Goal: Task Accomplishment & Management: Complete application form

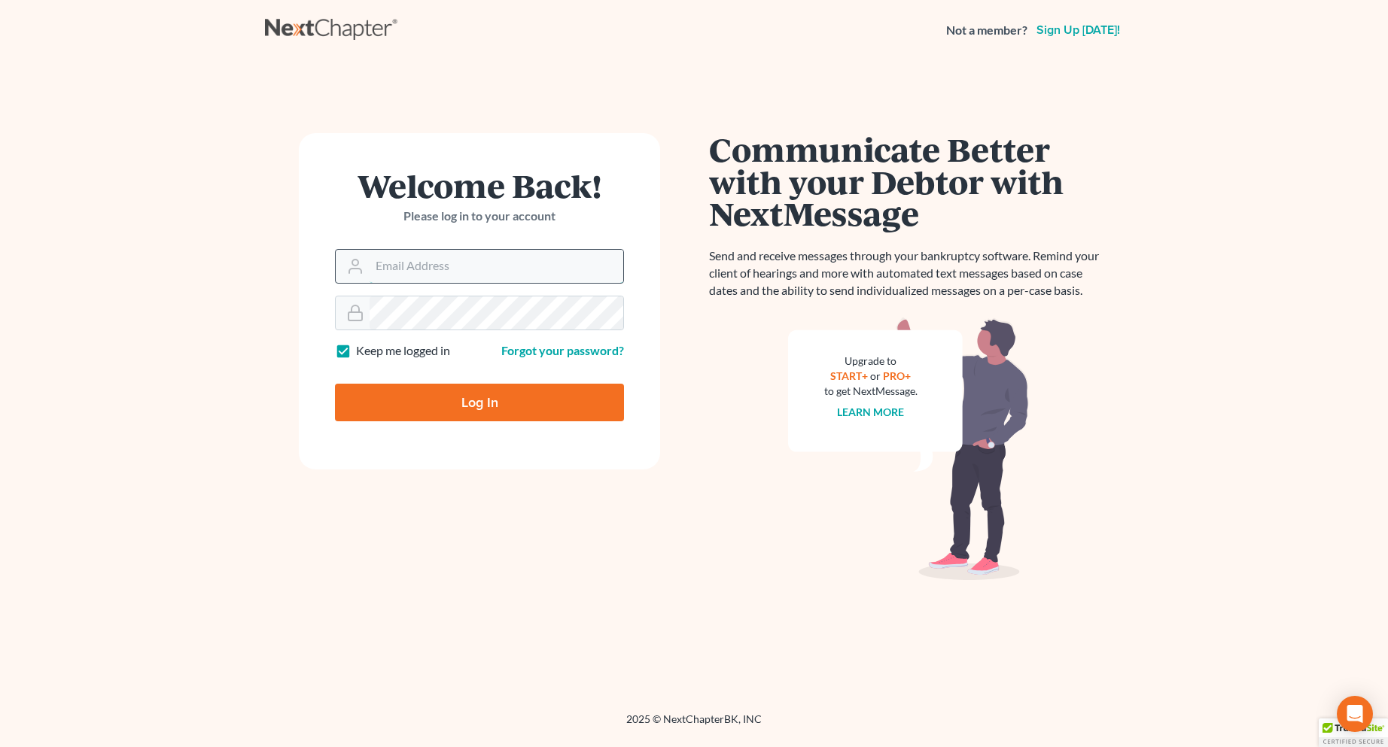
click at [468, 265] on input "Email Address" at bounding box center [497, 266] width 254 height 33
type input "[EMAIL_ADDRESS][DOMAIN_NAME]"
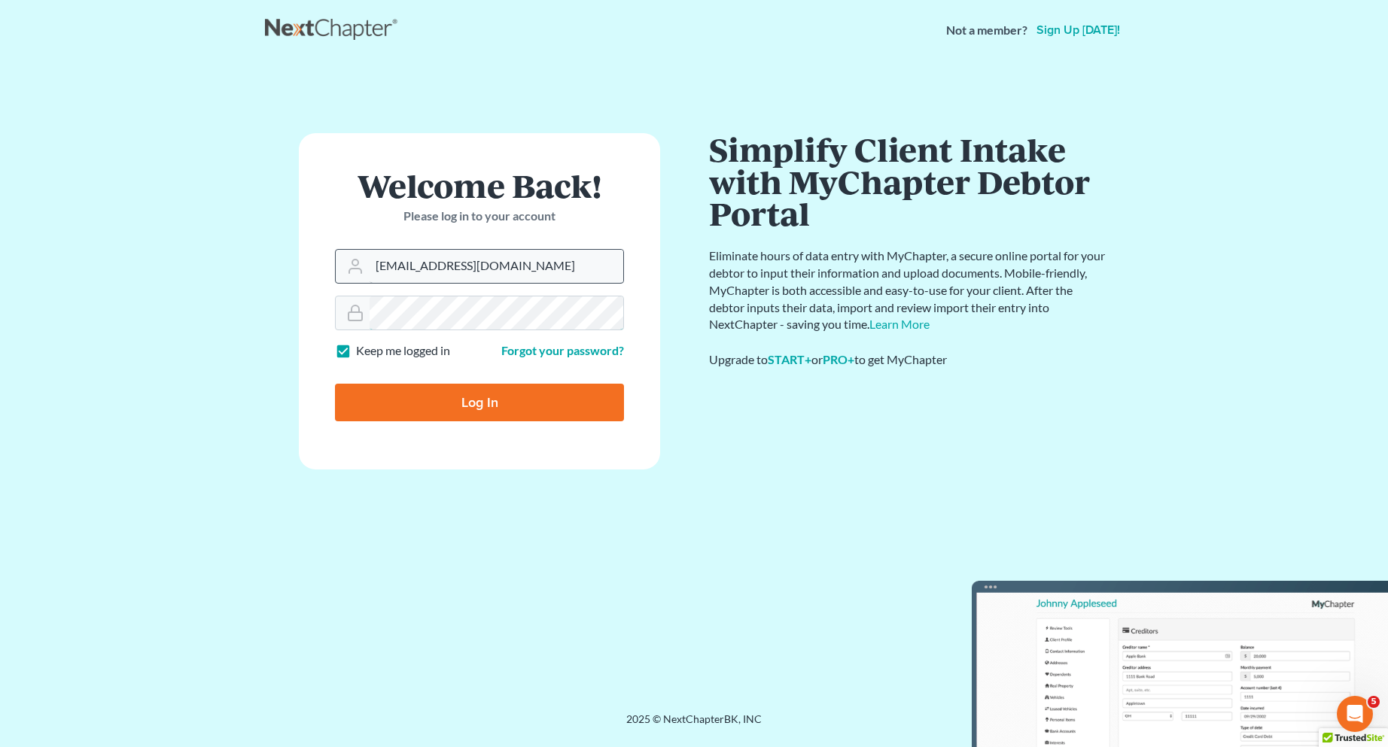
click at [335, 384] on input "Log In" at bounding box center [479, 403] width 289 height 38
type input "Thinking..."
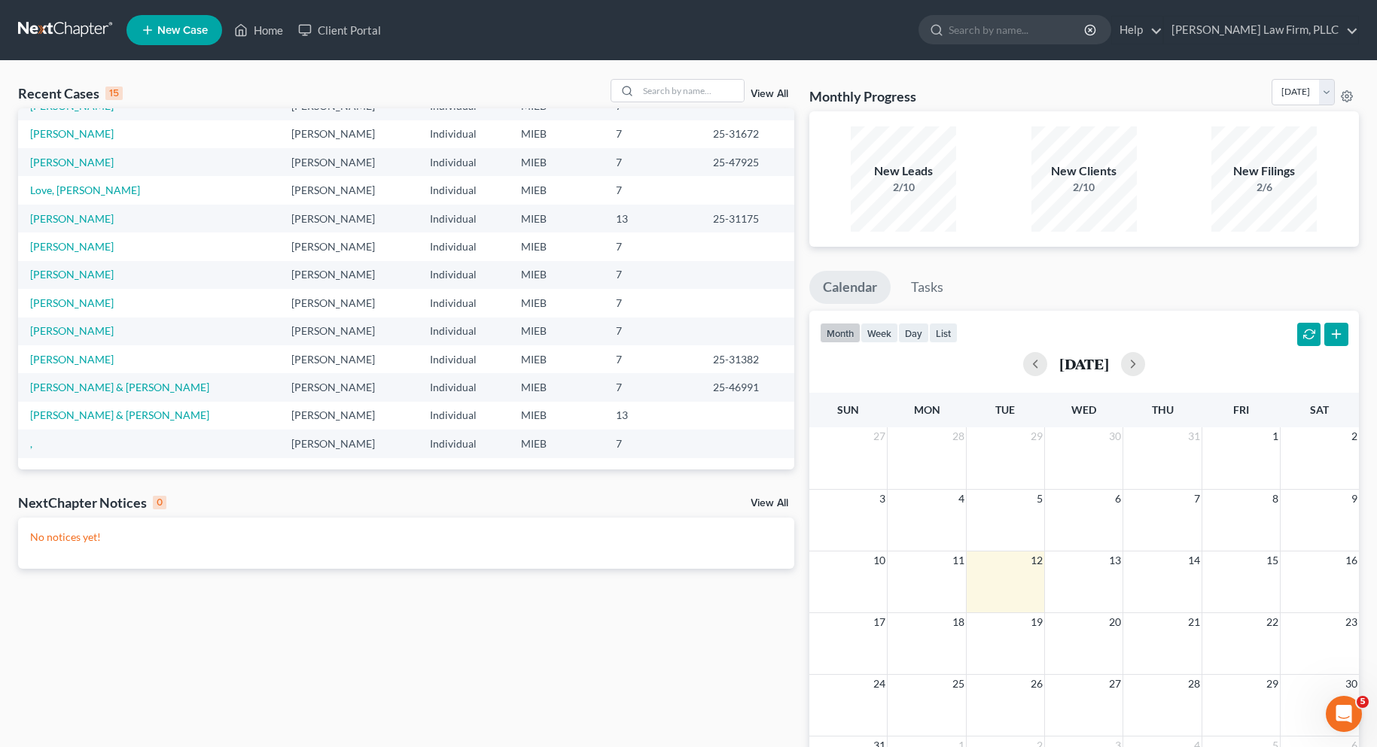
click at [187, 29] on span "New Case" at bounding box center [182, 30] width 50 height 11
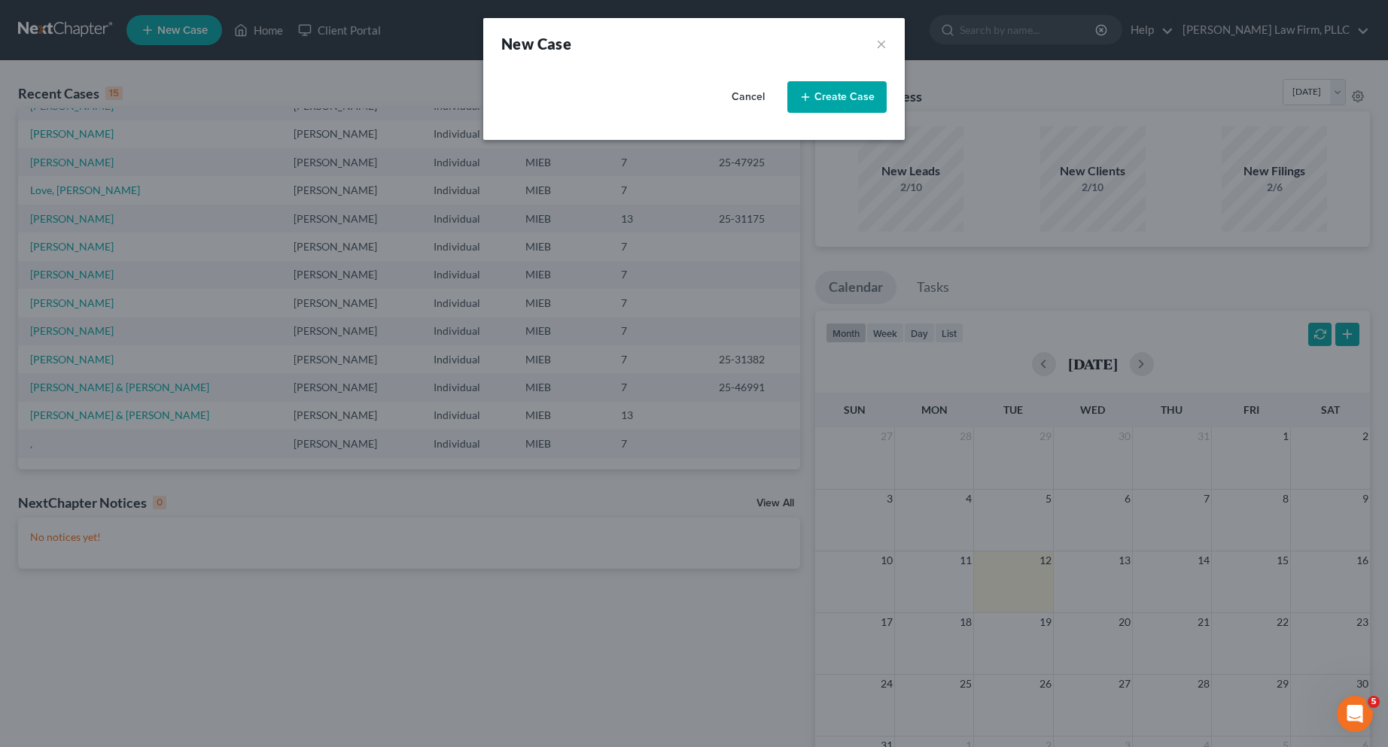
select select "40"
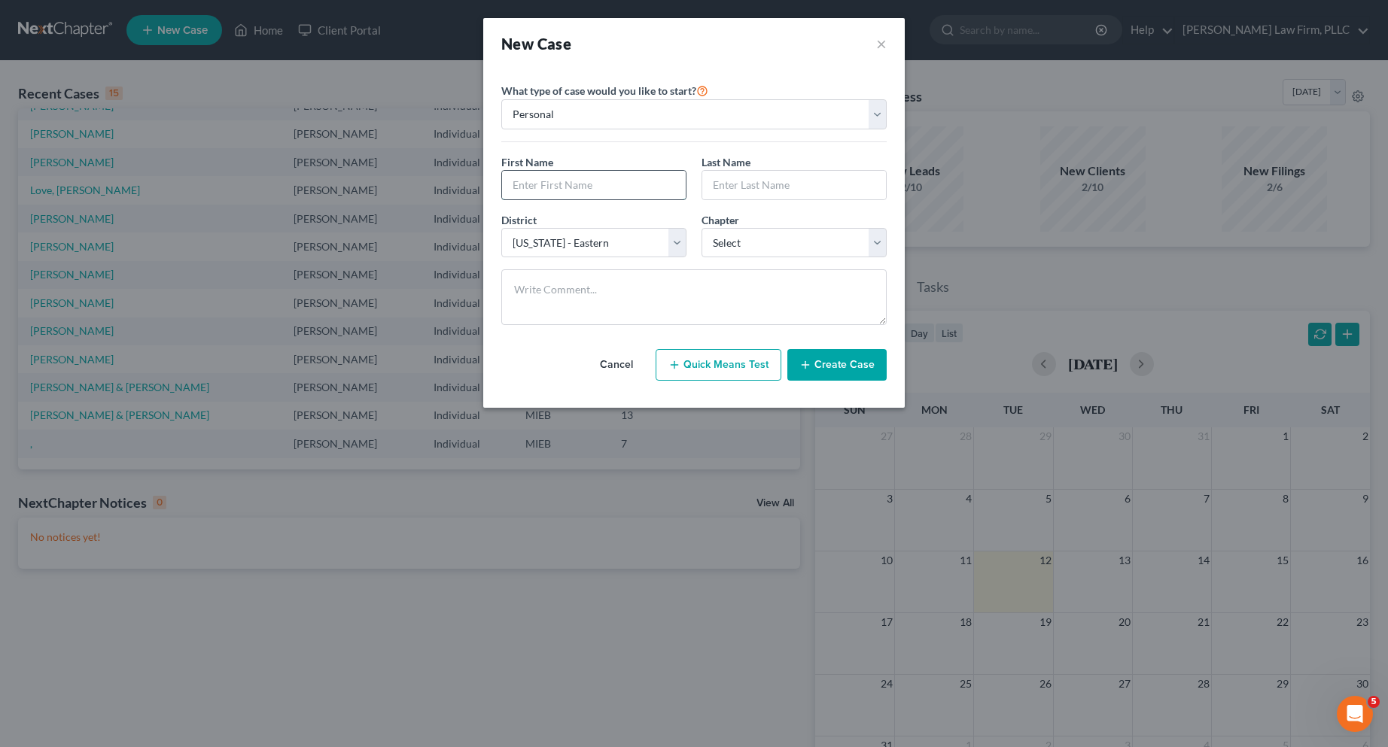
click at [528, 183] on input "text" at bounding box center [594, 185] width 184 height 29
type input "Lane"
type input "Campbell"
click at [860, 246] on select "Select 7 11 12 13" at bounding box center [794, 243] width 185 height 30
select select "0"
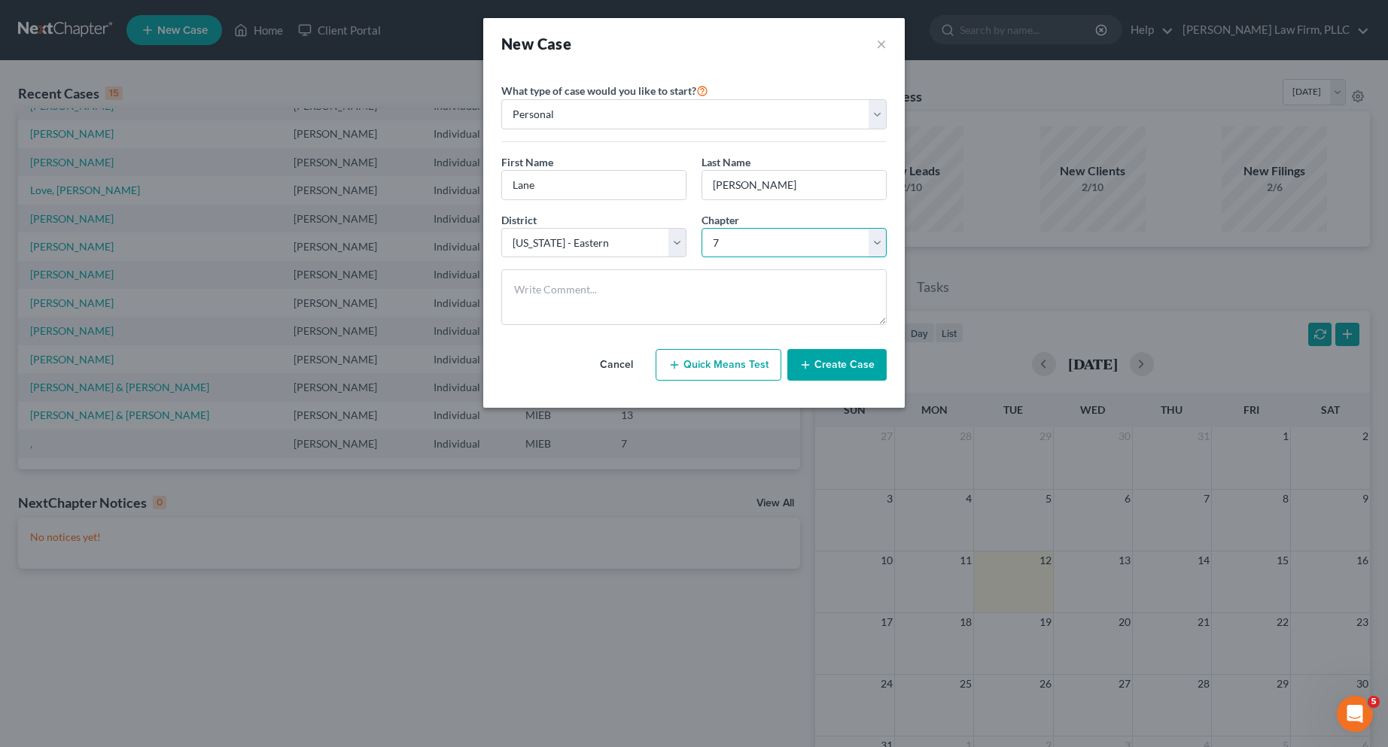
click at [702, 228] on select "Select 7 11 12 13" at bounding box center [794, 243] width 185 height 30
click at [840, 361] on button "Create Case" at bounding box center [836, 365] width 99 height 32
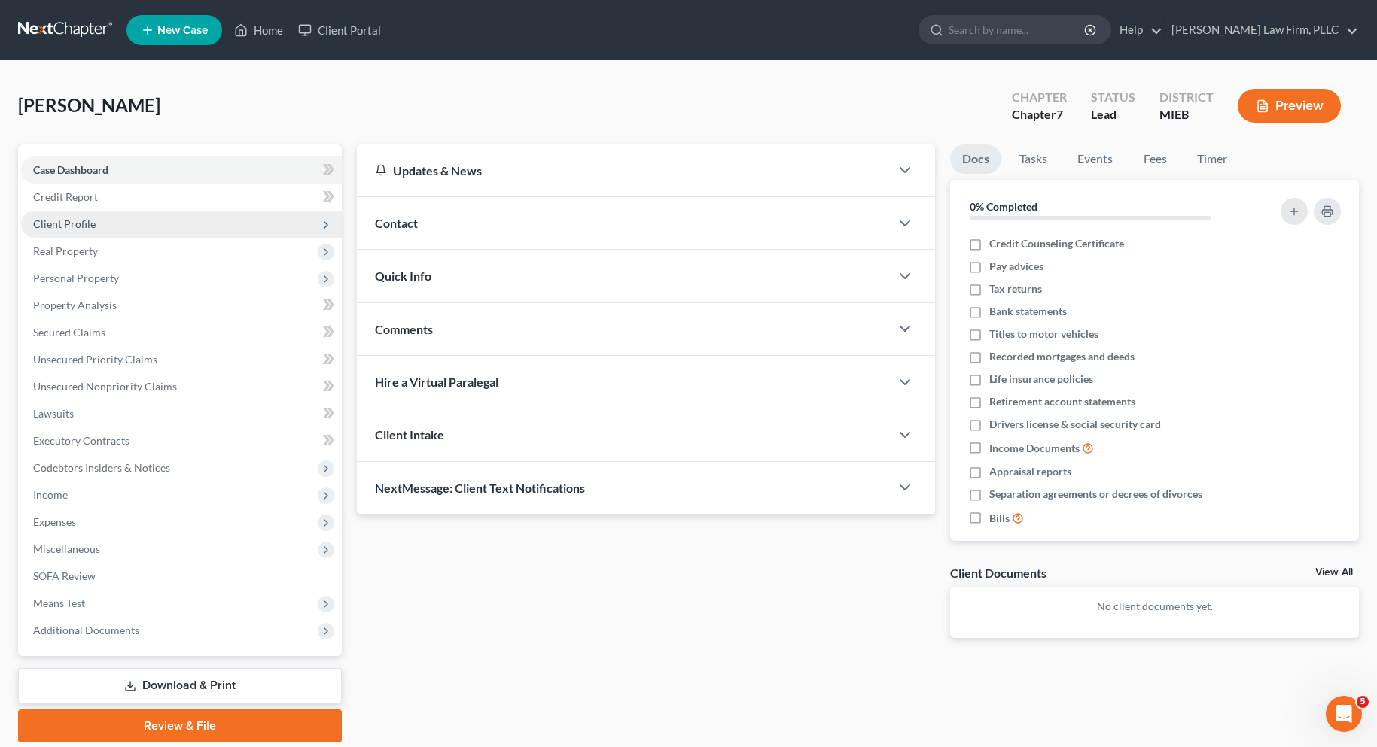
click at [80, 225] on span "Client Profile" at bounding box center [64, 224] width 62 height 13
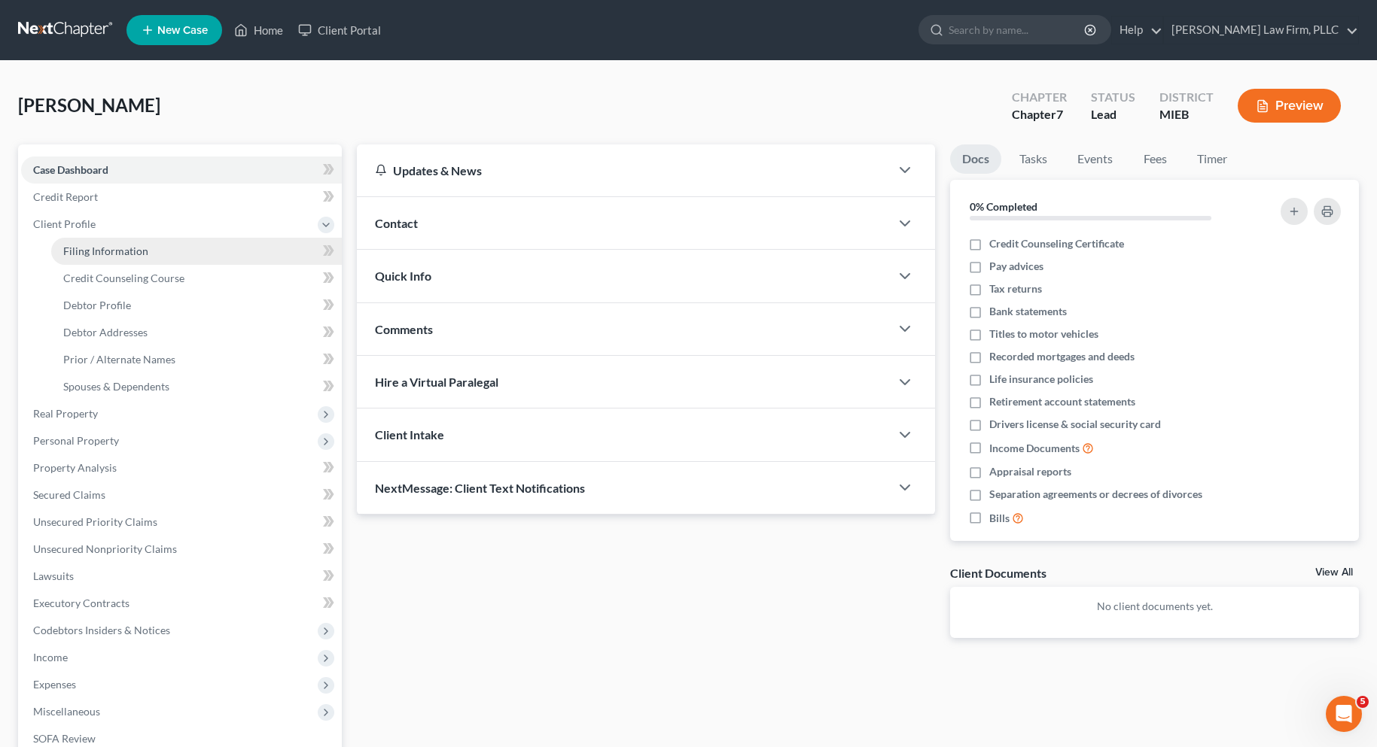
click at [96, 252] on span "Filing Information" at bounding box center [105, 251] width 85 height 13
select select "1"
select select "0"
select select "40"
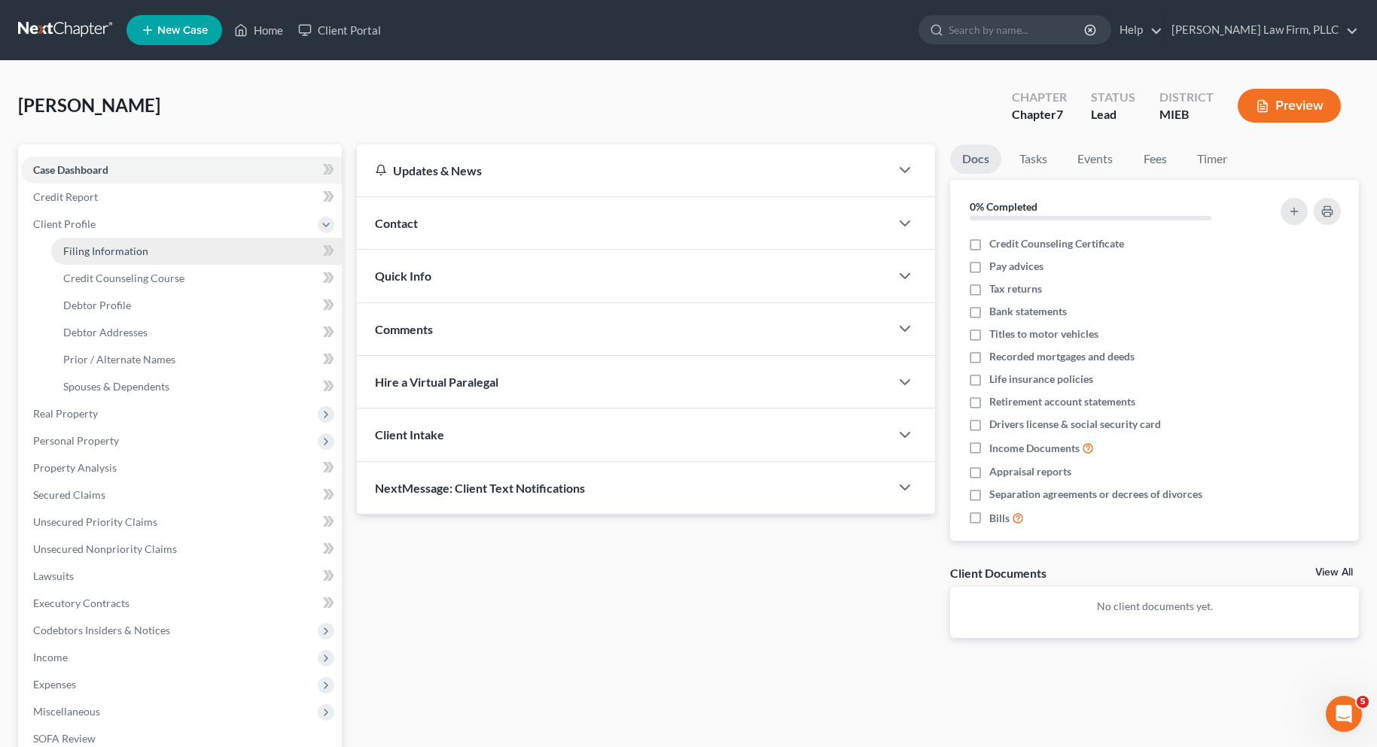
select select "0"
select select "23"
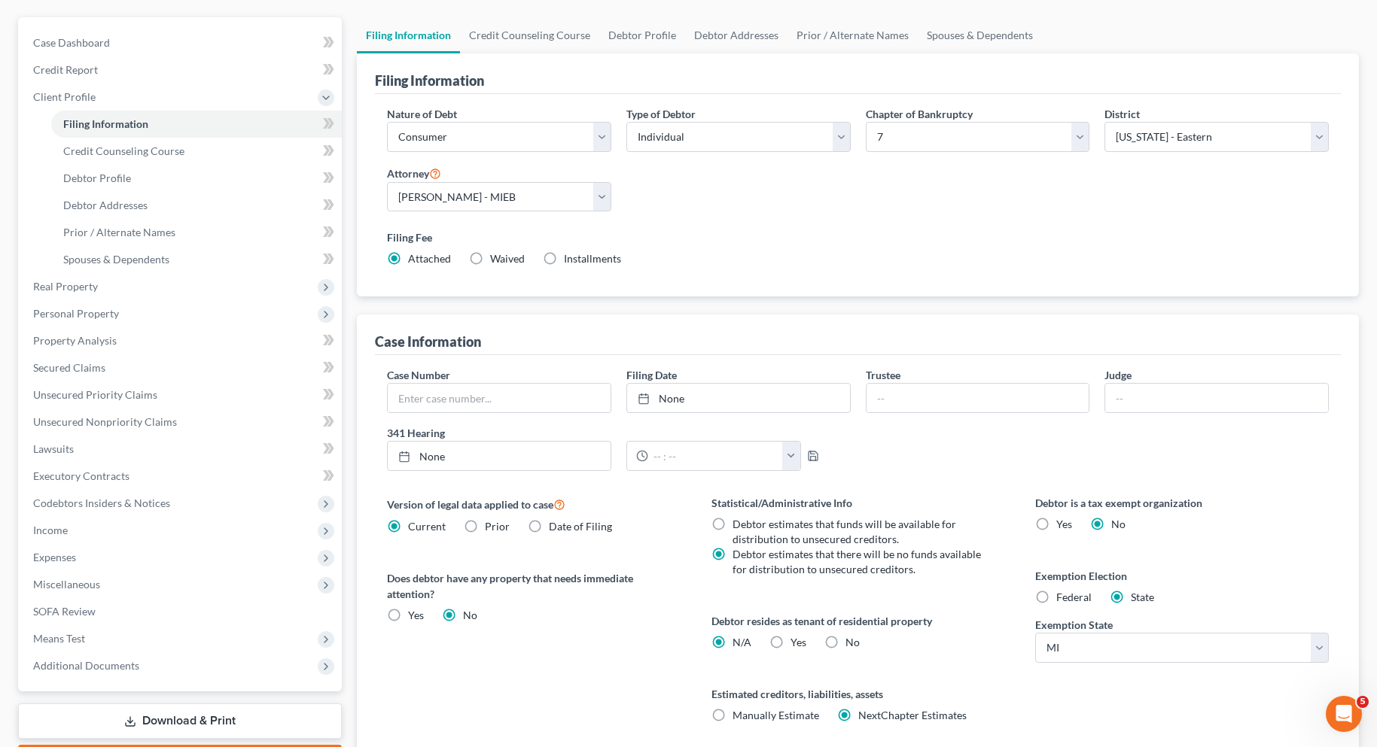
scroll to position [151, 0]
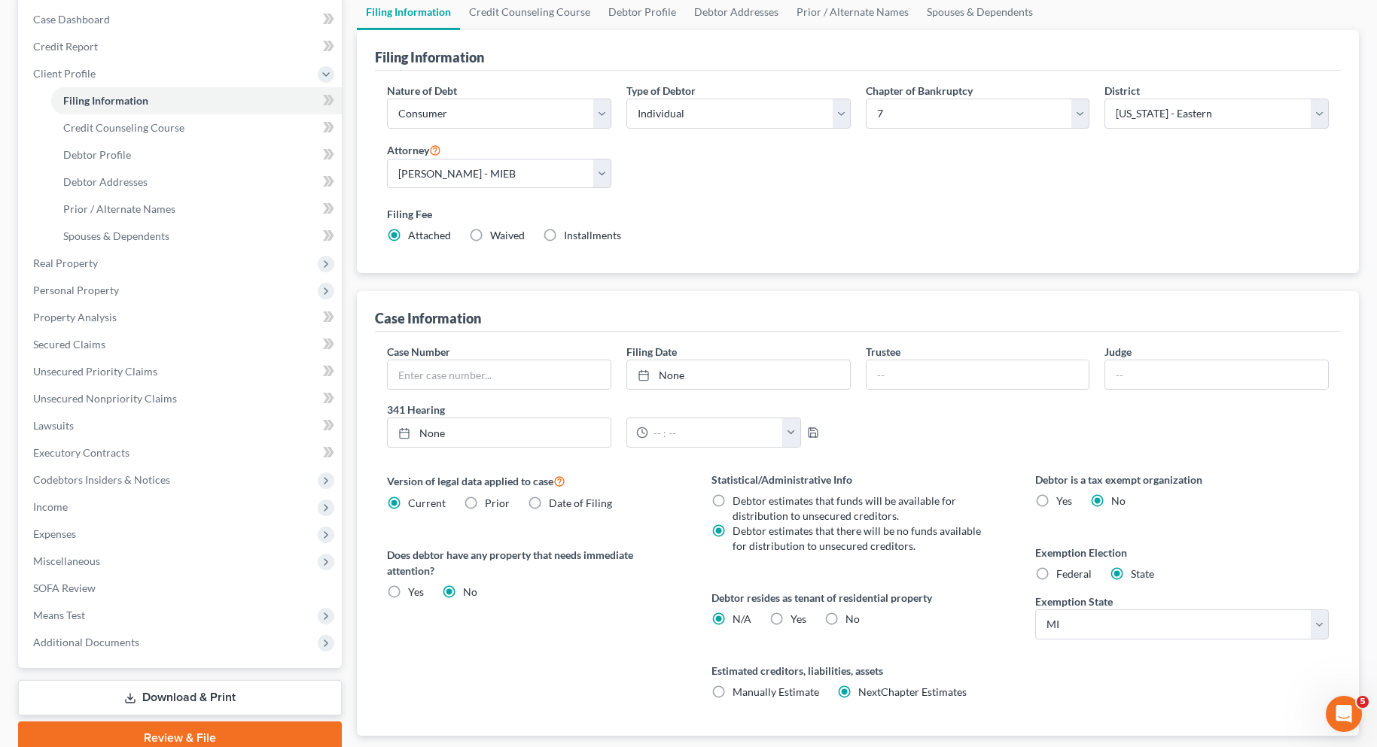
click at [1056, 576] on label "Federal" at bounding box center [1073, 574] width 35 height 15
click at [1062, 576] on input "Federal" at bounding box center [1067, 572] width 10 height 10
radio input "true"
radio input "false"
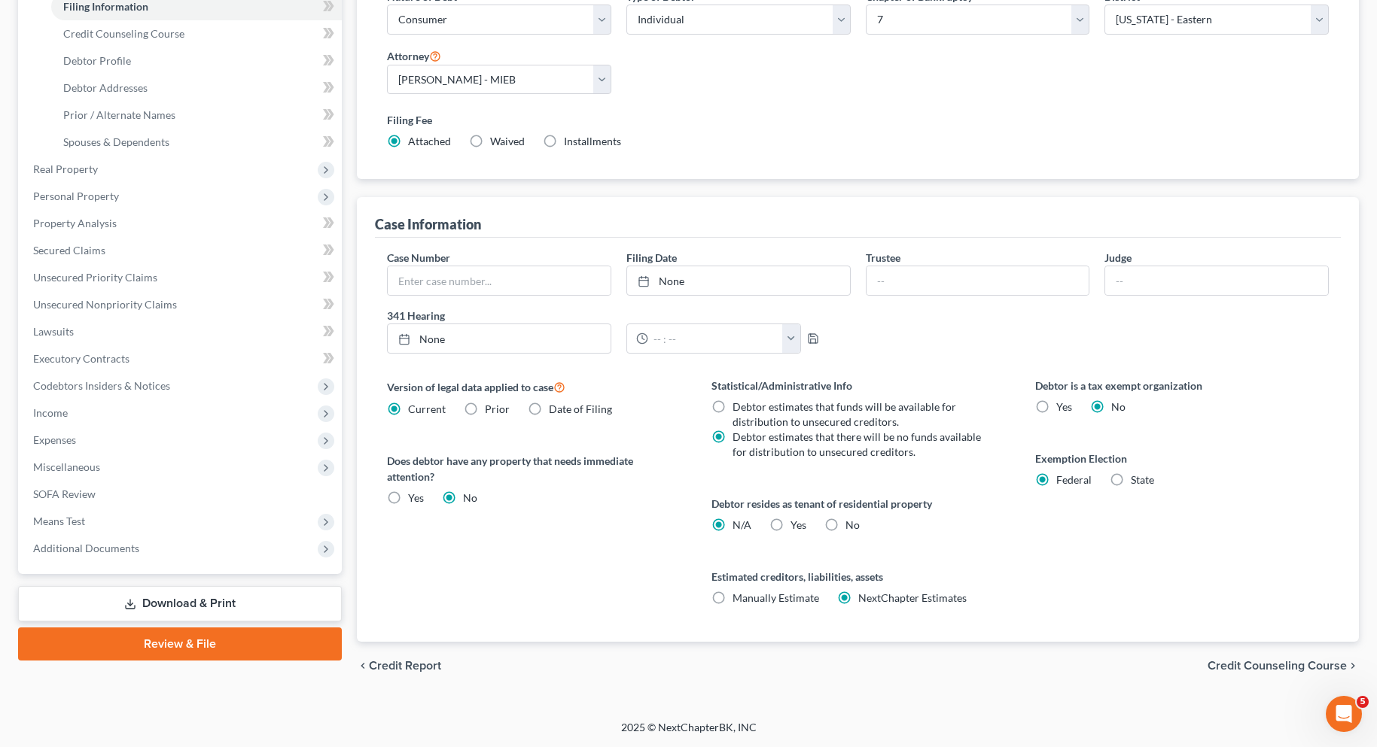
click at [1258, 662] on span "Credit Counseling Course" at bounding box center [1276, 666] width 139 height 12
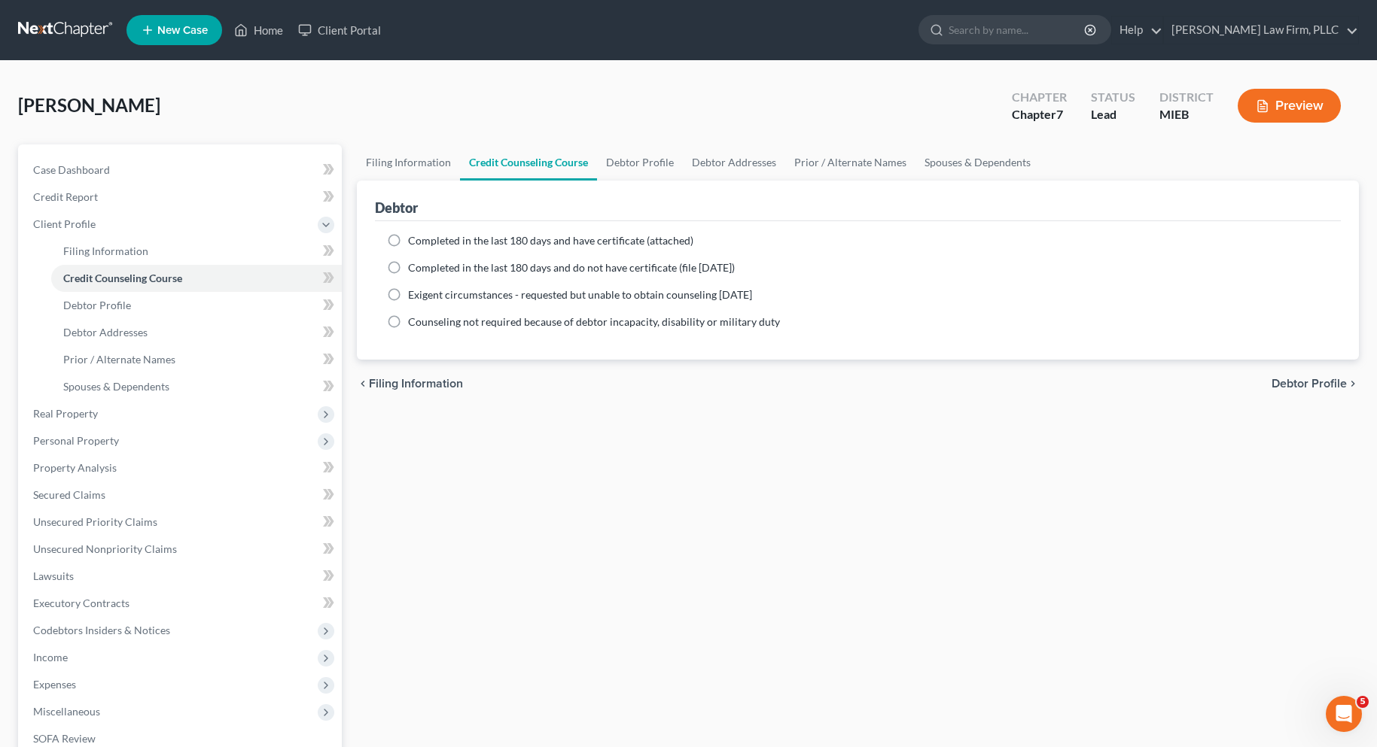
click at [1286, 380] on span "Debtor Profile" at bounding box center [1308, 384] width 75 height 12
select select "0"
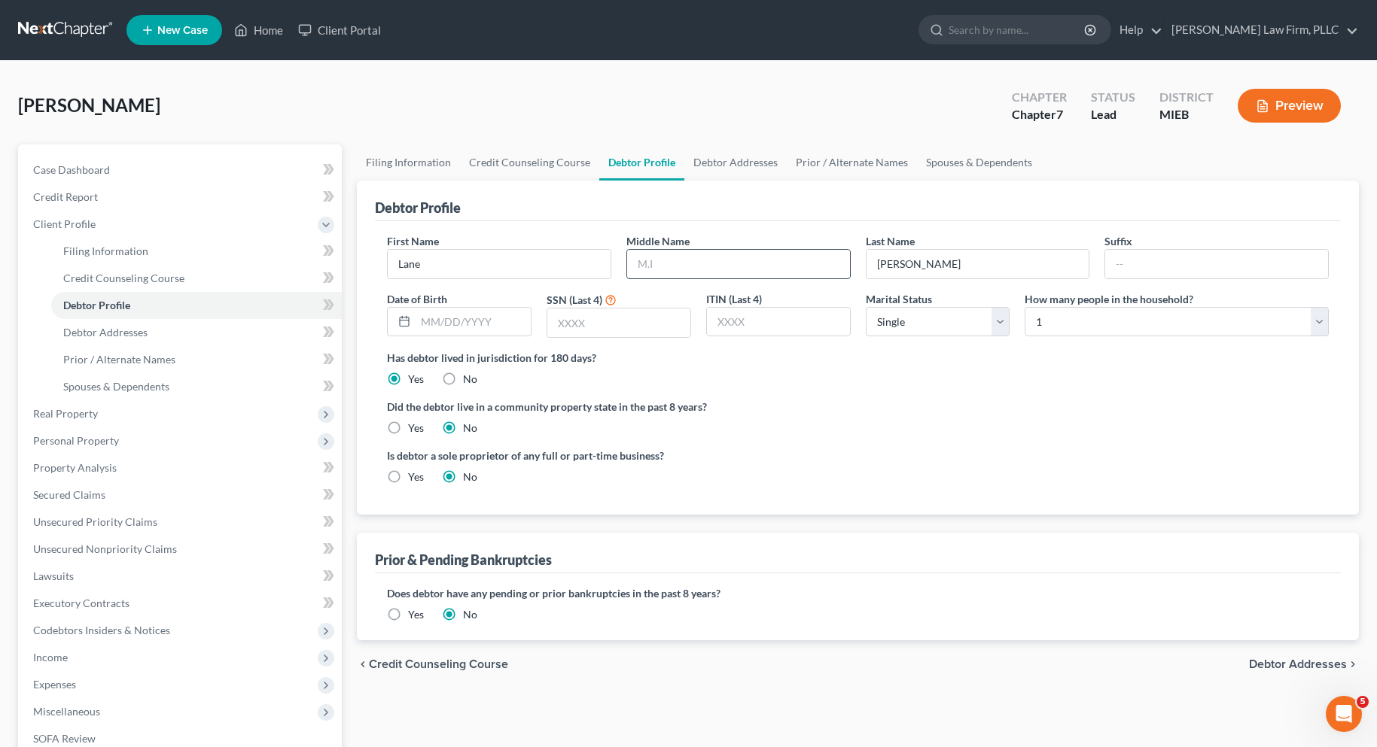
click at [656, 263] on input "text" at bounding box center [738, 264] width 223 height 29
type input "A."
type input "05/14/1999"
click at [611, 327] on input "text" at bounding box center [618, 323] width 143 height 29
type input "7541"
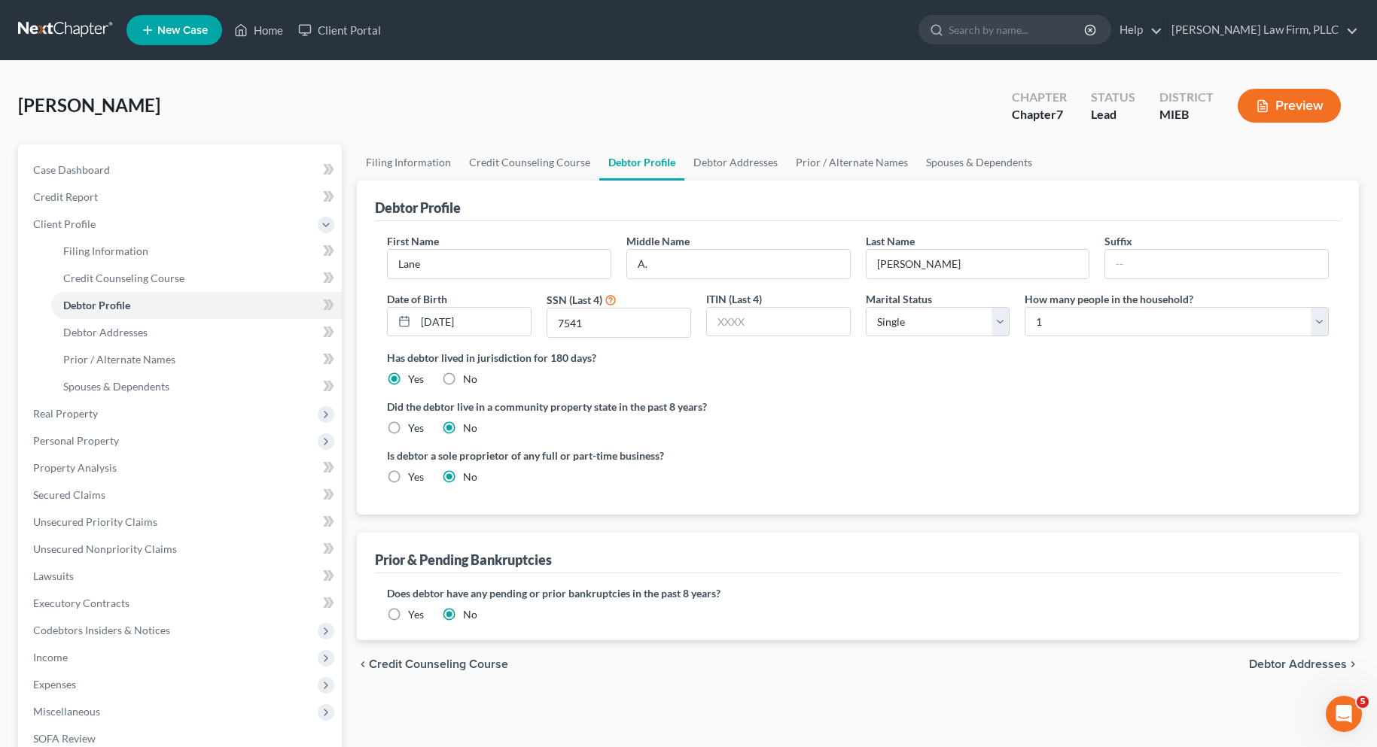
click at [1274, 660] on span "Debtor Addresses" at bounding box center [1298, 665] width 98 height 12
select select "0"
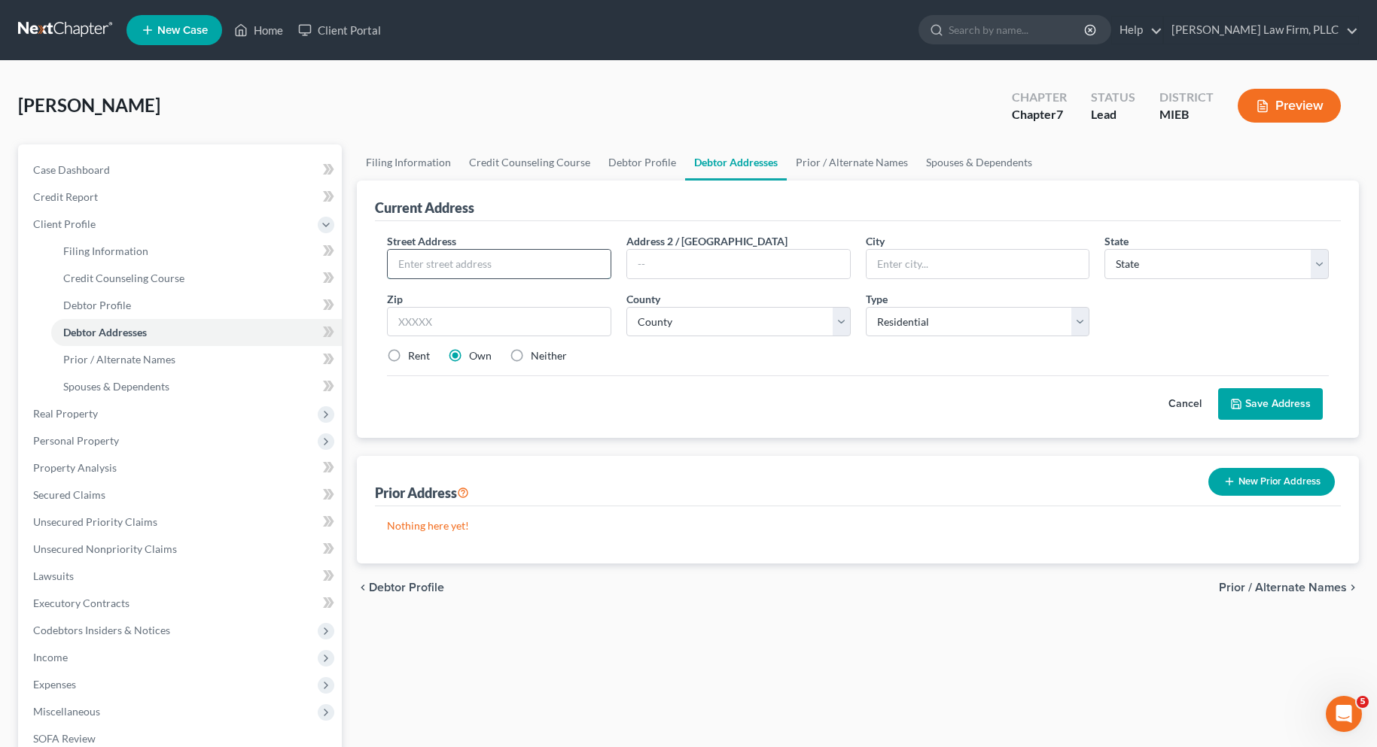
click at [556, 260] on input "text" at bounding box center [499, 264] width 223 height 29
type input "2900 Van Amberg Rd."
type input "Brighton"
select select "23"
type input "48114"
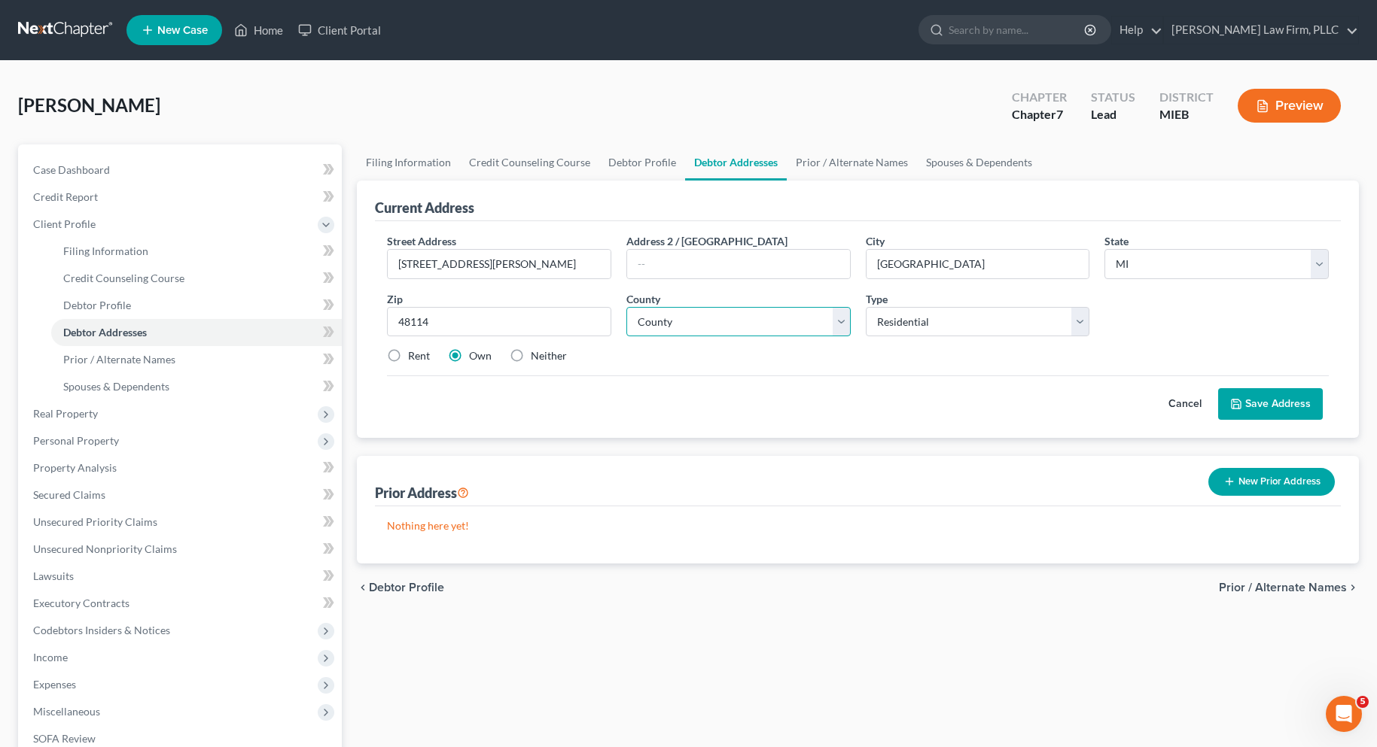
click at [650, 324] on select "County Alcona County Alger County Allegan County Alpena County Antrim County Ar…" at bounding box center [738, 322] width 224 height 30
select select "46"
click at [626, 307] on select "County Alcona County Alger County Allegan County Alpena County Antrim County Ar…" at bounding box center [738, 322] width 224 height 30
click at [408, 352] on label "Rent" at bounding box center [419, 356] width 22 height 15
click at [414, 352] on input "Rent" at bounding box center [419, 354] width 10 height 10
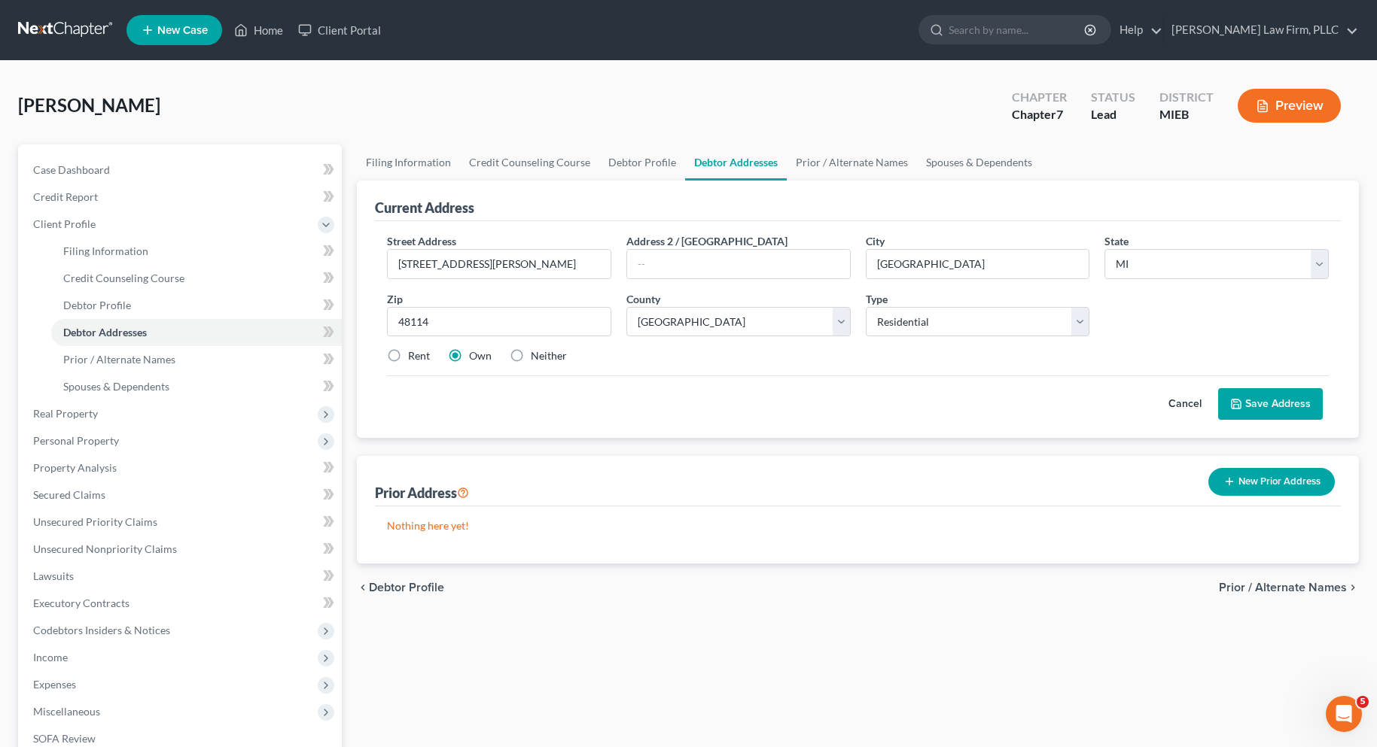
radio input "true"
click at [1238, 397] on button "Save Address" at bounding box center [1270, 404] width 105 height 32
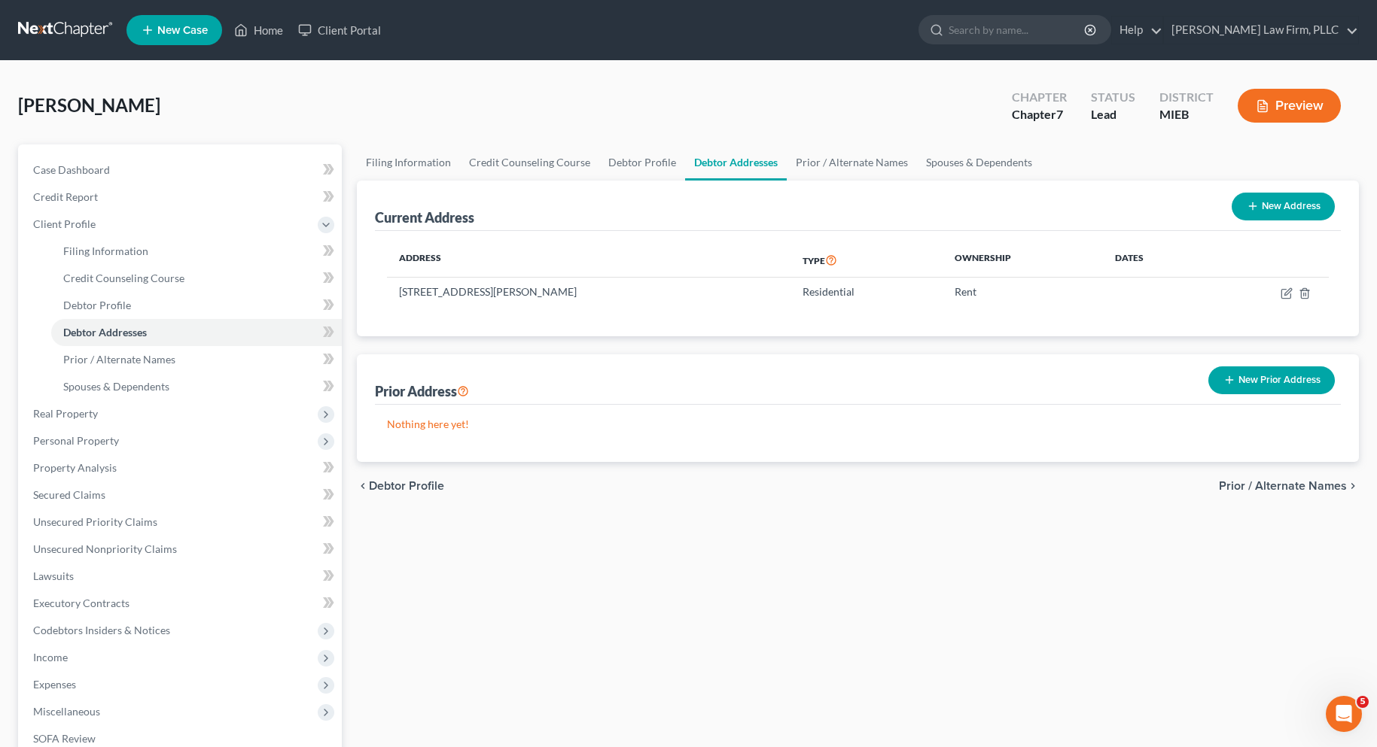
click at [1249, 486] on span "Prior / Alternate Names" at bounding box center [1283, 486] width 128 height 12
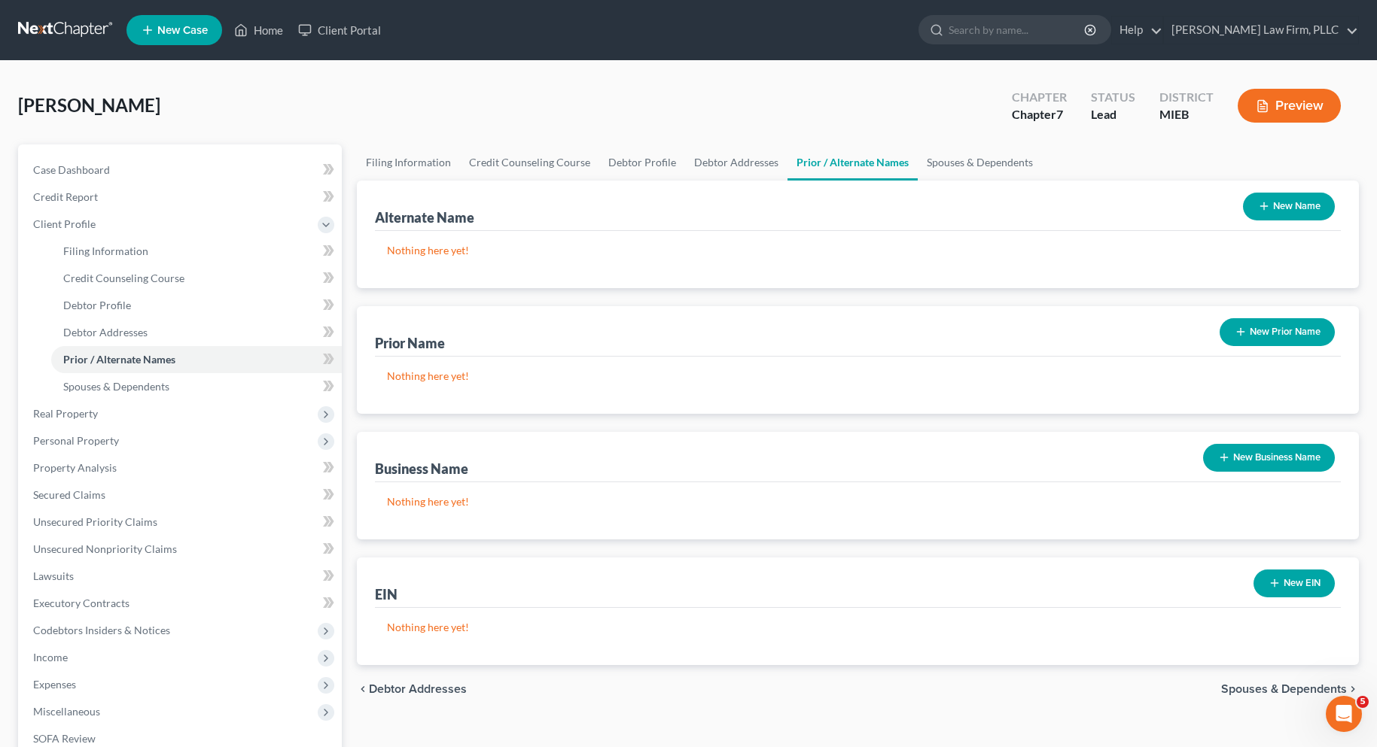
click at [1249, 687] on span "Spouses & Dependents" at bounding box center [1284, 690] width 126 height 12
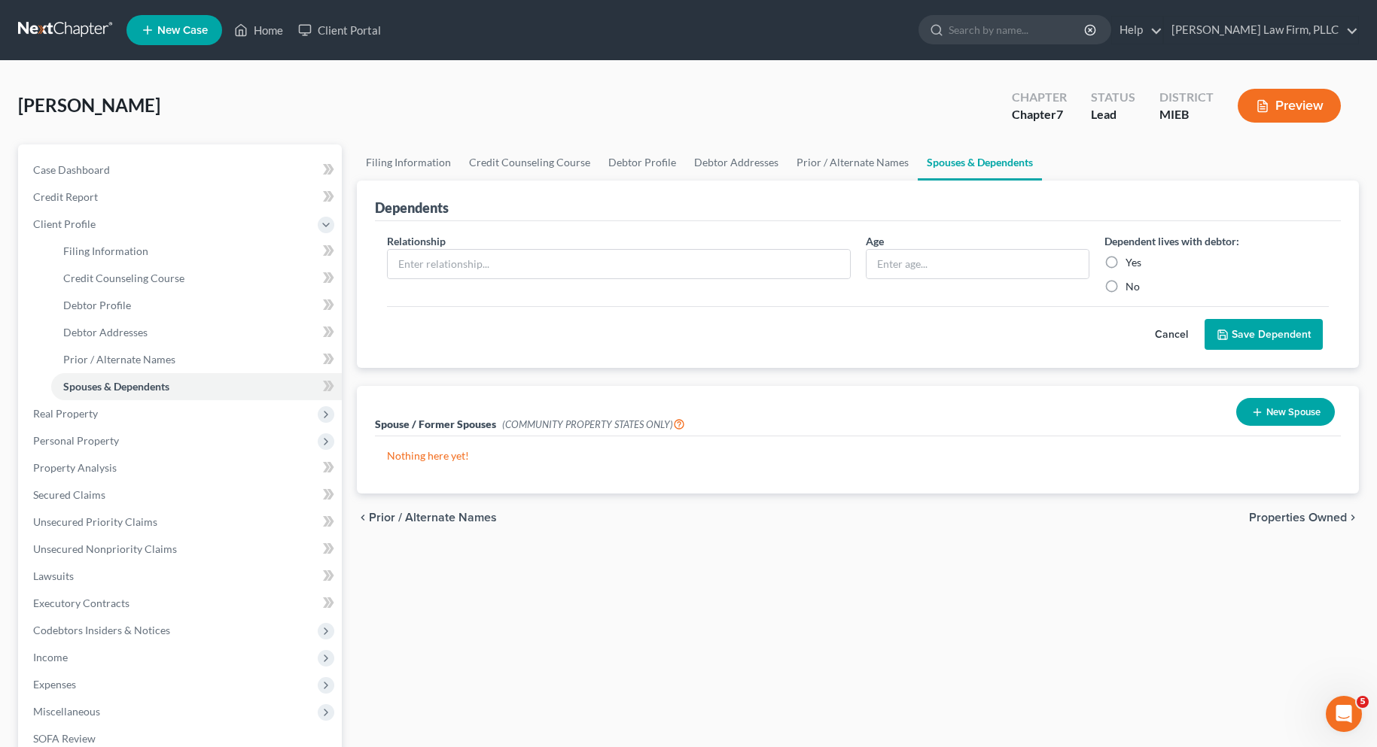
click at [1269, 513] on span "Properties Owned" at bounding box center [1298, 518] width 98 height 12
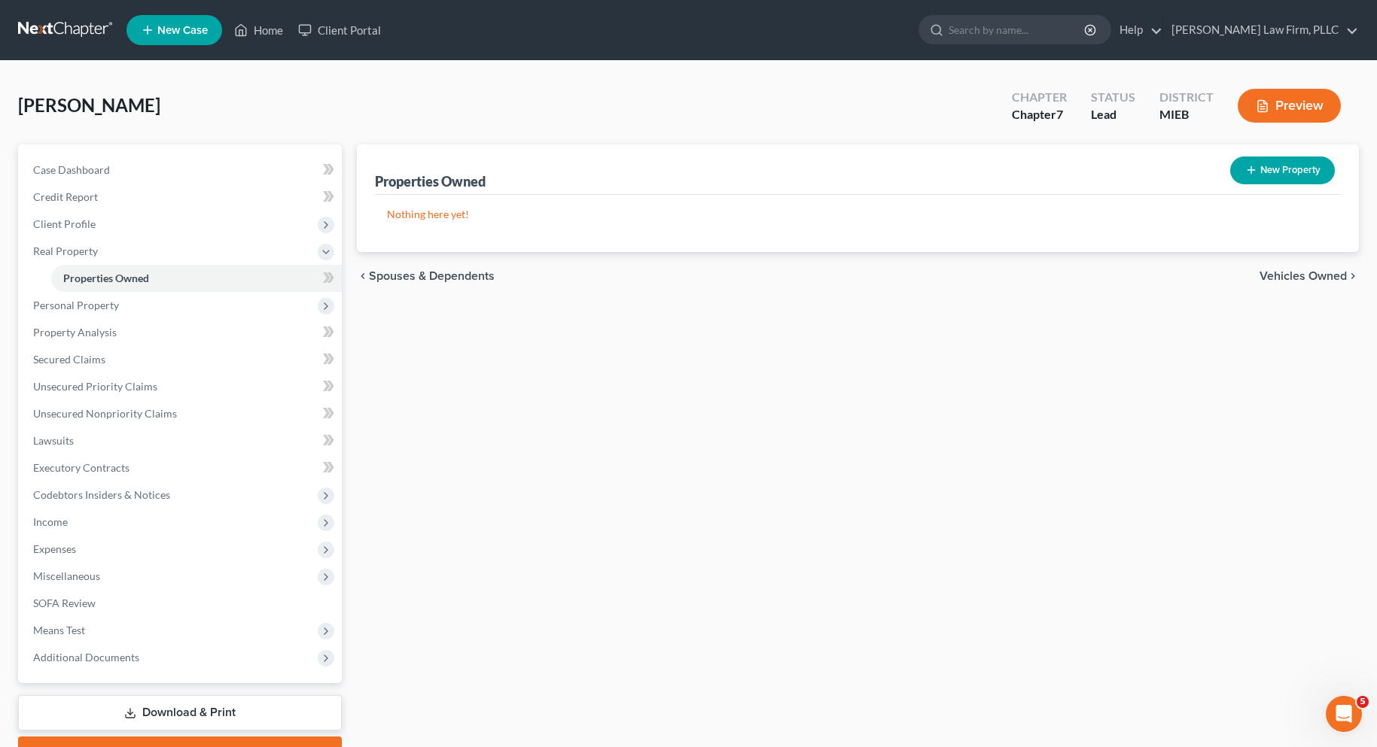
click at [1262, 270] on span "Vehicles Owned" at bounding box center [1302, 276] width 87 height 12
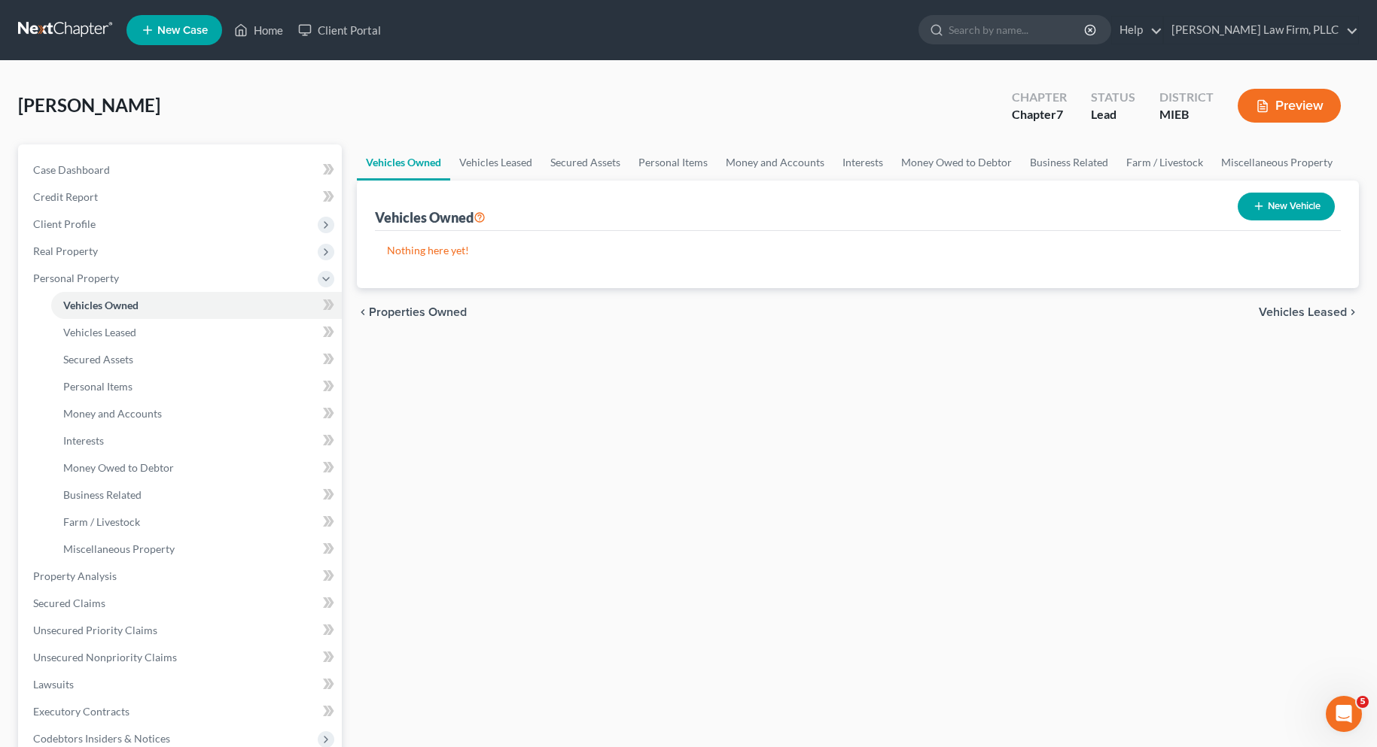
click at [1282, 205] on button "New Vehicle" at bounding box center [1286, 207] width 97 height 28
select select "0"
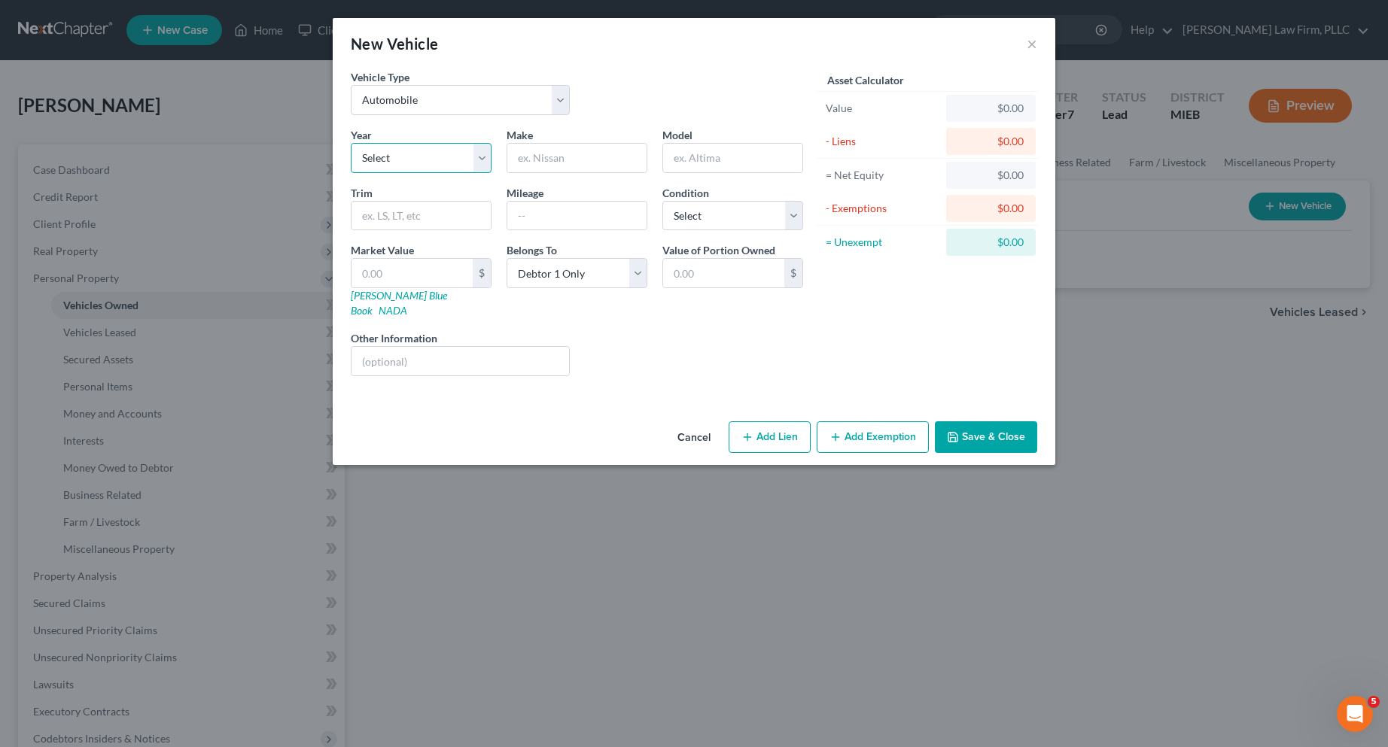
click at [480, 157] on select "Select 2026 2025 2024 2023 2022 2021 2020 2019 2018 2017 2016 2015 2014 2013 20…" at bounding box center [421, 158] width 141 height 30
select select "4"
click at [351, 143] on select "Select 2026 2025 2024 2023 2022 2021 2020 2019 2018 2017 2016 2015 2014 2013 20…" at bounding box center [421, 158] width 141 height 30
click at [580, 160] on input "text" at bounding box center [576, 158] width 139 height 29
type input "Ram"
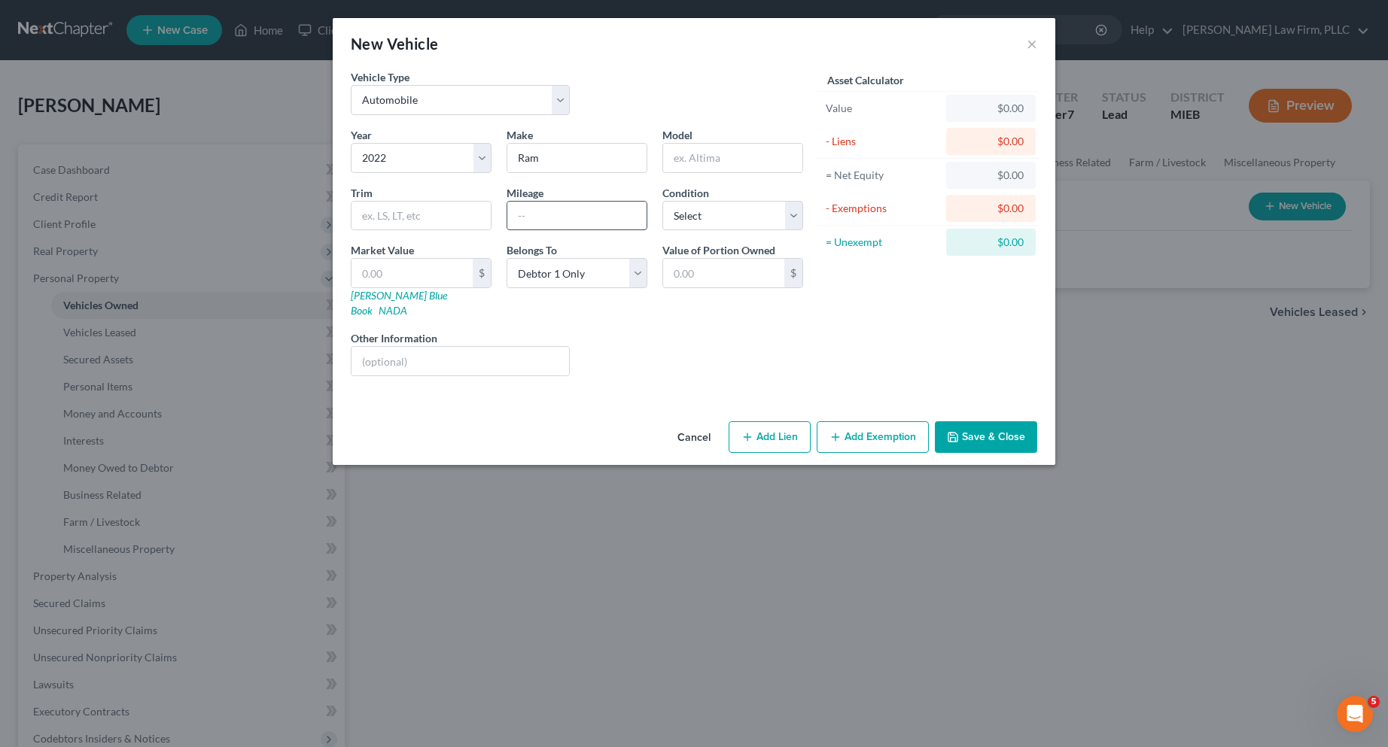
click at [535, 221] on input "text" at bounding box center [576, 216] width 139 height 29
type input "23762"
click at [791, 215] on select "Select Excellent Very Good Good Fair Poor" at bounding box center [732, 216] width 141 height 30
select select "2"
click at [662, 201] on select "Select Excellent Very Good Good Fair Poor" at bounding box center [732, 216] width 141 height 30
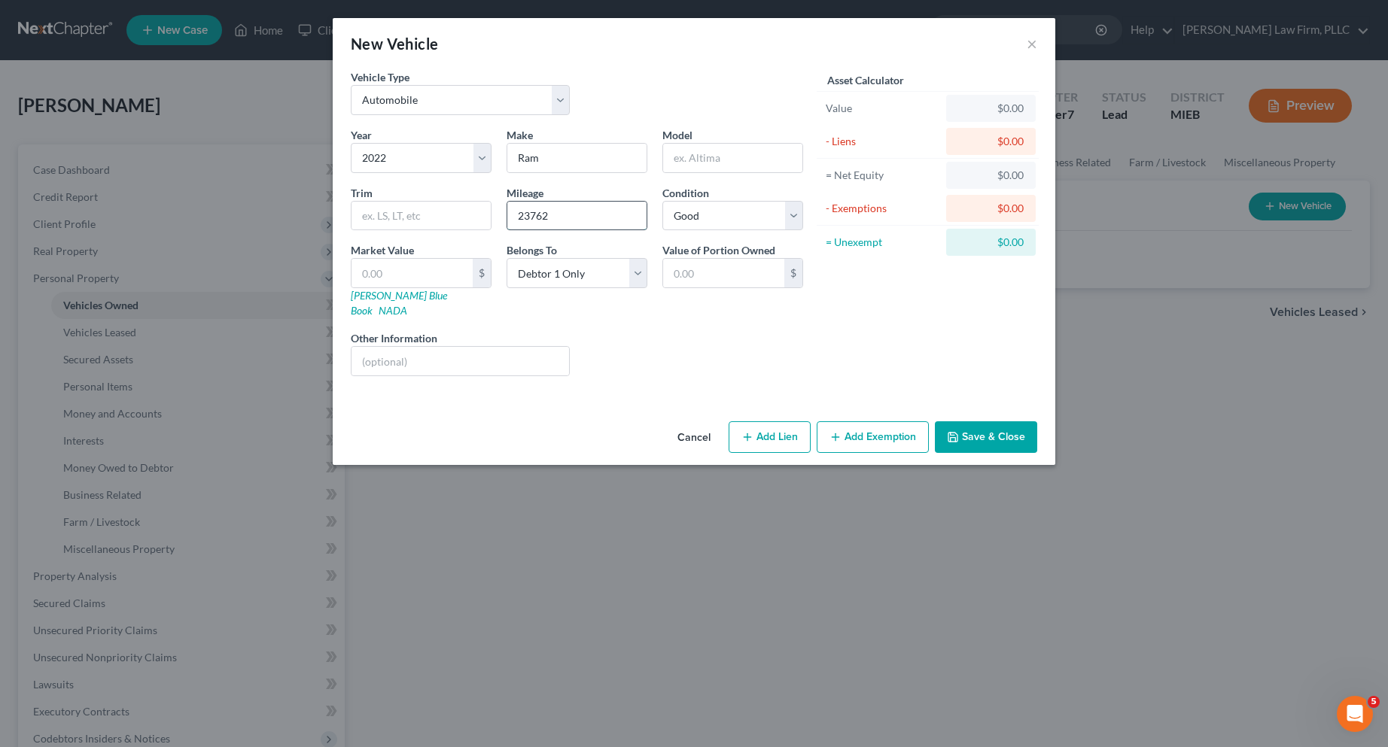
click at [528, 219] on input "23762" at bounding box center [576, 216] width 139 height 29
type input "23,762"
click at [370, 295] on link "Kelly Blue Book" at bounding box center [399, 303] width 96 height 28
click at [384, 270] on input "text" at bounding box center [412, 273] width 121 height 29
type input "2"
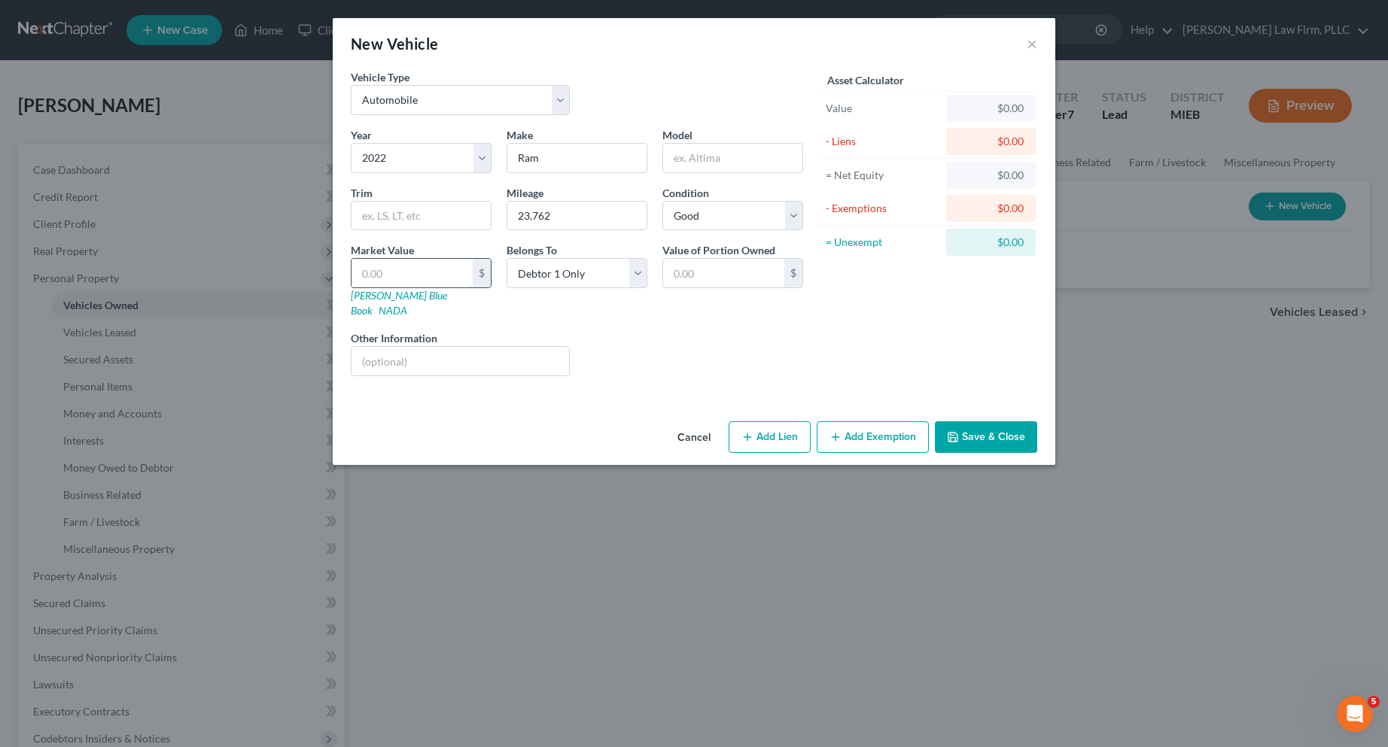
type input "2.00"
type input "29"
type input "29.00"
type input "294"
type input "294.00"
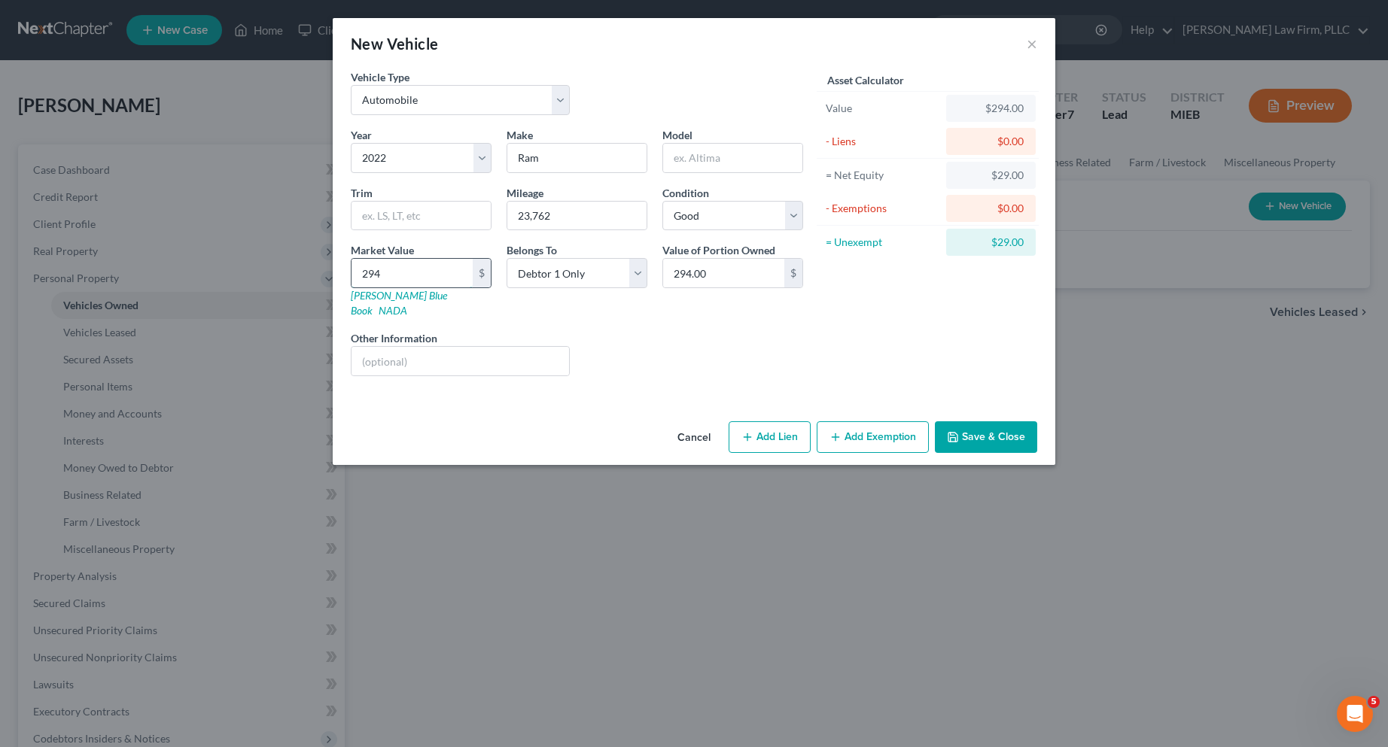
type input "2945"
type input "2,945.00"
type input "2,9455"
type input "29,455.00"
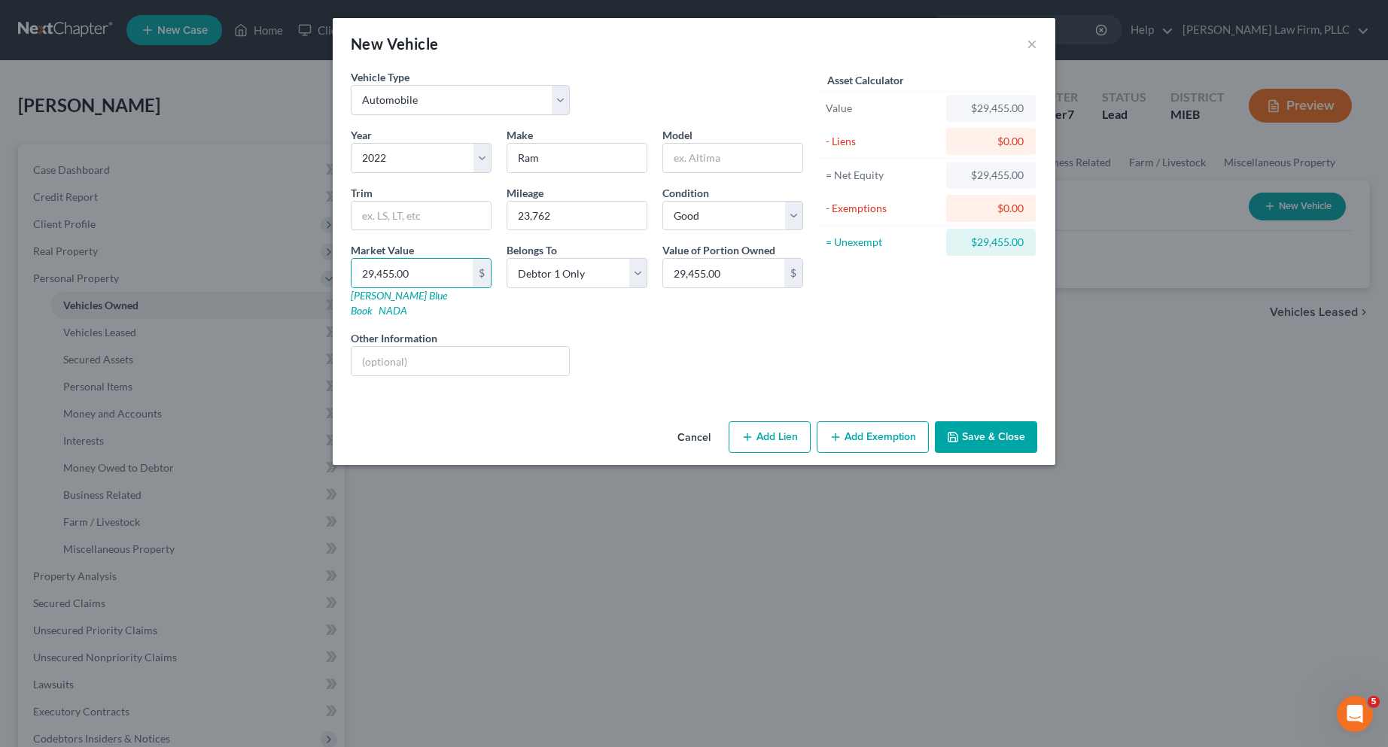
click at [786, 422] on button "Add Lien" at bounding box center [770, 438] width 82 height 32
select select "0"
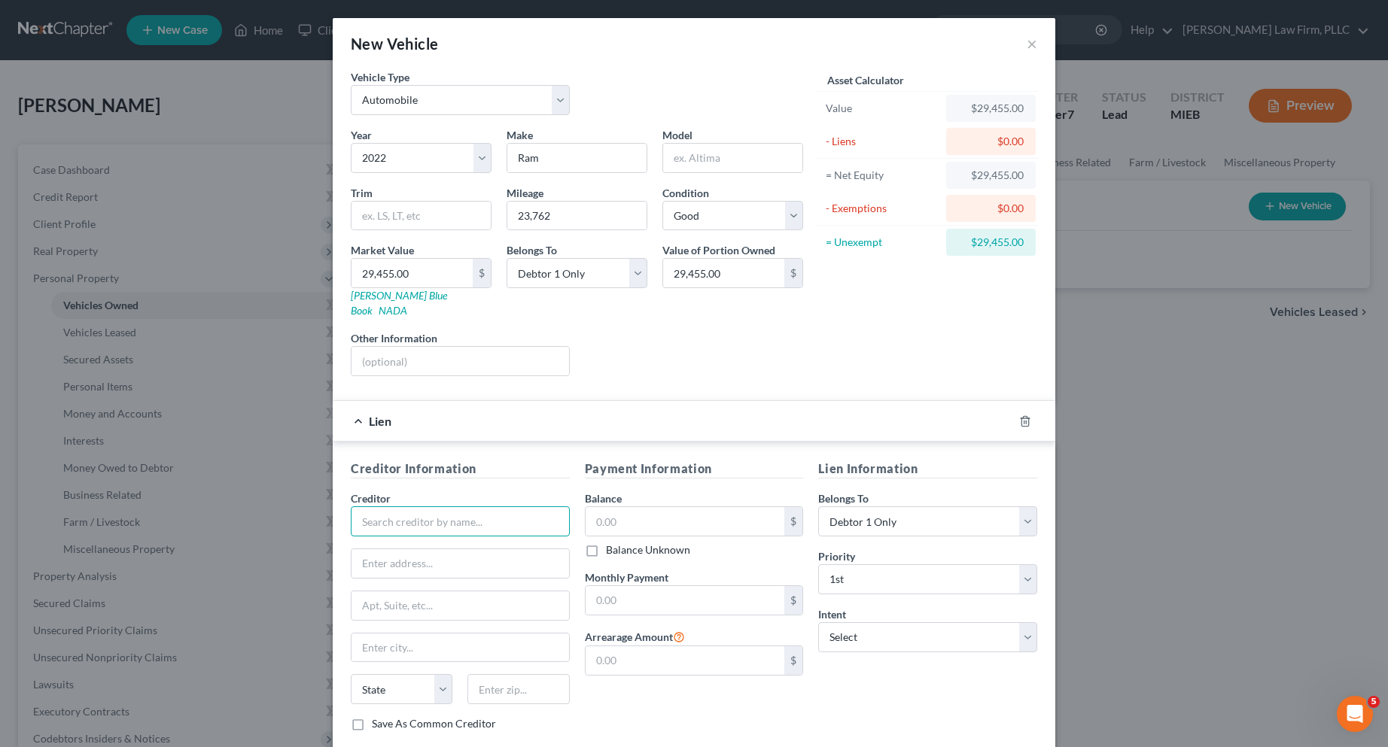
click at [476, 510] on input "text" at bounding box center [460, 522] width 219 height 30
type input "Ally Financial"
click at [396, 540] on div "Ally Financial" at bounding box center [441, 547] width 157 height 15
type input "PO Box 380901"
type input "Bloomington"
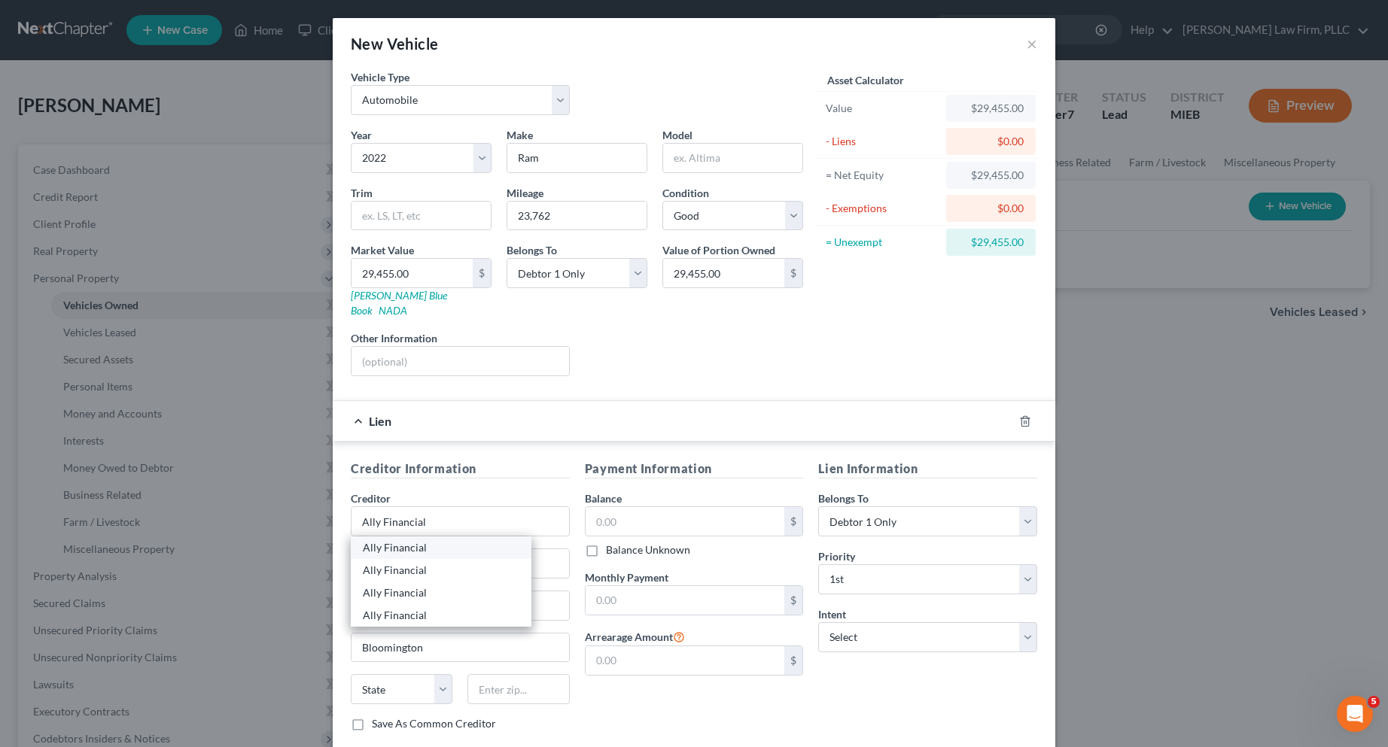
select select "24"
type input "55438-0901"
click at [437, 551] on input "PO Box 380901" at bounding box center [461, 564] width 218 height 29
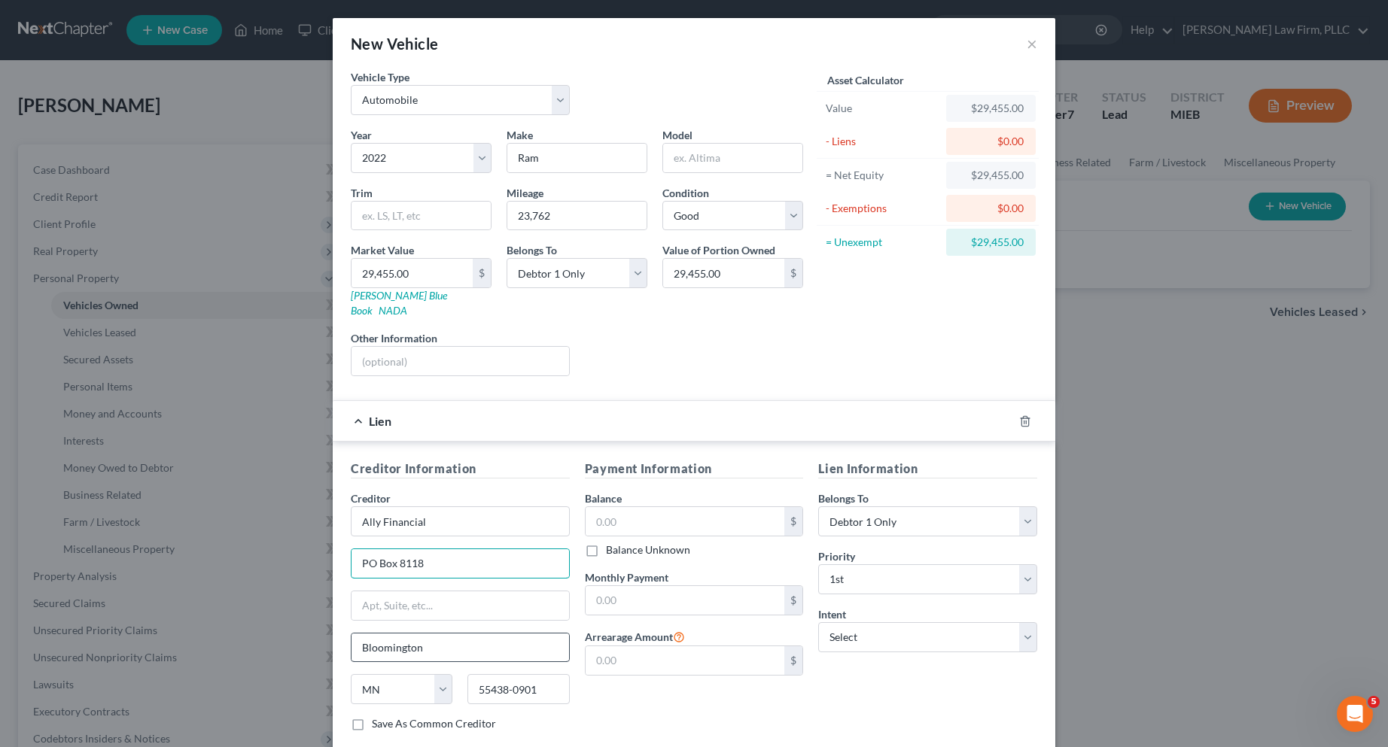
type input "PO Box 8118"
click at [414, 637] on input "Bloomington" at bounding box center [461, 648] width 218 height 29
click at [437, 635] on input "Bloomington" at bounding box center [461, 648] width 218 height 29
type input "Cockeysville"
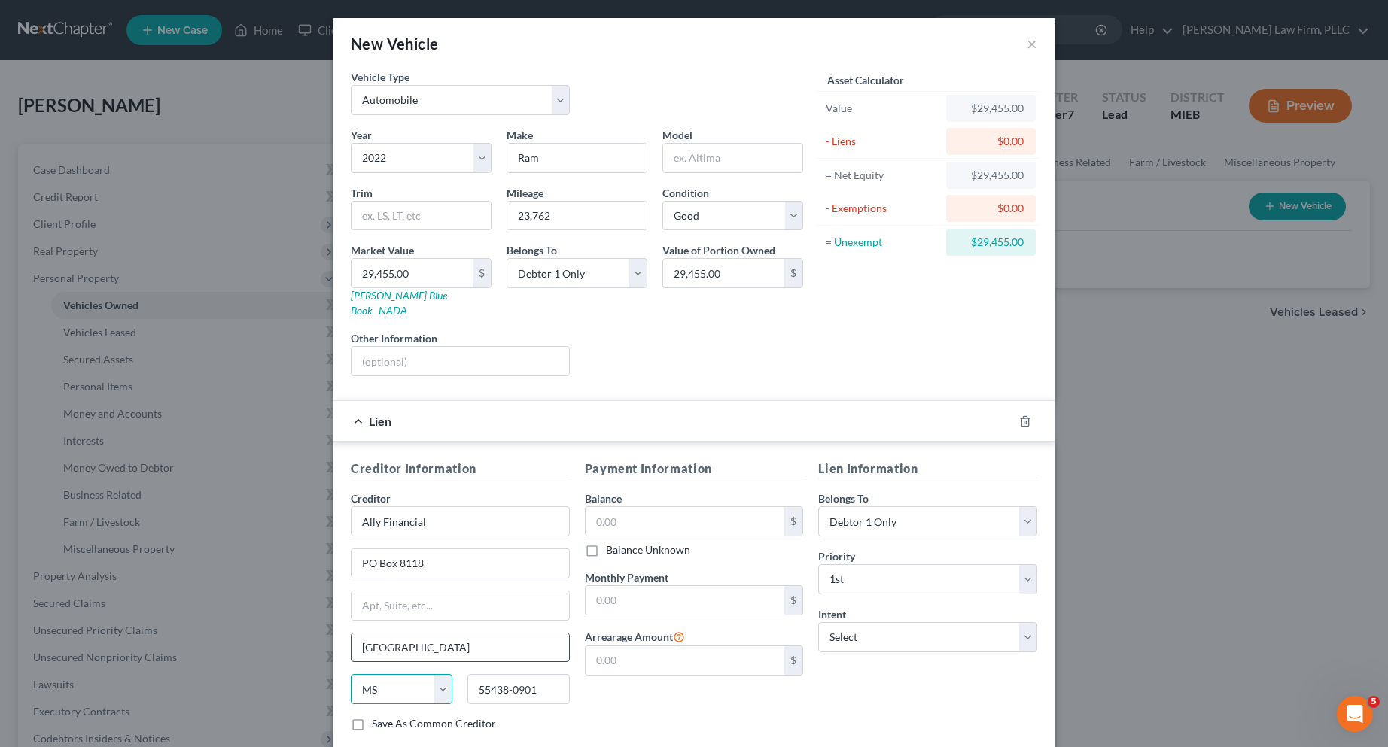
select select "21"
type input "21030"
click at [620, 507] on input "text" at bounding box center [685, 521] width 199 height 29
type input "3,246.00"
click at [611, 592] on input "text" at bounding box center [685, 600] width 199 height 29
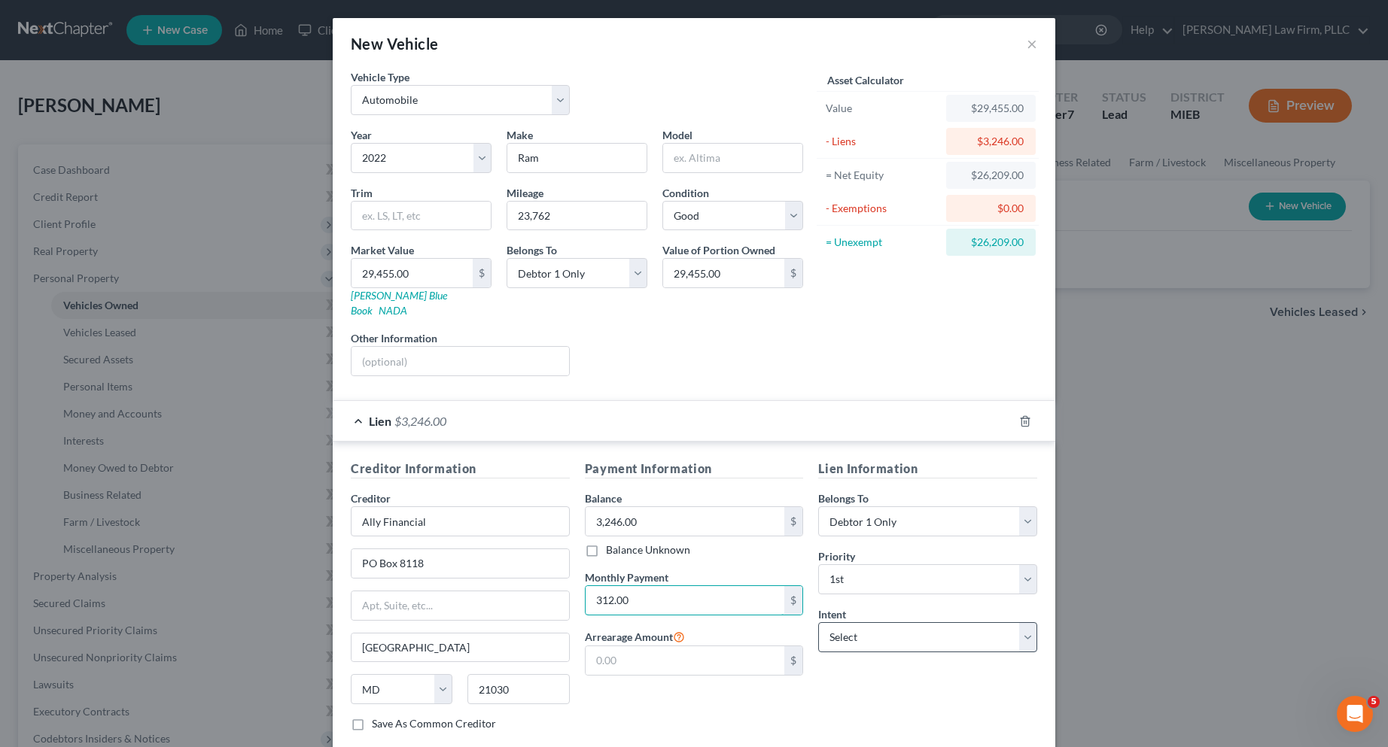
type input "312.00"
click at [1017, 626] on select "Select Surrender Redeem Reaffirm Avoid Other" at bounding box center [927, 638] width 219 height 30
select select "2"
click at [818, 623] on select "Select Surrender Redeem Reaffirm Avoid Other" at bounding box center [927, 638] width 219 height 30
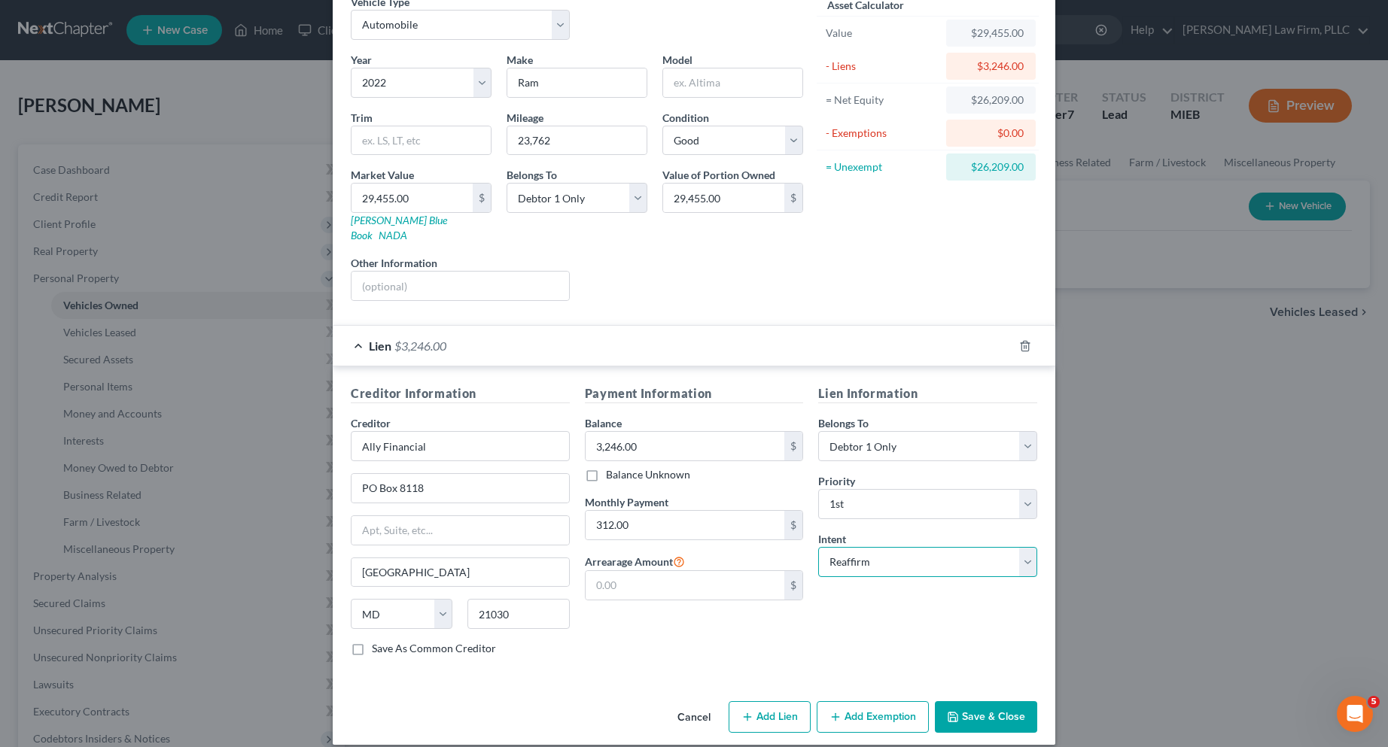
scroll to position [76, 0]
click at [372, 641] on label "Save As Common Creditor" at bounding box center [434, 648] width 124 height 15
click at [378, 641] on input "Save As Common Creditor" at bounding box center [383, 646] width 10 height 10
click at [976, 701] on button "Save & Close" at bounding box center [986, 717] width 102 height 32
checkbox input "false"
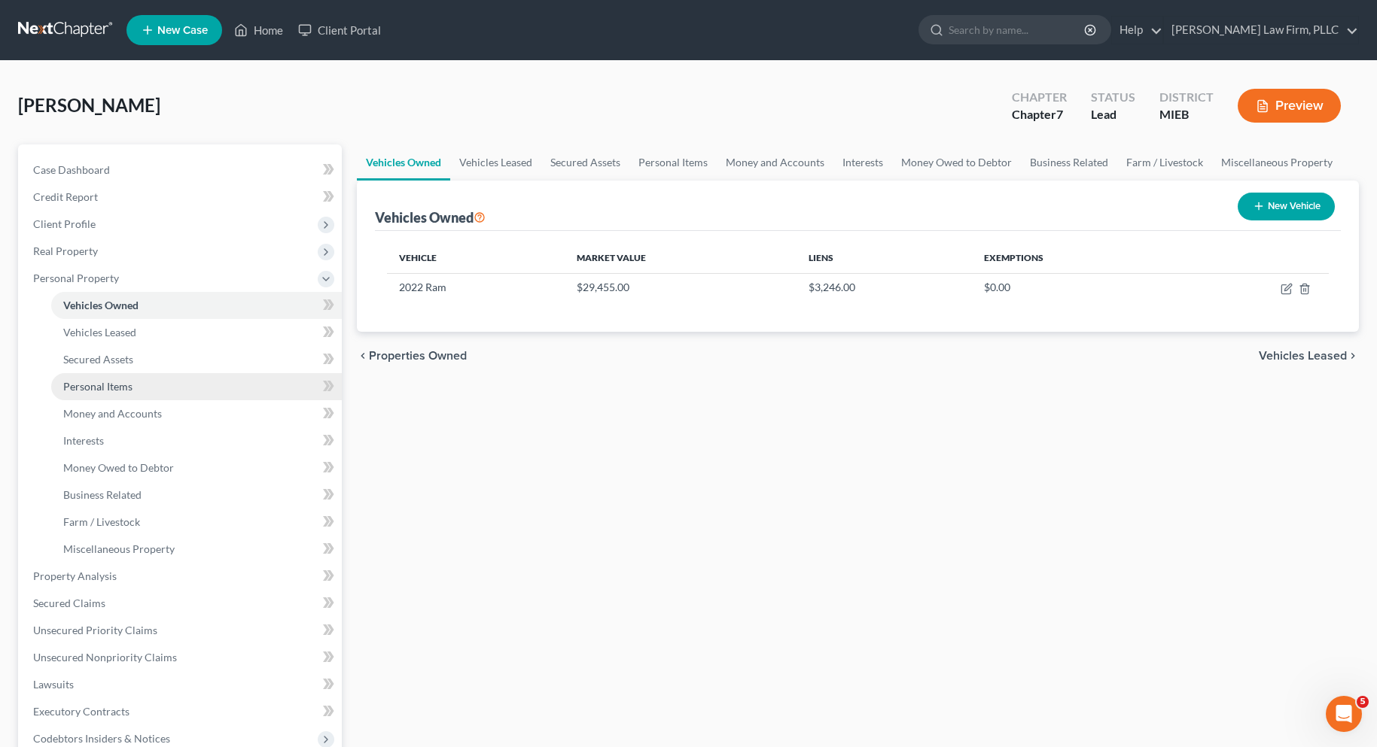
click at [101, 387] on span "Personal Items" at bounding box center [97, 386] width 69 height 13
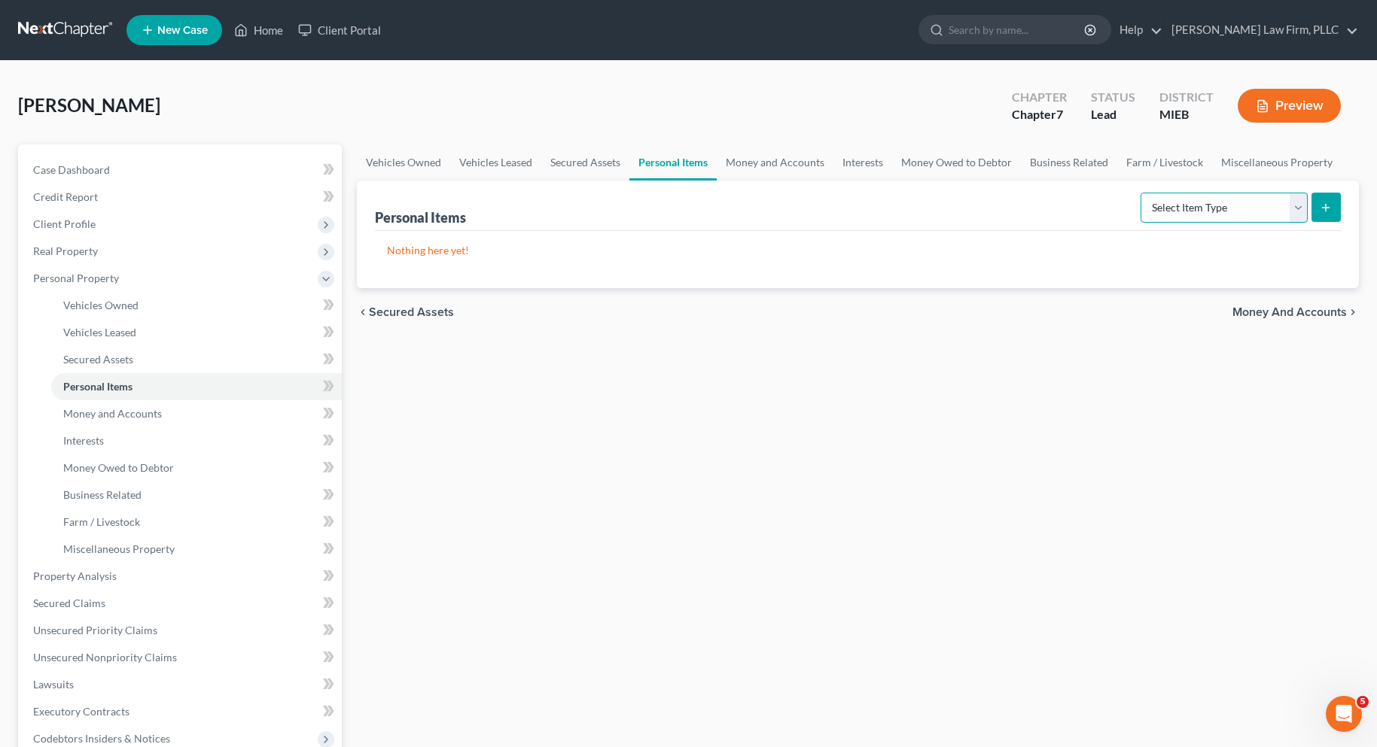
click at [1299, 208] on select "Select Item Type Clothing Collectibles Of Value Electronics Firearms Household …" at bounding box center [1223, 208] width 167 height 30
select select "clothing"
click at [1142, 193] on select "Select Item Type Clothing Collectibles Of Value Electronics Firearms Household …" at bounding box center [1223, 208] width 167 height 30
click at [1319, 205] on button "submit" at bounding box center [1325, 207] width 29 height 29
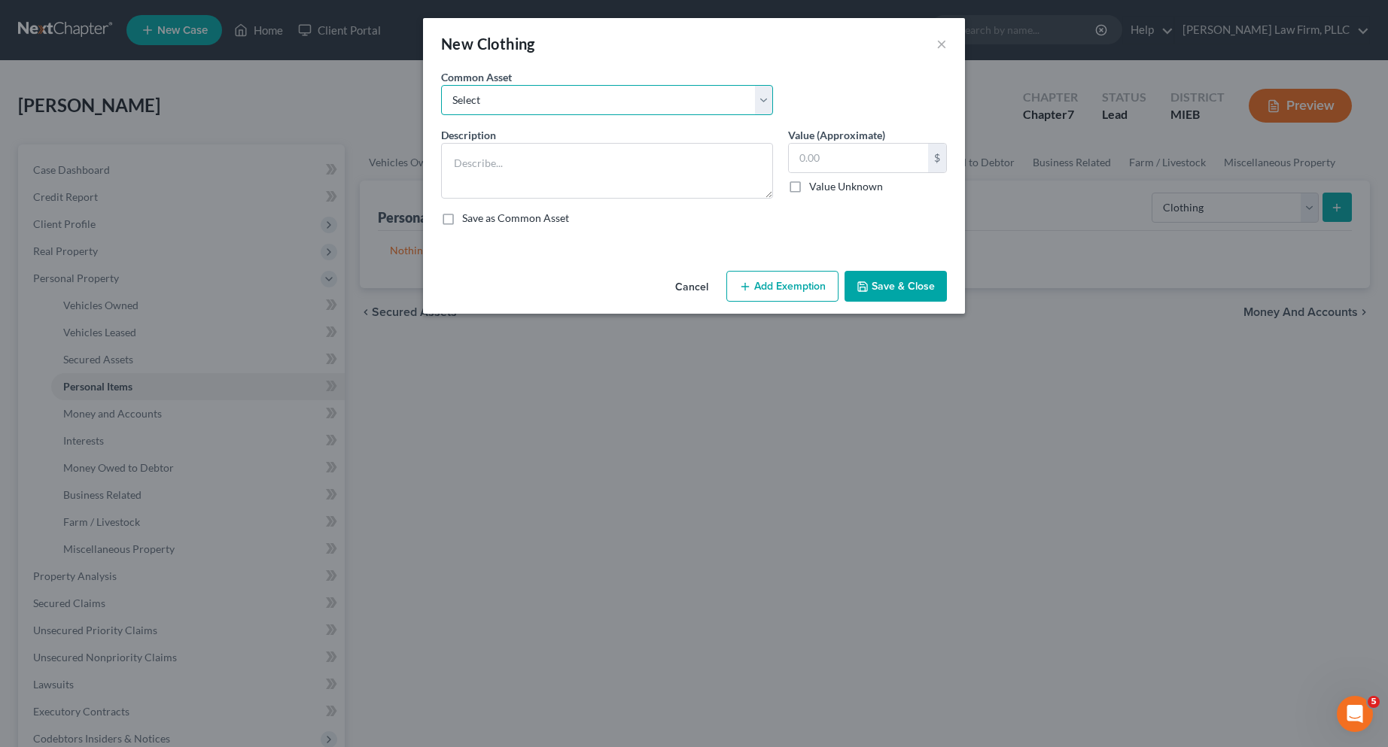
click at [660, 100] on select "Select Misc. personal clothing Misc. personal clothing" at bounding box center [607, 100] width 332 height 30
select select "1"
click at [441, 85] on select "Select Misc. personal clothing Misc. personal clothing" at bounding box center [607, 100] width 332 height 30
type textarea "Misc. personal clothing"
type input "400.00"
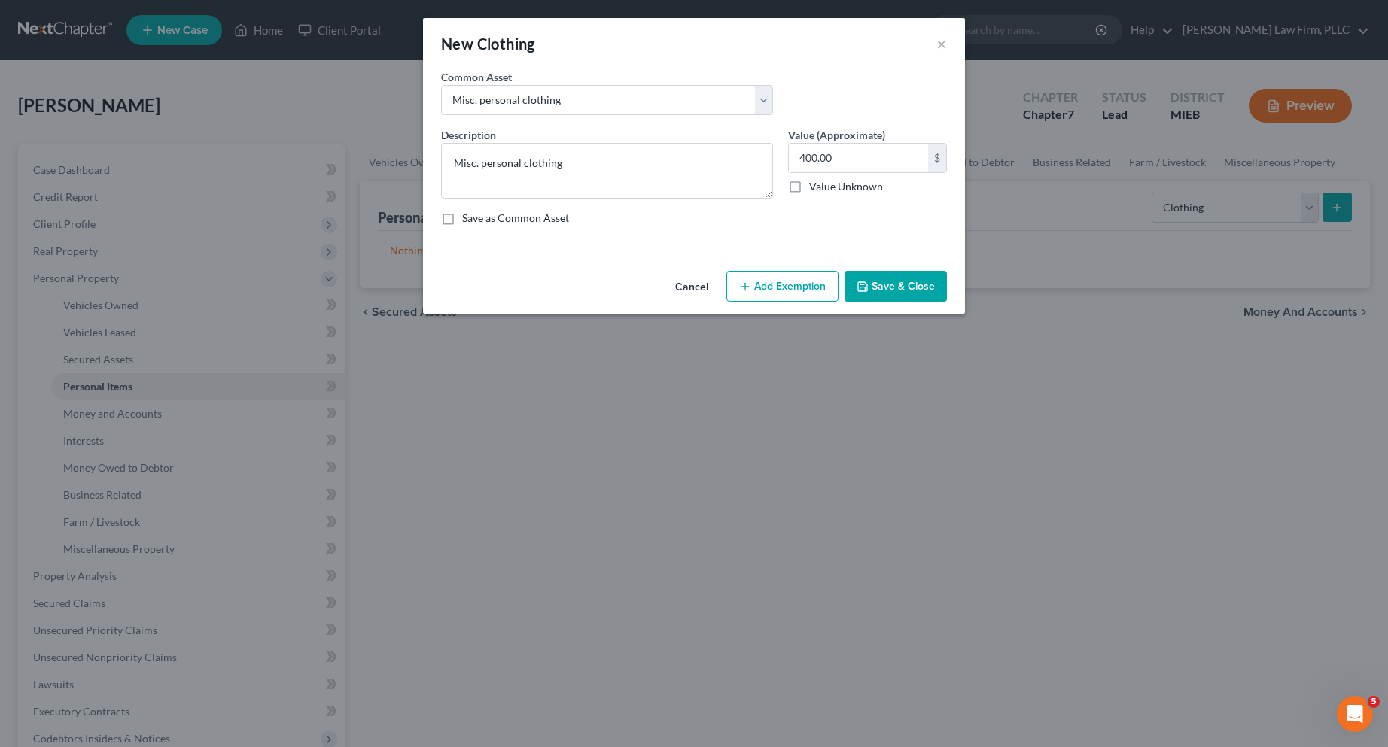
click at [748, 288] on icon "button" at bounding box center [745, 287] width 12 height 12
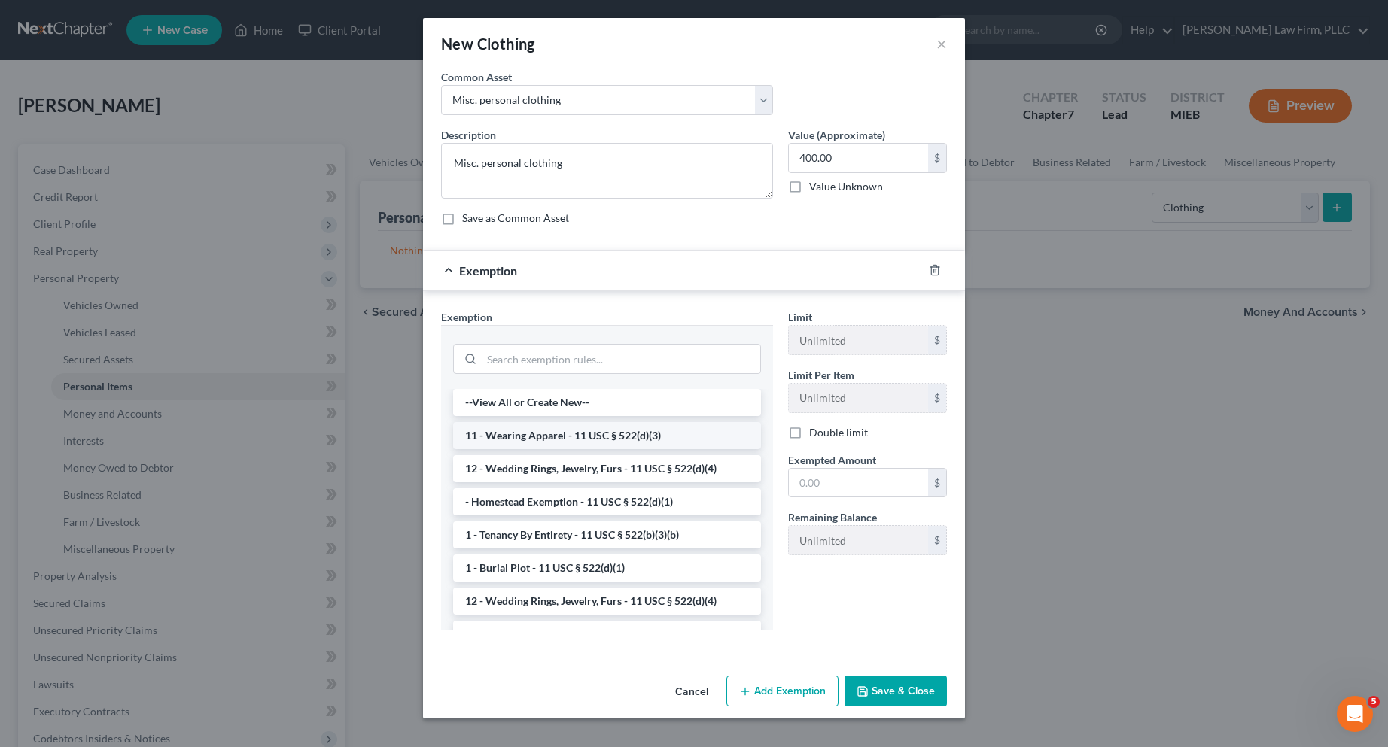
click at [564, 440] on li "11 - Wearing Apparel - 11 USC § 522(d)(3)" at bounding box center [607, 435] width 308 height 27
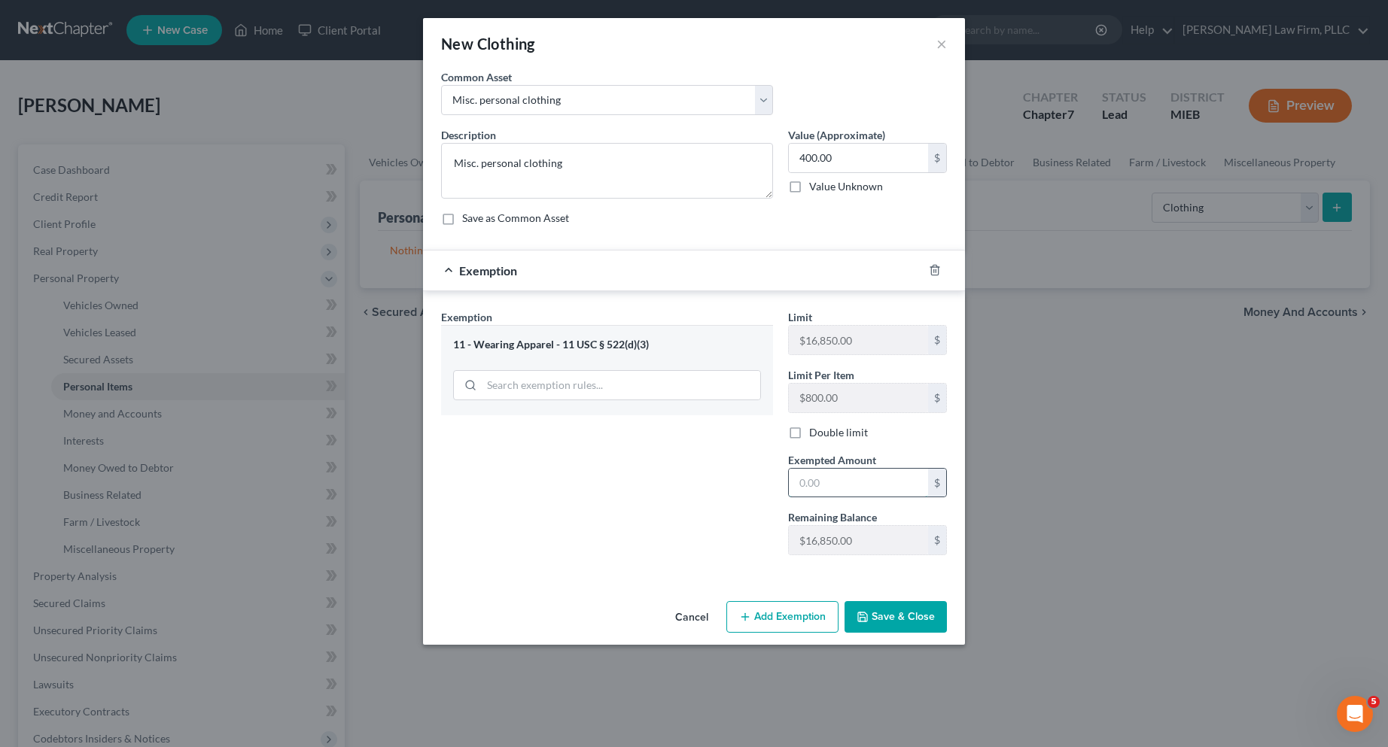
click at [796, 479] on input "text" at bounding box center [858, 483] width 139 height 29
type input "400.00"
click at [906, 614] on button "Save & Close" at bounding box center [896, 617] width 102 height 32
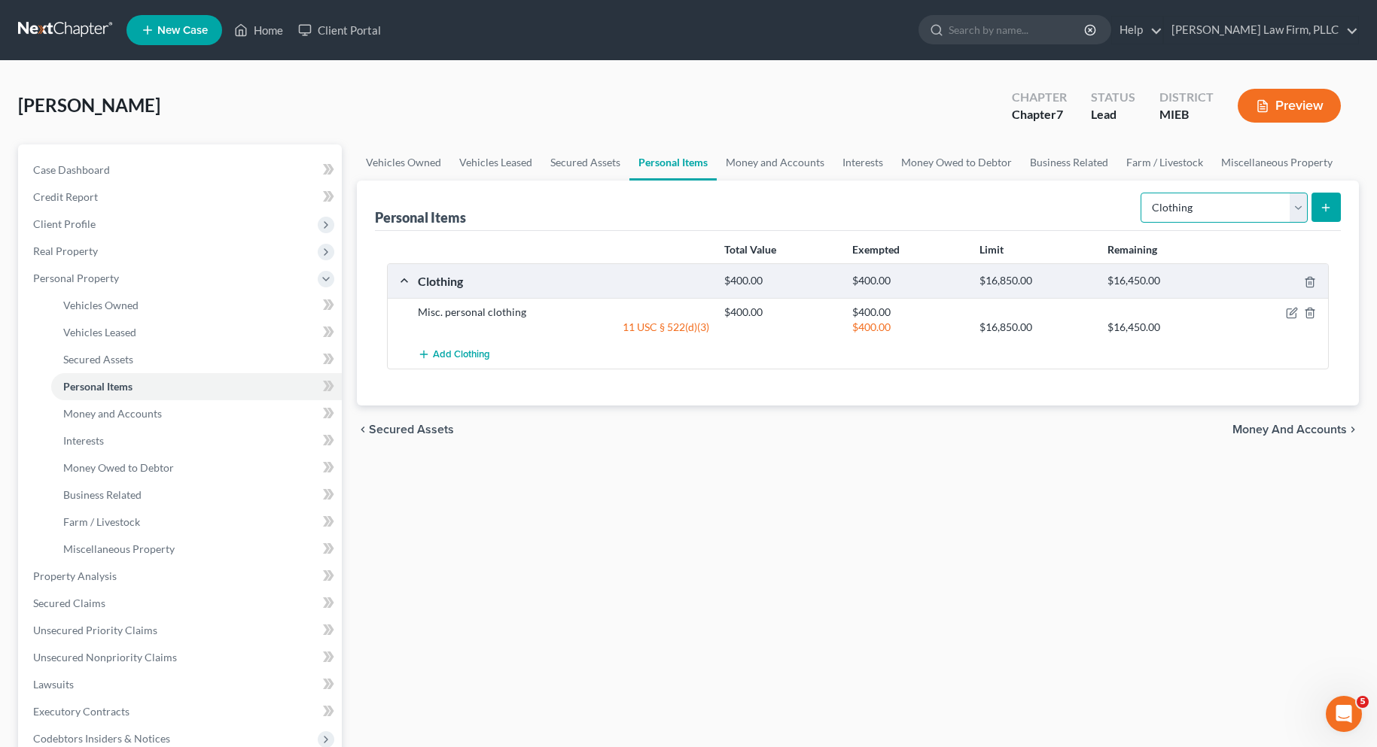
click at [1298, 204] on select "Select Item Type Clothing Collectibles Of Value Electronics Firearms Household …" at bounding box center [1223, 208] width 167 height 30
select select "electronics"
click at [1142, 193] on select "Select Item Type Clothing Collectibles Of Value Electronics Firearms Household …" at bounding box center [1223, 208] width 167 height 30
click at [1325, 202] on icon "submit" at bounding box center [1326, 208] width 12 height 12
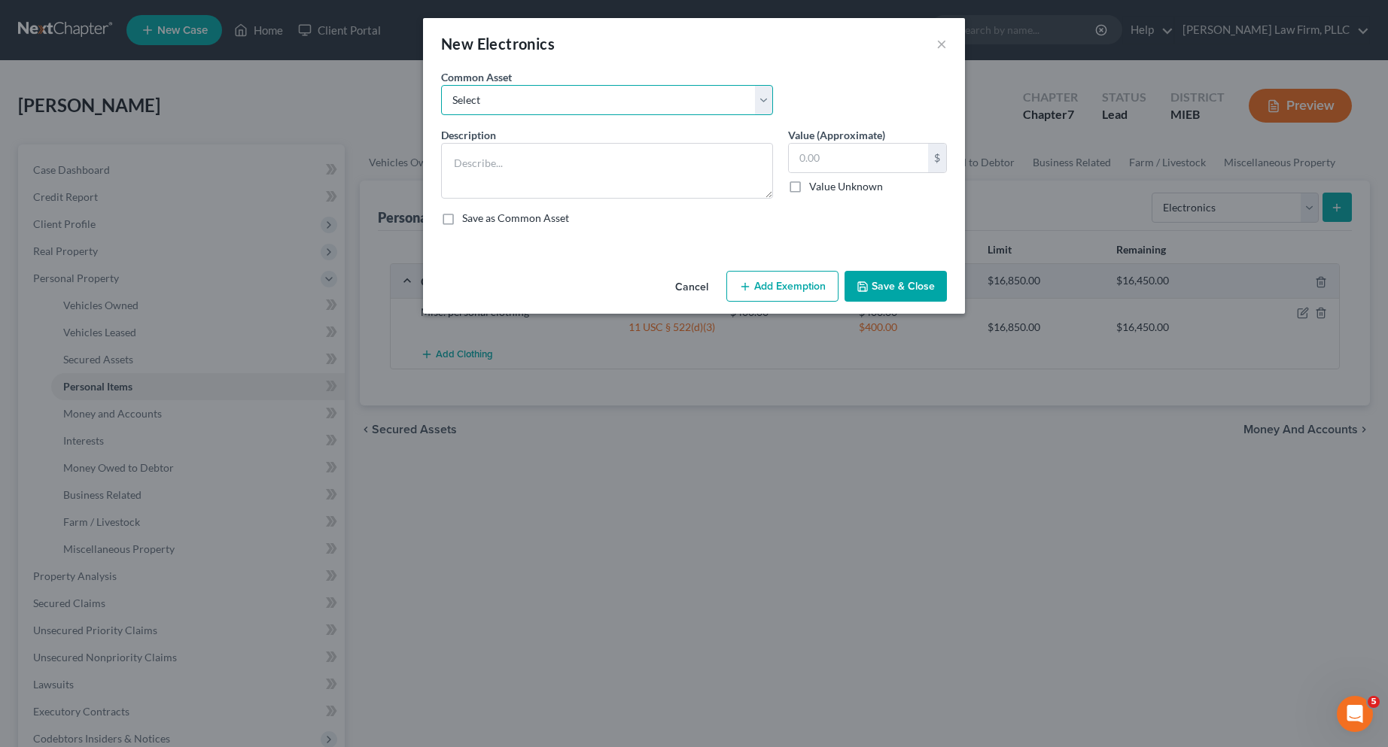
click at [757, 91] on select "Select Misc. personal electronics including cell phones, televisions, ect..." at bounding box center [607, 100] width 332 height 30
select select "0"
click at [441, 85] on select "Select Misc. personal electronics including cell phones, televisions, ect..." at bounding box center [607, 100] width 332 height 30
type textarea "Misc. personal electronics including cell phones, televisions, ect..."
type input "1,000.00"
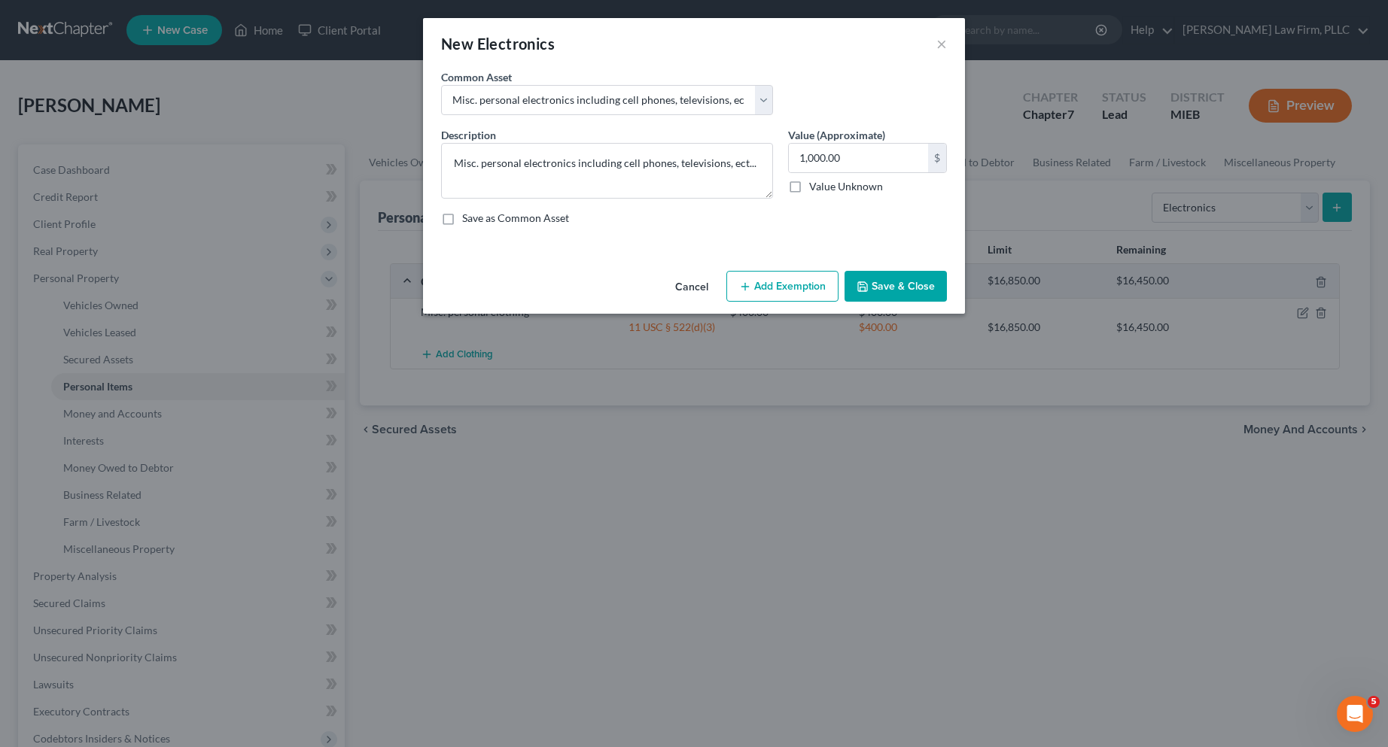
click at [764, 283] on button "Add Exemption" at bounding box center [782, 287] width 112 height 32
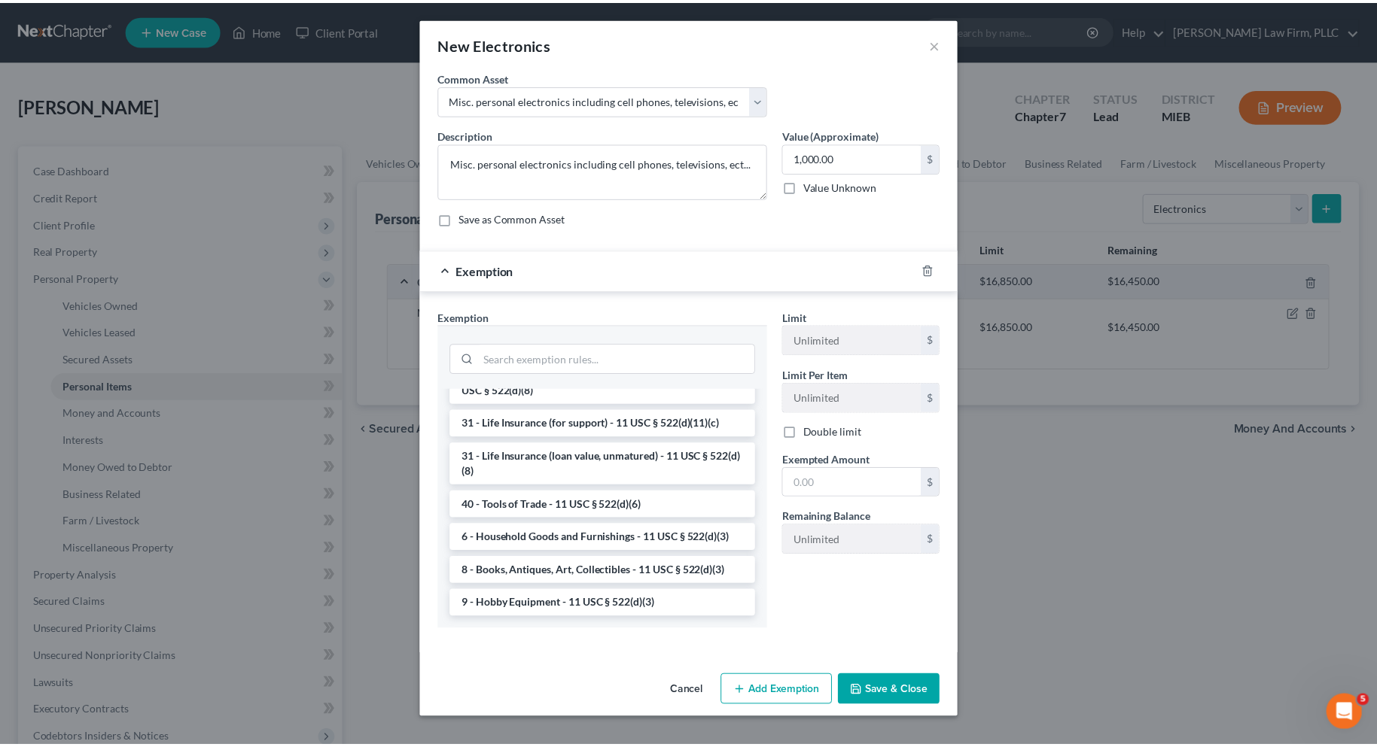
scroll to position [1210, 0]
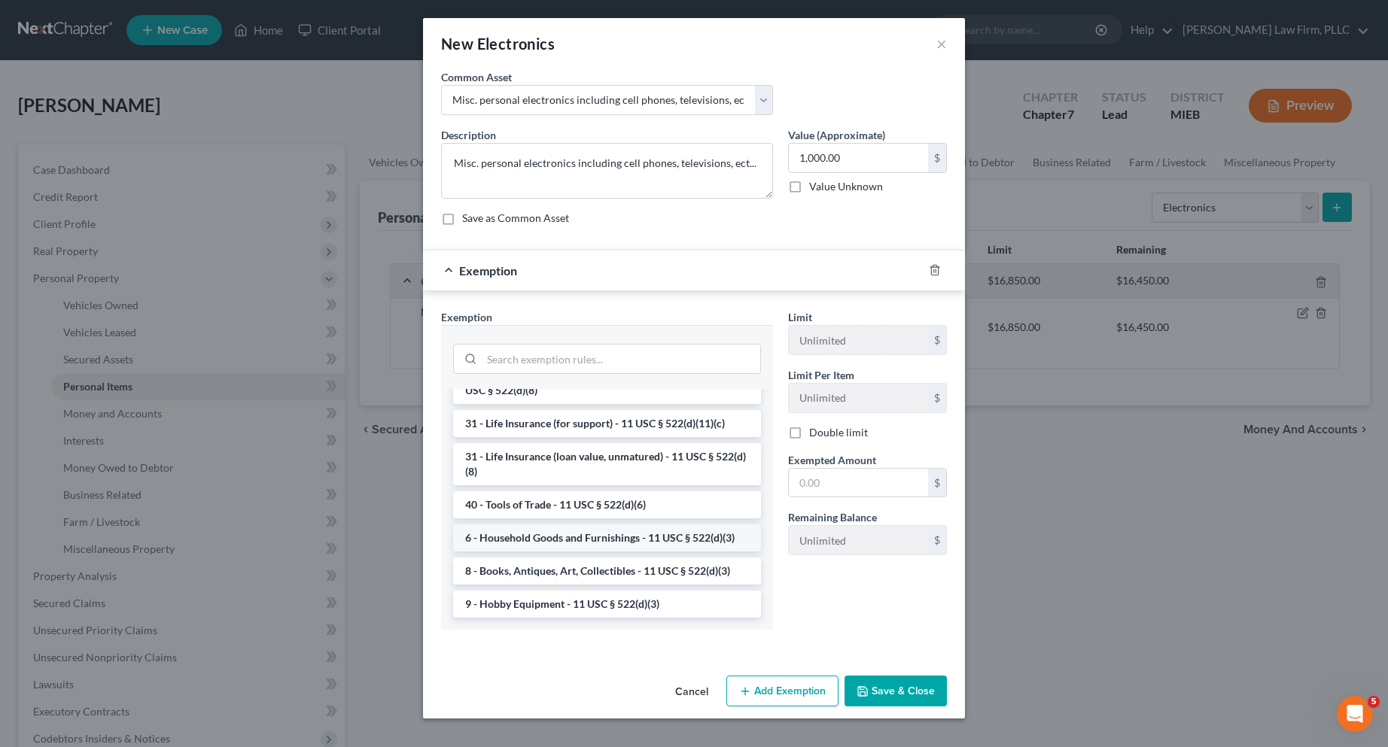
click at [671, 532] on li "6 - Household Goods and Furnishings - 11 USC § 522(d)(3)" at bounding box center [607, 538] width 308 height 27
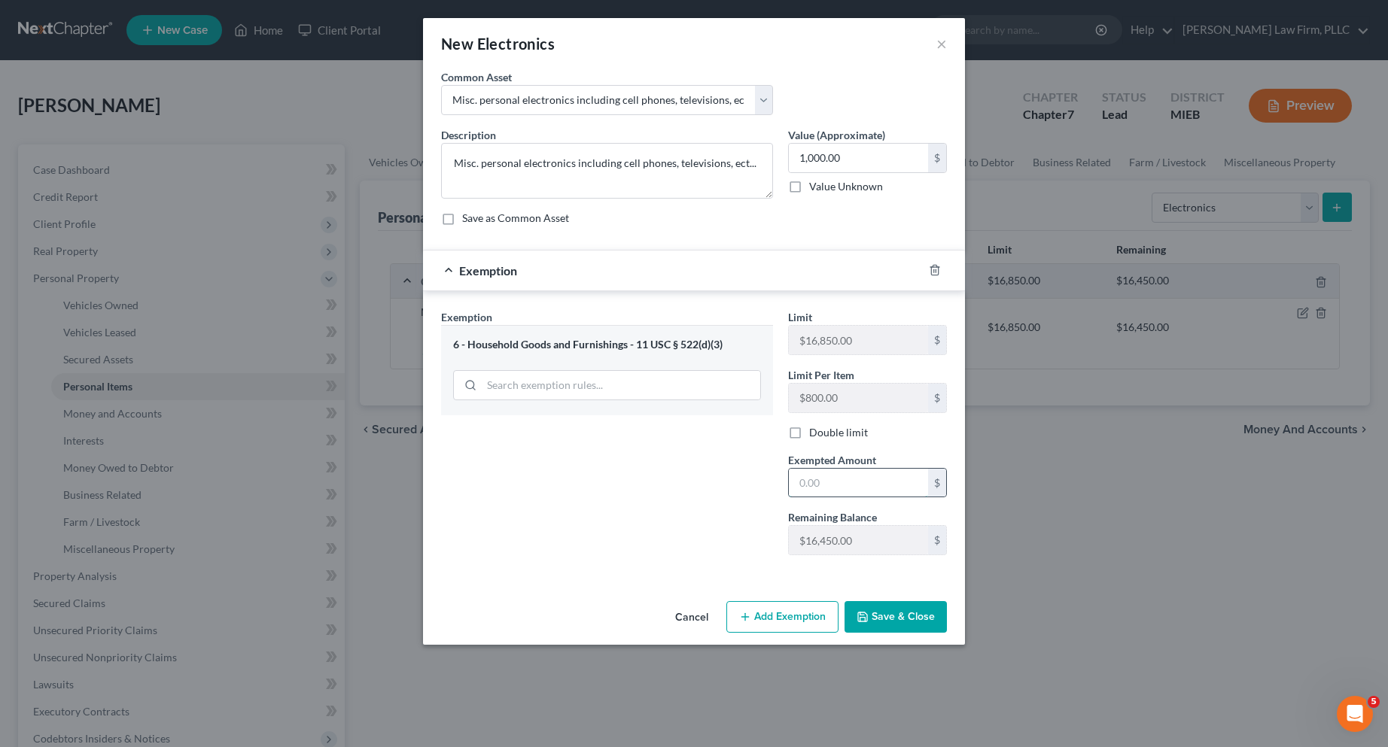
click at [863, 483] on input "text" at bounding box center [858, 483] width 139 height 29
type input "1,000.00"
click at [884, 612] on button "Save & Close" at bounding box center [896, 617] width 102 height 32
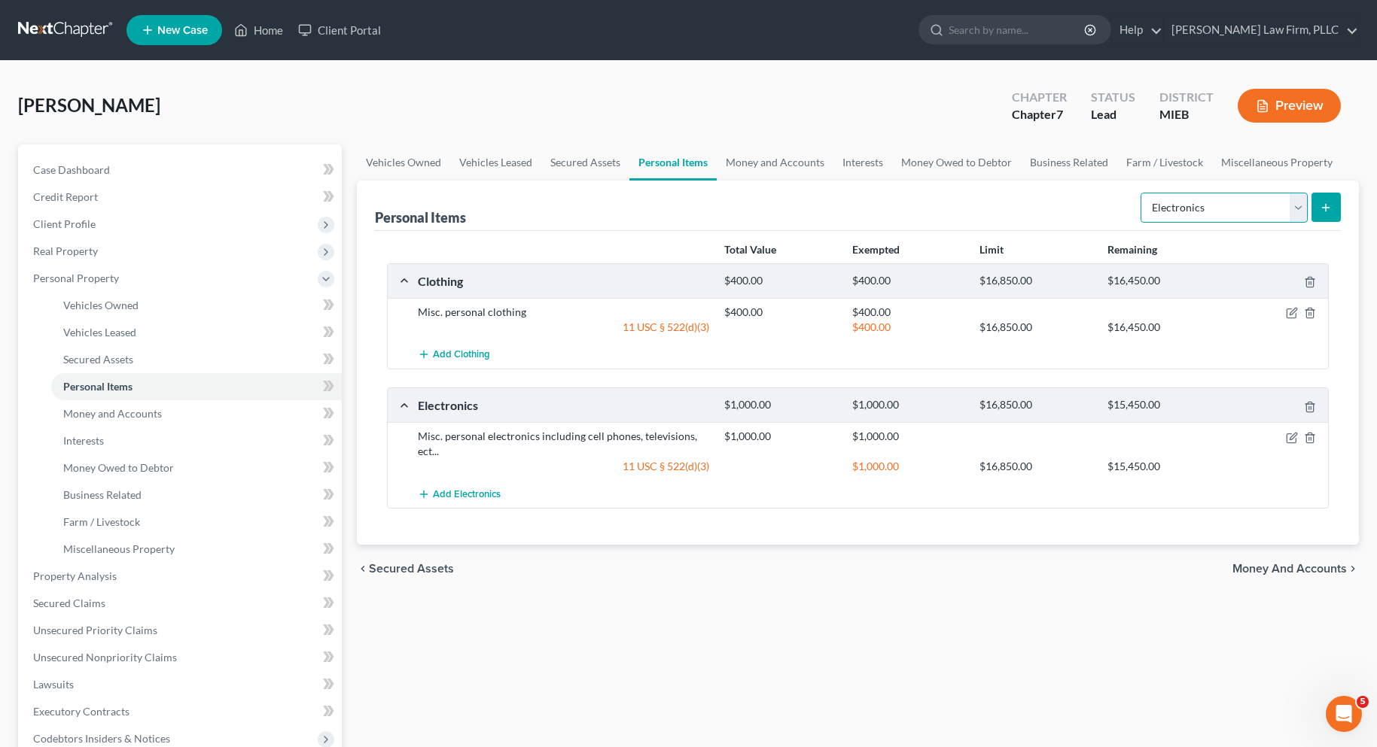
click at [1298, 204] on select "Select Item Type Clothing Collectibles Of Value Electronics Firearms Household …" at bounding box center [1223, 208] width 167 height 30
select select "household_goods"
click at [1142, 193] on select "Select Item Type Clothing Collectibles Of Value Electronics Firearms Household …" at bounding box center [1223, 208] width 167 height 30
click at [1328, 208] on line "submit" at bounding box center [1326, 208] width 7 height 0
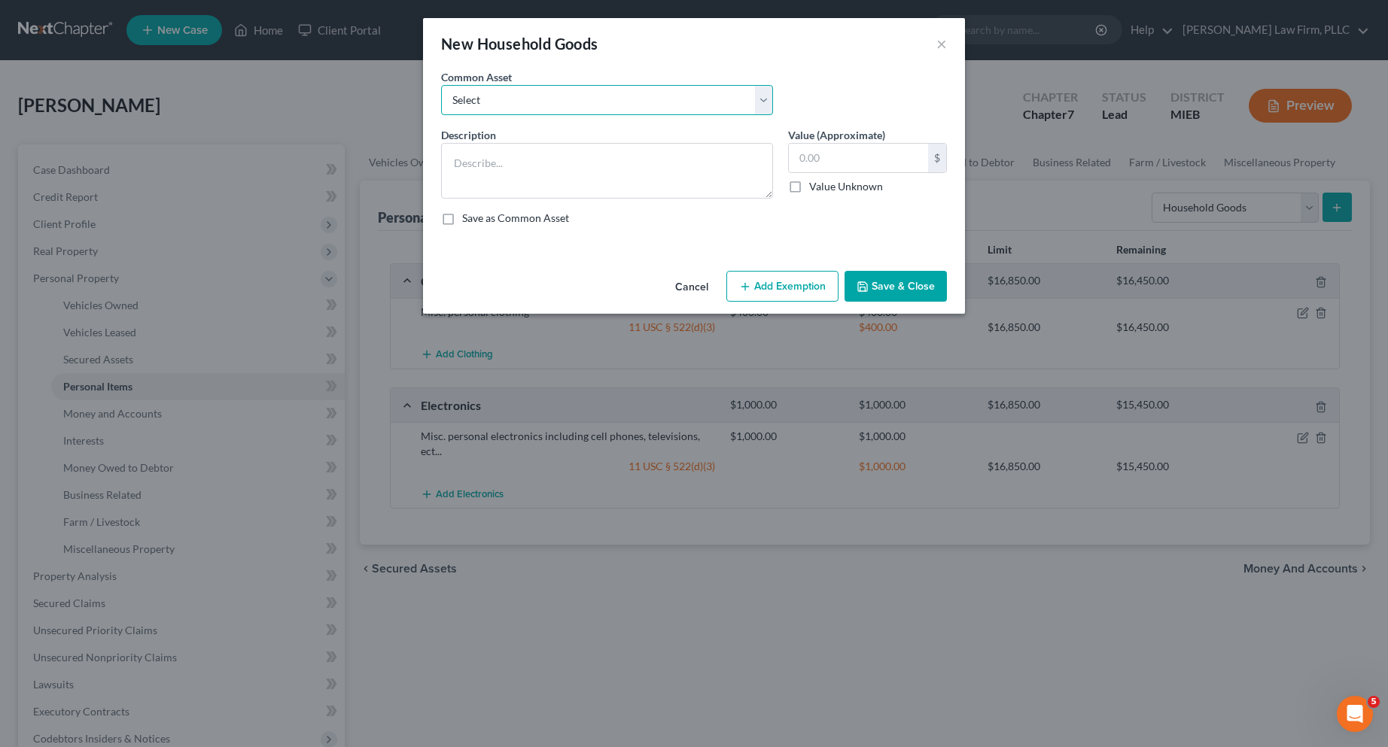
click at [766, 97] on select "Select Misc. household goods including couches, chairs, tables, beds and bedroo…" at bounding box center [607, 100] width 332 height 30
select select "0"
click at [441, 85] on select "Select Misc. household goods including couches, chairs, tables, beds and bedroo…" at bounding box center [607, 100] width 332 height 30
type textarea "Misc. household goods including couches, chairs, tables, beds and bedroom furni…"
type input "2,000.00"
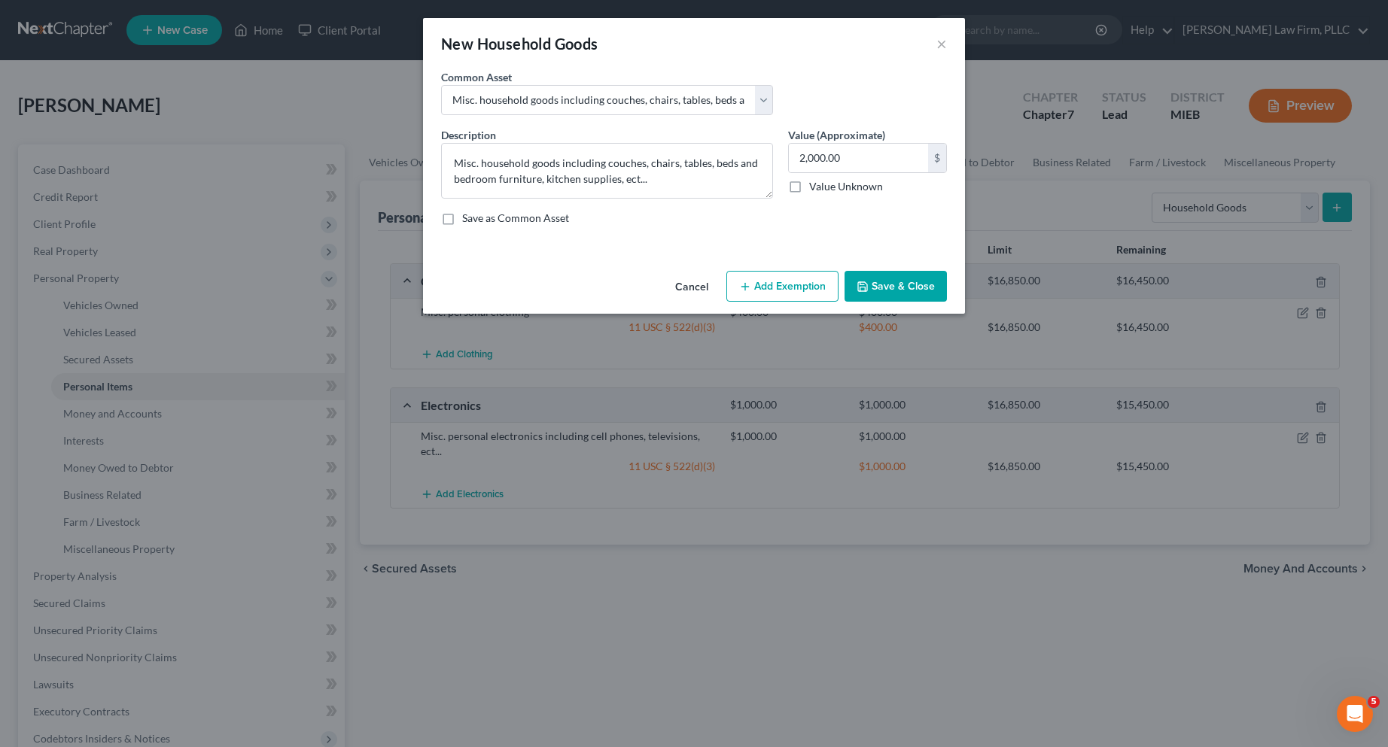
click at [751, 284] on icon "button" at bounding box center [745, 287] width 12 height 12
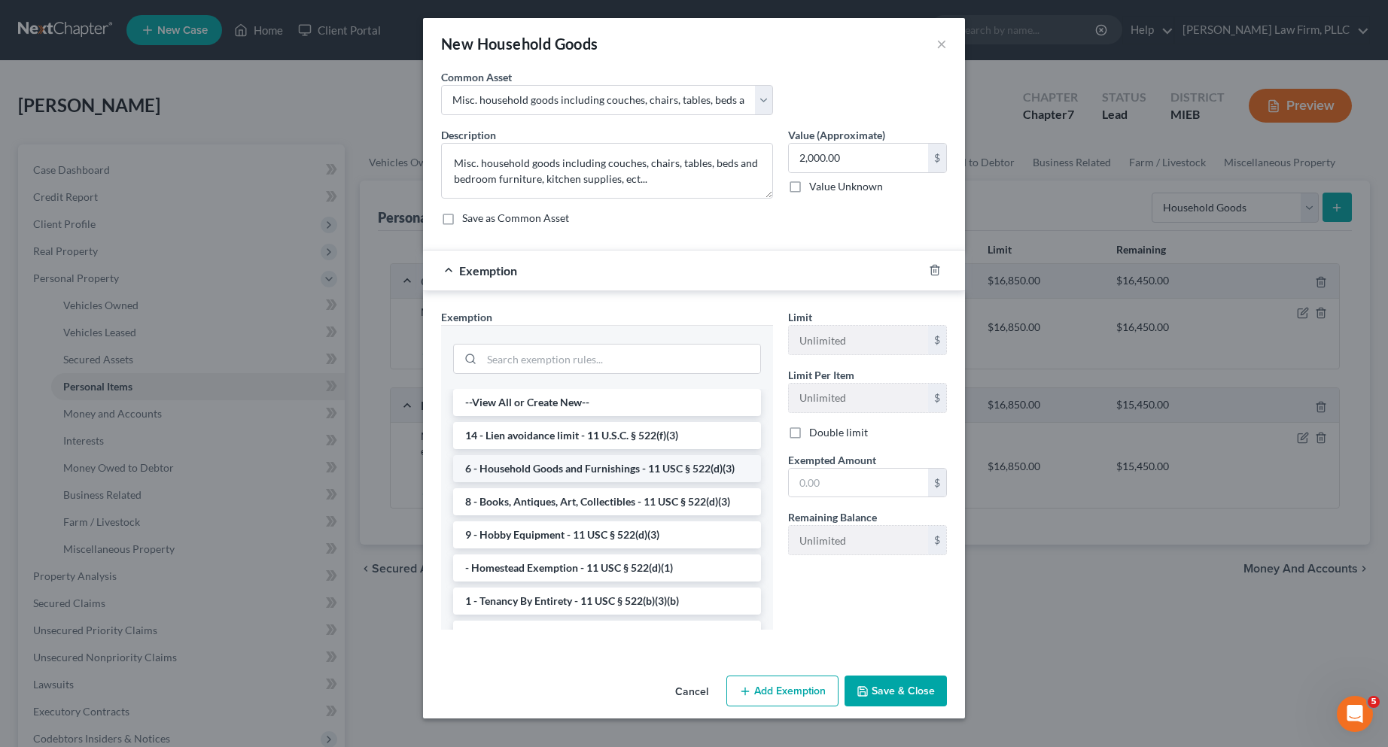
click at [631, 467] on li "6 - Household Goods and Furnishings - 11 USC § 522(d)(3)" at bounding box center [607, 468] width 308 height 27
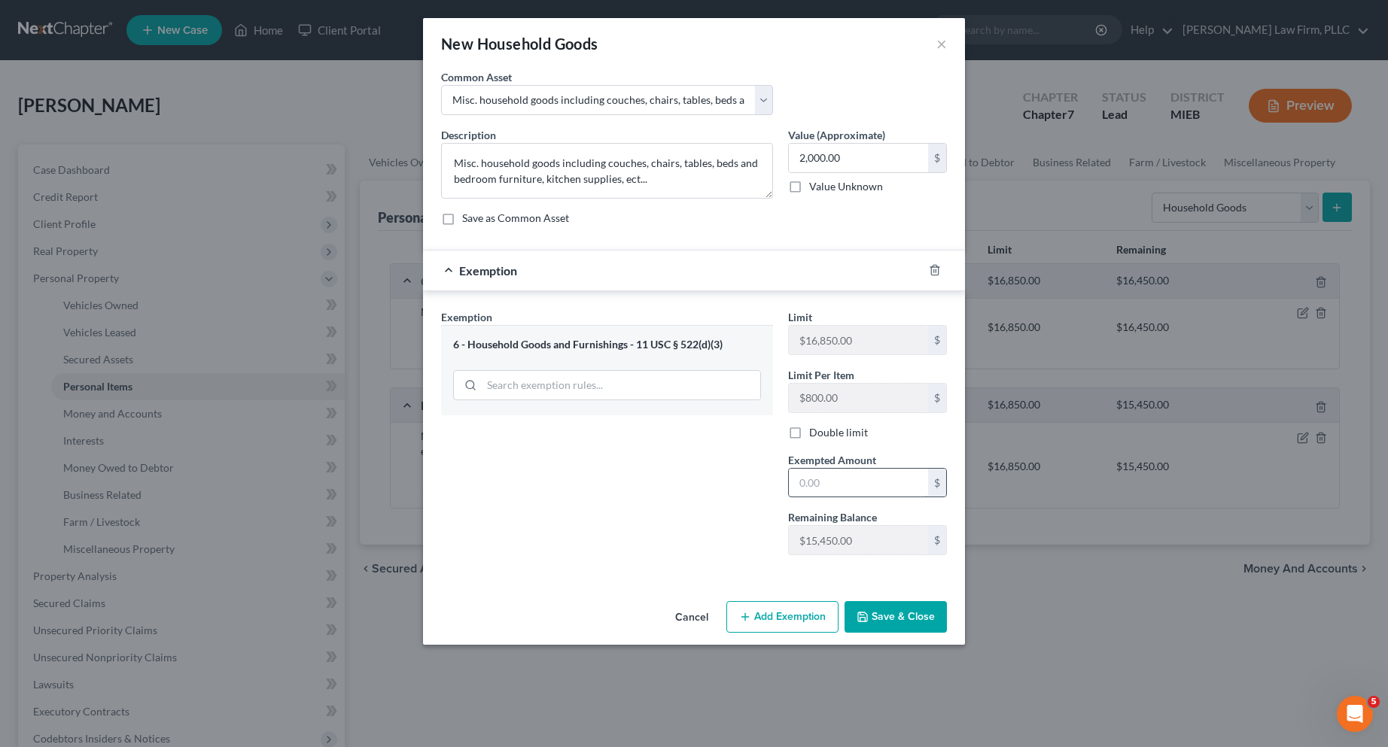
click at [796, 483] on input "text" at bounding box center [858, 483] width 139 height 29
type input "2,000.00"
click at [891, 611] on button "Save & Close" at bounding box center [896, 617] width 102 height 32
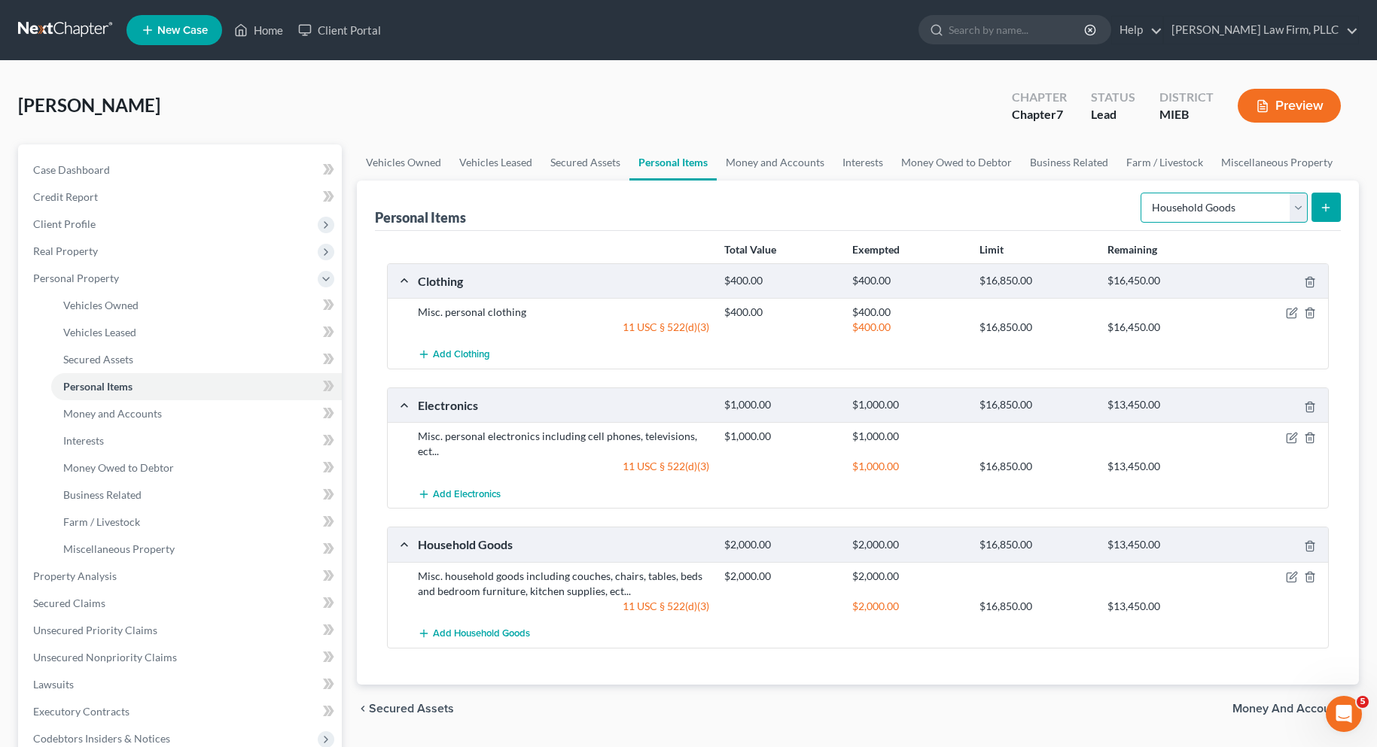
click at [1293, 210] on select "Select Item Type Clothing Collectibles Of Value Electronics Firearms Household …" at bounding box center [1223, 208] width 167 height 30
click at [119, 413] on span "Money and Accounts" at bounding box center [112, 413] width 99 height 13
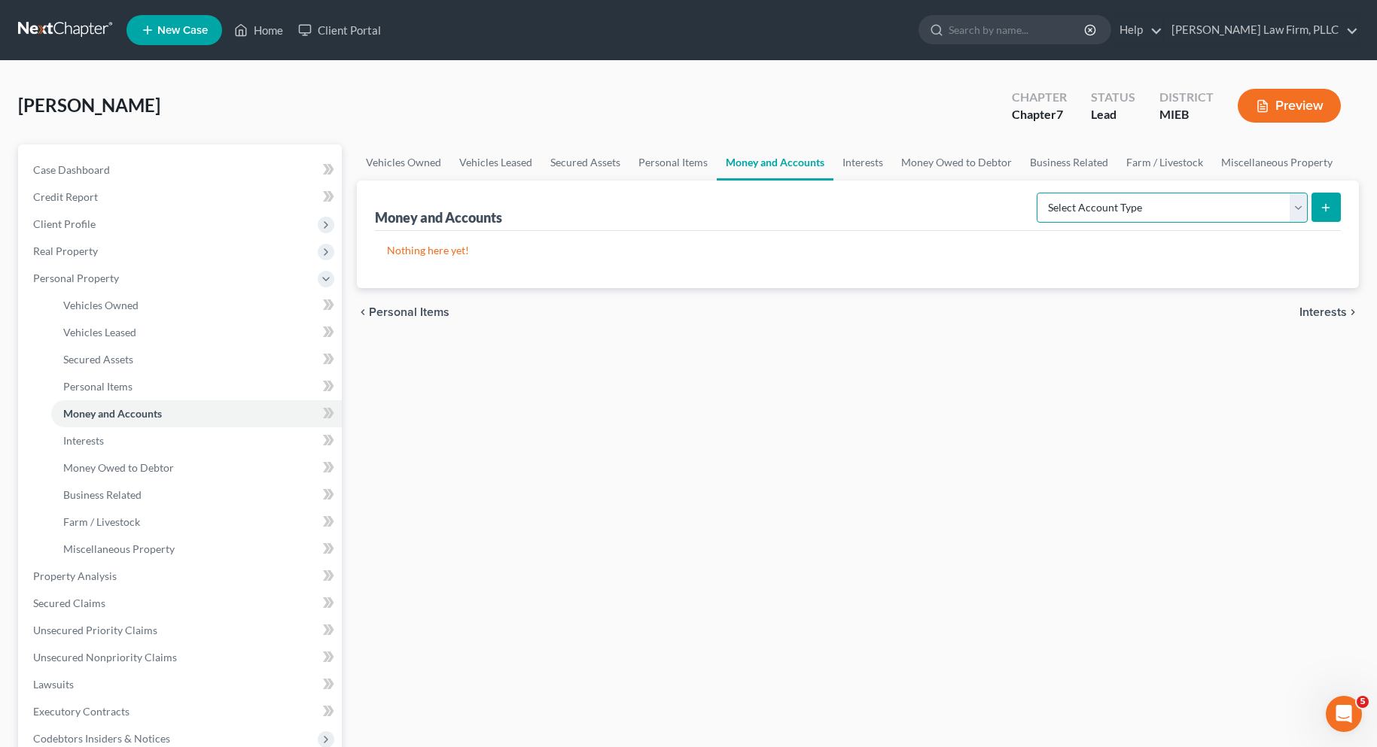
click at [1272, 208] on select "Select Account Type Brokerage Cash on Hand Certificates of Deposit Checking Acc…" at bounding box center [1172, 208] width 271 height 30
select select "checking"
click at [1040, 193] on select "Select Account Type Brokerage Cash on Hand Certificates of Deposit Checking Acc…" at bounding box center [1172, 208] width 271 height 30
click at [1319, 208] on button "submit" at bounding box center [1325, 207] width 29 height 29
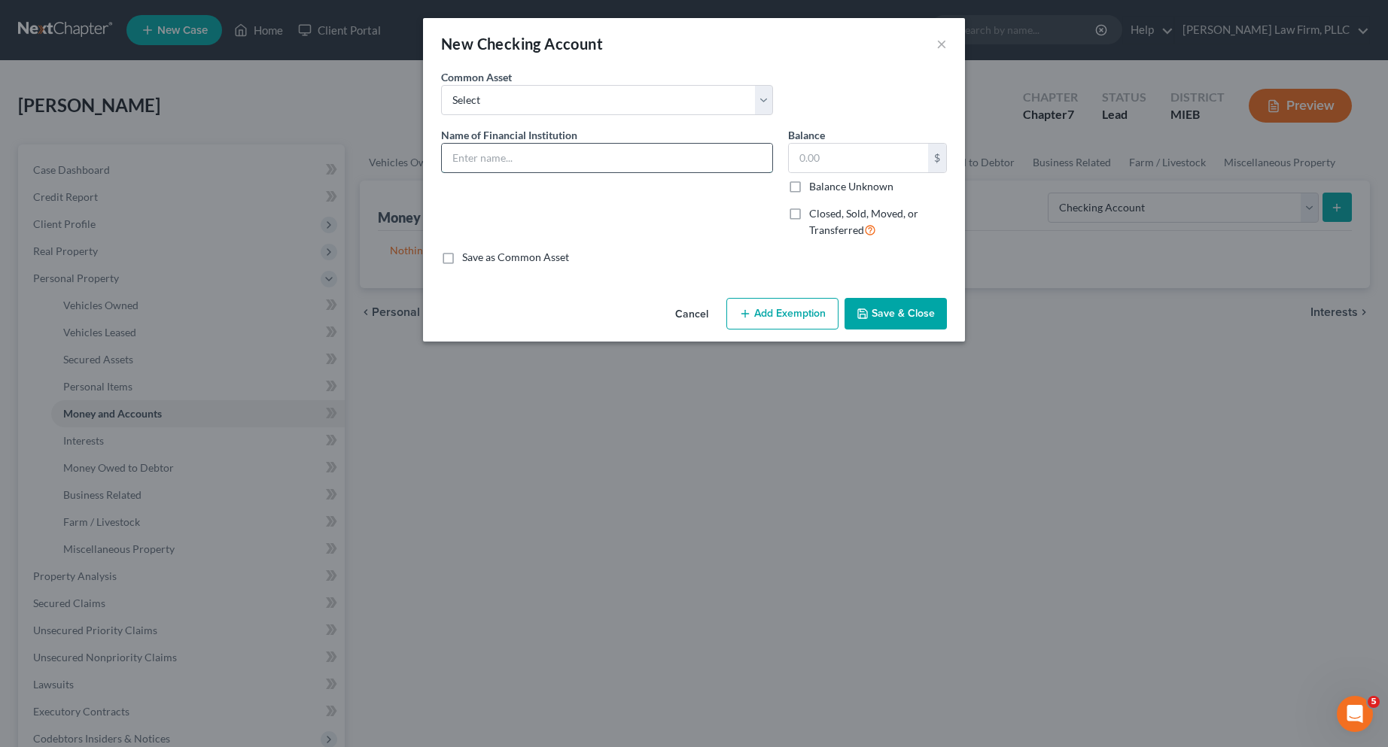
click at [644, 162] on input "text" at bounding box center [607, 158] width 330 height 29
type input "Chase Bank"
click at [863, 162] on input "text" at bounding box center [858, 158] width 139 height 29
type input "10.03"
click at [875, 312] on button "Save & Close" at bounding box center [896, 314] width 102 height 32
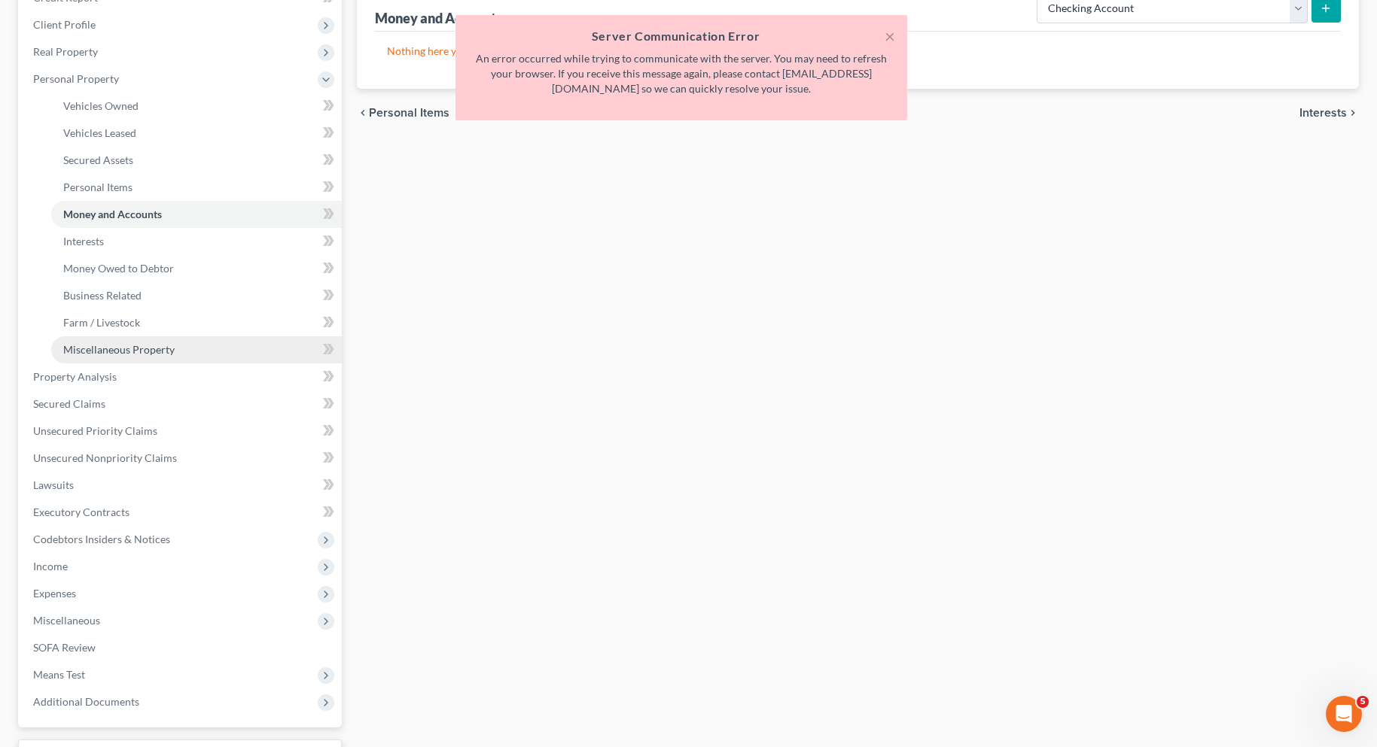
scroll to position [226, 0]
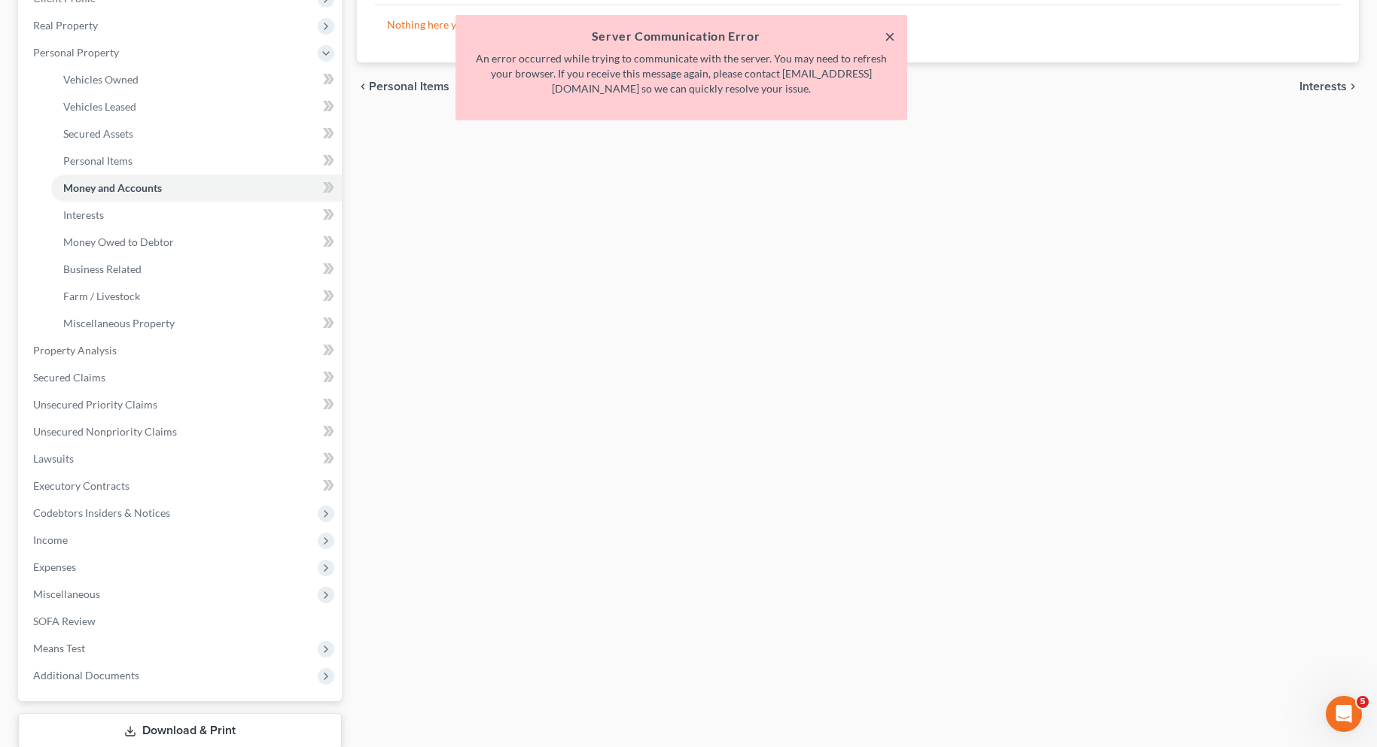
click at [888, 33] on button "×" at bounding box center [889, 36] width 11 height 18
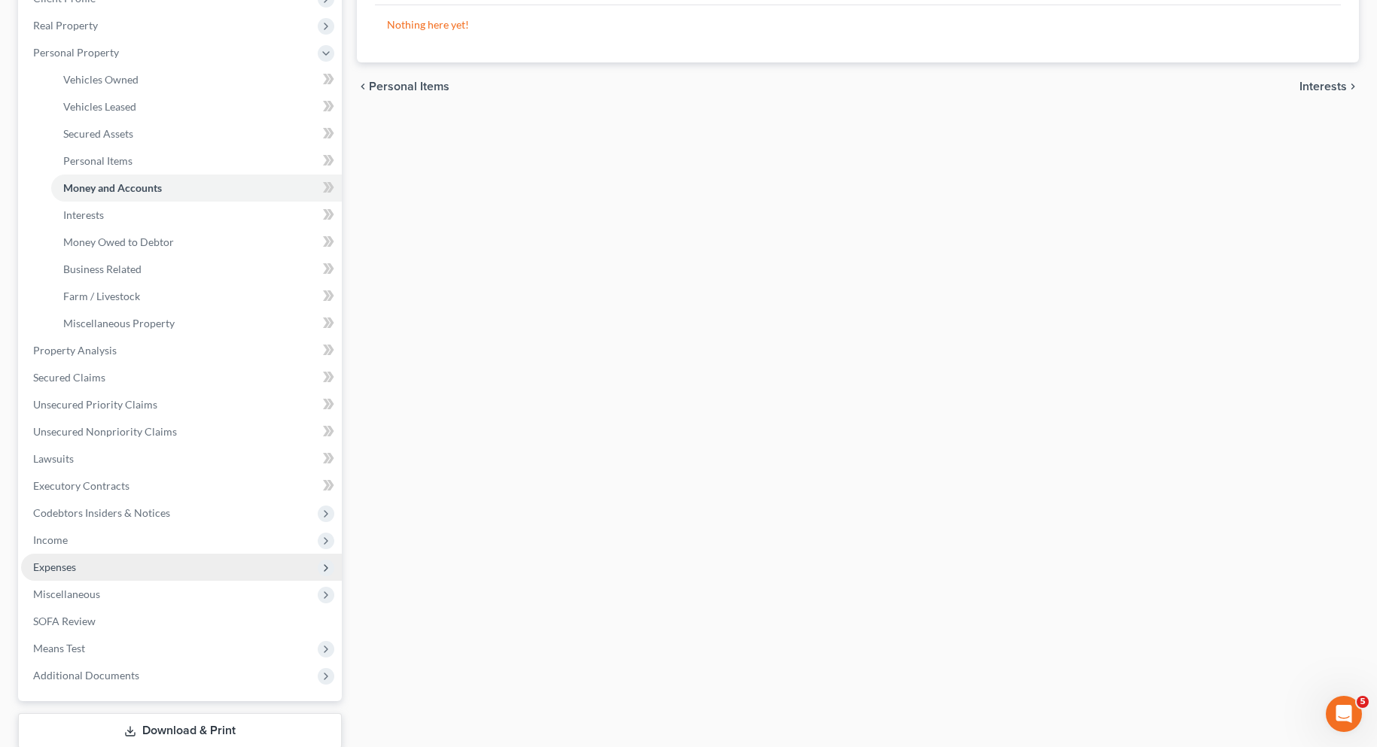
click at [62, 568] on span "Expenses" at bounding box center [54, 567] width 43 height 13
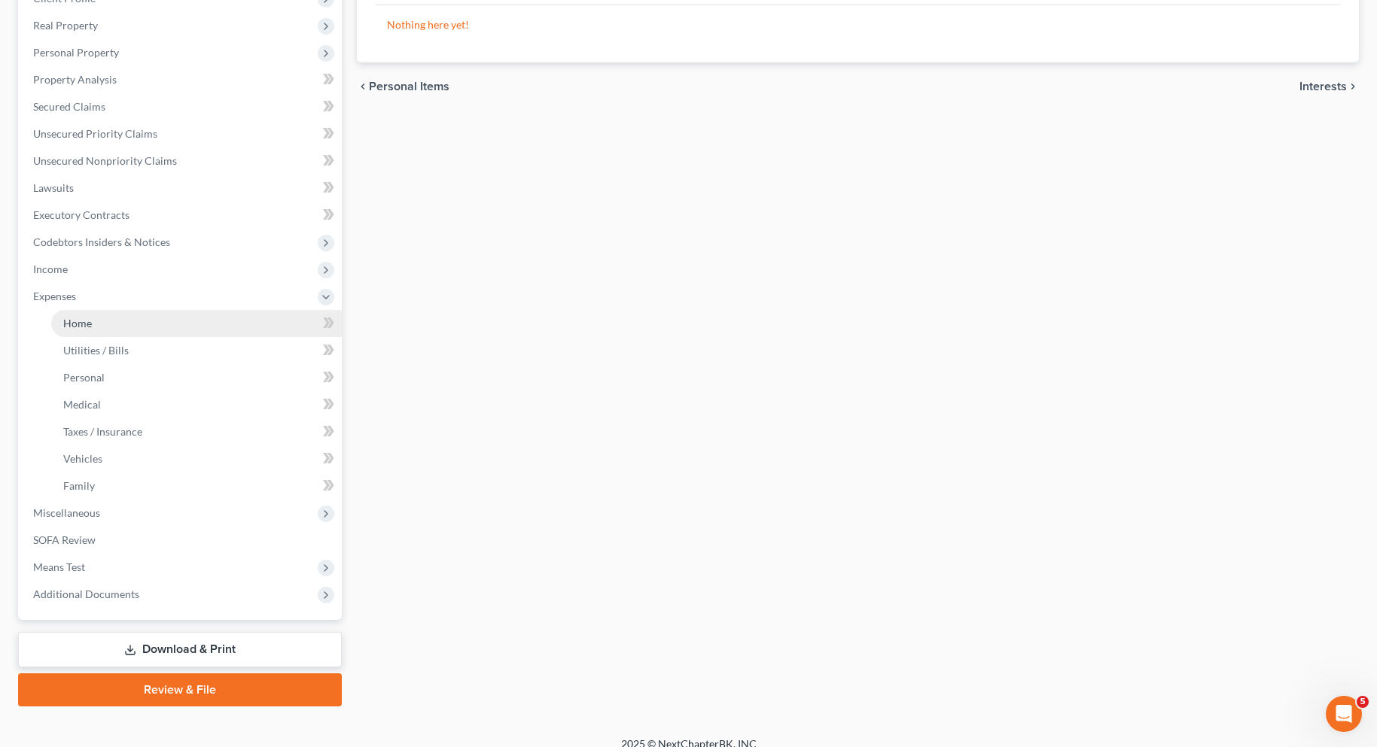
click at [74, 322] on span "Home" at bounding box center [77, 323] width 29 height 13
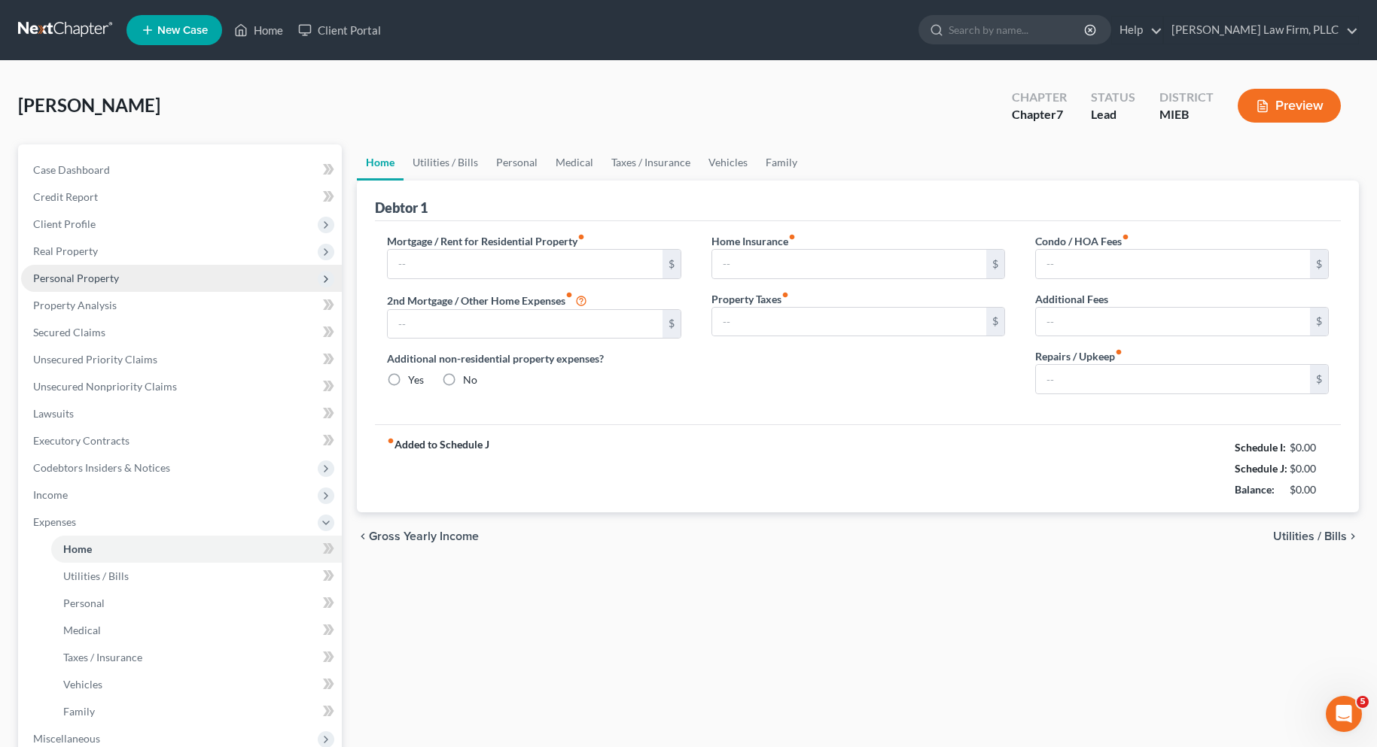
type input "0.00"
radio input "true"
type input "0.00"
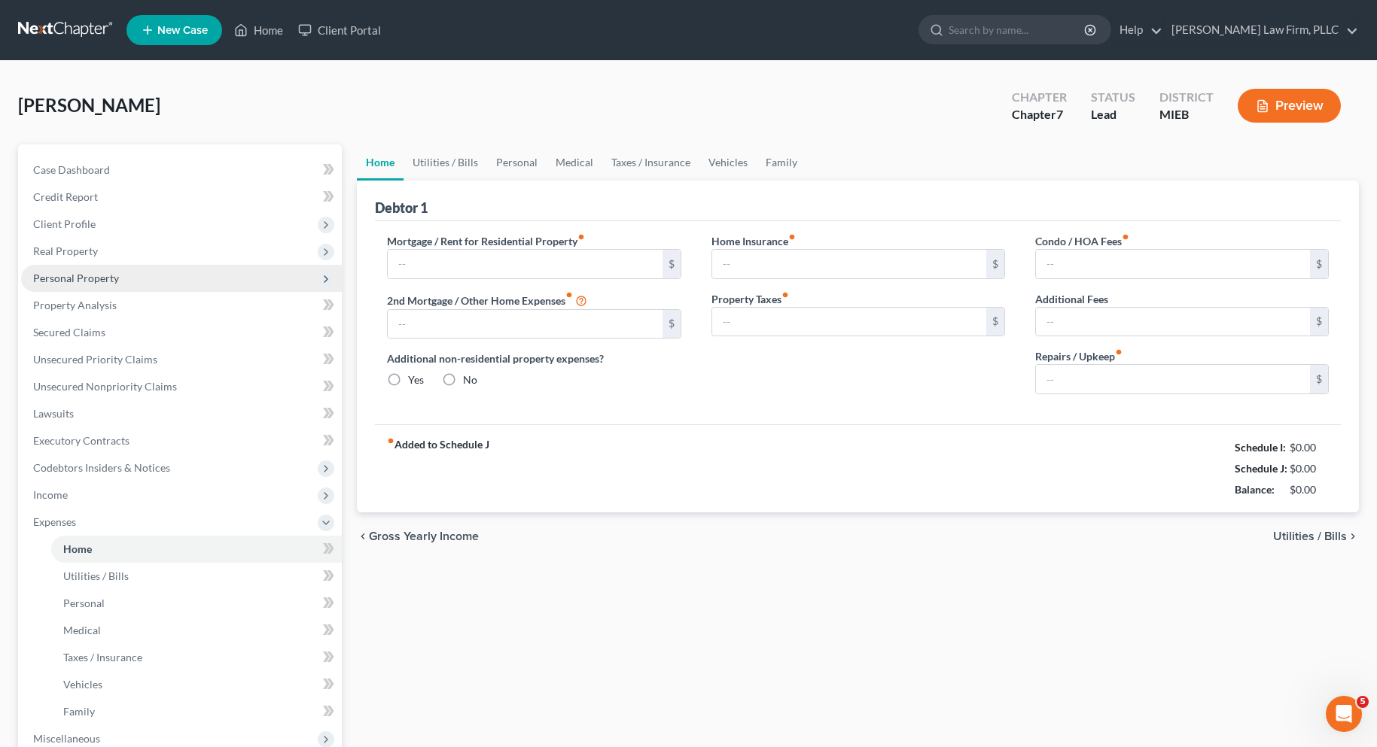
type input "0.00"
click at [420, 263] on input "text" at bounding box center [525, 264] width 274 height 29
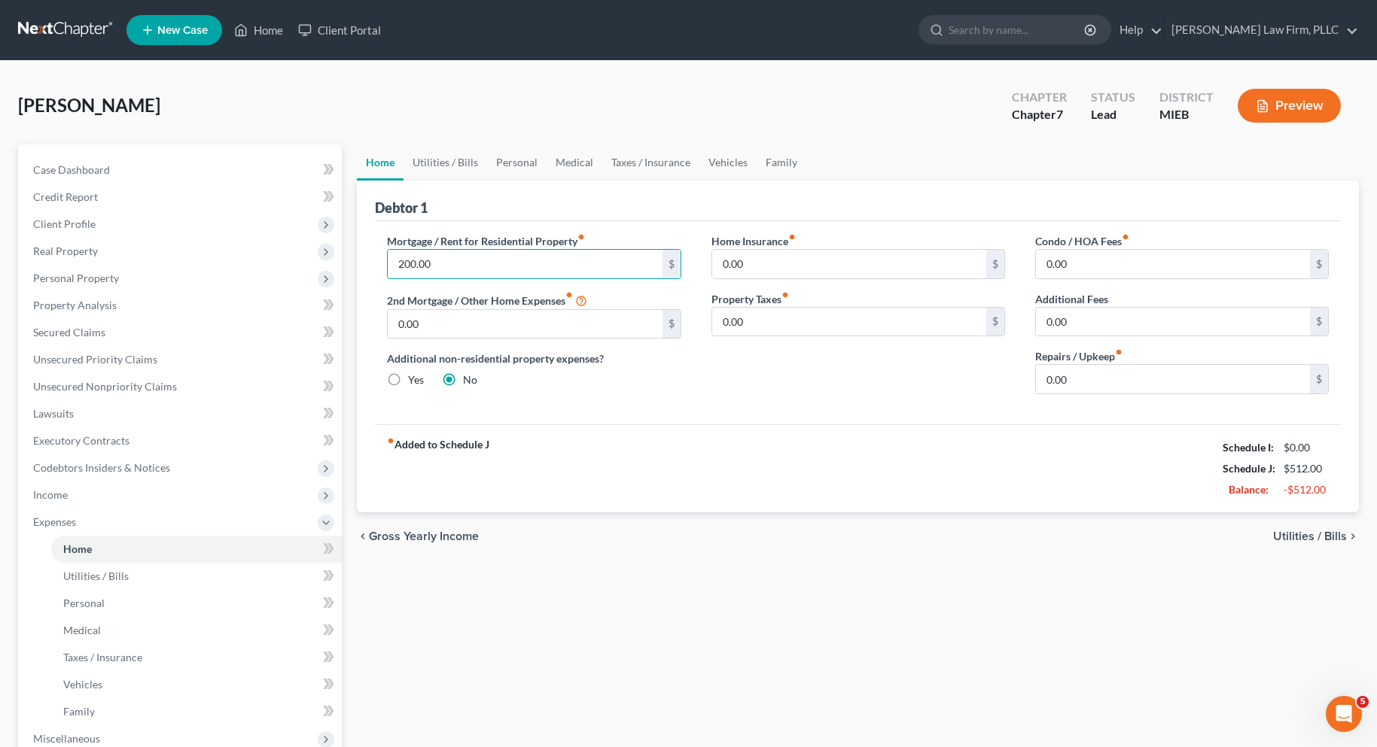
type input "200.00"
click at [1285, 537] on span "Utilities / Bills" at bounding box center [1310, 537] width 74 height 12
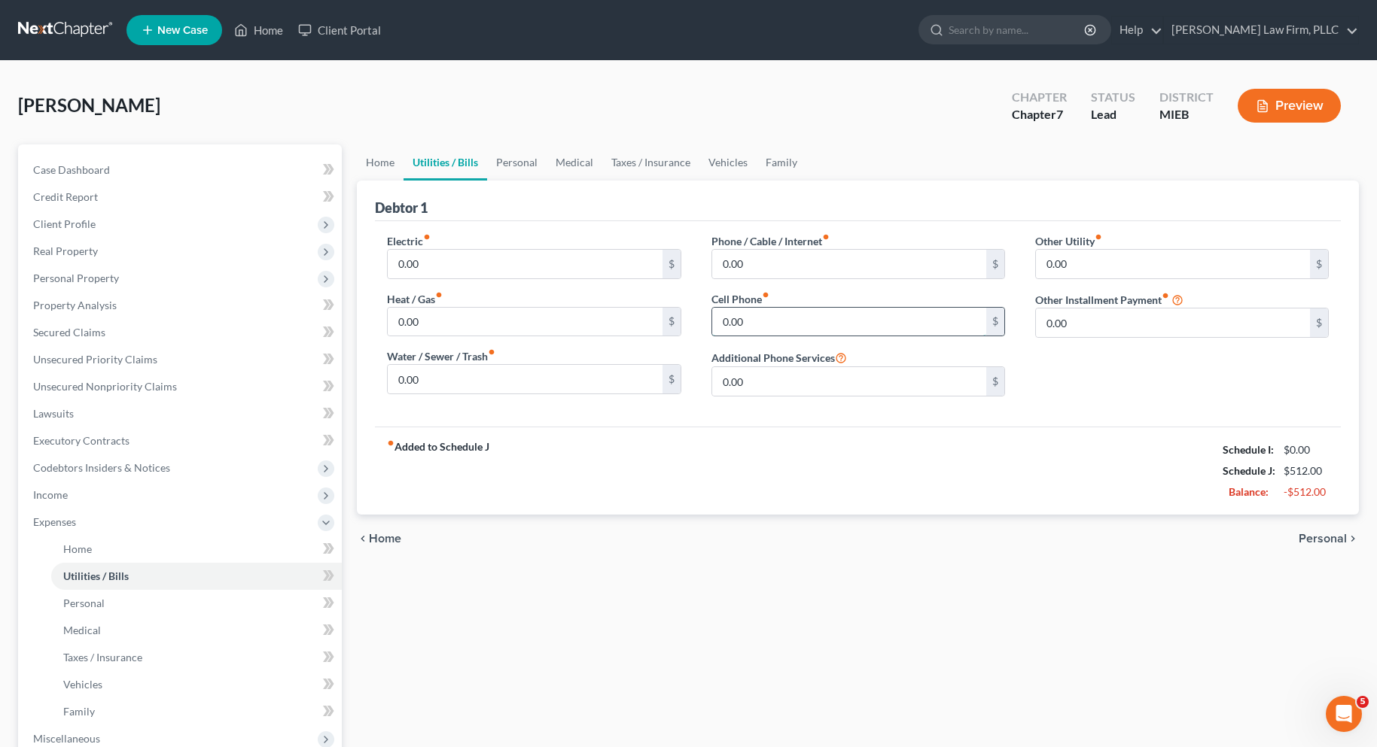
click at [723, 324] on input "0.00" at bounding box center [849, 322] width 274 height 29
type input "65.00"
click at [1322, 534] on span "Personal" at bounding box center [1323, 539] width 48 height 12
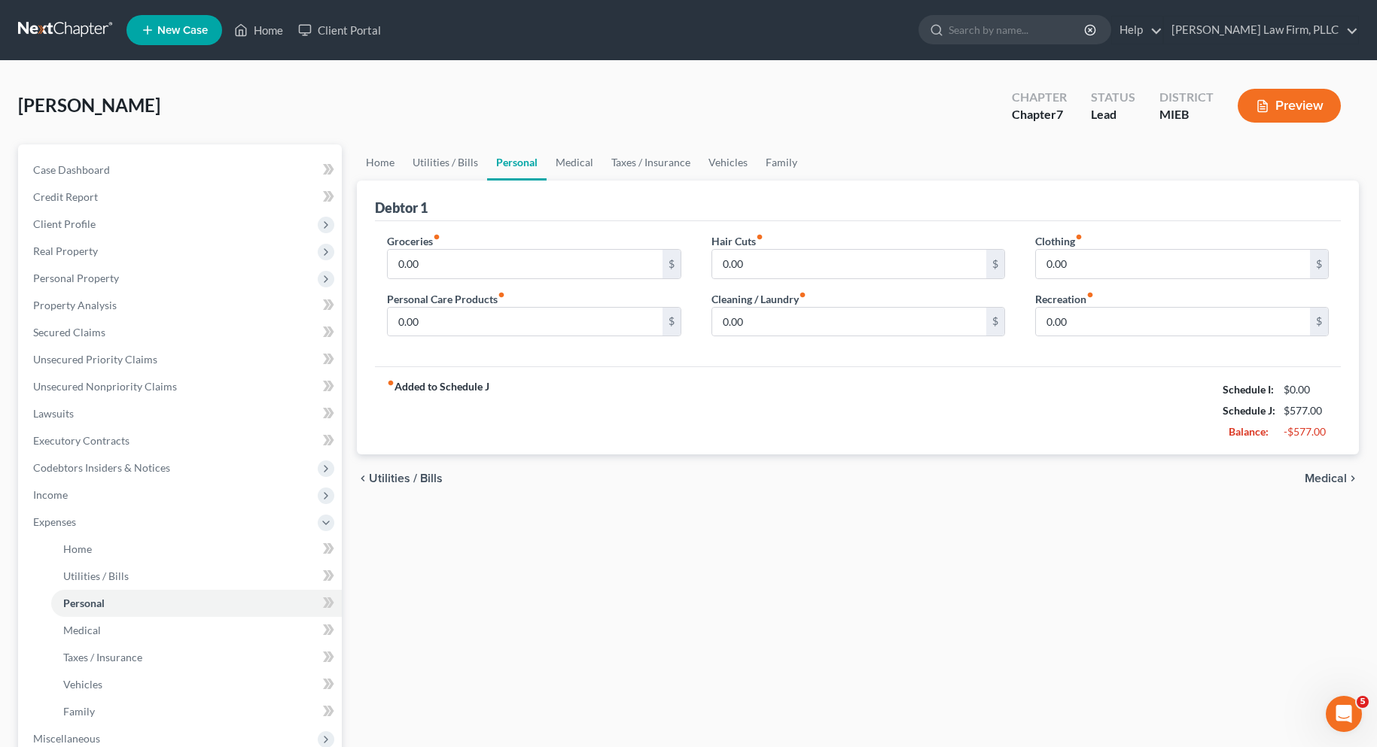
click at [1339, 477] on span "Medical" at bounding box center [1326, 479] width 42 height 12
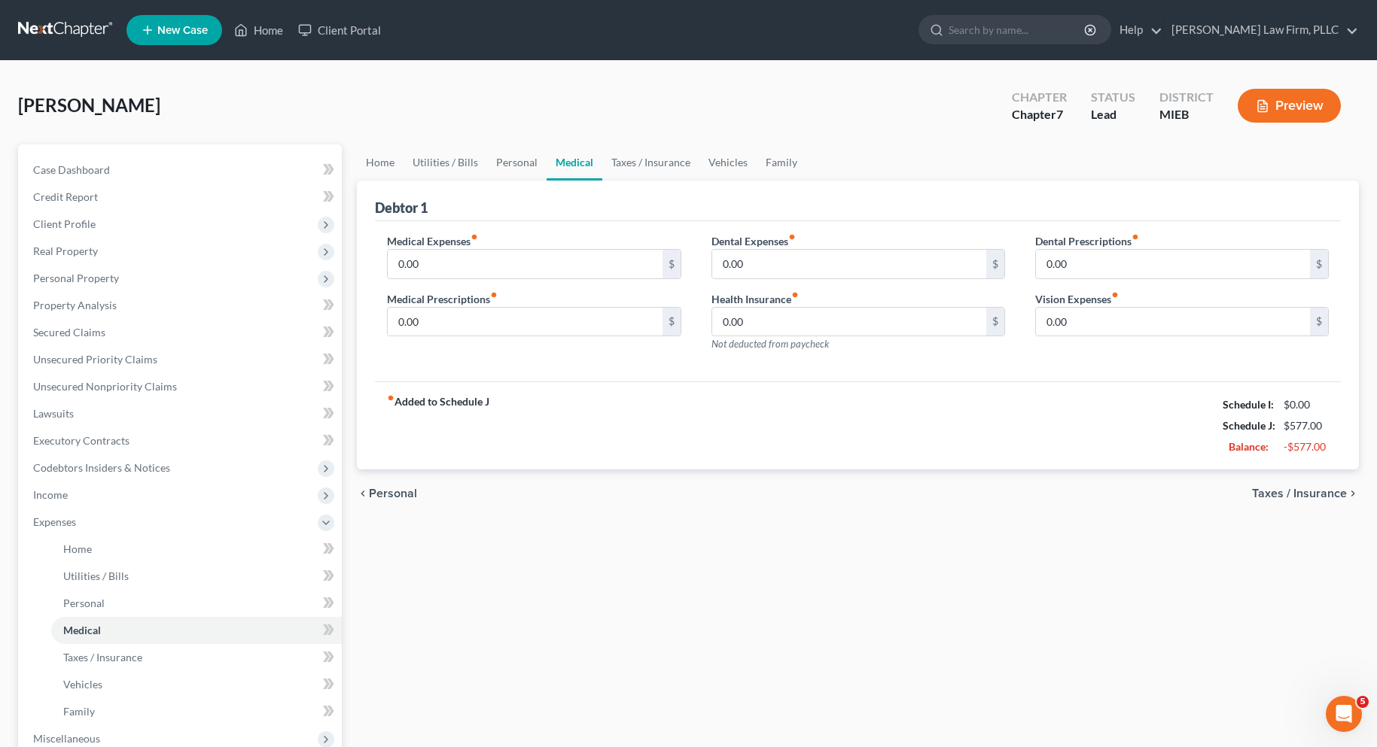
click at [1330, 492] on span "Taxes / Insurance" at bounding box center [1299, 494] width 95 height 12
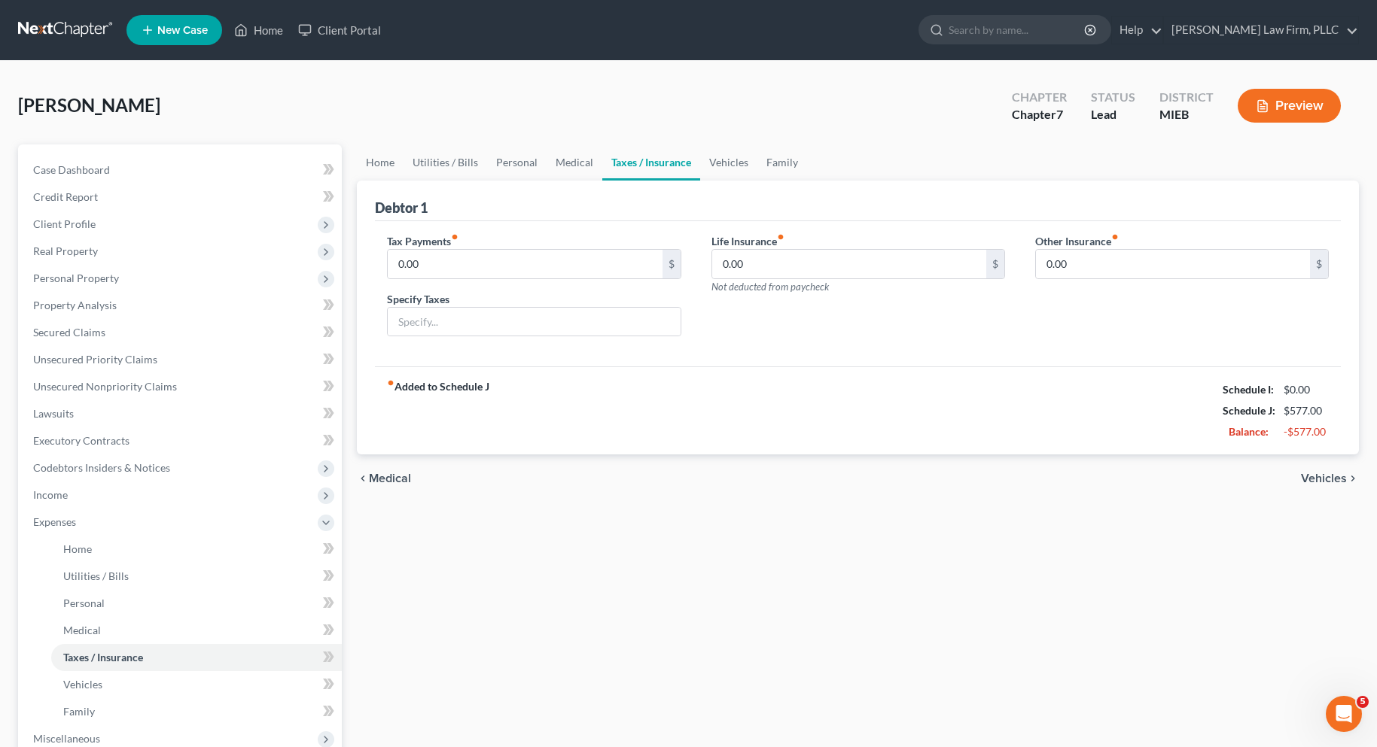
click at [1327, 476] on span "Vehicles" at bounding box center [1324, 479] width 46 height 12
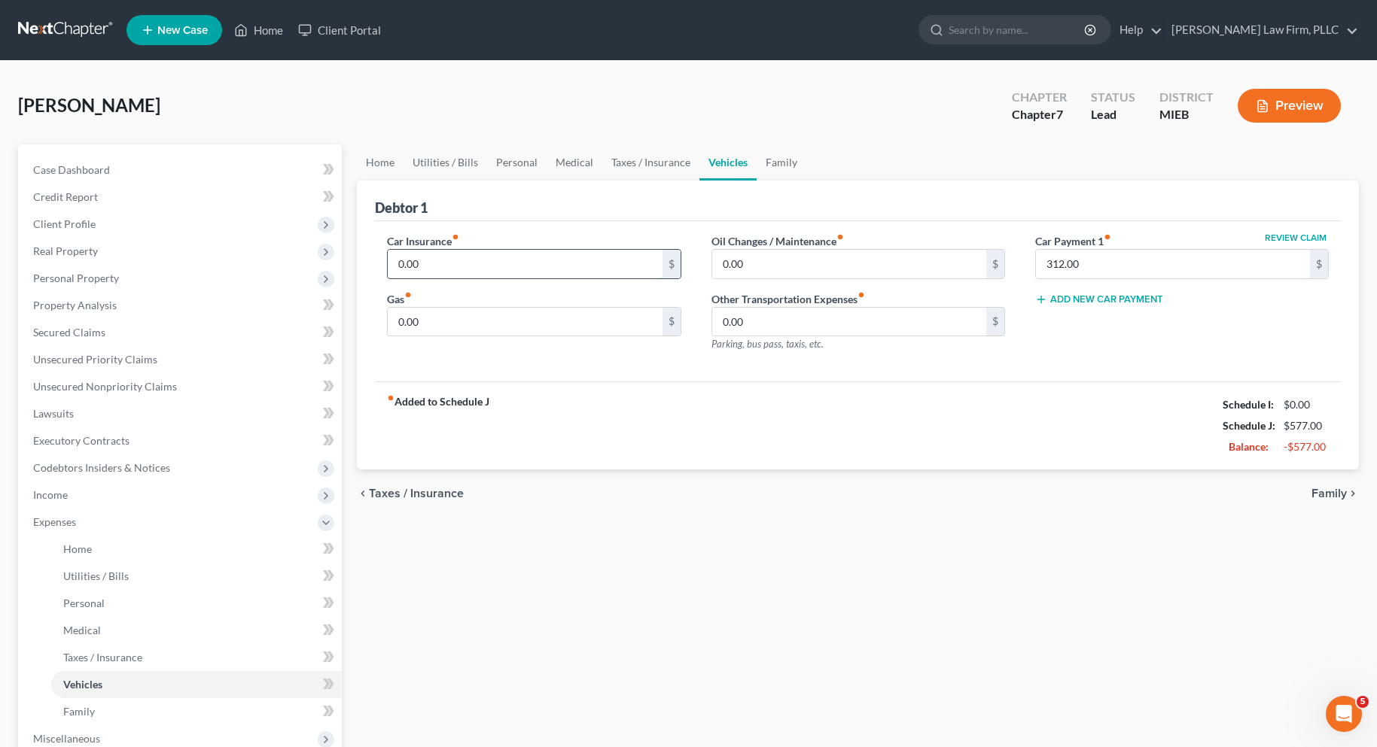
click at [399, 265] on input "0.00" at bounding box center [525, 264] width 274 height 29
type input "118.00"
click at [1337, 495] on span "Family" at bounding box center [1328, 494] width 35 height 12
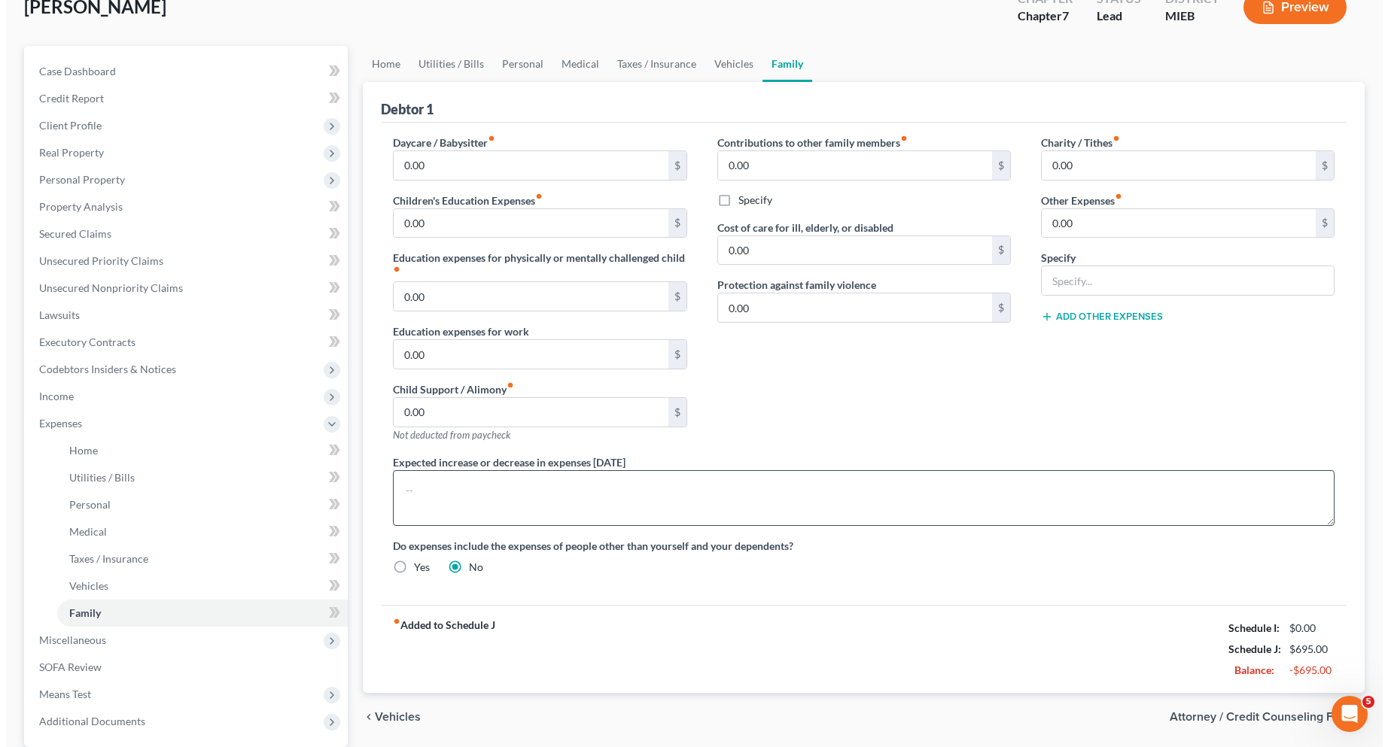
scroll to position [242, 0]
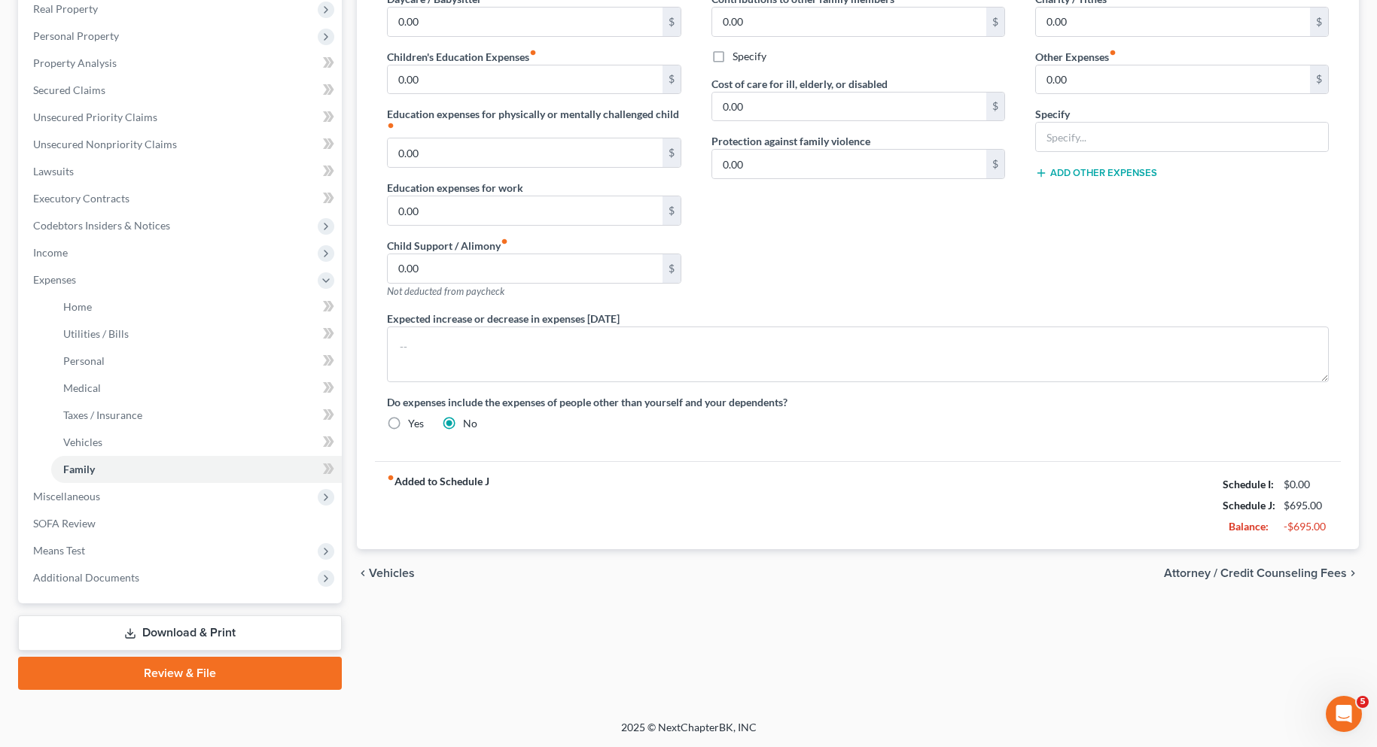
click at [1210, 571] on span "Attorney / Credit Counseling Fees" at bounding box center [1255, 574] width 183 height 12
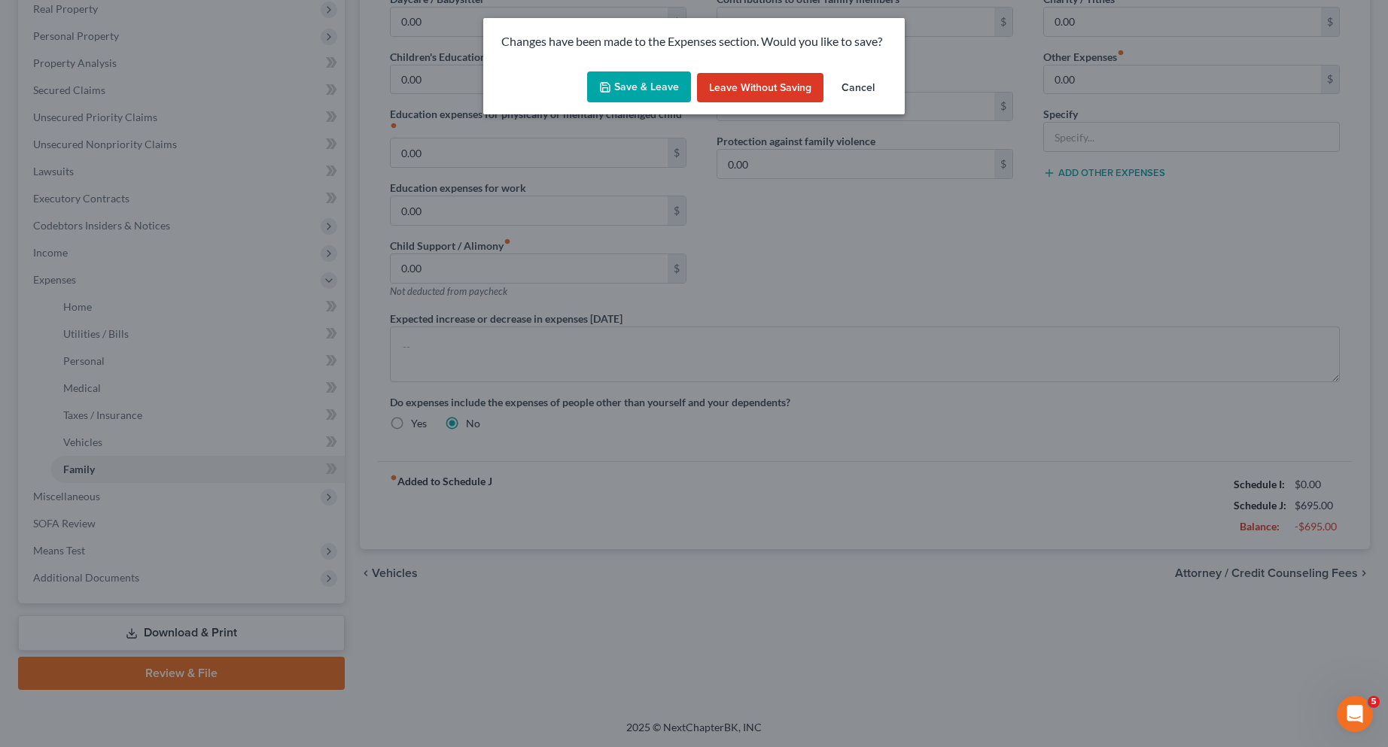
click at [663, 83] on button "Save & Leave" at bounding box center [639, 88] width 104 height 32
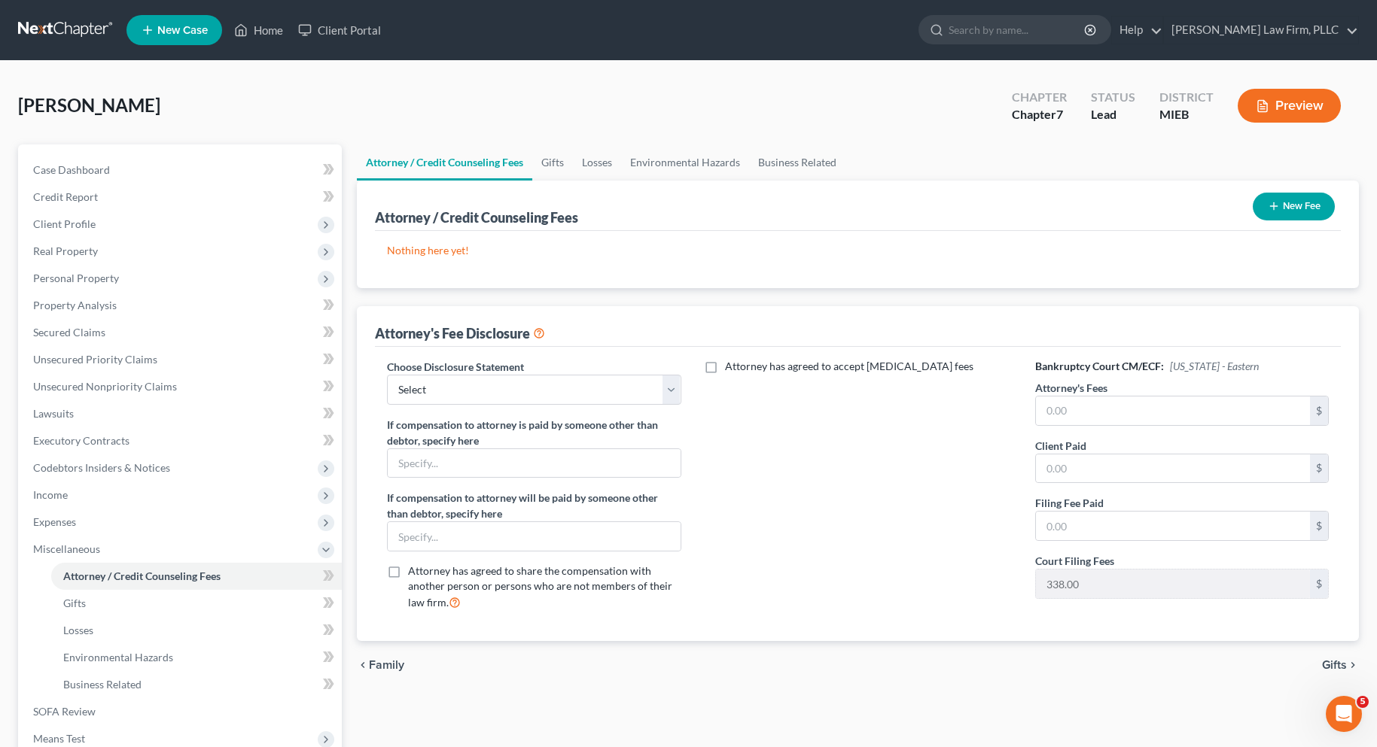
click at [1332, 662] on span "Gifts" at bounding box center [1334, 665] width 25 height 12
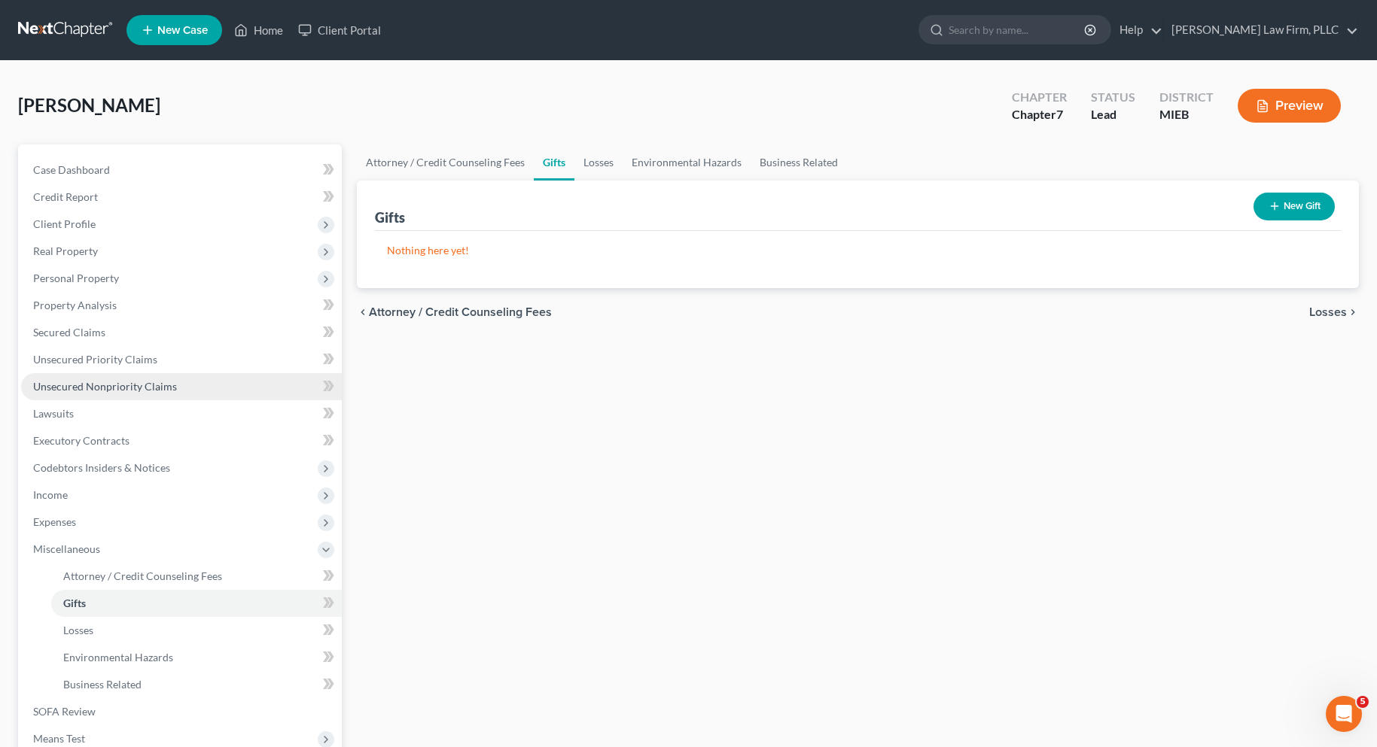
click at [96, 386] on span "Unsecured Nonpriority Claims" at bounding box center [105, 386] width 144 height 13
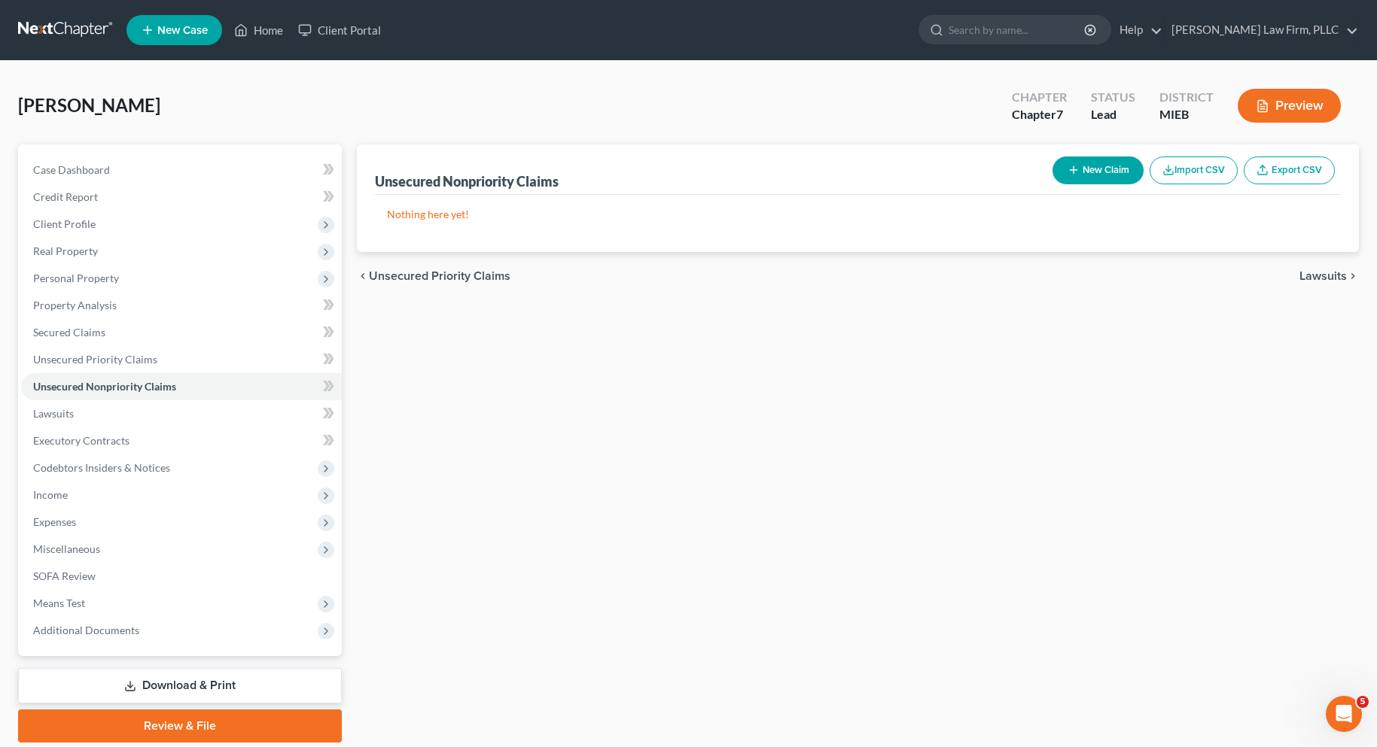
click at [1104, 166] on button "New Claim" at bounding box center [1097, 171] width 91 height 28
select select "0"
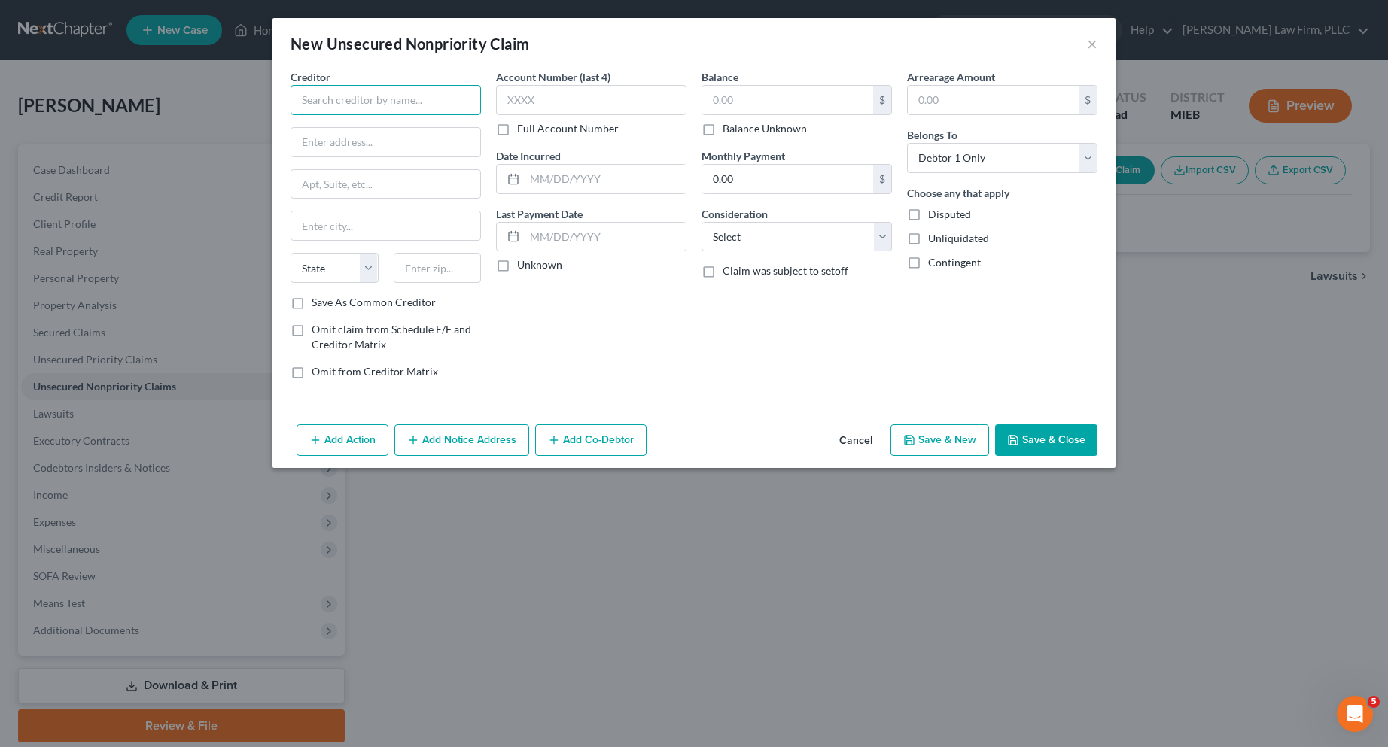
click at [384, 96] on input "text" at bounding box center [386, 100] width 190 height 30
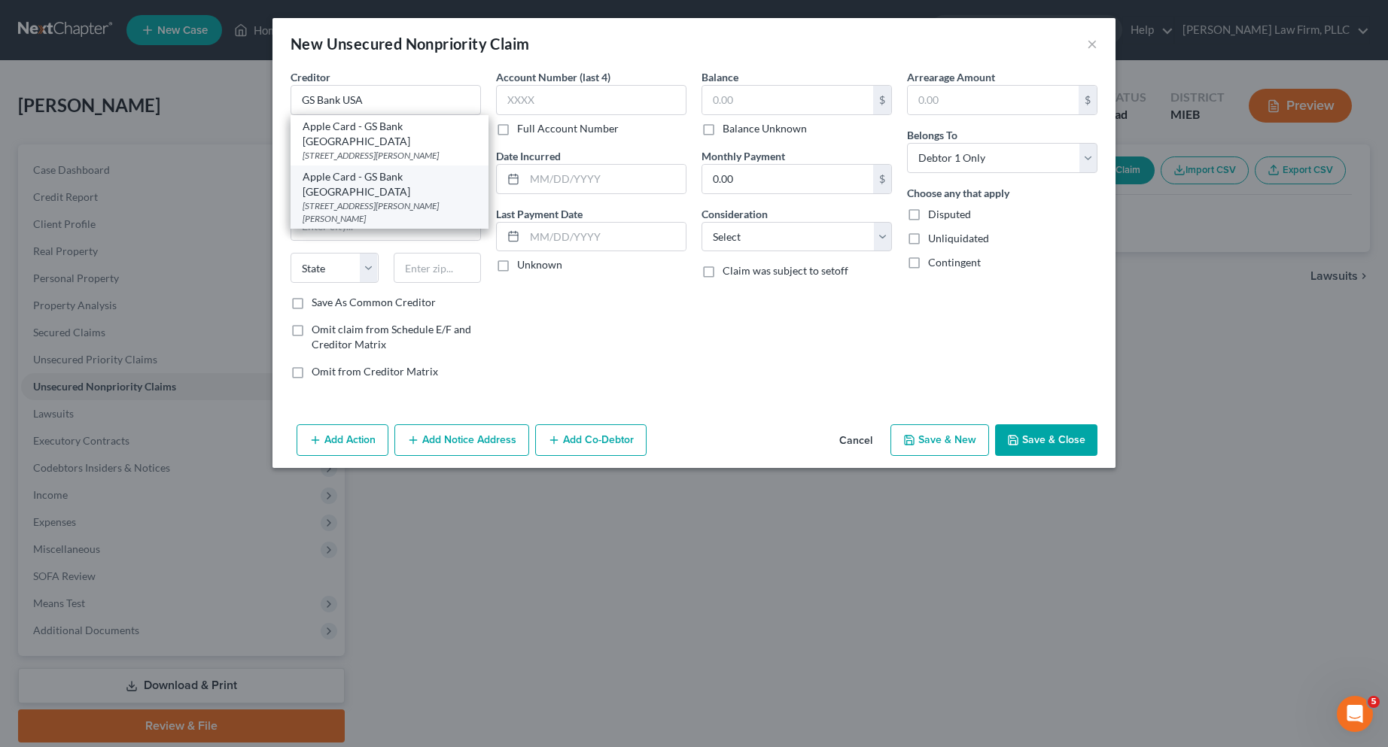
click at [400, 199] on div "PO Box 7247 Goldman Sachs Bank, Philadelphia, PA 19170" at bounding box center [390, 212] width 174 height 26
type input "Apple Card - GS Bank USA"
type input "PO Box 7247"
type input "Goldman Sachs Bank"
type input "Philadelphia"
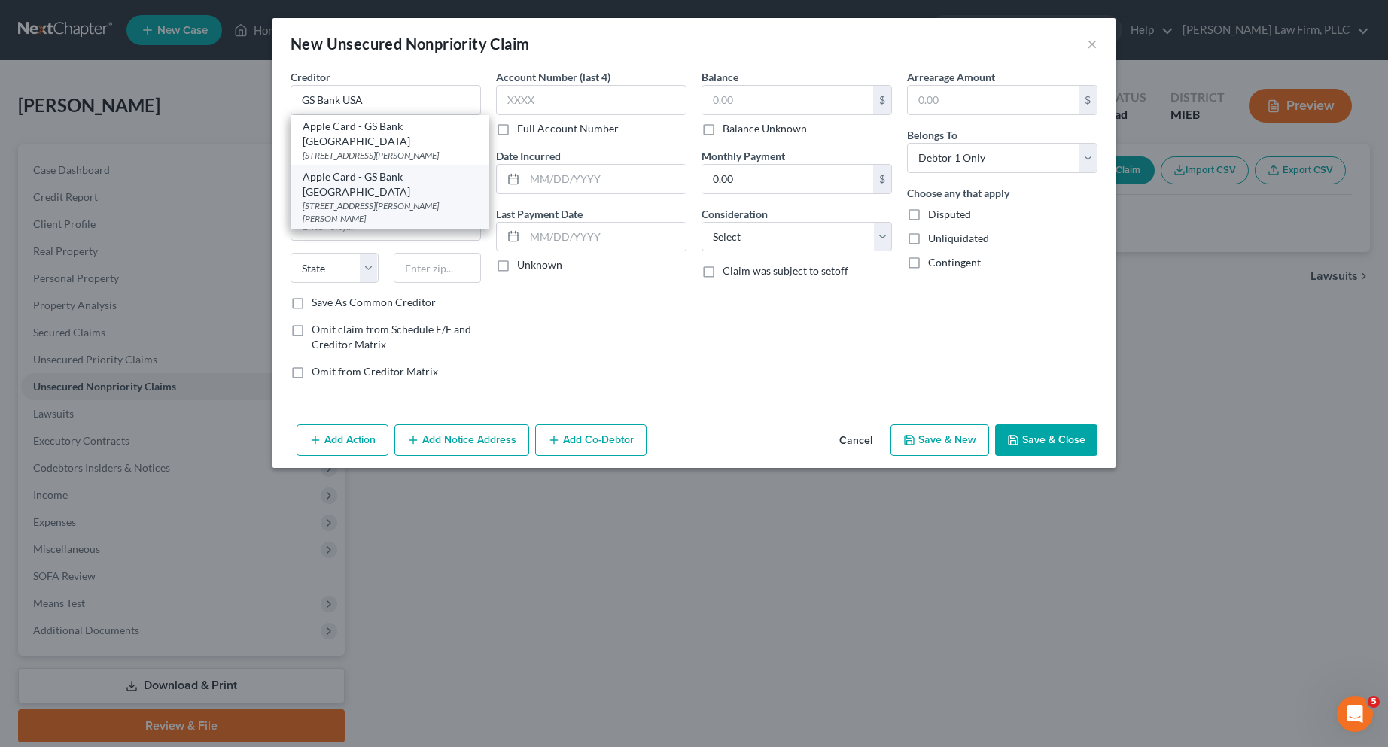
select select "39"
type input "19170"
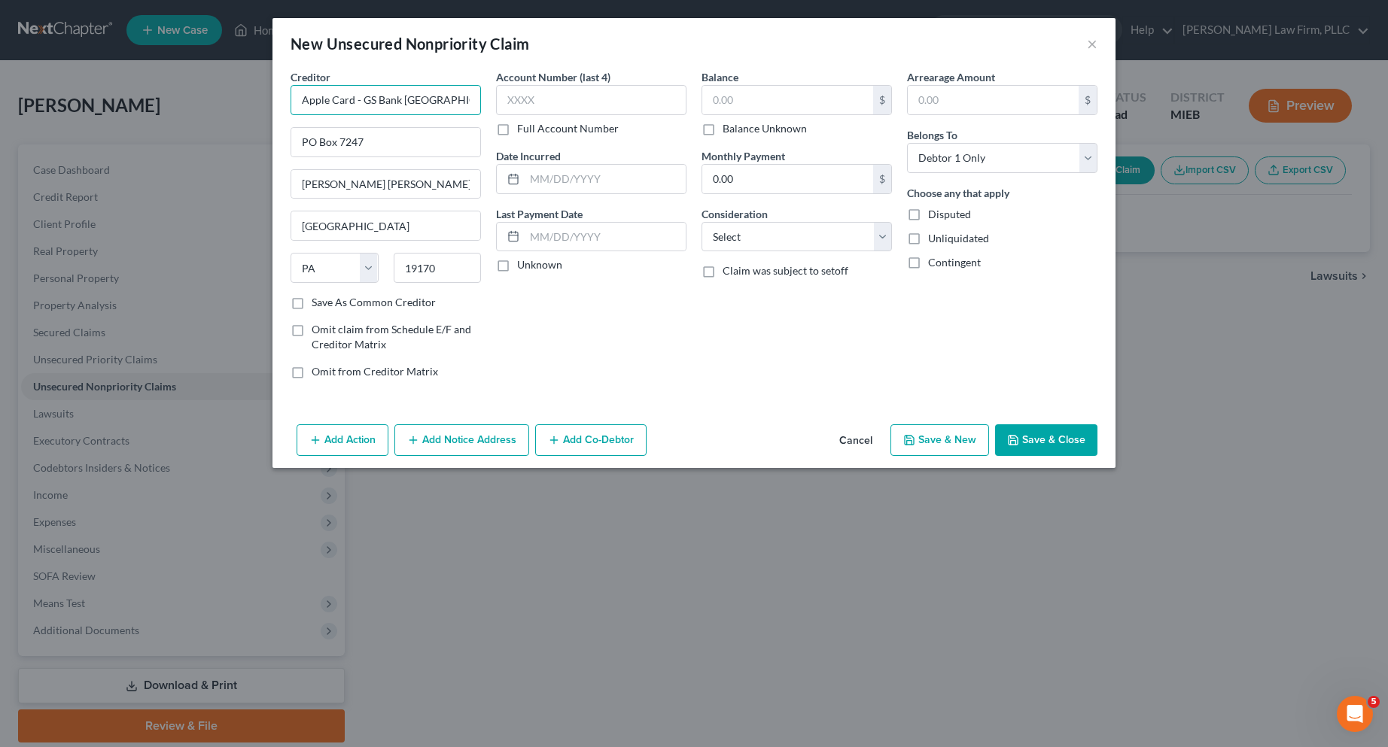
click at [358, 102] on input "Apple Card - GS Bank USA" at bounding box center [386, 100] width 190 height 30
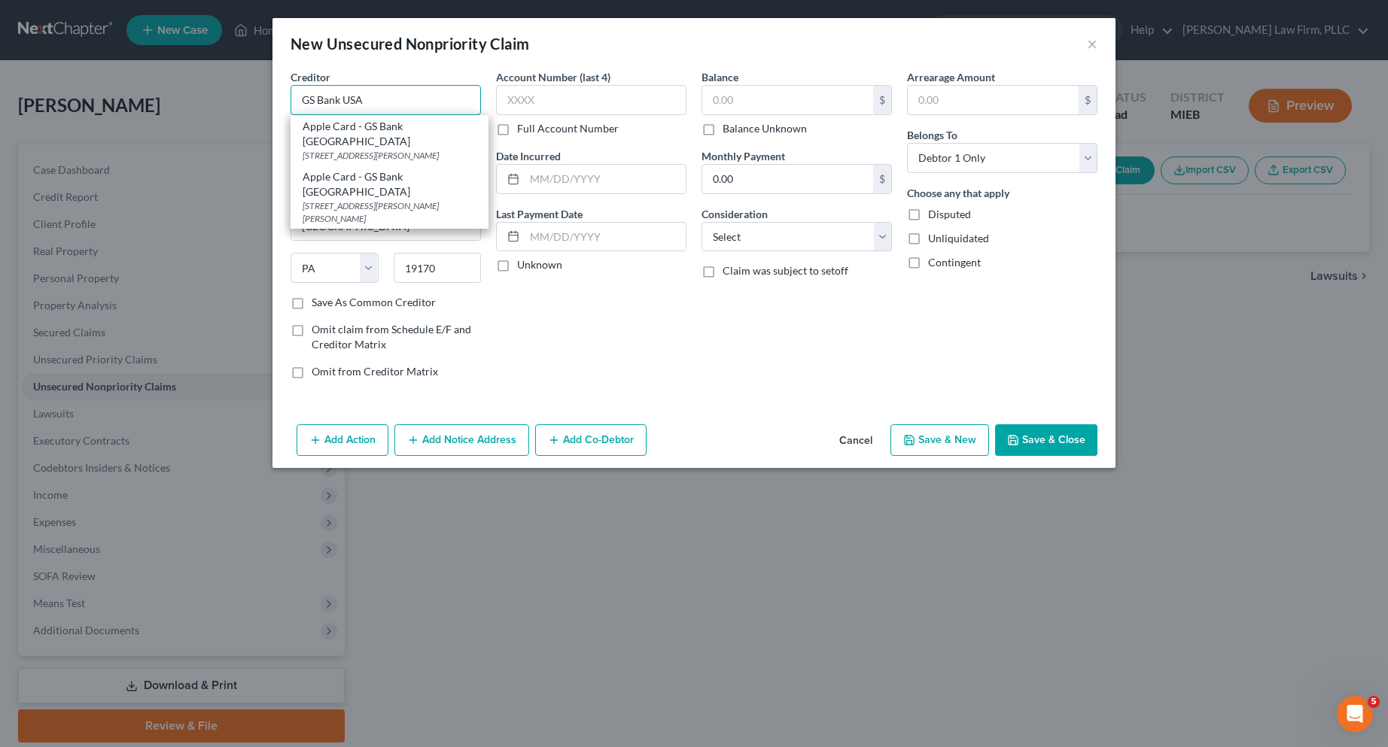
type input "GS Bank USA"
click at [637, 298] on div "Account Number (last 4) Full Account Number Date Incurred Last Payment Date Unk…" at bounding box center [592, 230] width 206 height 322
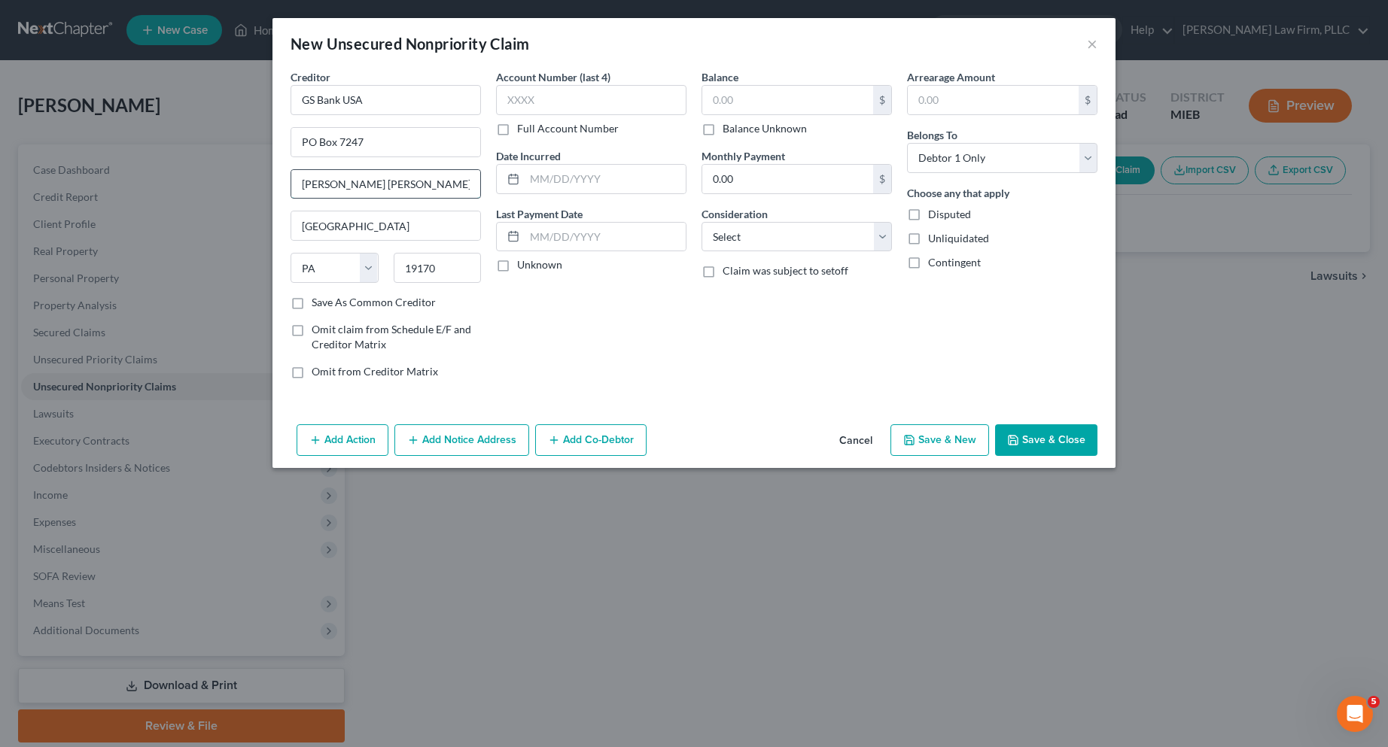
click at [417, 185] on input "Goldman Sachs Bank" at bounding box center [385, 184] width 189 height 29
type input "G"
click at [377, 141] on input "PO Box 7247" at bounding box center [385, 142] width 189 height 29
type input "PO Box 6112"
click at [312, 300] on label "Save As Common Creditor" at bounding box center [374, 302] width 124 height 15
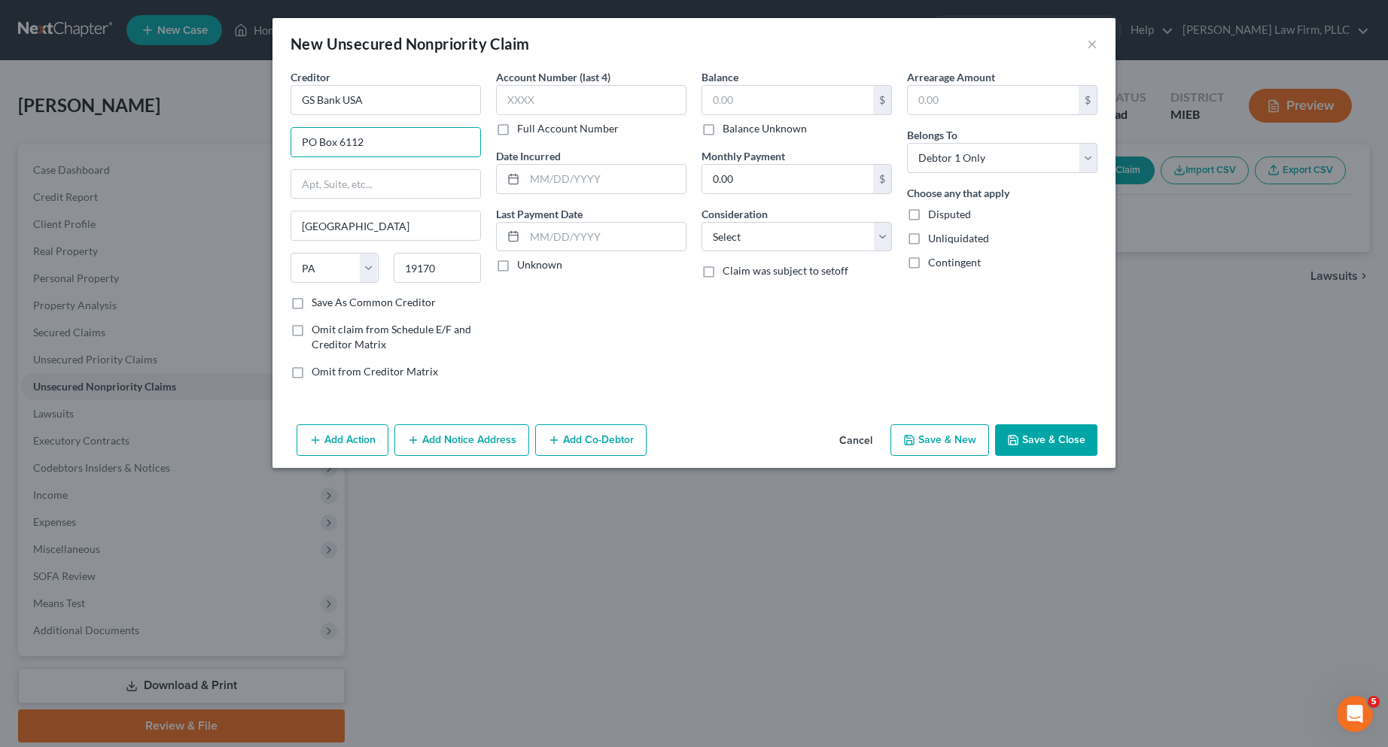
click at [318, 300] on input "Save As Common Creditor" at bounding box center [323, 300] width 10 height 10
checkbox input "true"
click at [744, 99] on input "text" at bounding box center [787, 100] width 171 height 29
type input "2,888.24"
click at [873, 233] on select "Select Cable / Satellite Services Collection Agency Credit Card Debt Debt Couns…" at bounding box center [797, 237] width 190 height 30
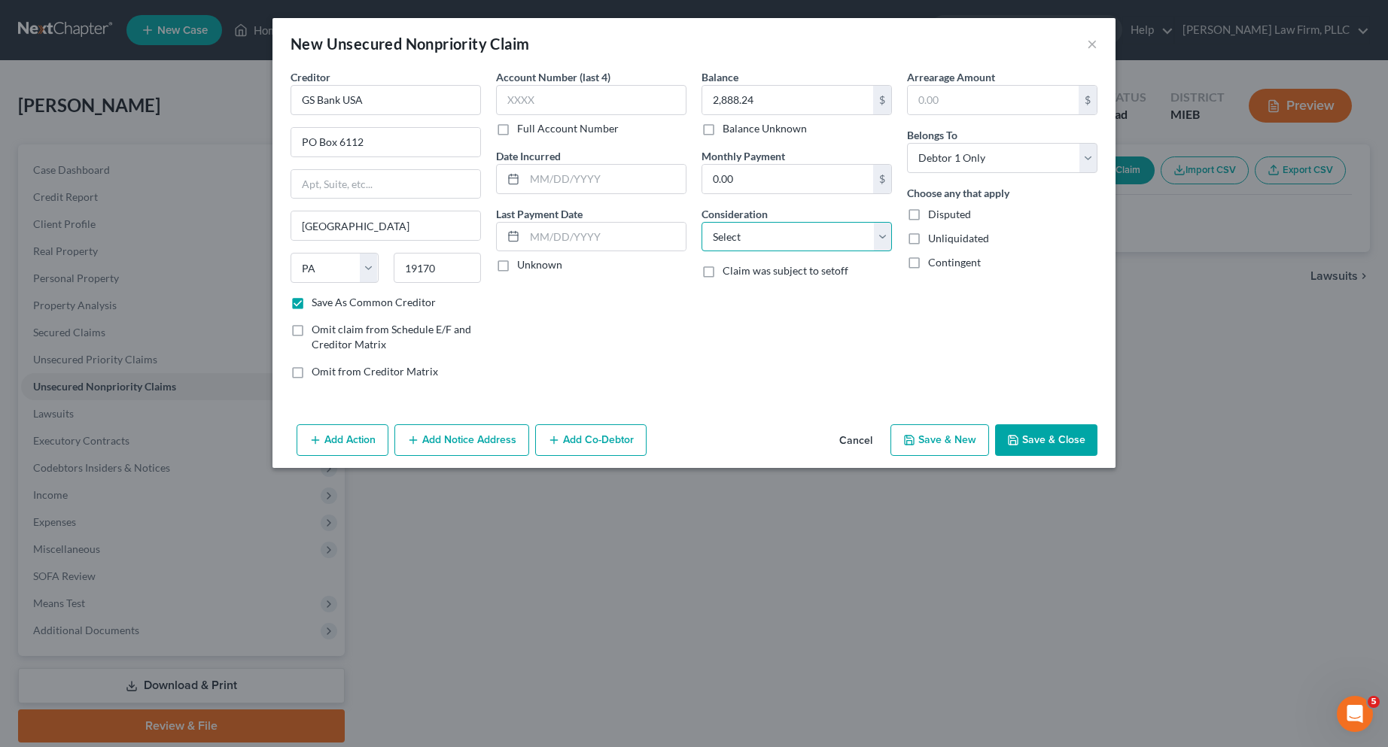
select select "2"
click at [702, 222] on select "Select Cable / Satellite Services Collection Agency Credit Card Debt Debt Couns…" at bounding box center [797, 237] width 190 height 30
click at [906, 437] on icon "button" at bounding box center [909, 440] width 12 height 12
select select "0"
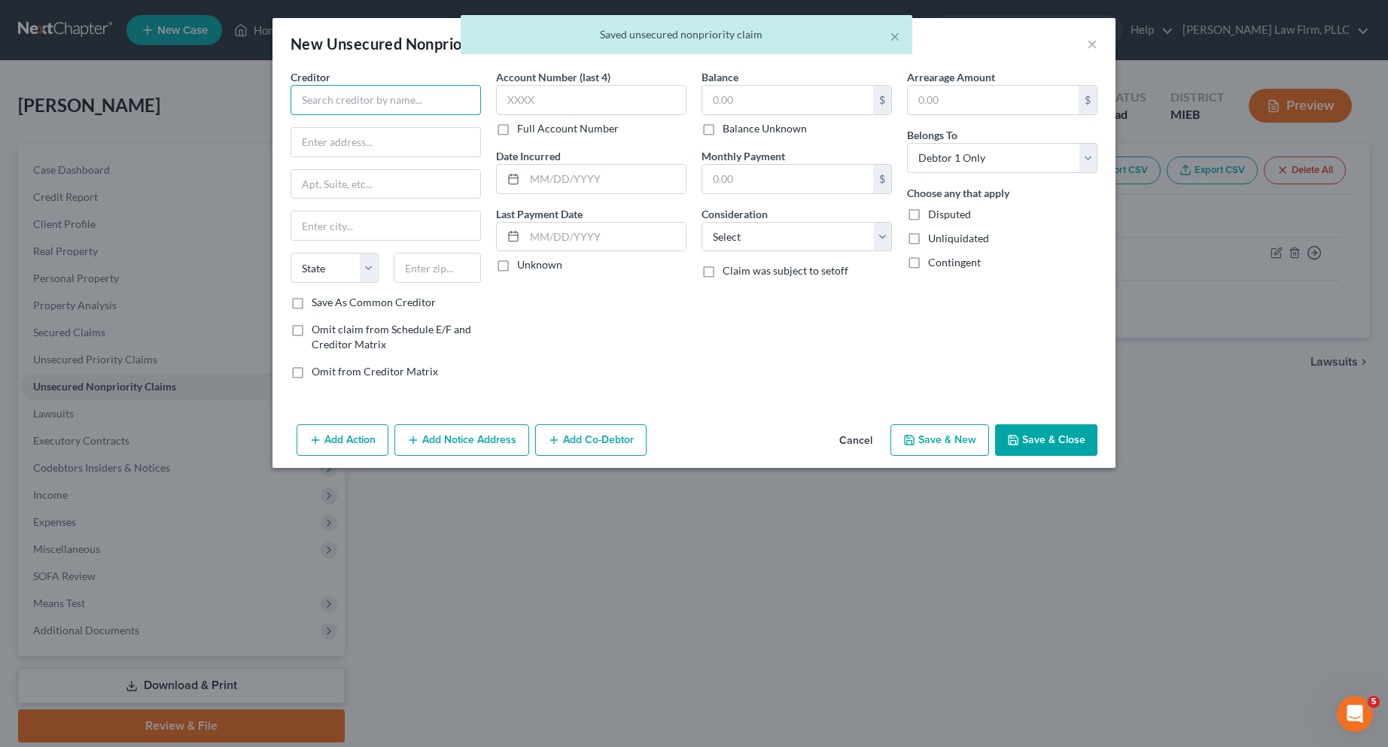
click at [366, 95] on input "text" at bounding box center [386, 100] width 190 height 30
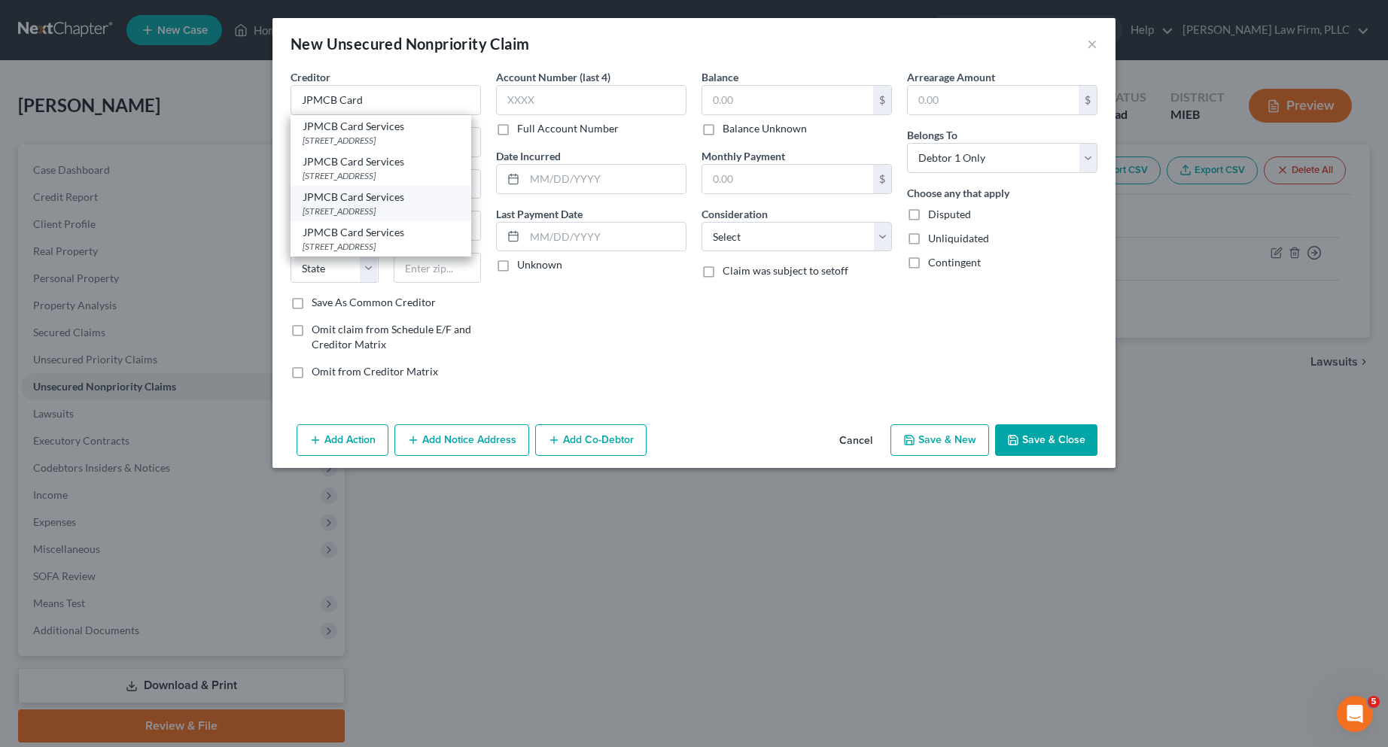
click at [358, 205] on div "JPMCB Card Services" at bounding box center [381, 197] width 157 height 15
type input "JPMCB Card Services"
type input "Po Box 15369"
type input "Wilmington"
select select "7"
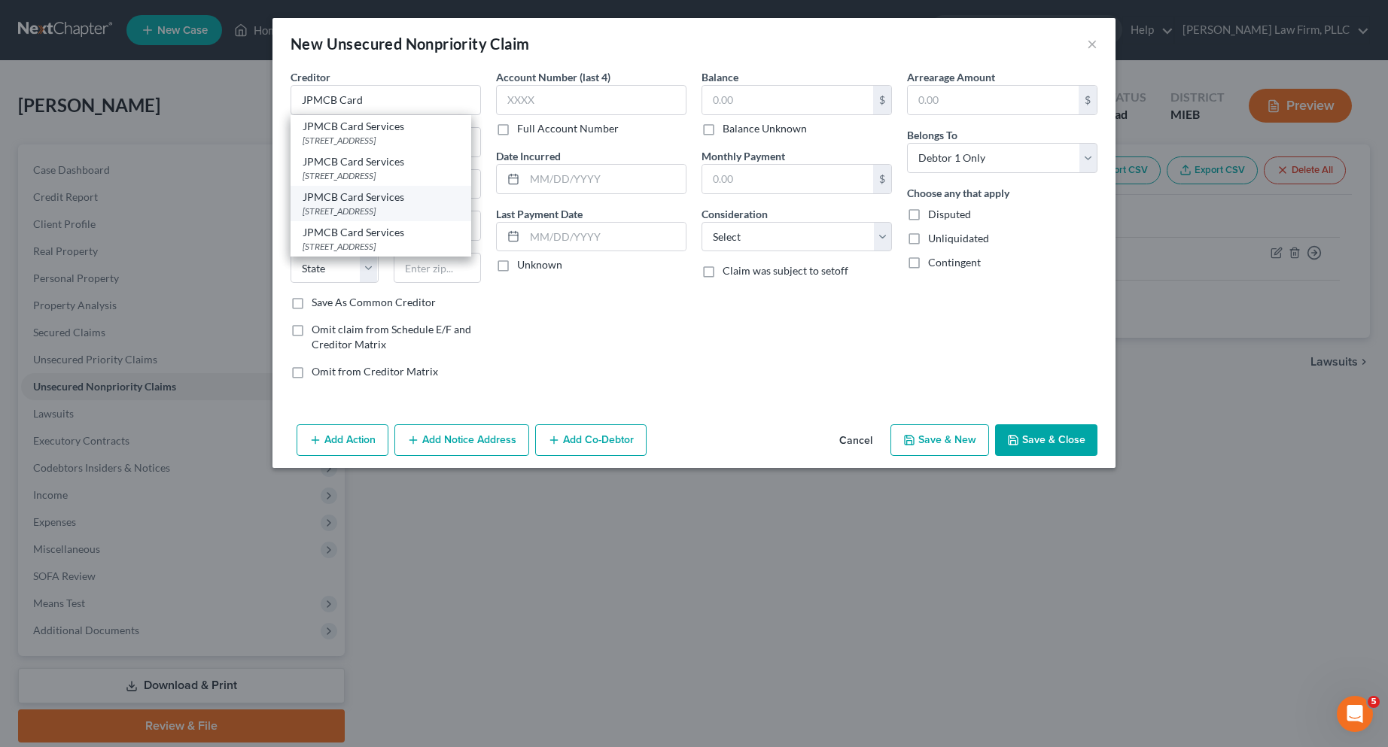
type input "19850"
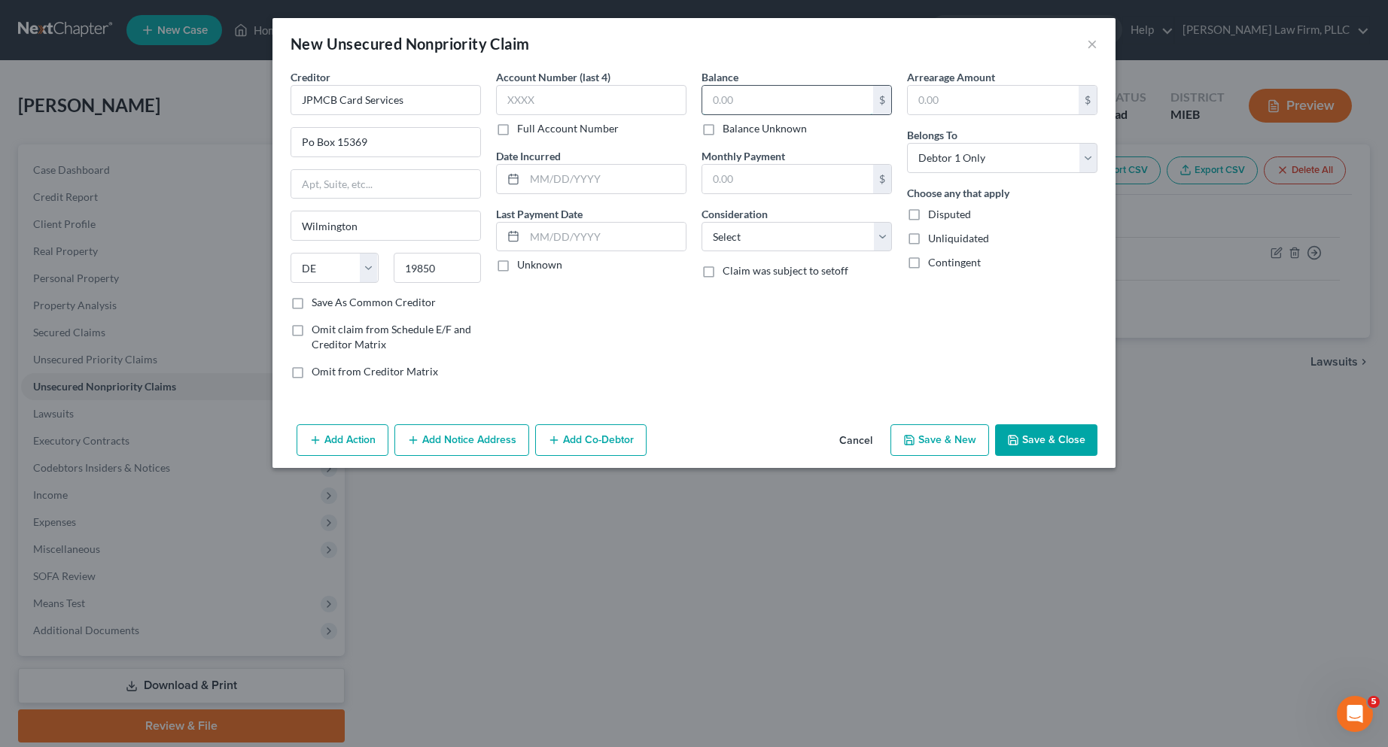
click at [710, 107] on input "text" at bounding box center [787, 100] width 171 height 29
type input "1,715.67"
click at [515, 99] on input "text" at bounding box center [591, 100] width 190 height 30
type input "5725"
click at [884, 239] on select "Select Cable / Satellite Services Collection Agency Credit Card Debt Debt Couns…" at bounding box center [797, 237] width 190 height 30
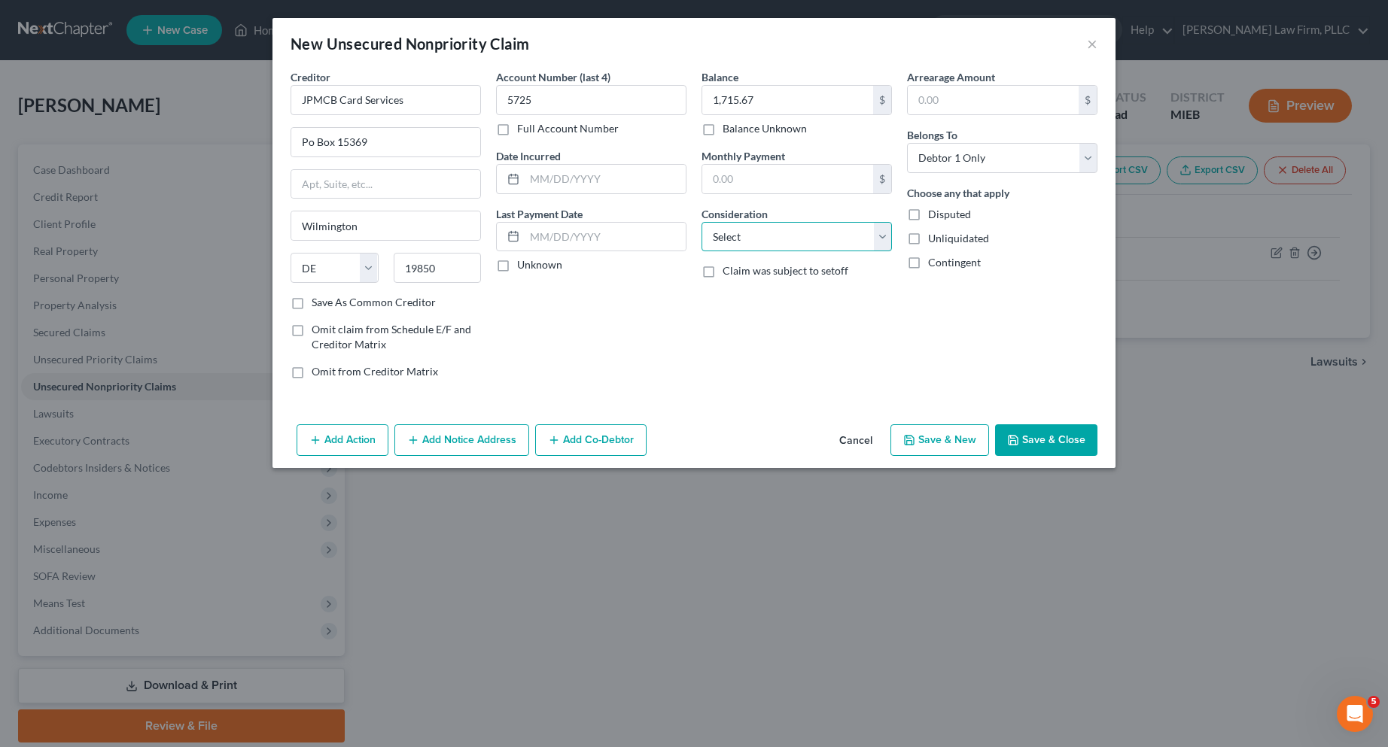
select select "2"
click at [702, 222] on select "Select Cable / Satellite Services Collection Agency Credit Card Debt Debt Couns…" at bounding box center [797, 237] width 190 height 30
click at [939, 440] on button "Save & New" at bounding box center [940, 441] width 99 height 32
select select "0"
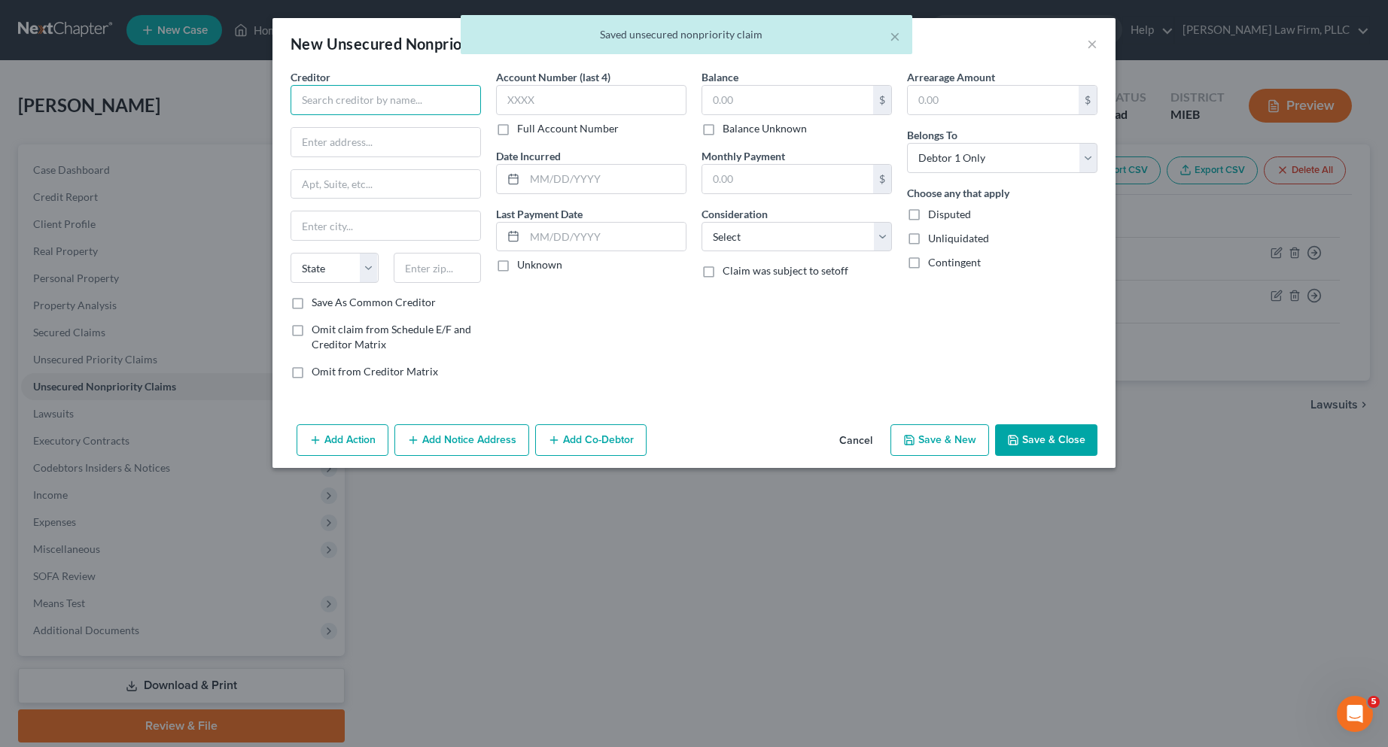
click at [390, 102] on input "text" at bounding box center [386, 100] width 190 height 30
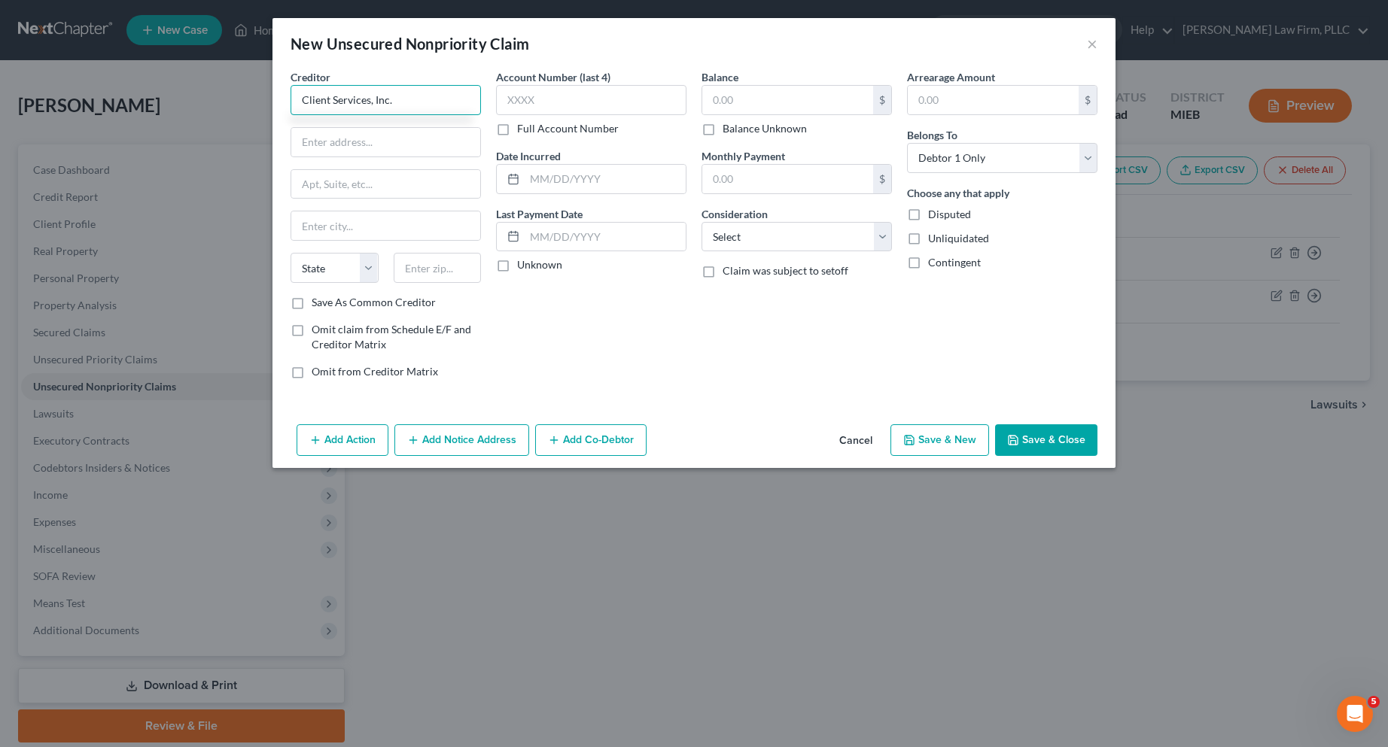
type input "Client Services, Inc."
type input "PO Box 117"
type input "Earth City"
select select "26"
type input "63045"
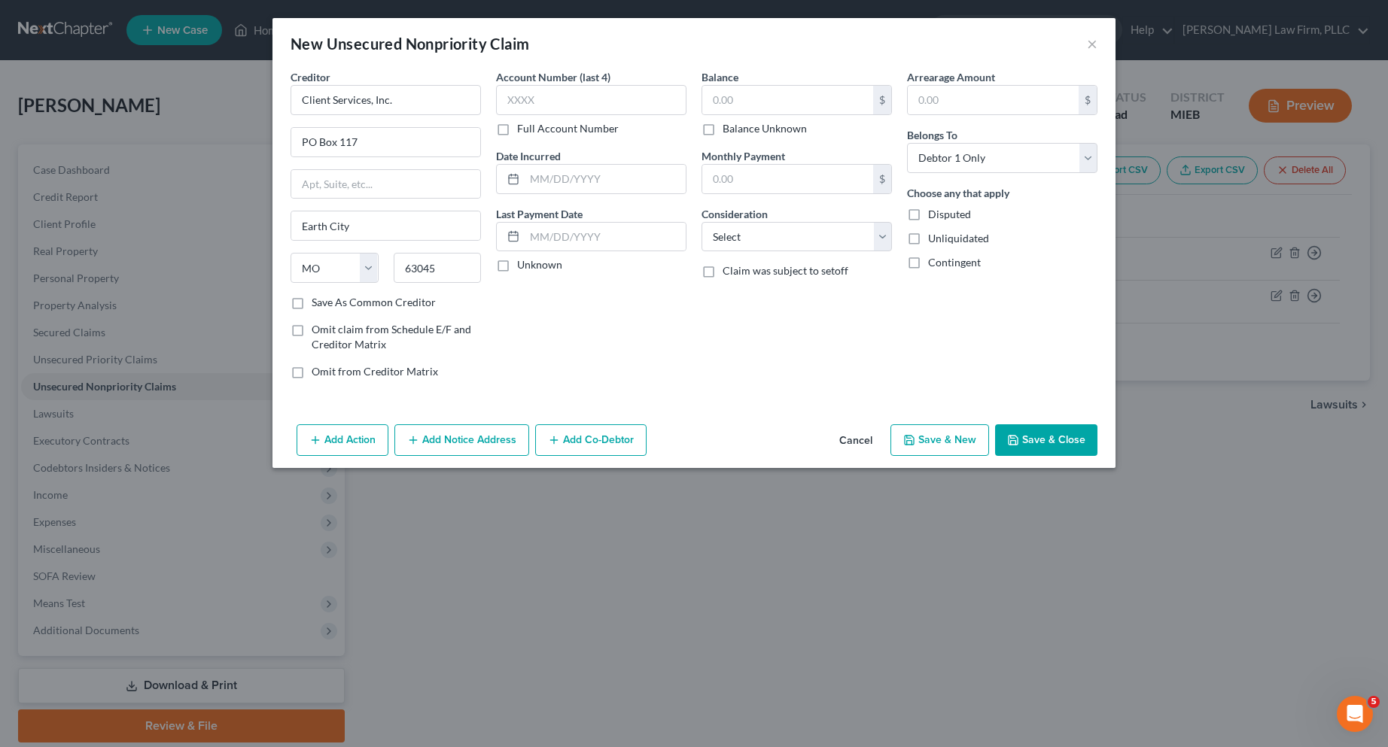
click at [312, 303] on label "Save As Common Creditor" at bounding box center [374, 302] width 124 height 15
click at [318, 303] on input "Save As Common Creditor" at bounding box center [323, 300] width 10 height 10
checkbox input "true"
click at [528, 102] on input "text" at bounding box center [591, 100] width 190 height 30
type input "5725"
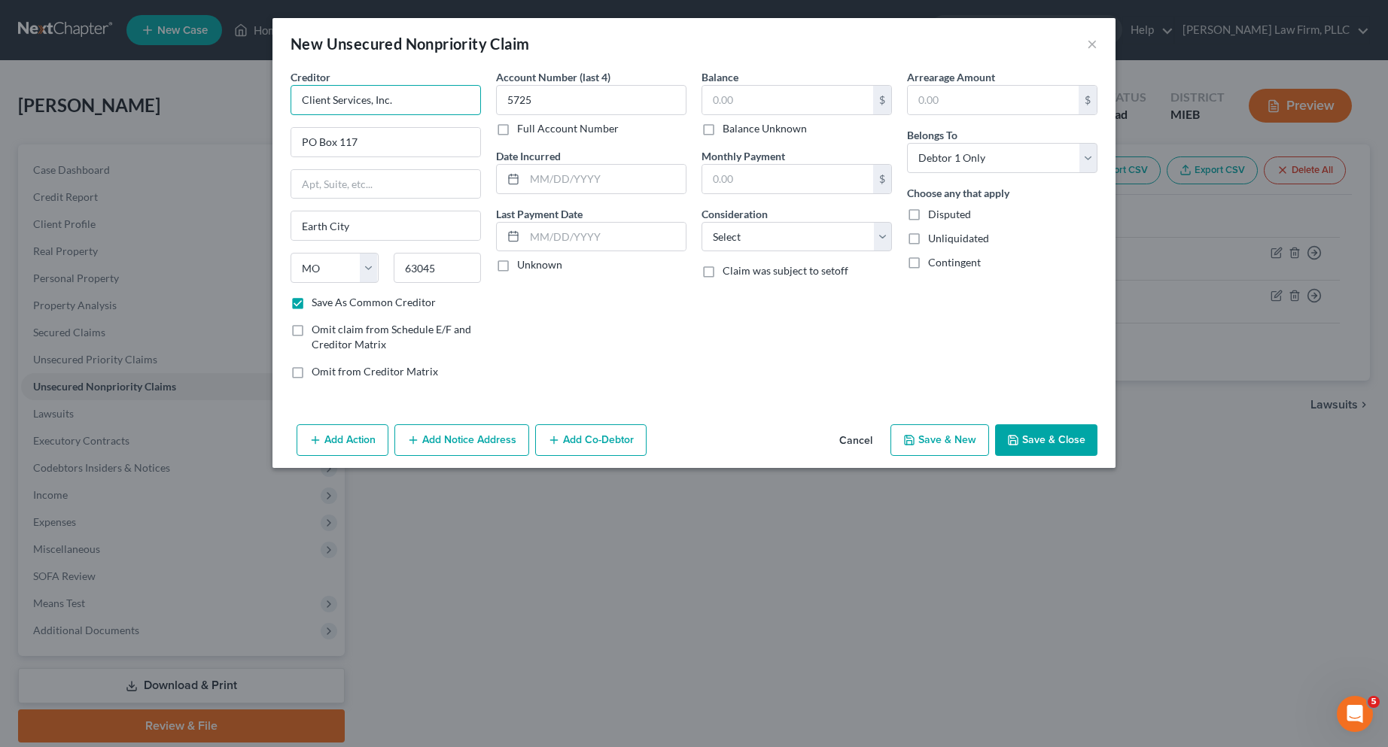
click at [443, 96] on input "Client Services, Inc." at bounding box center [386, 100] width 190 height 30
type input "C"
click at [341, 268] on select "State AL AK AR AZ CA CO CT DE DC FL GA GU HI ID IL IN IA KS KY LA ME MD MA MI M…" at bounding box center [335, 268] width 88 height 30
click at [329, 263] on select "State AL AK AR AZ CA CO CT DE DC FL GA GU HI ID IL IN IA KS KY LA ME MD MA MI M…" at bounding box center [335, 268] width 88 height 30
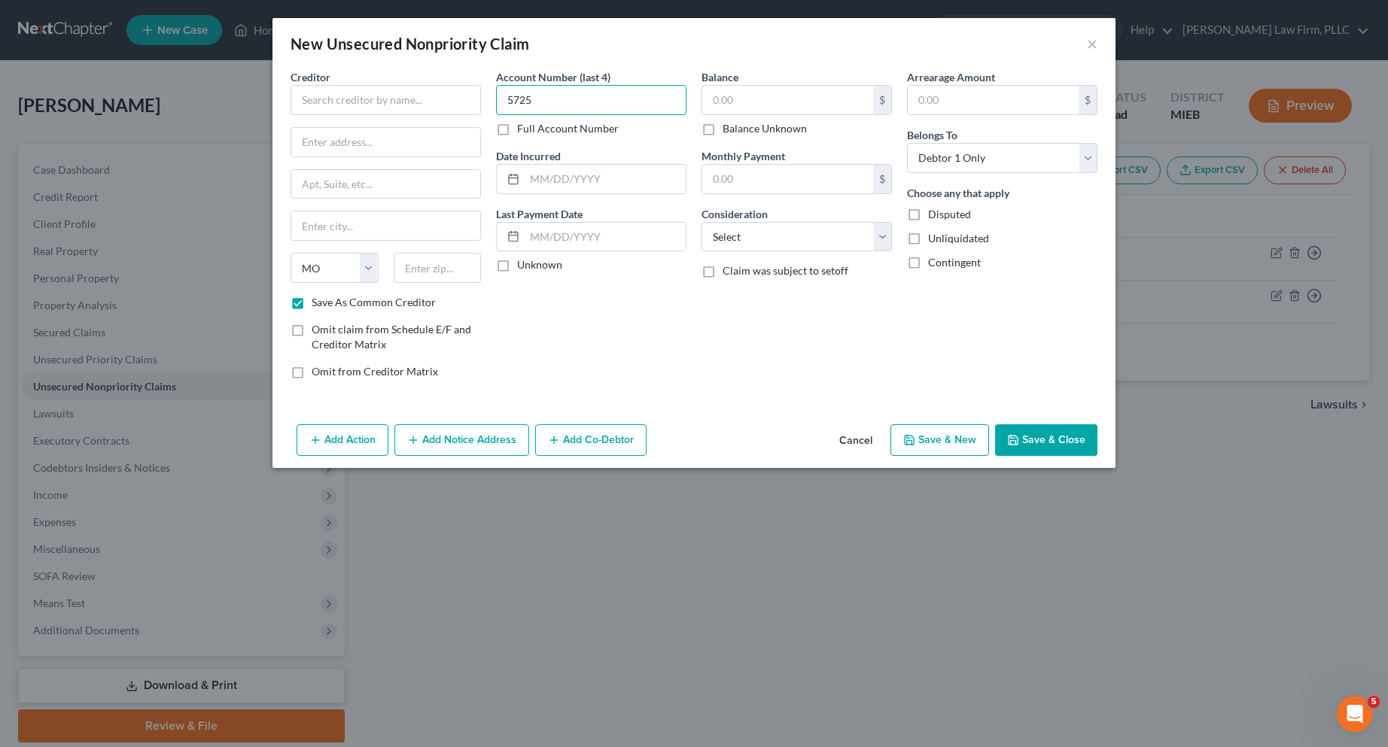
click at [613, 99] on input "5725" at bounding box center [591, 100] width 190 height 30
click at [550, 105] on input "5725" at bounding box center [591, 100] width 190 height 30
click at [860, 439] on button "Cancel" at bounding box center [855, 441] width 57 height 30
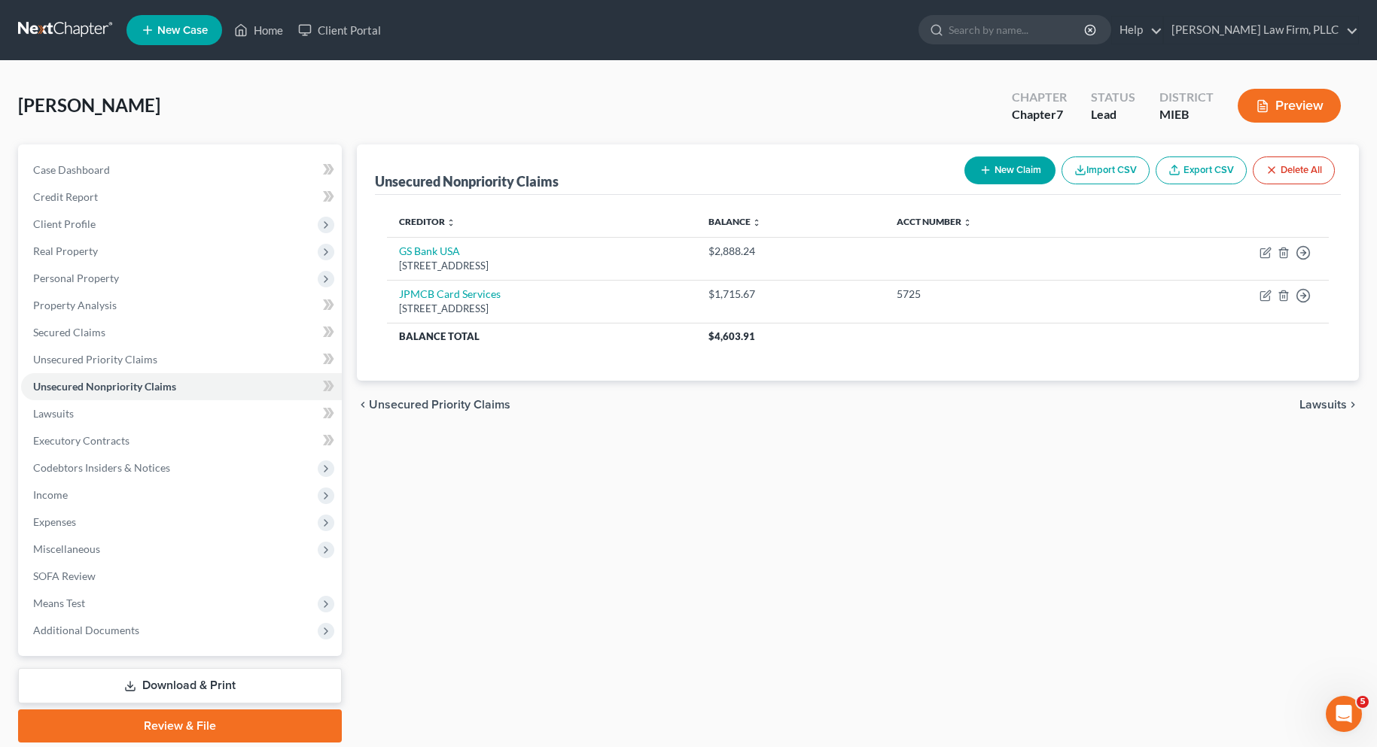
click at [1016, 172] on button "New Claim" at bounding box center [1009, 171] width 91 height 28
select select "0"
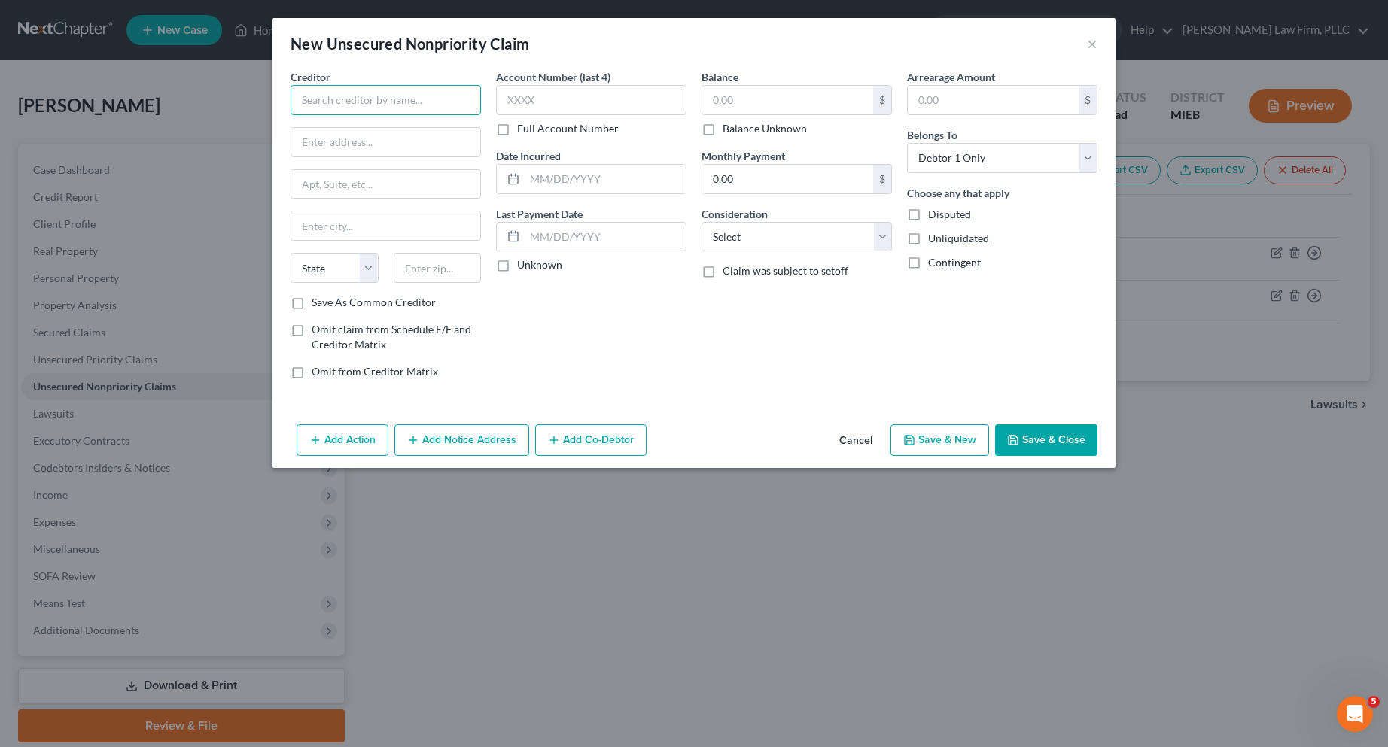
click at [397, 102] on input "text" at bounding box center [386, 100] width 190 height 30
type input "WFBNA Card"
type input "PO Box 393"
type input "Minneapolis"
select select "24"
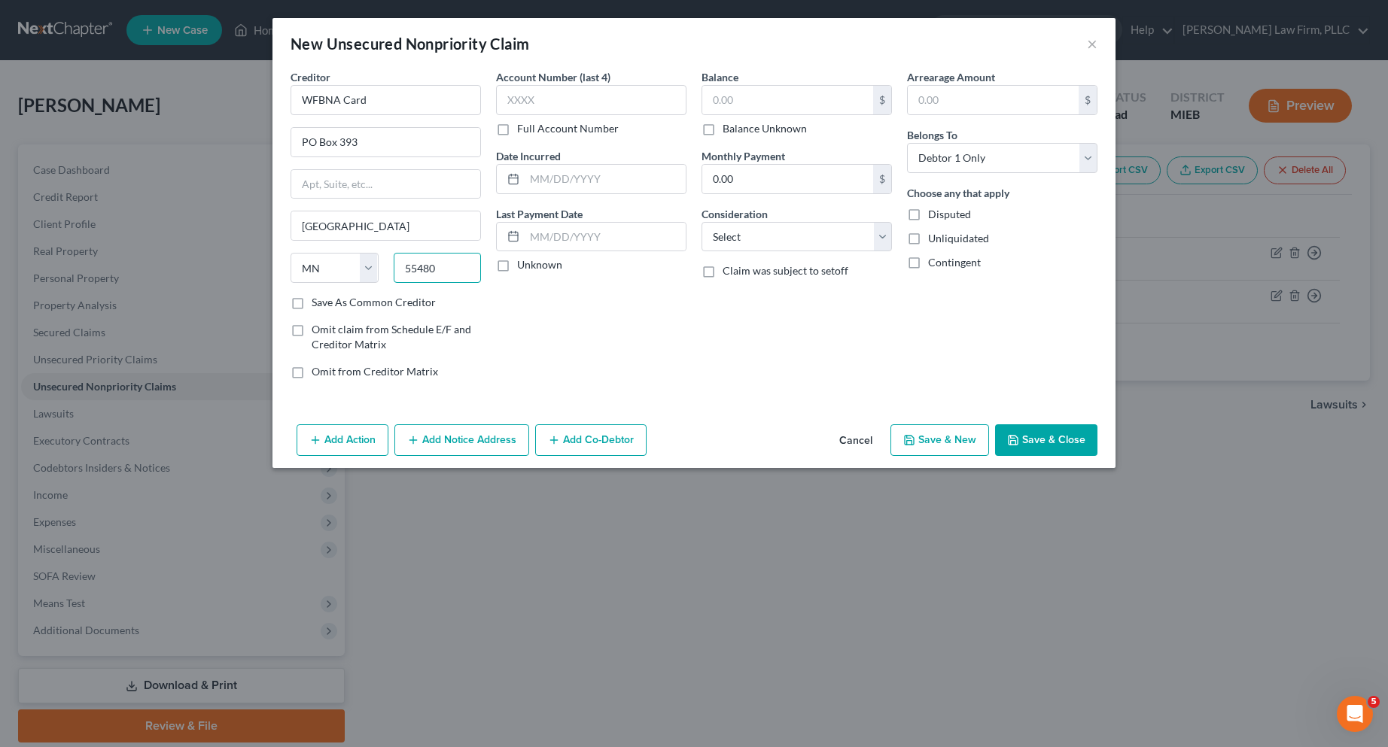
type input "55480"
click at [312, 303] on label "Save As Common Creditor" at bounding box center [374, 302] width 124 height 15
click at [318, 303] on input "Save As Common Creditor" at bounding box center [323, 300] width 10 height 10
checkbox input "true"
click at [541, 99] on input "text" at bounding box center [591, 100] width 190 height 30
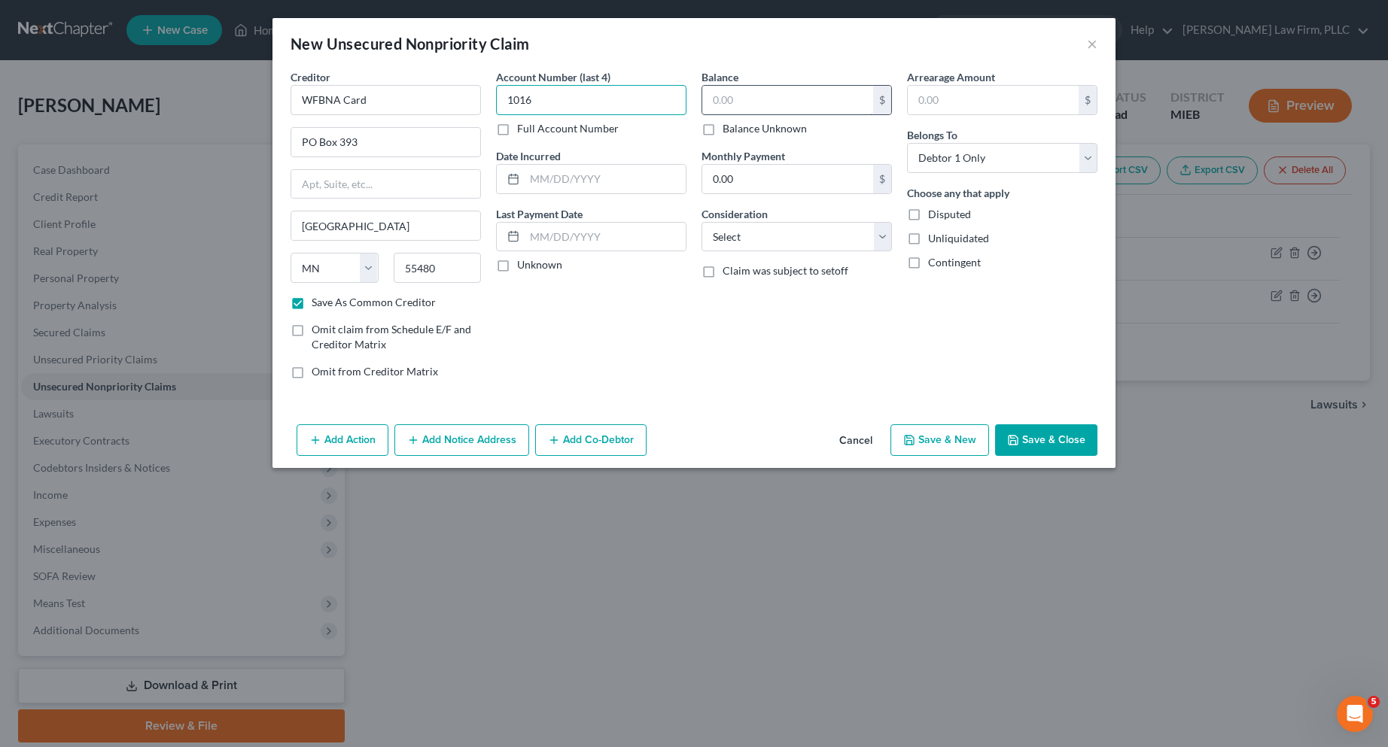
type input "1016"
click at [739, 105] on input "text" at bounding box center [787, 100] width 171 height 29
type input "1,326.94"
click at [878, 235] on select "Select Cable / Satellite Services Collection Agency Credit Card Debt Debt Couns…" at bounding box center [797, 237] width 190 height 30
select select "2"
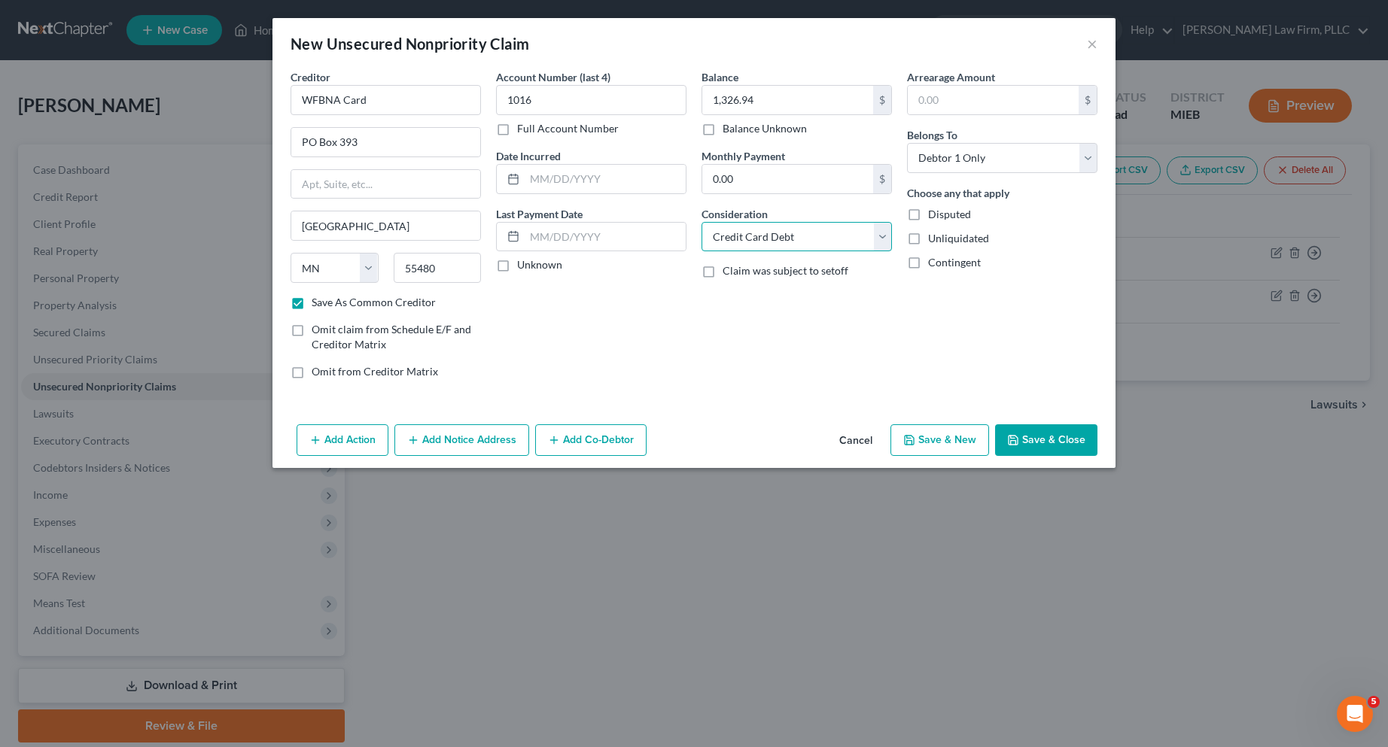
click at [702, 222] on select "Select Cable / Satellite Services Collection Agency Credit Card Debt Debt Couns…" at bounding box center [797, 237] width 190 height 30
click at [911, 438] on polyline "button" at bounding box center [909, 437] width 4 height 2
select select "0"
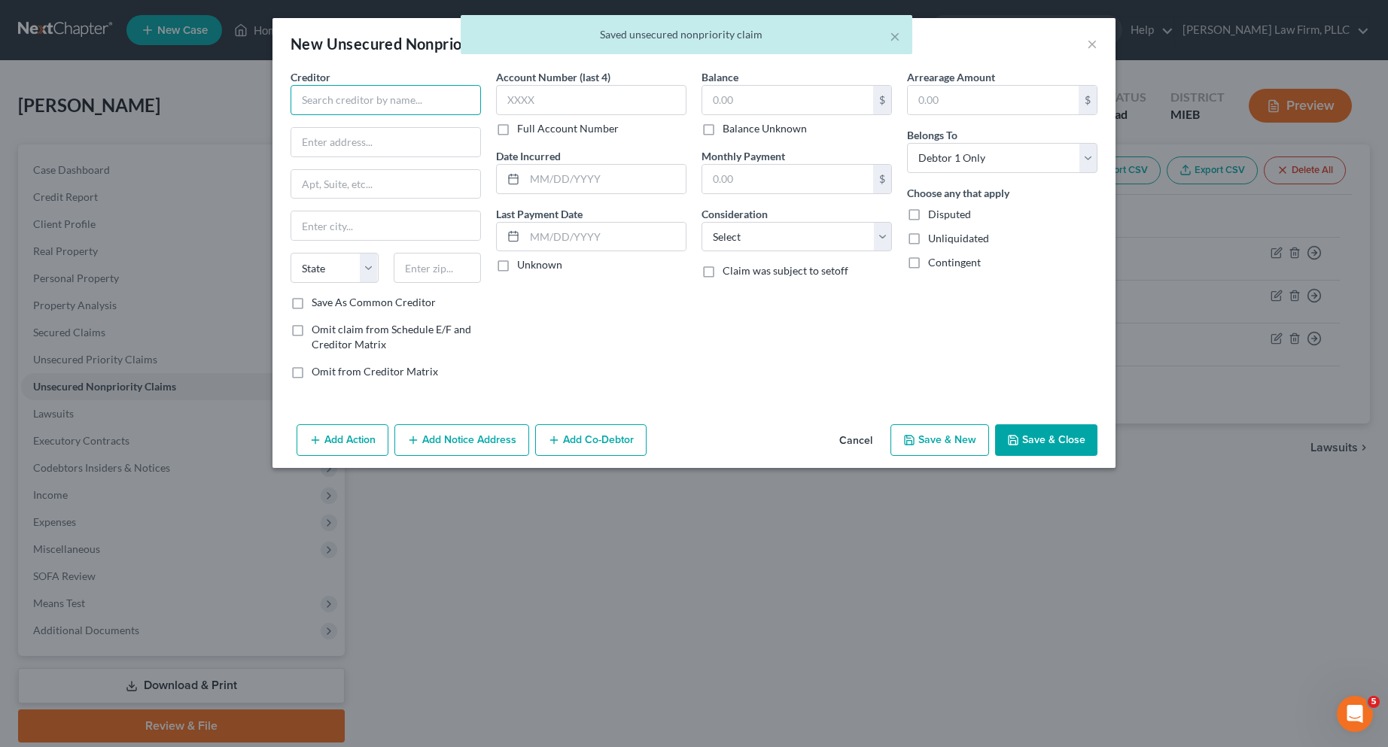
click at [364, 104] on input "text" at bounding box center [386, 100] width 190 height 30
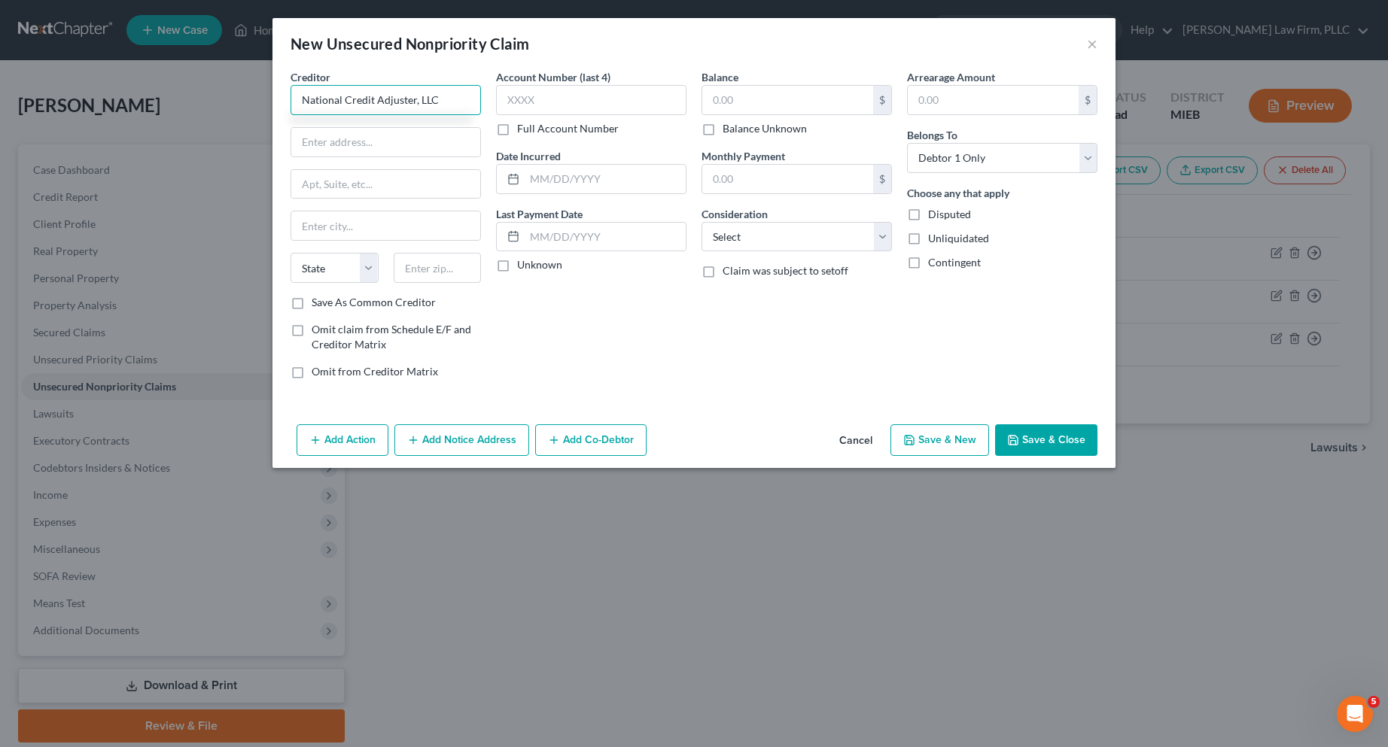
type input "National Credit Adjuster, LLC"
type input "PO Box 3023"
type input "Hutchinson"
select select "17"
type input "67504"
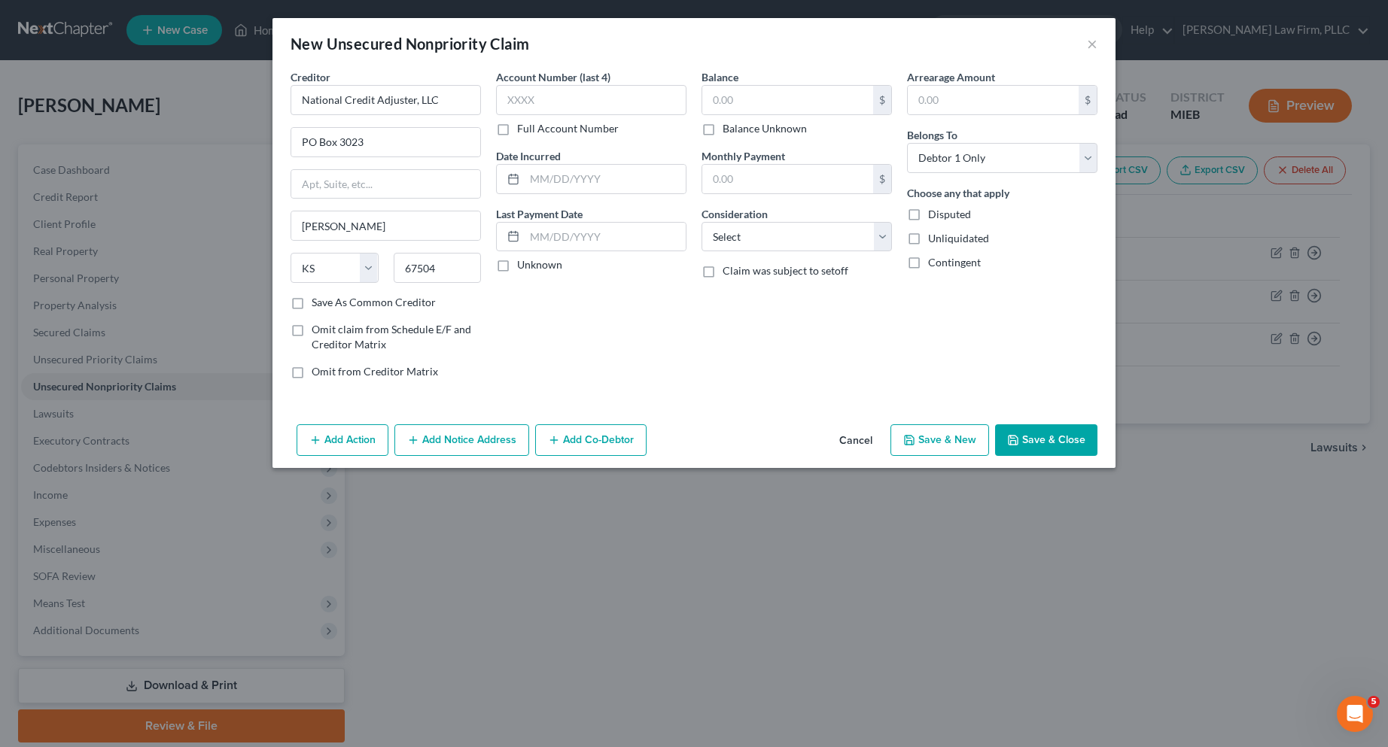
click at [312, 305] on label "Save As Common Creditor" at bounding box center [374, 302] width 124 height 15
click at [318, 305] on input "Save As Common Creditor" at bounding box center [323, 300] width 10 height 10
checkbox input "true"
click at [517, 133] on label "Full Account Number" at bounding box center [568, 128] width 102 height 15
click at [523, 131] on input "Full Account Number" at bounding box center [528, 126] width 10 height 10
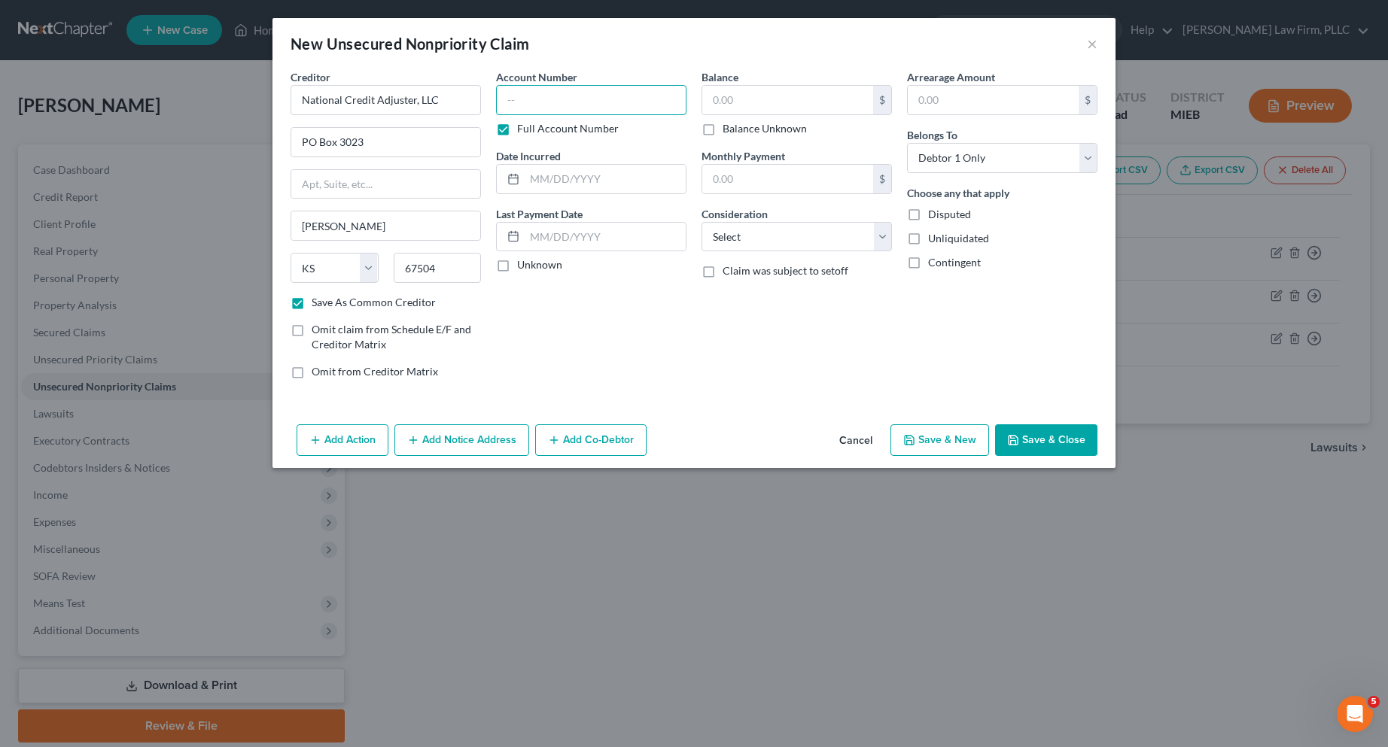
click at [516, 105] on input "text" at bounding box center [591, 100] width 190 height 30
type input "24631326"
click at [729, 96] on input "text" at bounding box center [787, 100] width 171 height 29
type input "708.49"
click at [876, 237] on select "Select Cable / Satellite Services Collection Agency Credit Card Debt Debt Couns…" at bounding box center [797, 237] width 190 height 30
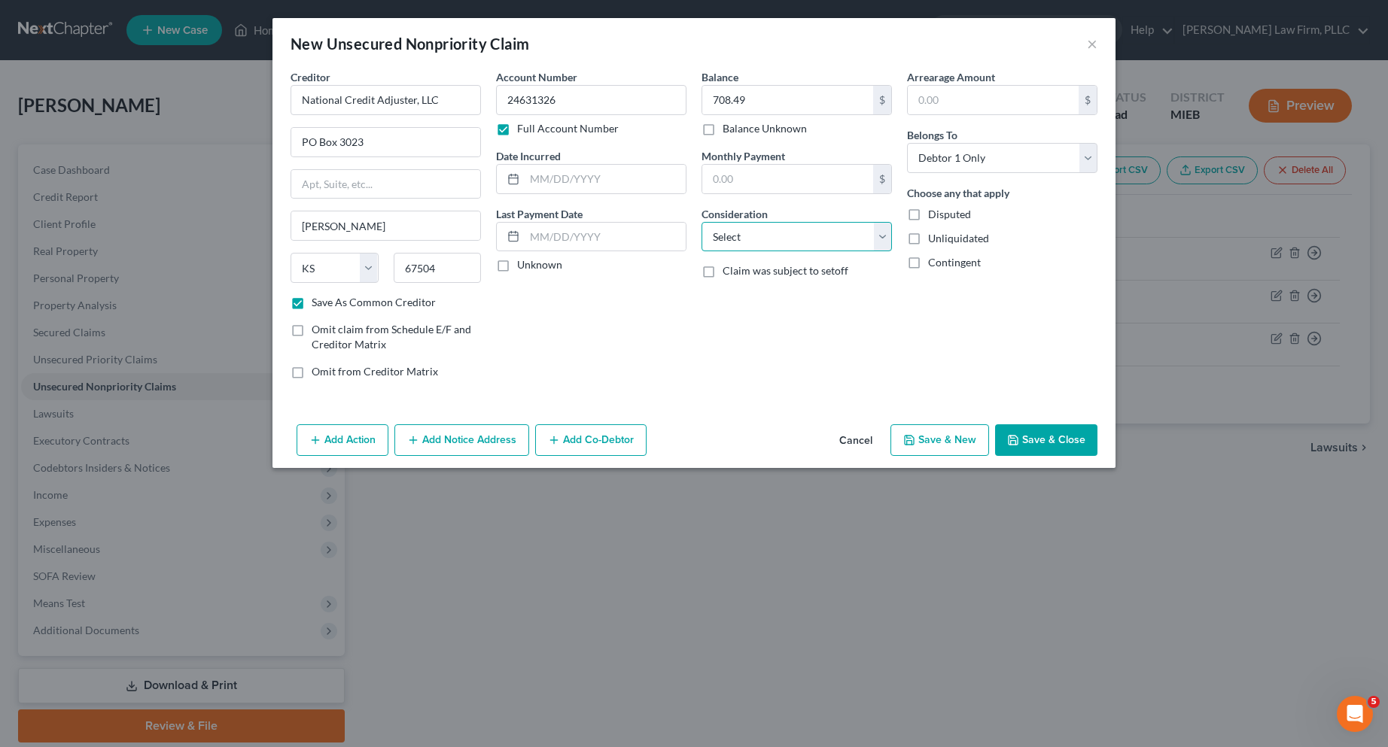
select select "1"
click at [702, 222] on select "Select Cable / Satellite Services Collection Agency Credit Card Debt Debt Couns…" at bounding box center [797, 237] width 190 height 30
click at [914, 441] on icon "button" at bounding box center [909, 440] width 9 height 9
select select "0"
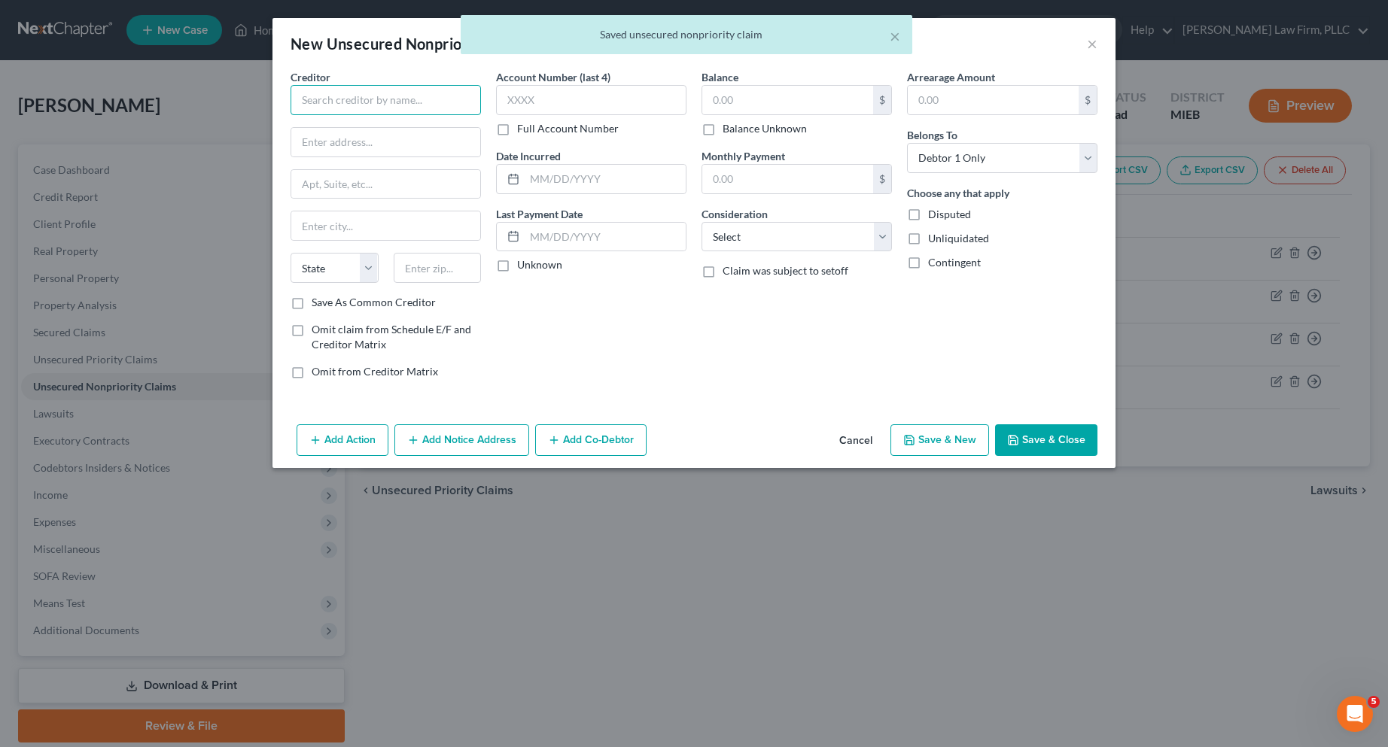
click at [367, 104] on input "text" at bounding box center [386, 100] width 190 height 30
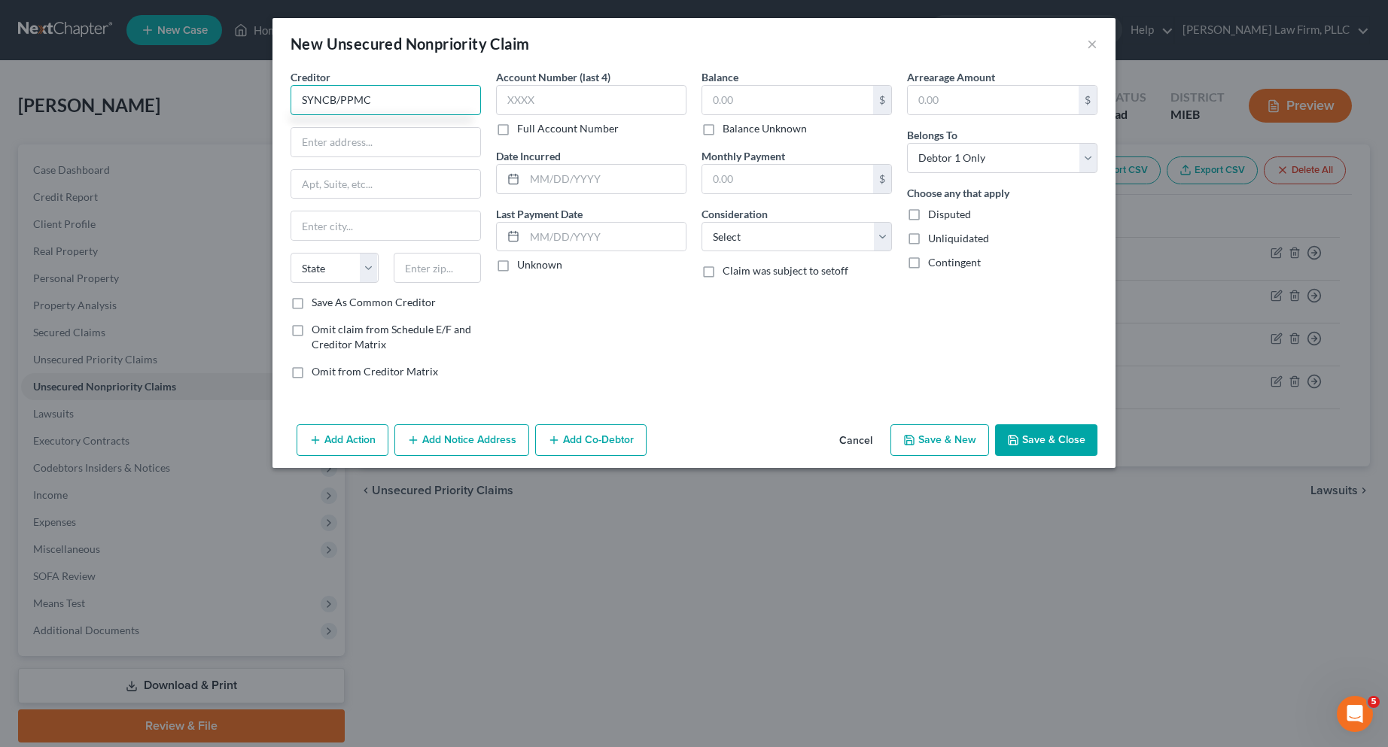
type input "SYNCB/PPMC"
type input "PO Box 71727"
type input "Philadelphia"
select select "39"
type input "19176"
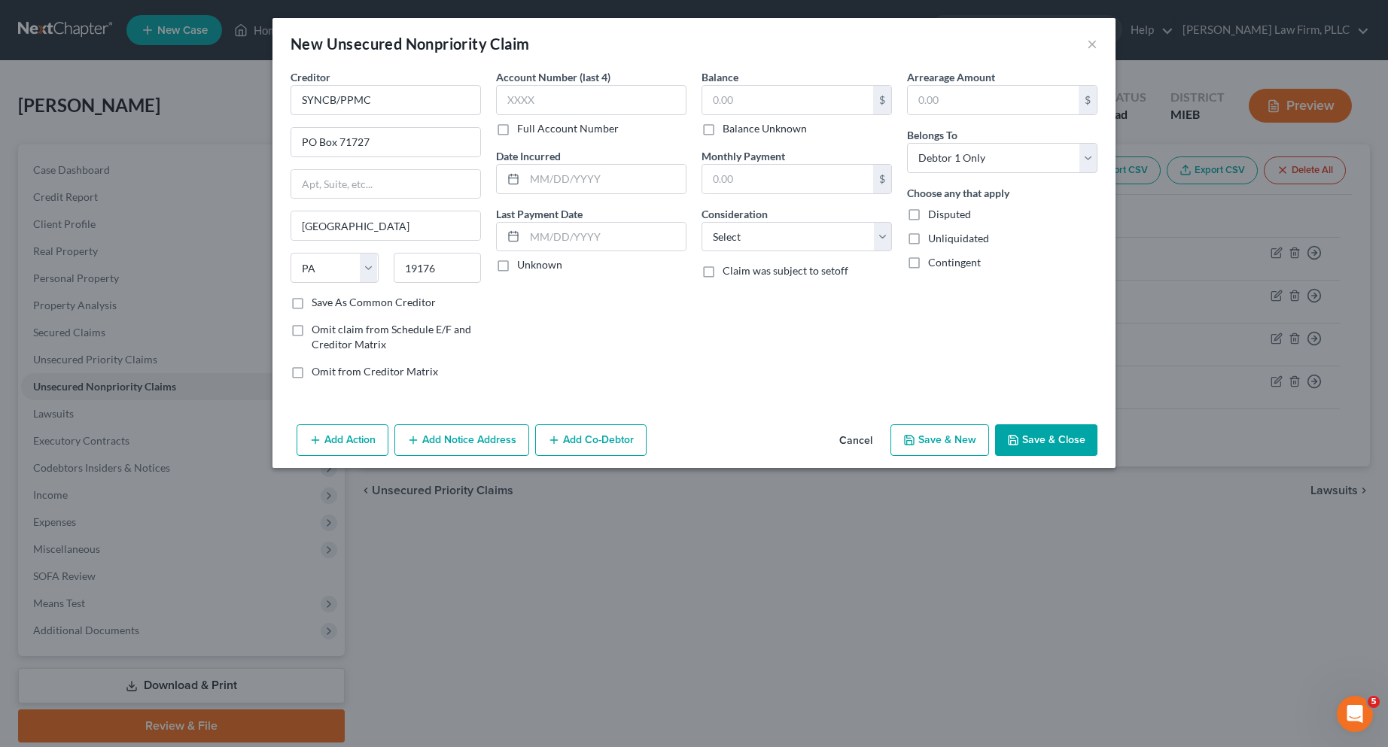
click at [312, 299] on label "Save As Common Creditor" at bounding box center [374, 302] width 124 height 15
click at [318, 299] on input "Save As Common Creditor" at bounding box center [323, 300] width 10 height 10
checkbox input "true"
click at [517, 131] on label "Full Account Number" at bounding box center [568, 128] width 102 height 15
click at [523, 131] on input "Full Account Number" at bounding box center [528, 126] width 10 height 10
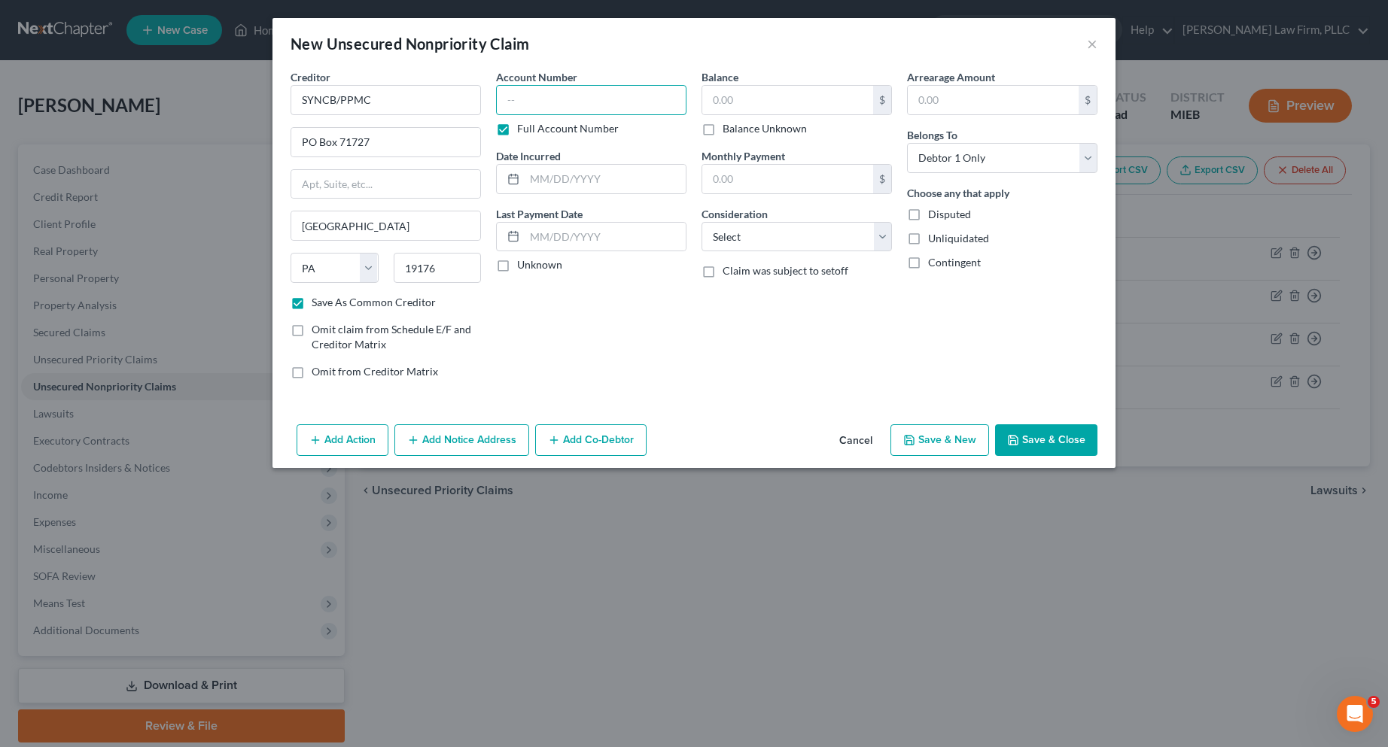
click at [522, 99] on input "text" at bounding box center [591, 100] width 190 height 30
type input "6044191040343883"
click at [733, 102] on input "text" at bounding box center [787, 100] width 171 height 29
type input "2,187.63"
click at [881, 241] on select "Select Cable / Satellite Services Collection Agency Credit Card Debt Debt Couns…" at bounding box center [797, 237] width 190 height 30
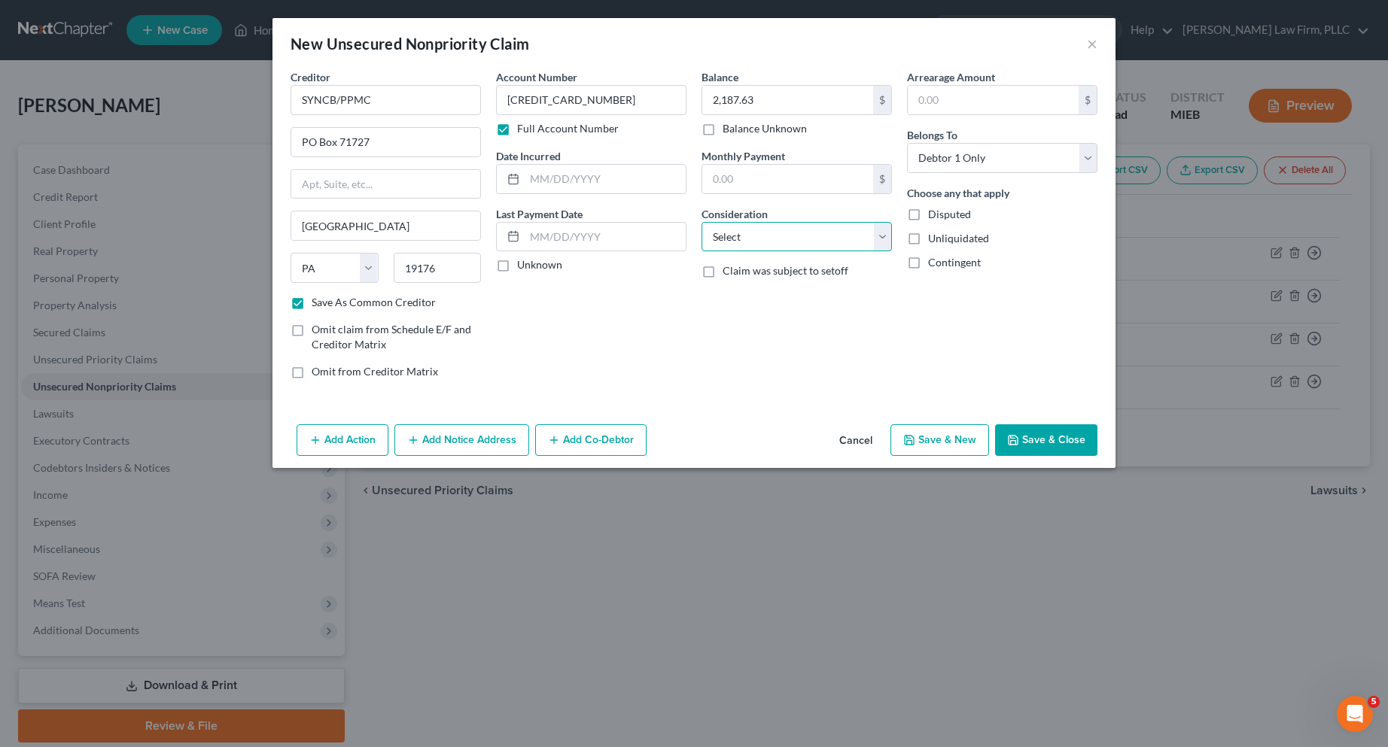
select select "2"
click at [702, 222] on select "Select Cable / Satellite Services Collection Agency Credit Card Debt Debt Couns…" at bounding box center [797, 237] width 190 height 30
click at [915, 437] on icon "button" at bounding box center [909, 440] width 12 height 12
select select "0"
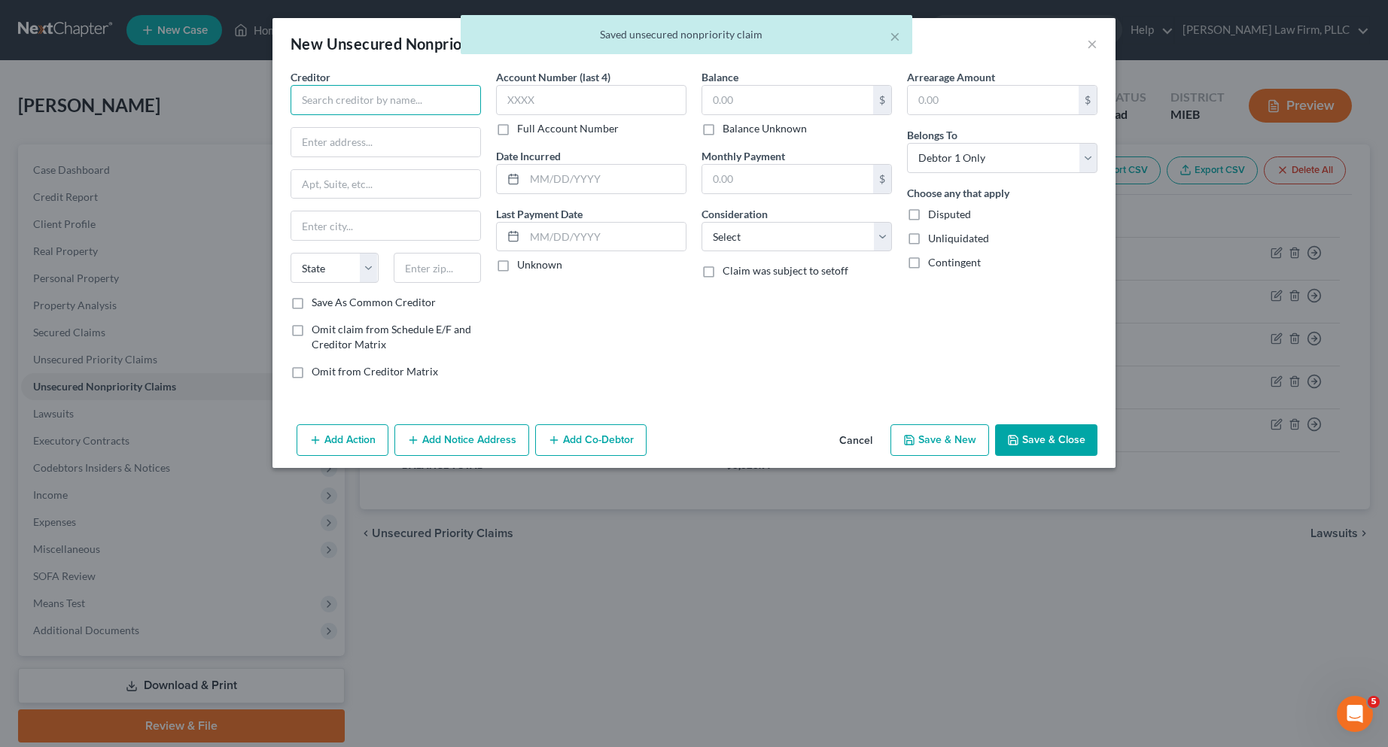
click at [365, 99] on input "text" at bounding box center [386, 100] width 190 height 30
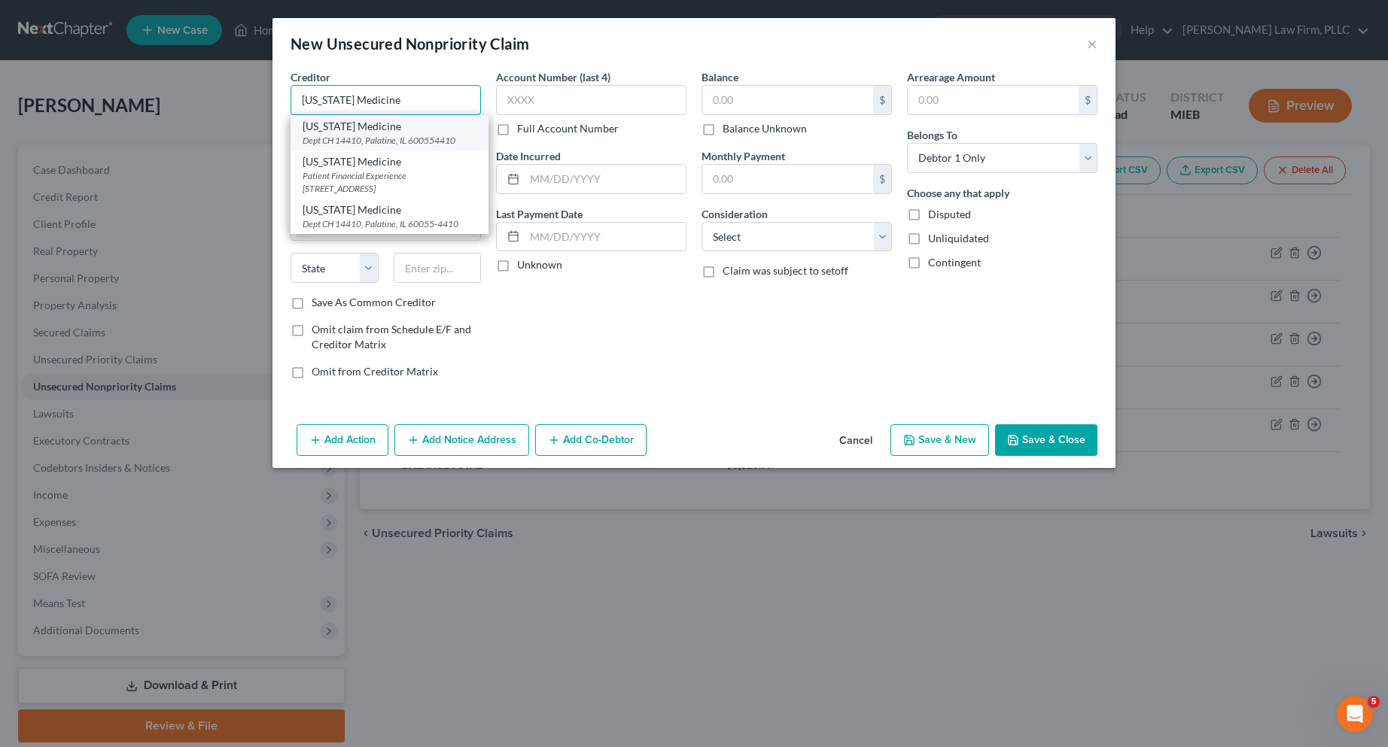
type input "Michigan Medicine"
click at [358, 141] on div "Dept CH 14410, Palatine, IL 600554410" at bounding box center [390, 140] width 174 height 13
type input "Dept CH 14410"
type input "Palatine"
select select "14"
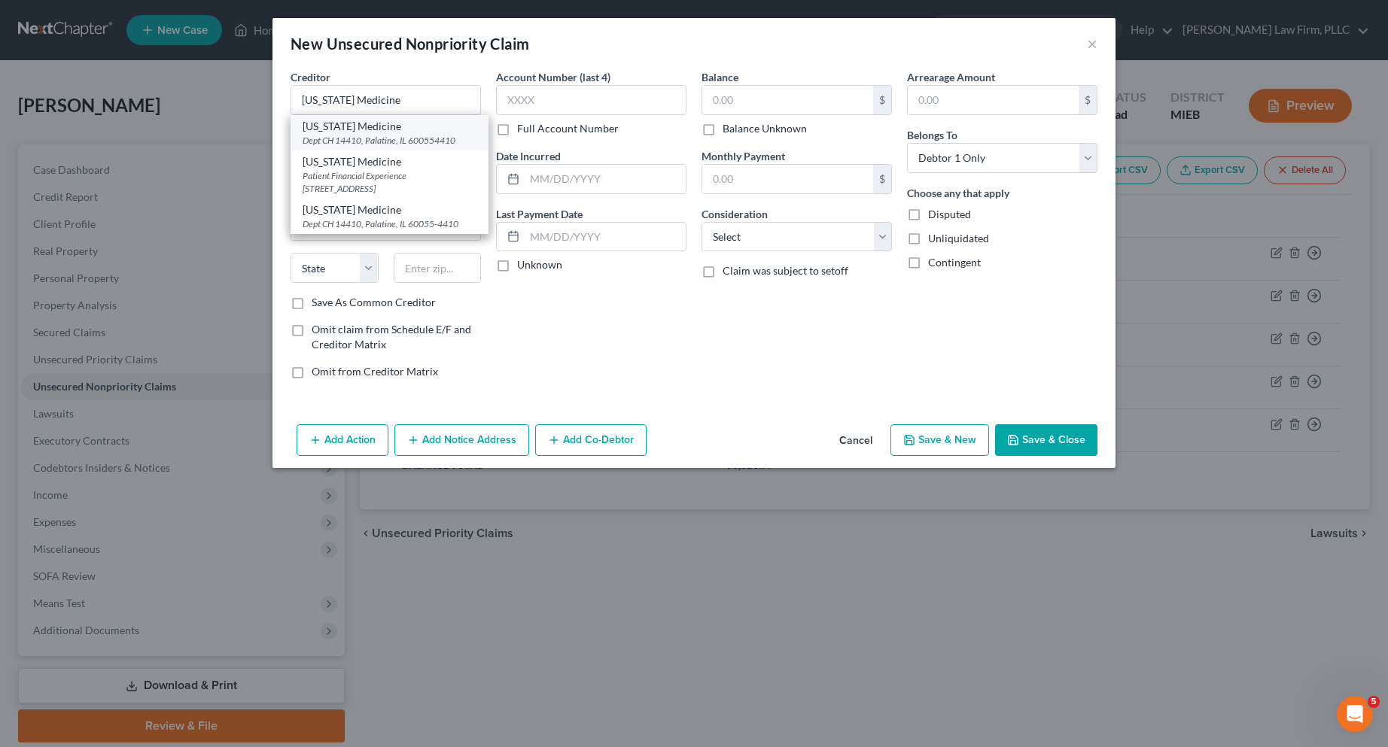
type input "600554410"
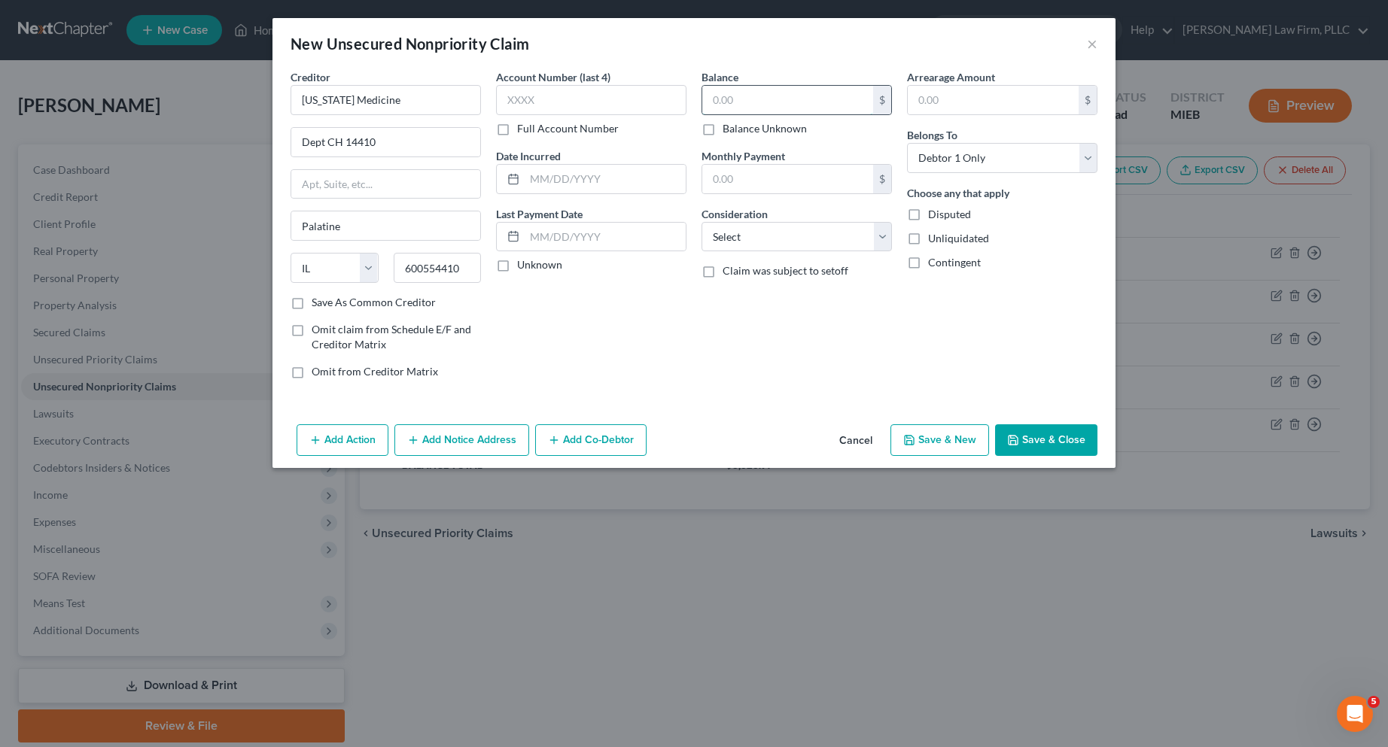
click at [723, 98] on input "text" at bounding box center [787, 100] width 171 height 29
type input "382.85"
click at [878, 233] on select "Select Cable / Satellite Services Collection Agency Credit Card Debt Debt Couns…" at bounding box center [797, 237] width 190 height 30
select select "9"
click at [702, 222] on select "Select Cable / Satellite Services Collection Agency Credit Card Debt Debt Couns…" at bounding box center [797, 237] width 190 height 30
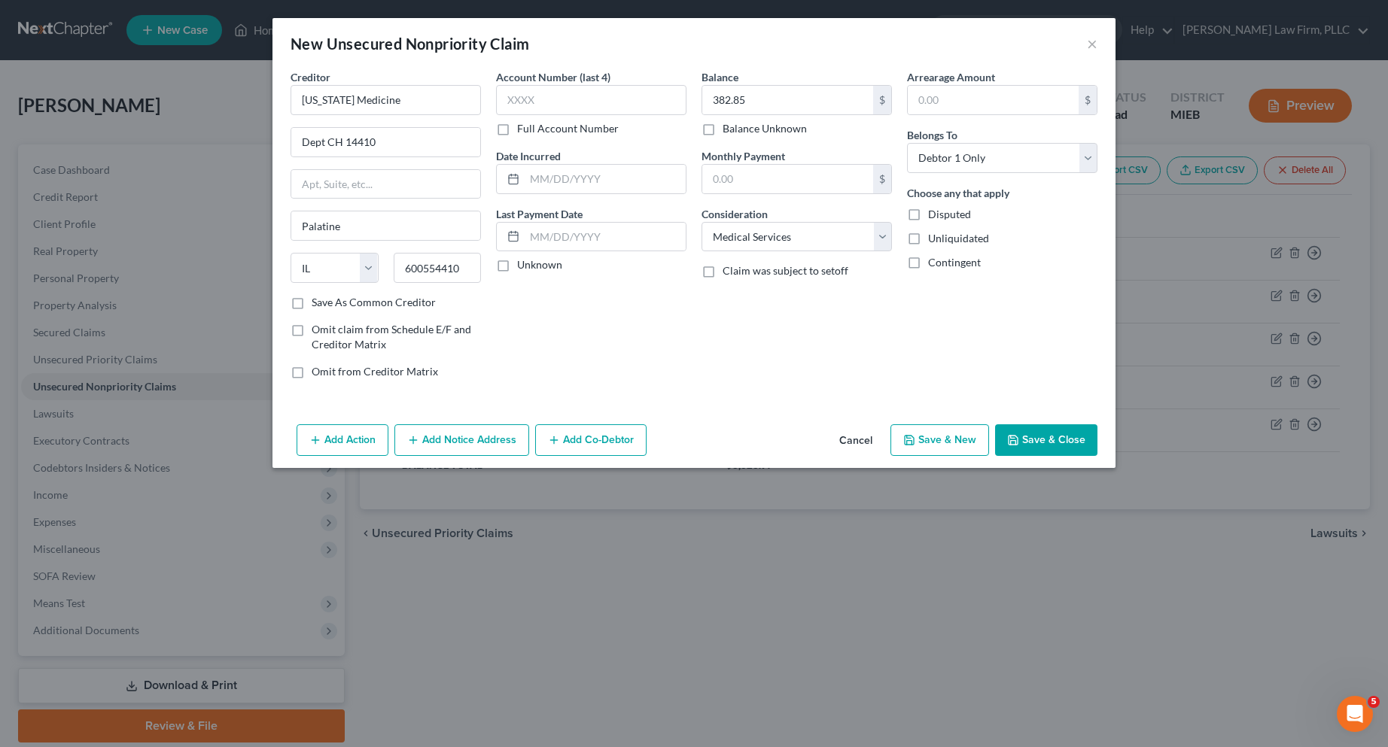
click at [517, 128] on label "Full Account Number" at bounding box center [568, 128] width 102 height 15
click at [523, 128] on input "Full Account Number" at bounding box center [528, 126] width 10 height 10
click at [513, 102] on input "text" at bounding box center [591, 100] width 190 height 30
type input "4974005"
click at [935, 438] on button "Save & New" at bounding box center [940, 441] width 99 height 32
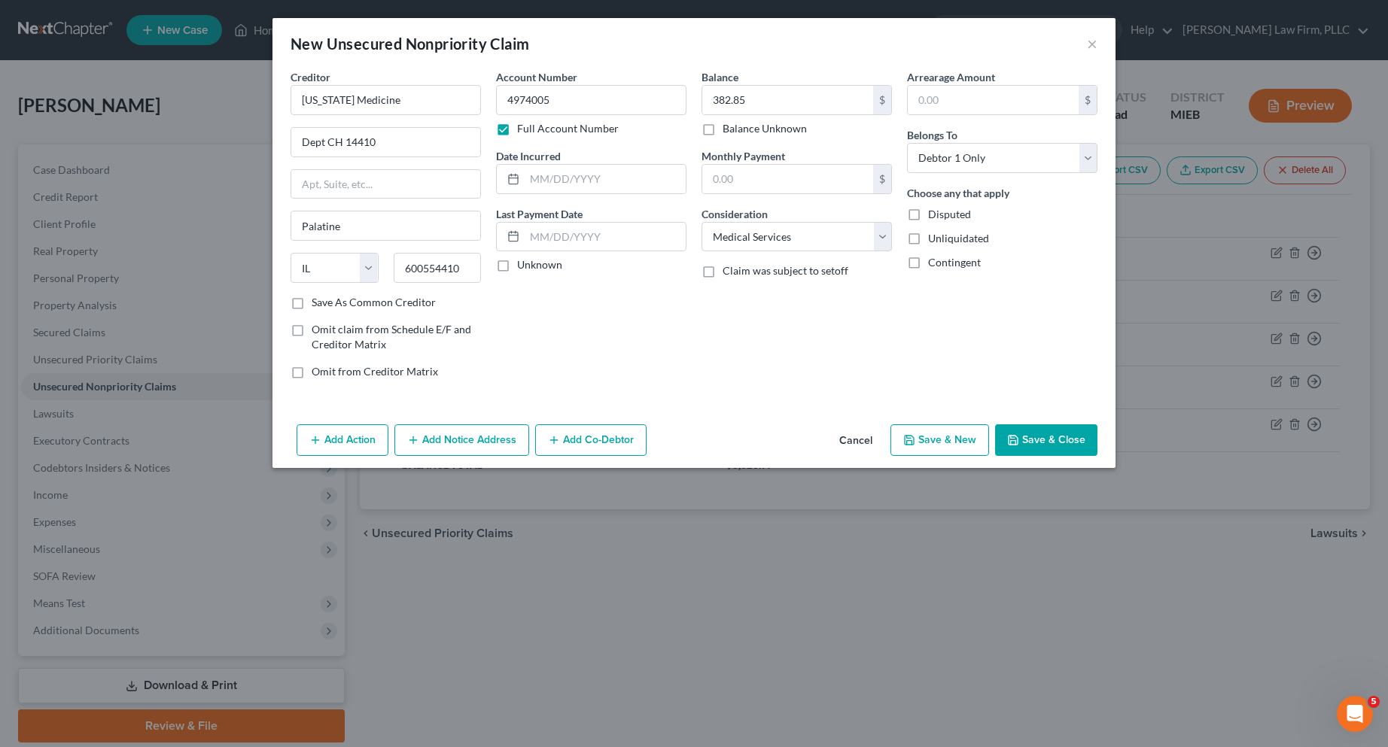
select select "0"
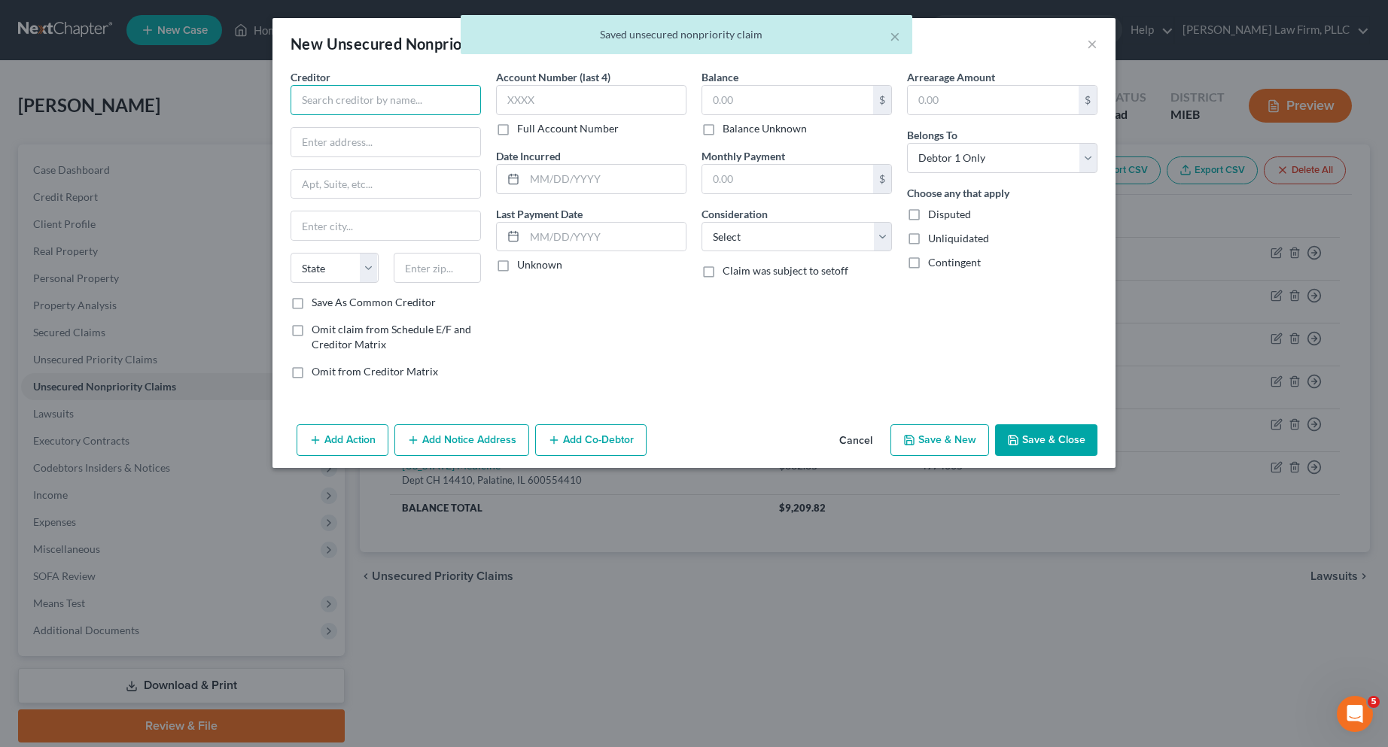
click at [389, 100] on input "text" at bounding box center [386, 100] width 190 height 30
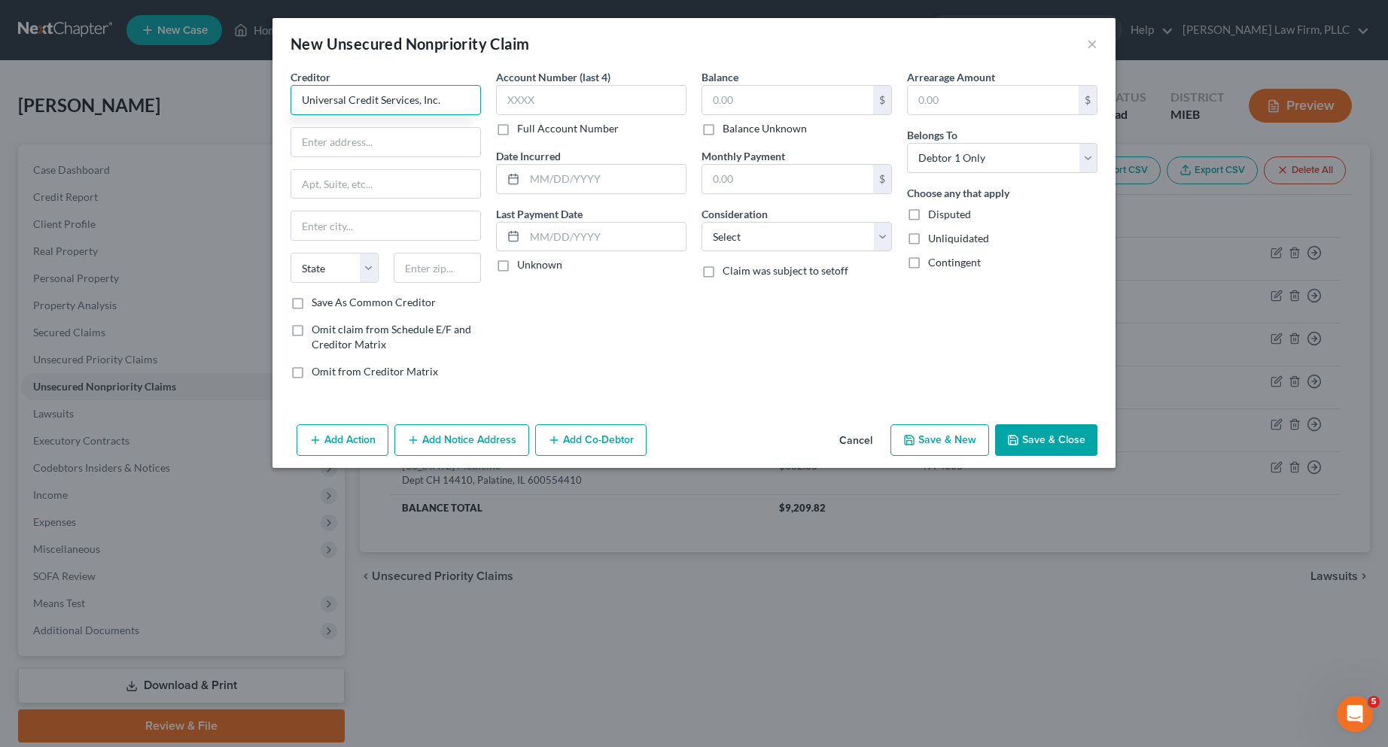
type input "Universal Credit Services, Inc."
type input "PO Box 14410"
type input "Palatine"
select select "14"
type input "60055"
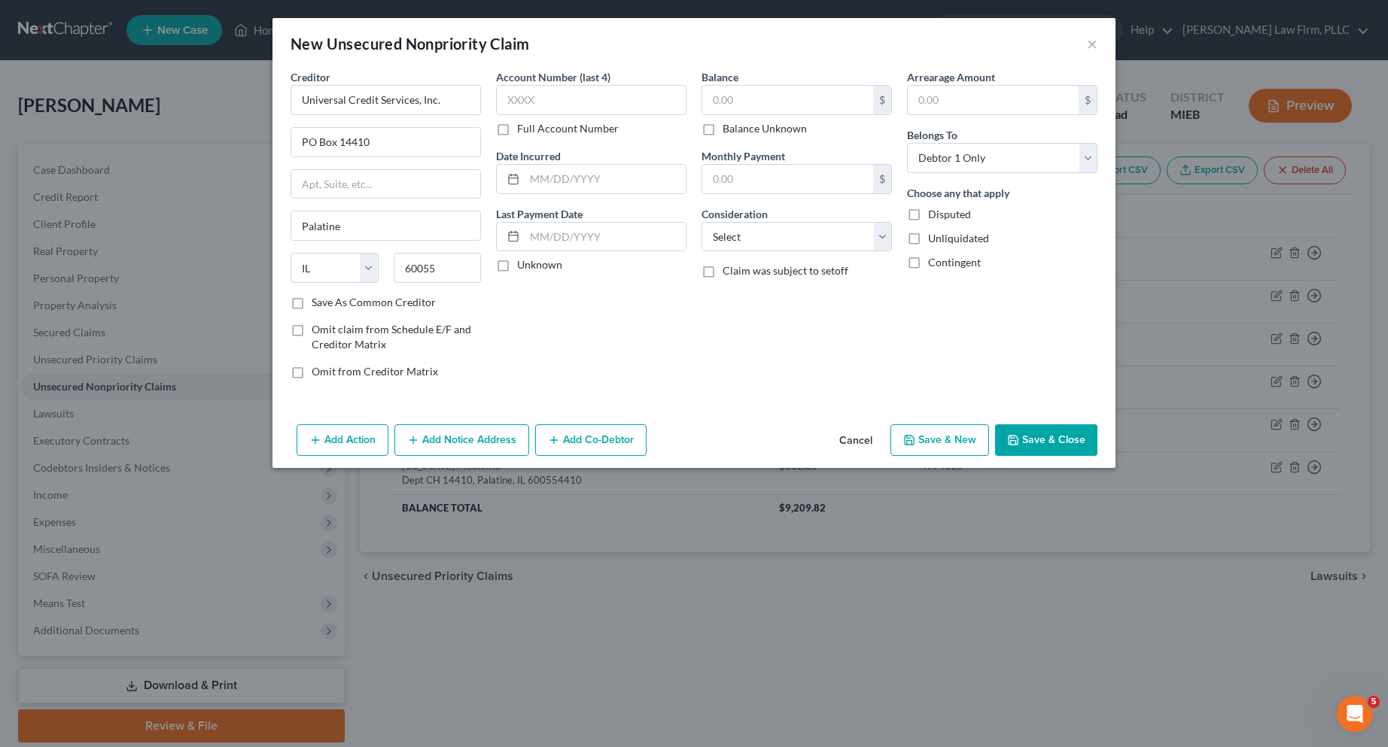
click at [312, 303] on label "Save As Common Creditor" at bounding box center [374, 302] width 124 height 15
click at [318, 303] on input "Save As Common Creditor" at bounding box center [323, 300] width 10 height 10
checkbox input "true"
click at [385, 143] on input "PO Box 14410" at bounding box center [385, 142] width 189 height 29
type input "PO Box 158"
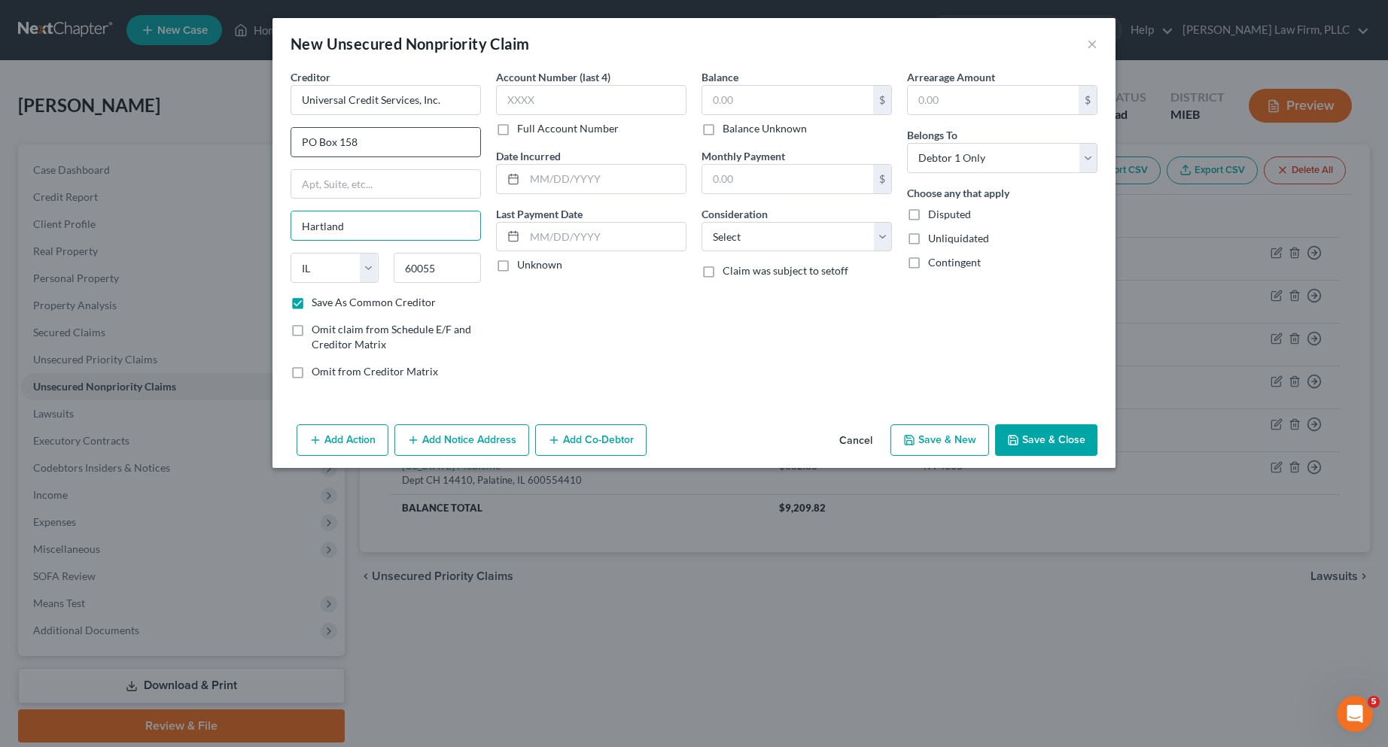
type input "Hartland"
select select "23"
type input "48353"
click at [517, 124] on label "Full Account Number" at bounding box center [568, 128] width 102 height 15
click at [523, 124] on input "Full Account Number" at bounding box center [528, 126] width 10 height 10
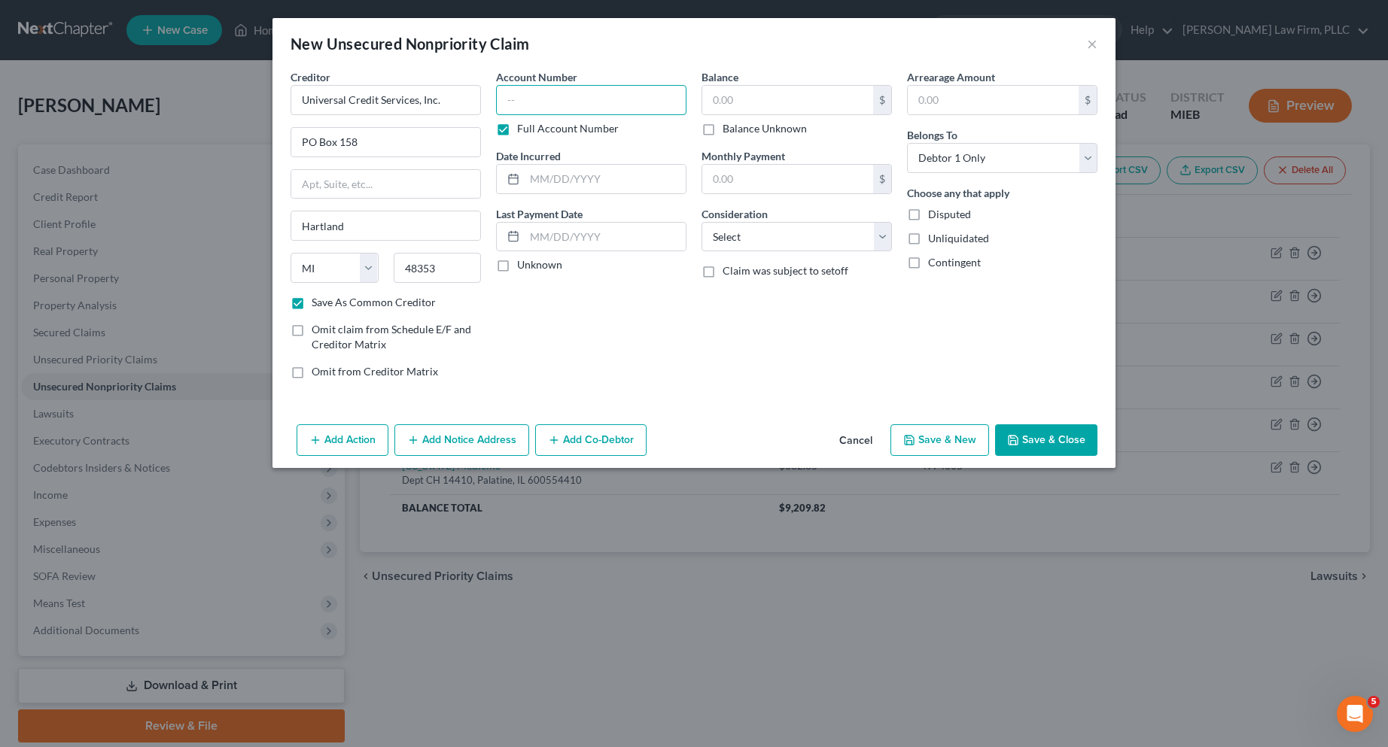
click at [521, 99] on input "text" at bounding box center [591, 100] width 190 height 30
type input "4974005"
click at [741, 105] on input "text" at bounding box center [787, 100] width 171 height 29
type input "120.16"
click at [883, 233] on select "Select Cable / Satellite Services Collection Agency Credit Card Debt Debt Couns…" at bounding box center [797, 237] width 190 height 30
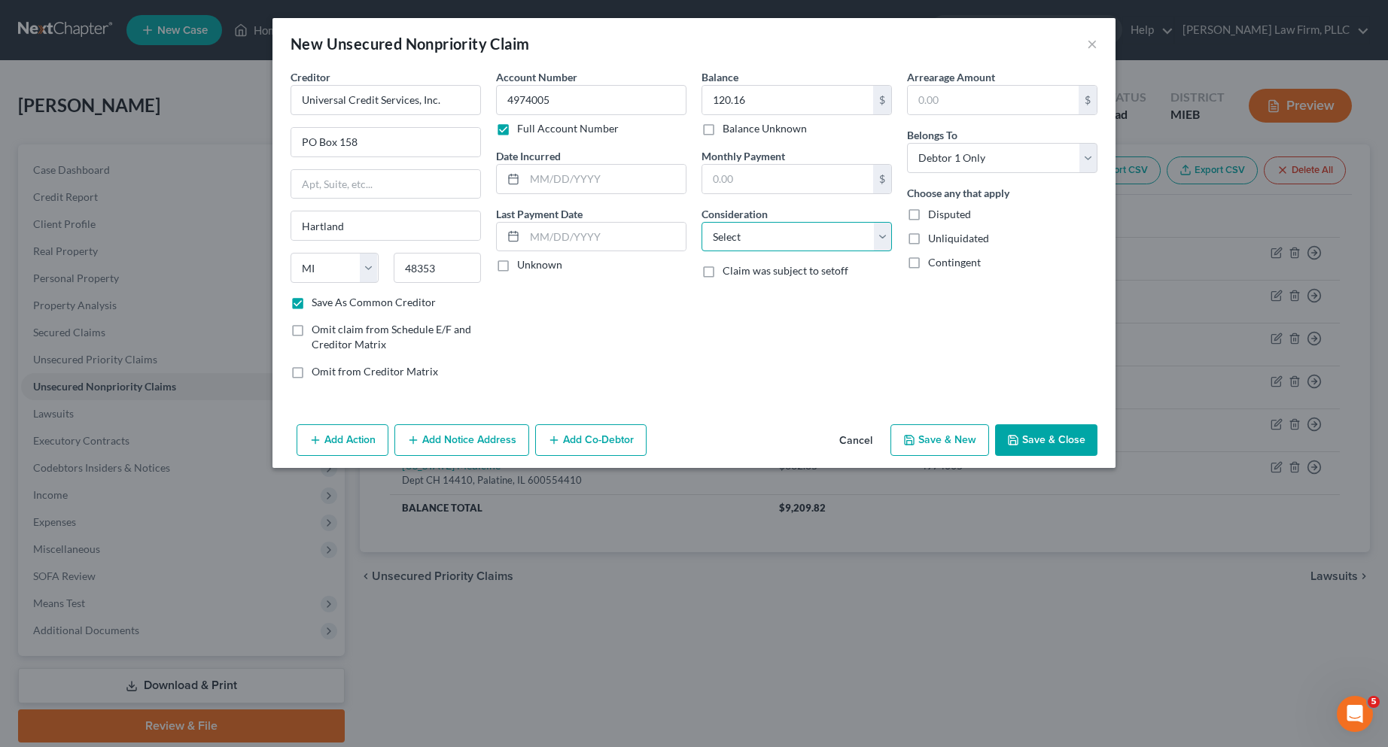
select select "1"
click at [702, 222] on select "Select Cable / Satellite Services Collection Agency Credit Card Debt Debt Couns…" at bounding box center [797, 237] width 190 height 30
click at [1019, 440] on icon "button" at bounding box center [1013, 440] width 12 height 12
checkbox input "false"
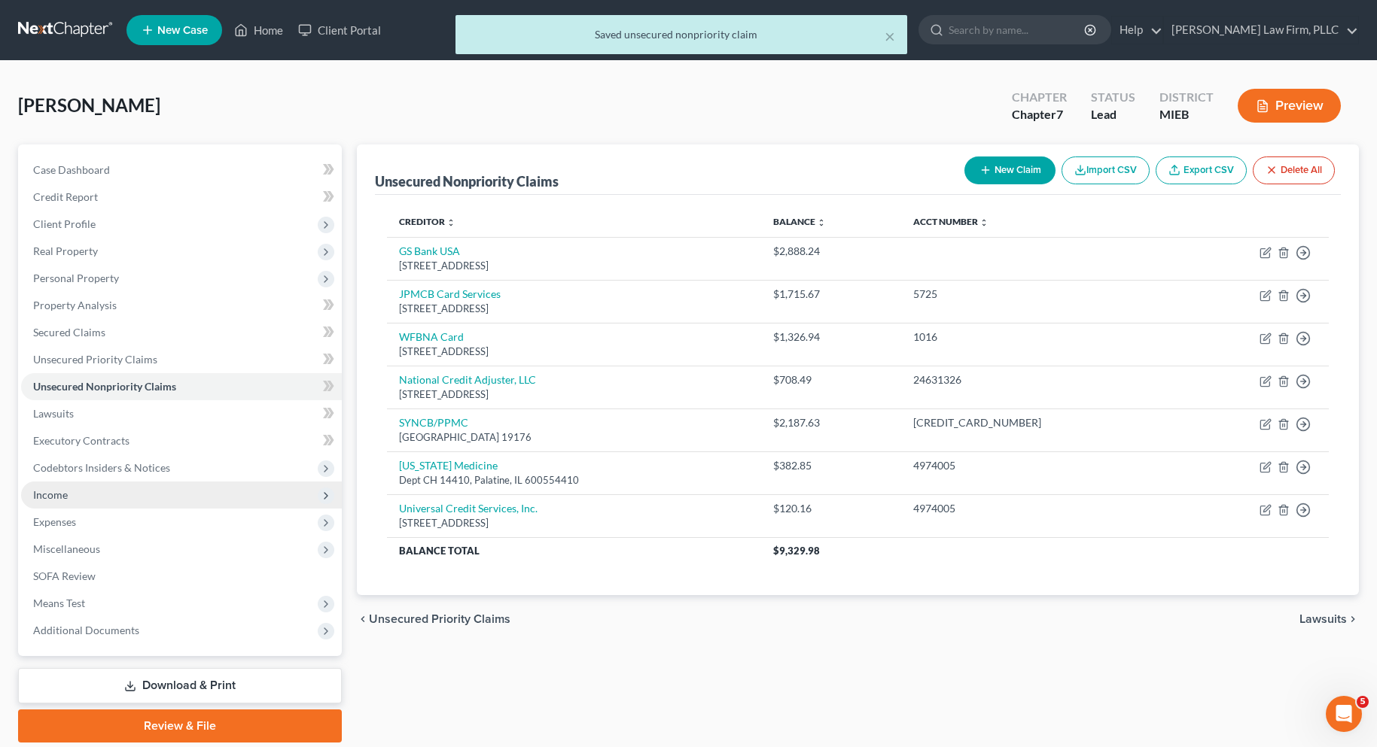
click at [59, 494] on span "Income" at bounding box center [50, 495] width 35 height 13
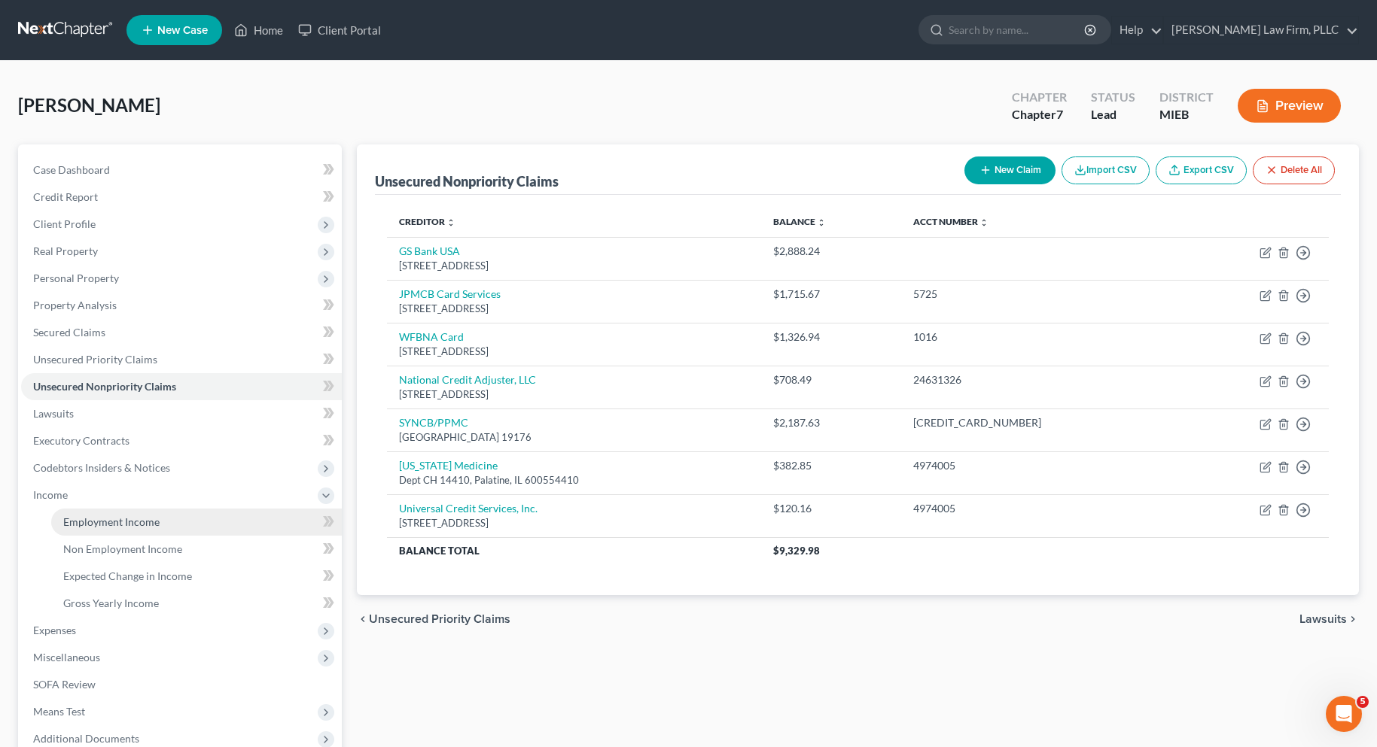
click at [82, 518] on span "Employment Income" at bounding box center [111, 522] width 96 height 13
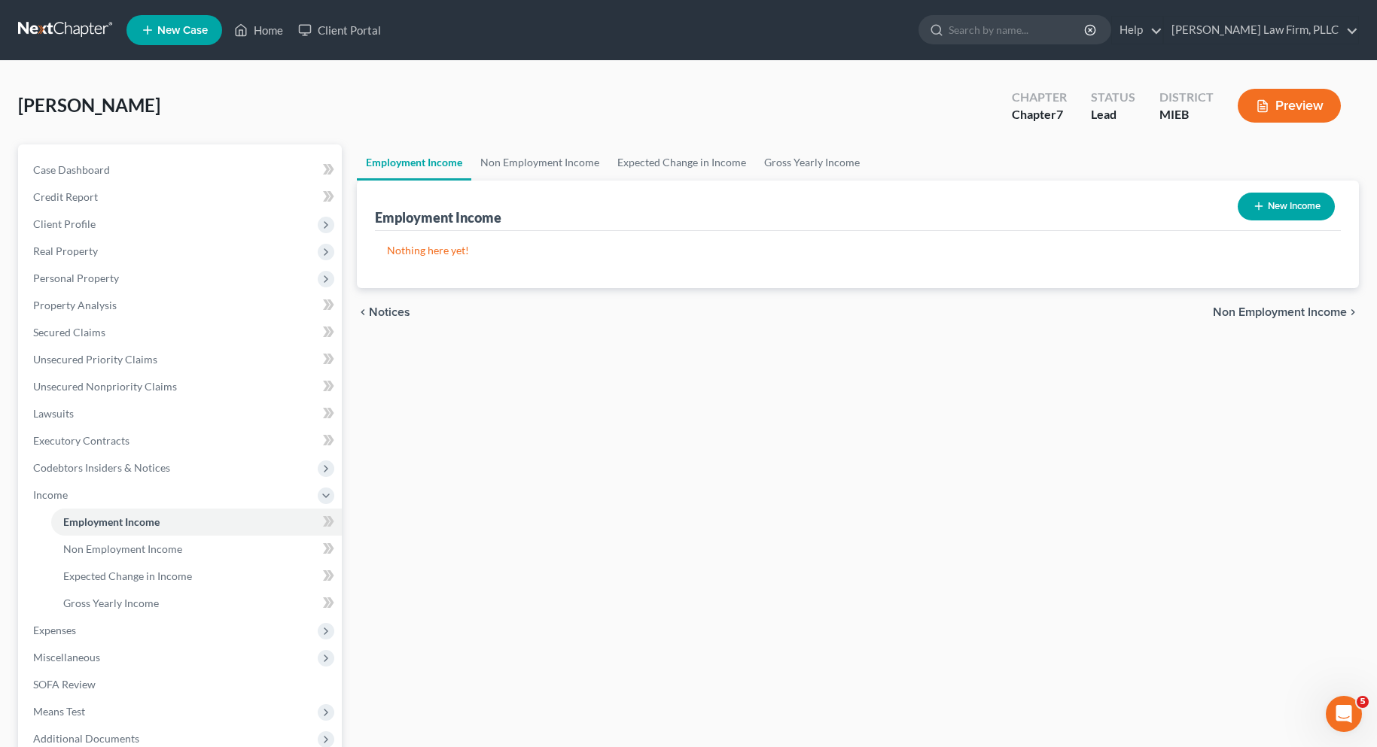
click at [1265, 202] on button "New Income" at bounding box center [1286, 207] width 97 height 28
select select "0"
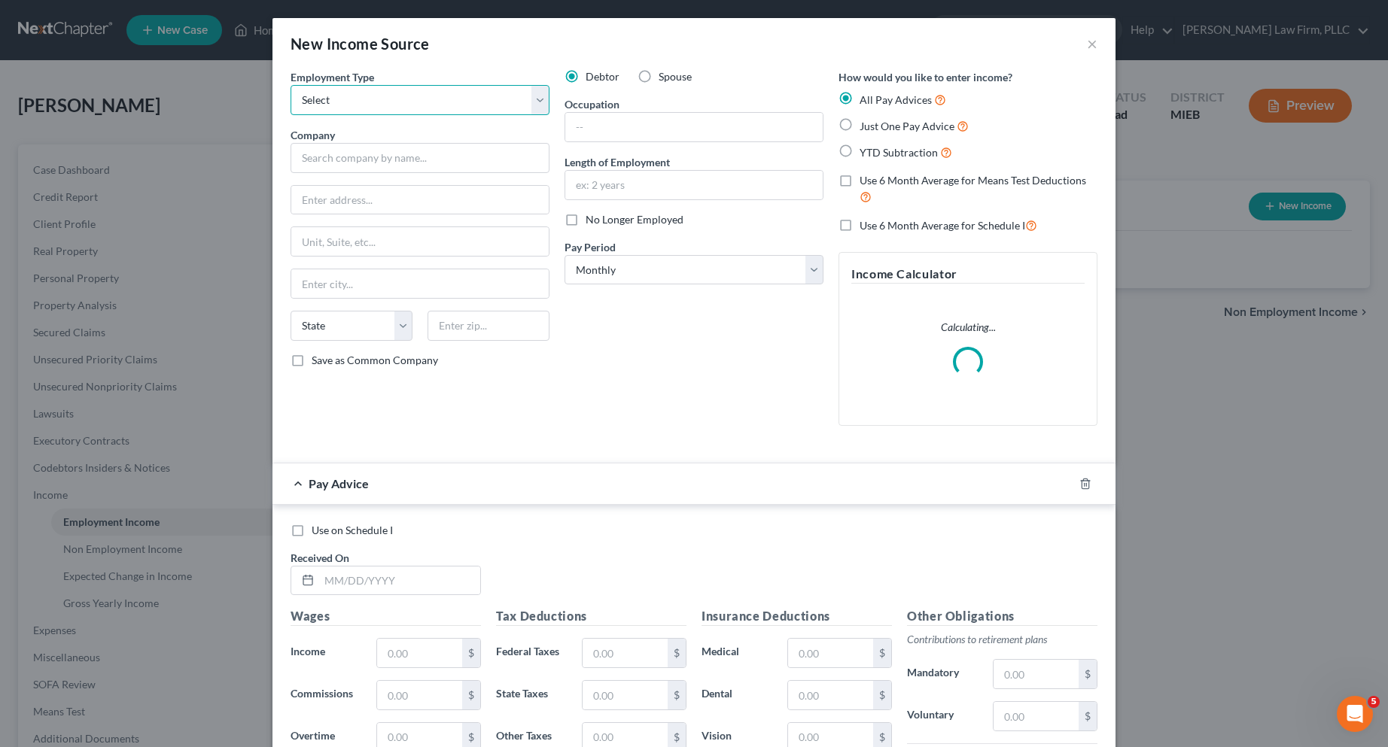
click at [531, 99] on select "Select Full or Part Time Employment Self Employment" at bounding box center [420, 100] width 259 height 30
select select "0"
click at [291, 85] on select "Select Full or Part Time Employment Self Employment" at bounding box center [420, 100] width 259 height 30
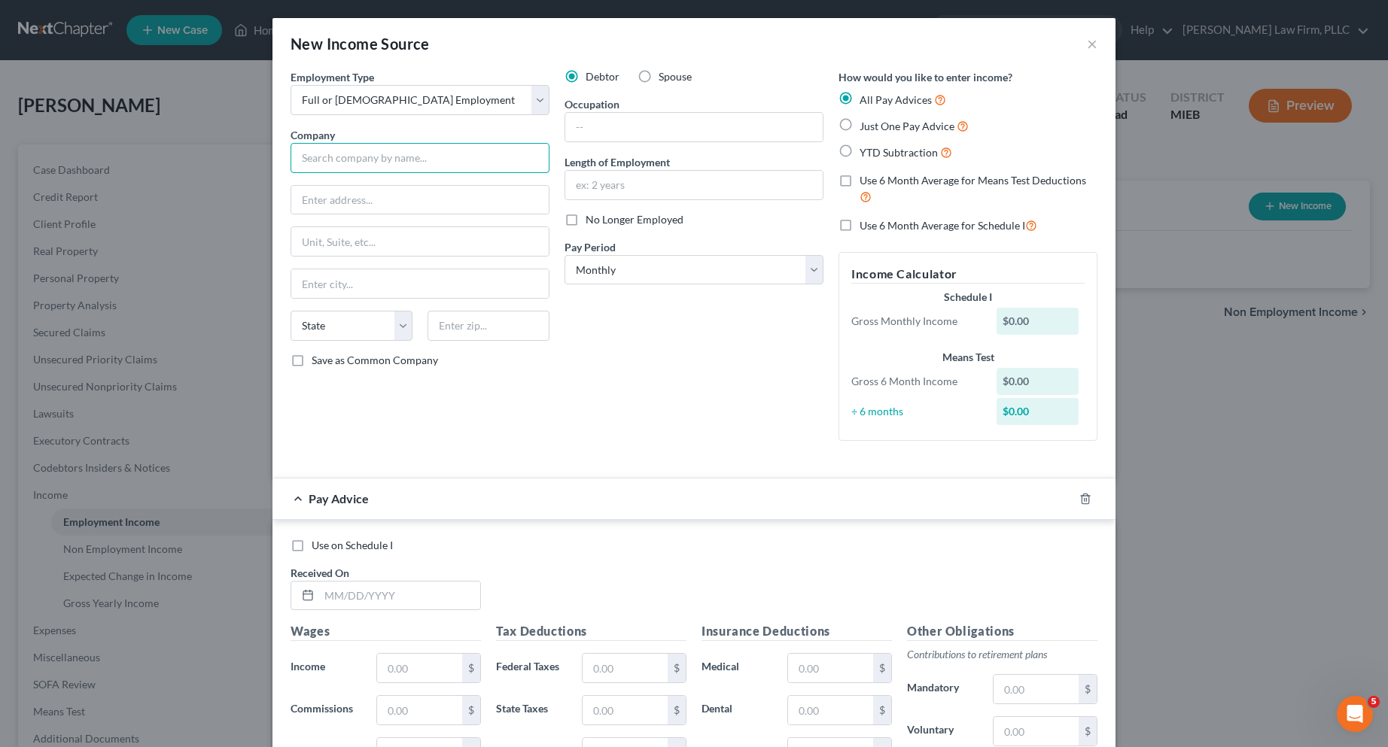
click at [434, 161] on input "text" at bounding box center [420, 158] width 259 height 30
click at [302, 159] on input "CXI Global Solutions, LLC" at bounding box center [420, 158] width 259 height 30
type input "VXI Global Solutions, LLC"
type input "515 S. Figueroa St."
type input "Ste. 600"
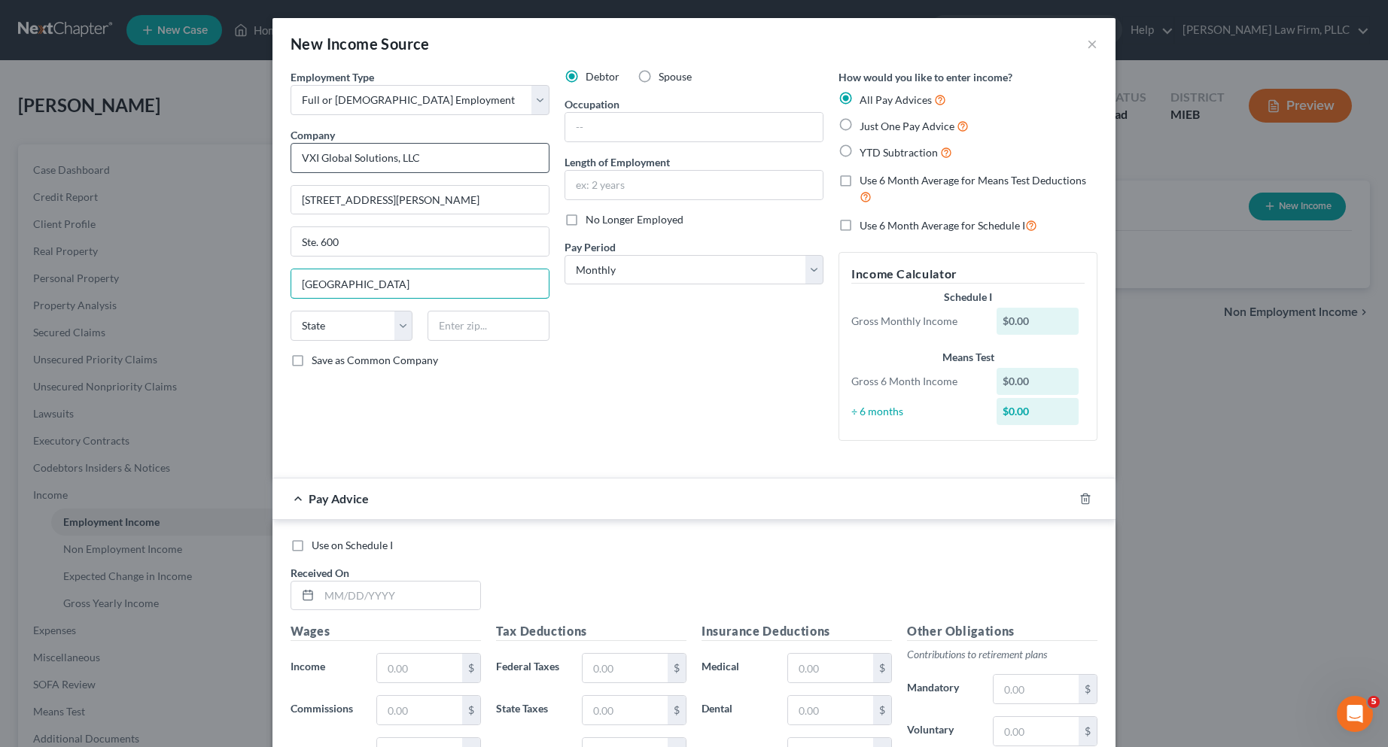
type input "Los Angeles"
select select "4"
type input "90071"
click at [312, 362] on label "Save as Common Company" at bounding box center [375, 360] width 126 height 15
click at [318, 362] on input "Save as Common Company" at bounding box center [323, 358] width 10 height 10
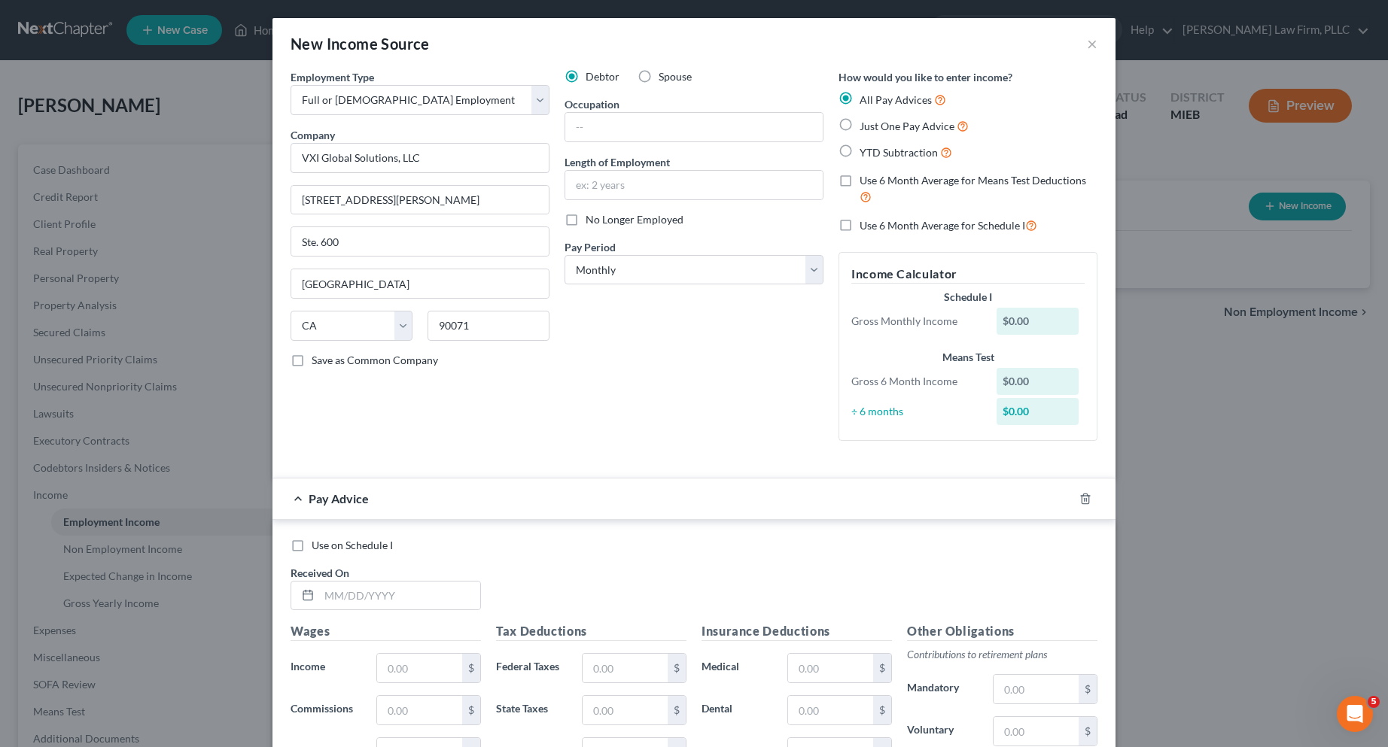
checkbox input "true"
click at [586, 126] on input "text" at bounding box center [693, 127] width 257 height 29
type input "WFH Support Advisor"
click at [803, 272] on select "Select Monthly Twice Monthly Every Other Week Weekly" at bounding box center [694, 270] width 259 height 30
select select "2"
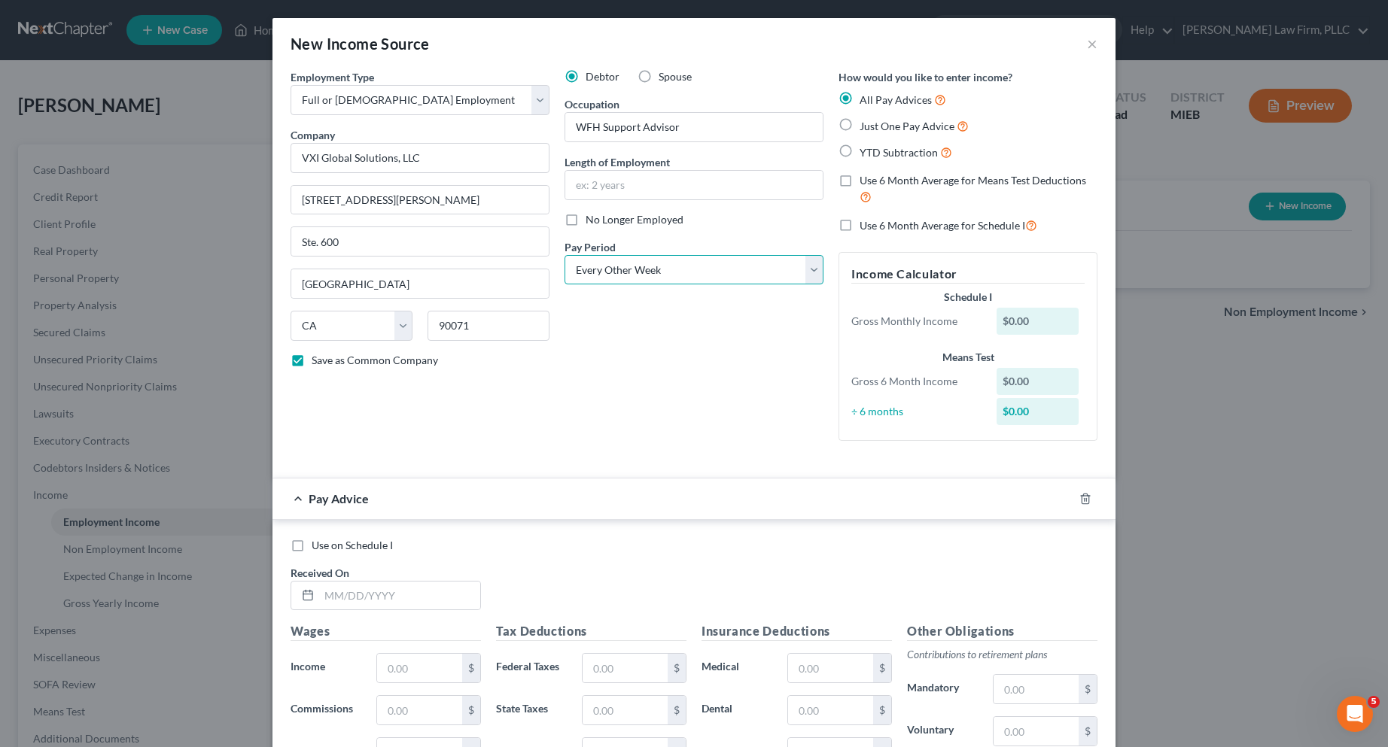
click at [565, 255] on select "Select Monthly Twice Monthly Every Other Week Weekly" at bounding box center [694, 270] width 259 height 30
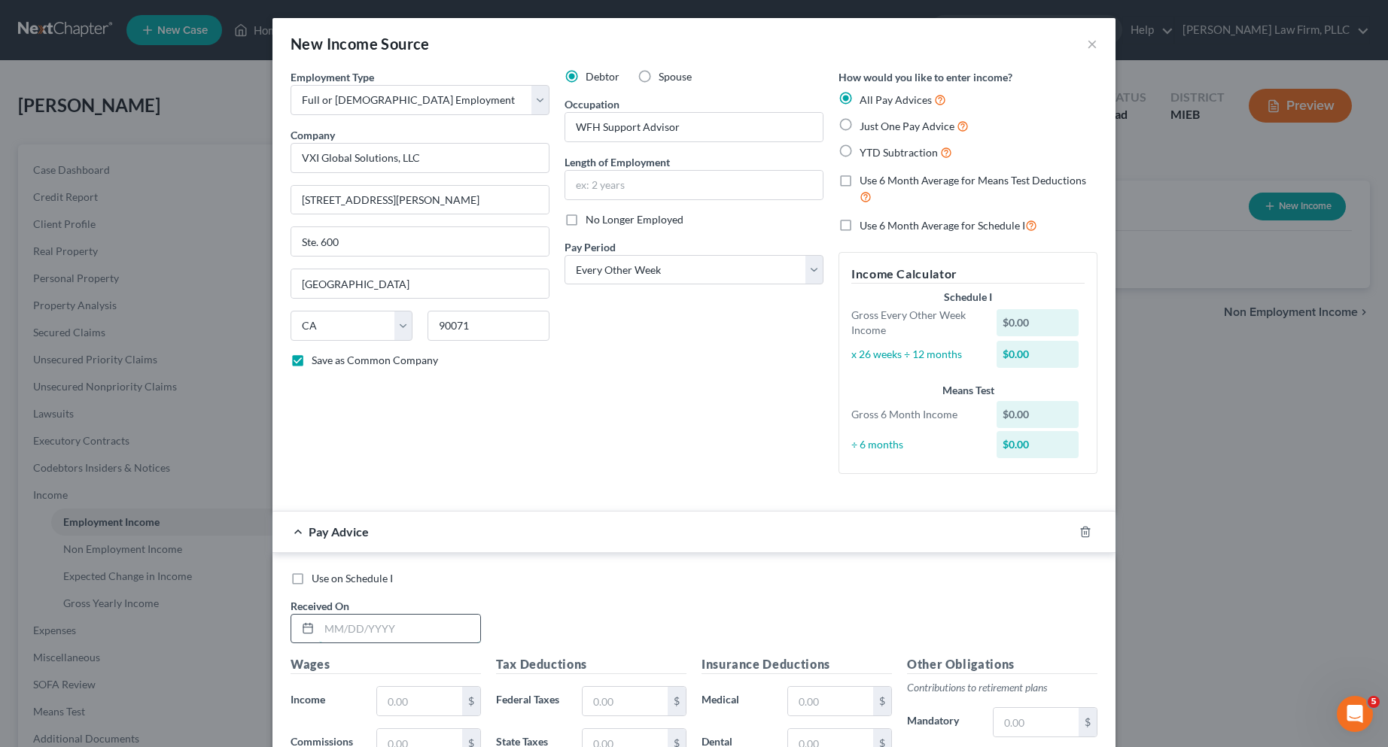
click at [333, 627] on input "text" at bounding box center [399, 629] width 161 height 29
type input "03/21/2025"
type input "213.87"
click at [607, 706] on input "text" at bounding box center [625, 701] width 85 height 29
click at [641, 703] on input "25.45" at bounding box center [625, 701] width 85 height 29
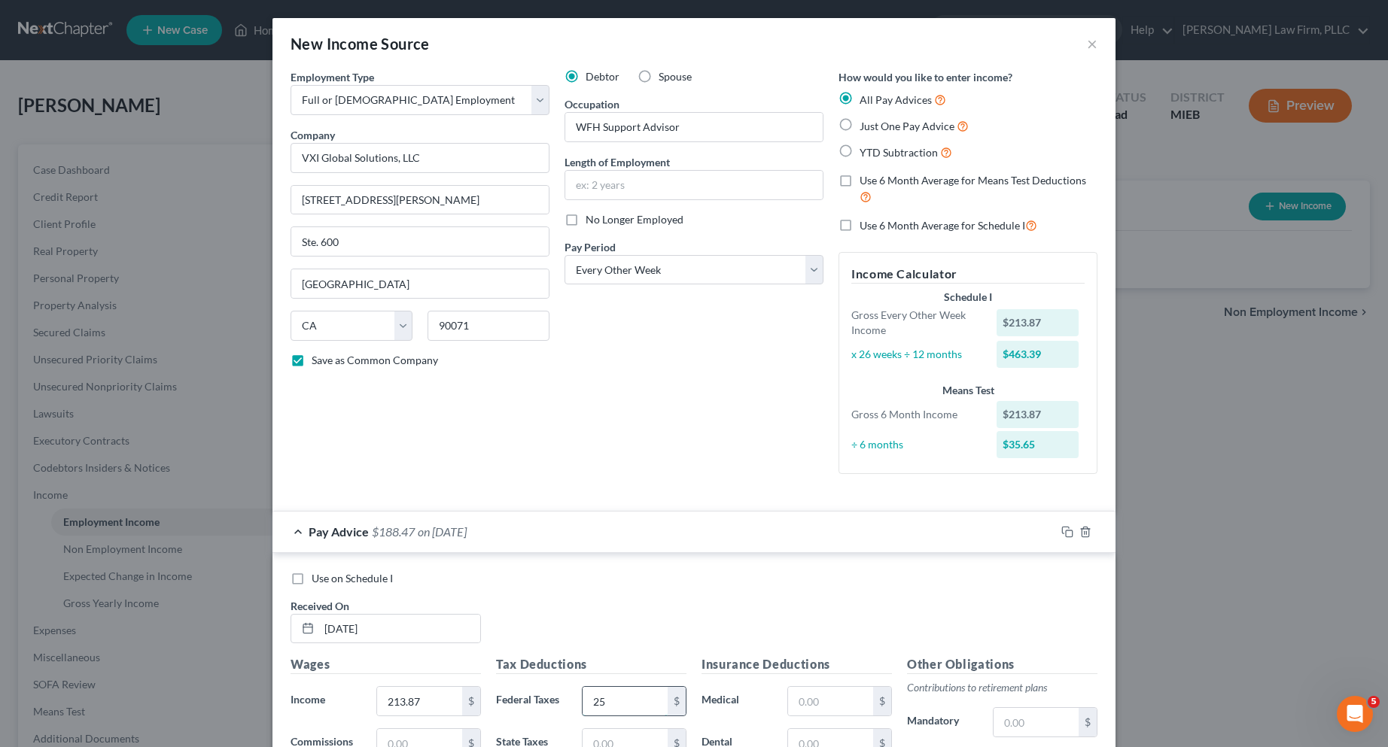
type input "2"
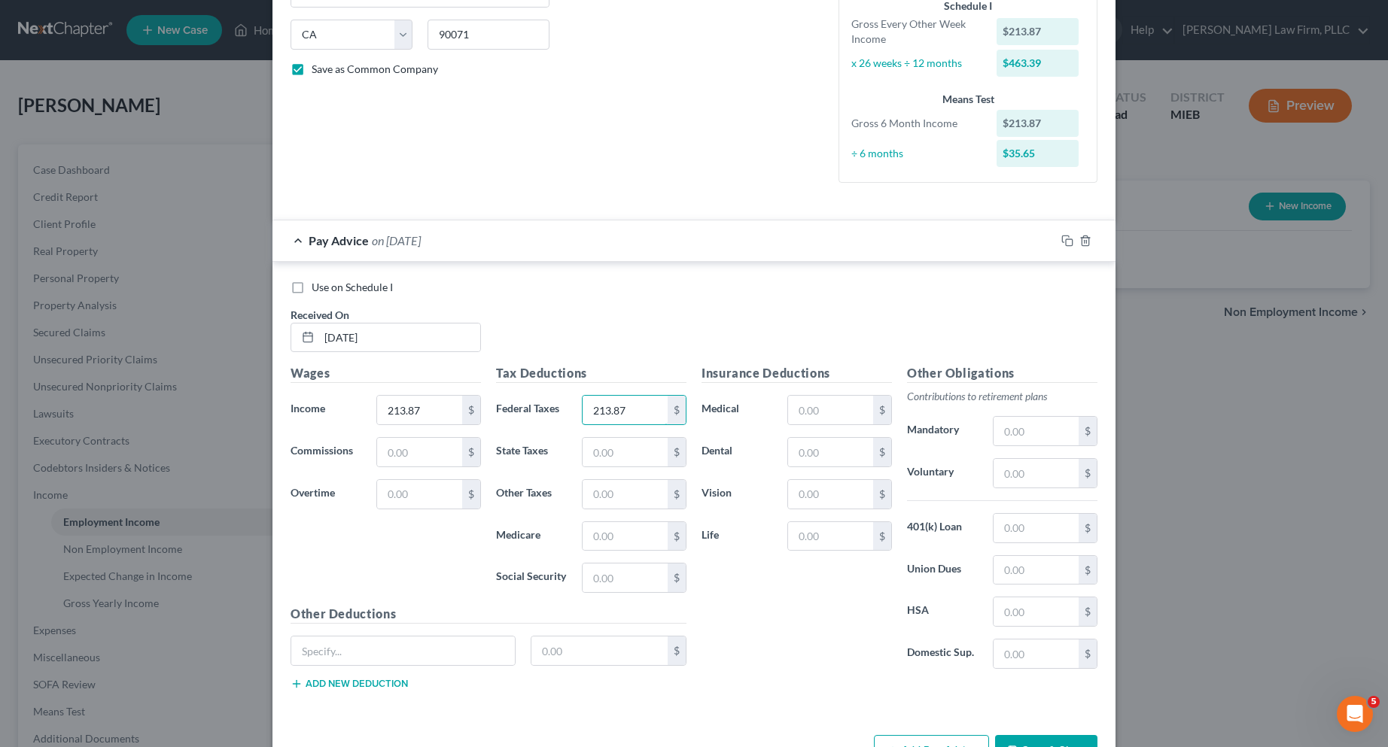
scroll to position [301, 0]
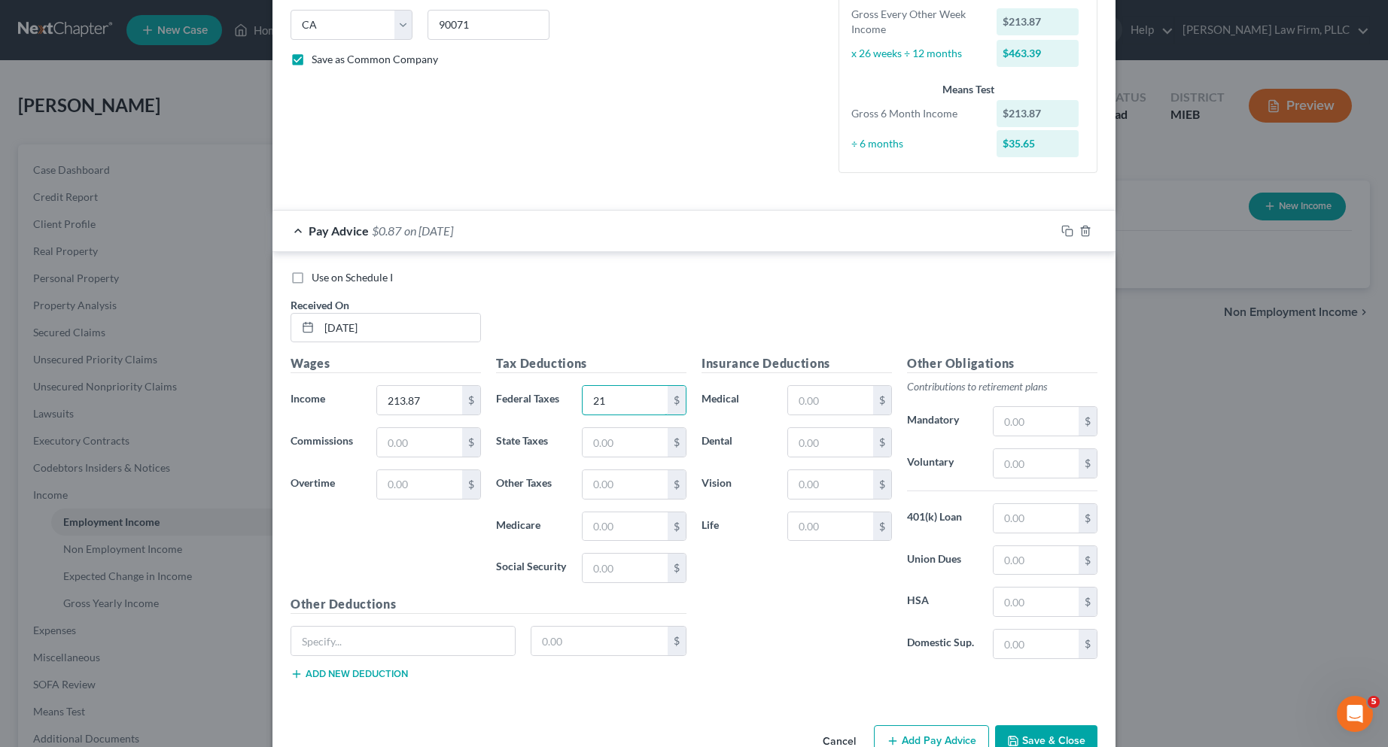
type input "2"
type input "25.45"
click at [382, 641] on input "text" at bounding box center [403, 641] width 224 height 29
click at [558, 646] on input "text" at bounding box center [599, 641] width 137 height 29
type input "103.03"
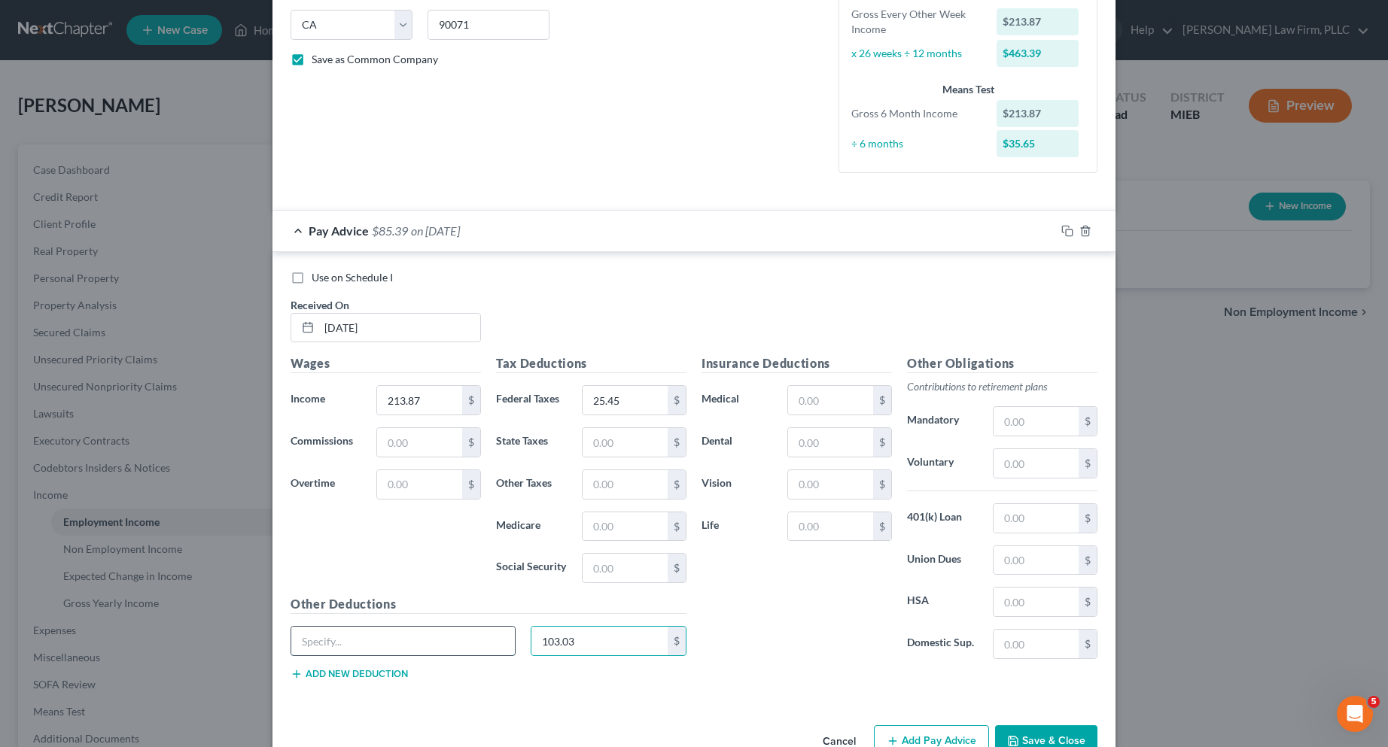
click at [342, 649] on input "text" at bounding box center [403, 641] width 224 height 29
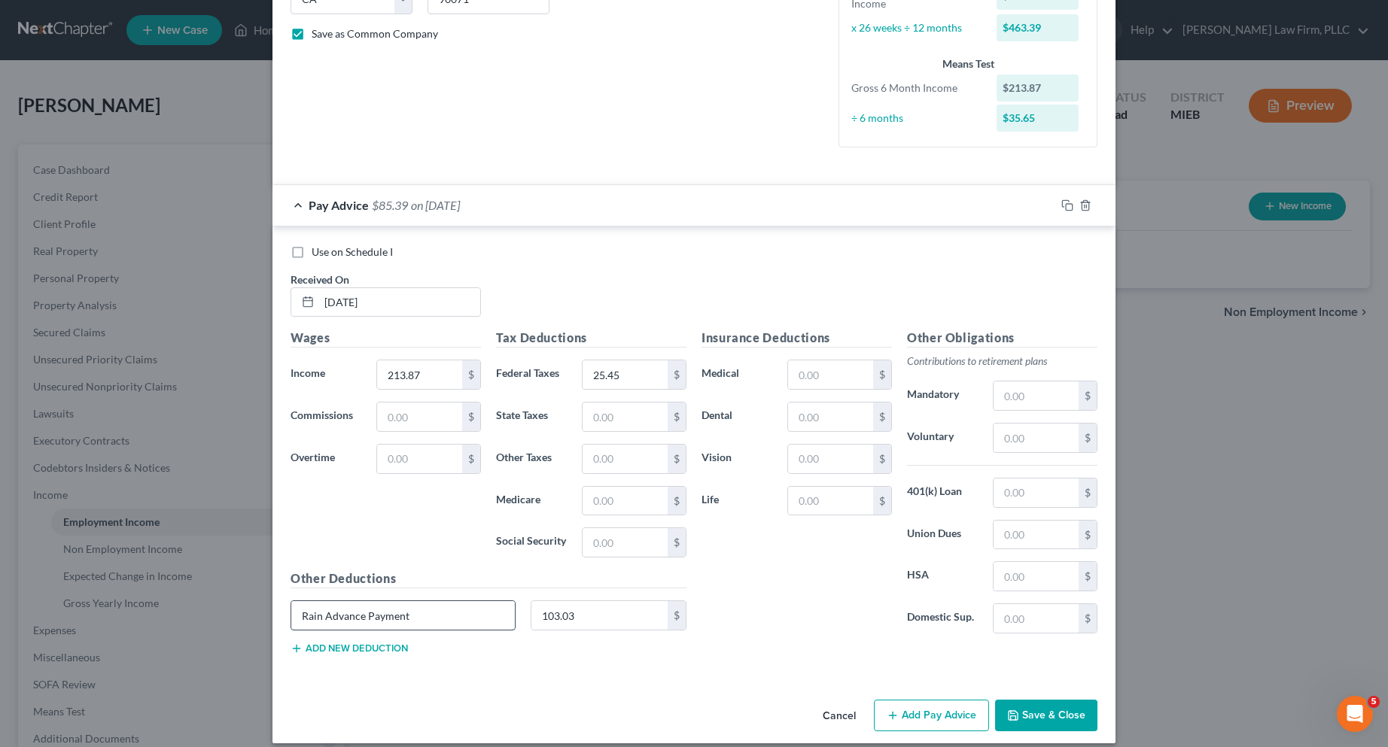
scroll to position [341, 0]
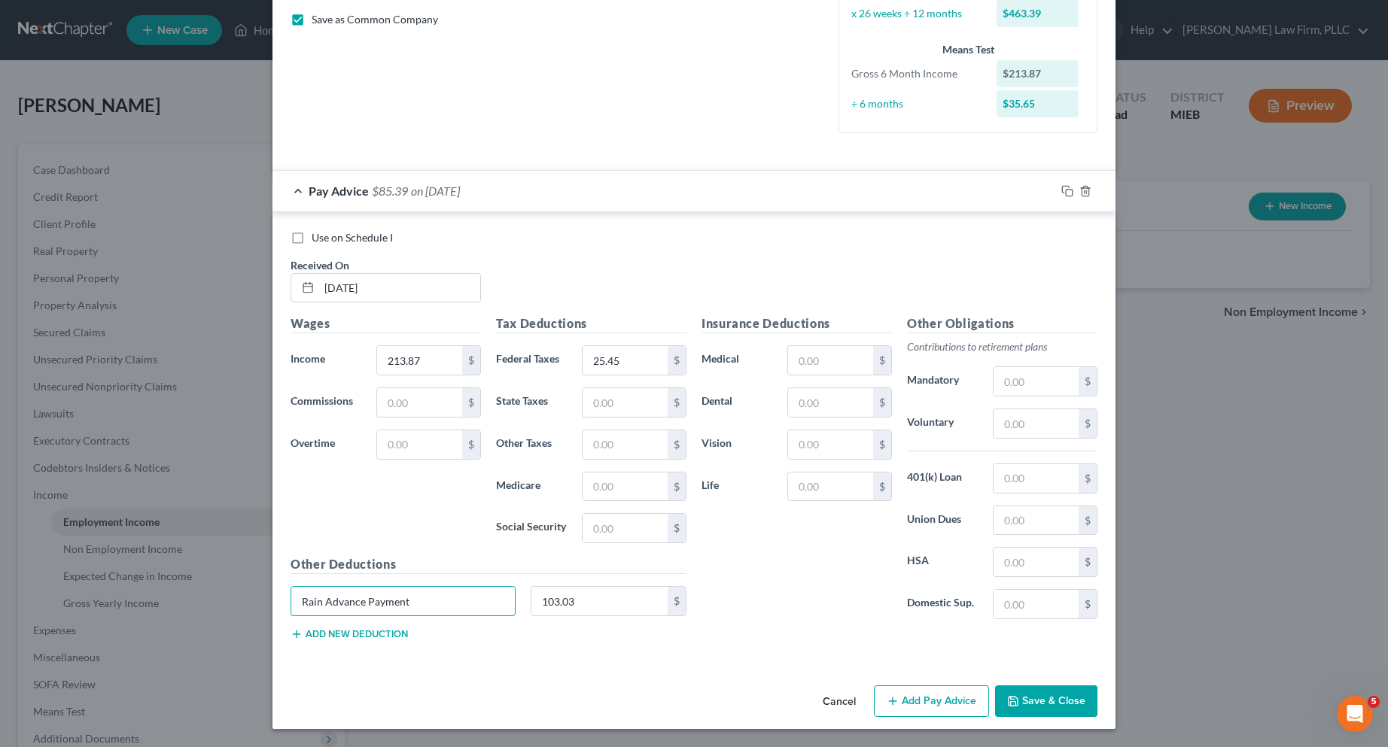
type input "Rain Advance Payment"
click at [881, 700] on button "Add Pay Advice" at bounding box center [931, 702] width 115 height 32
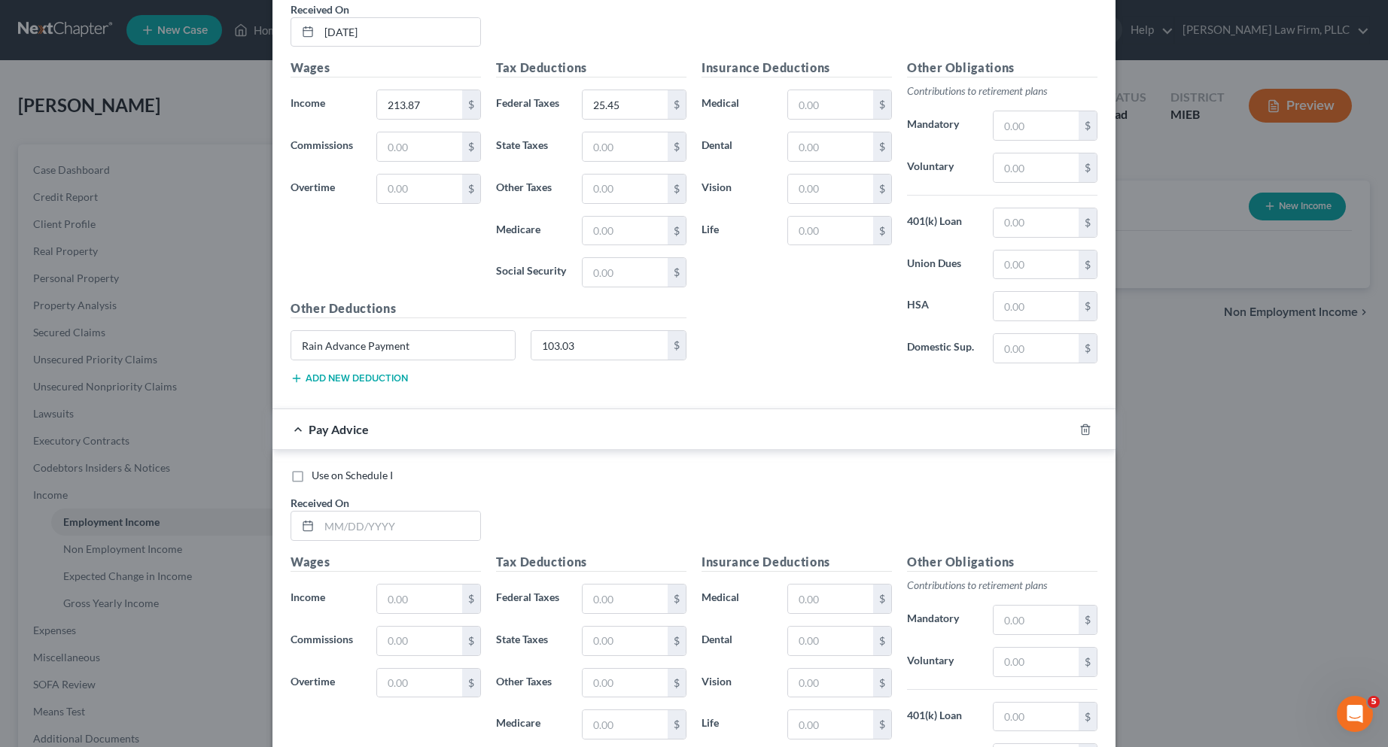
scroll to position [642, 0]
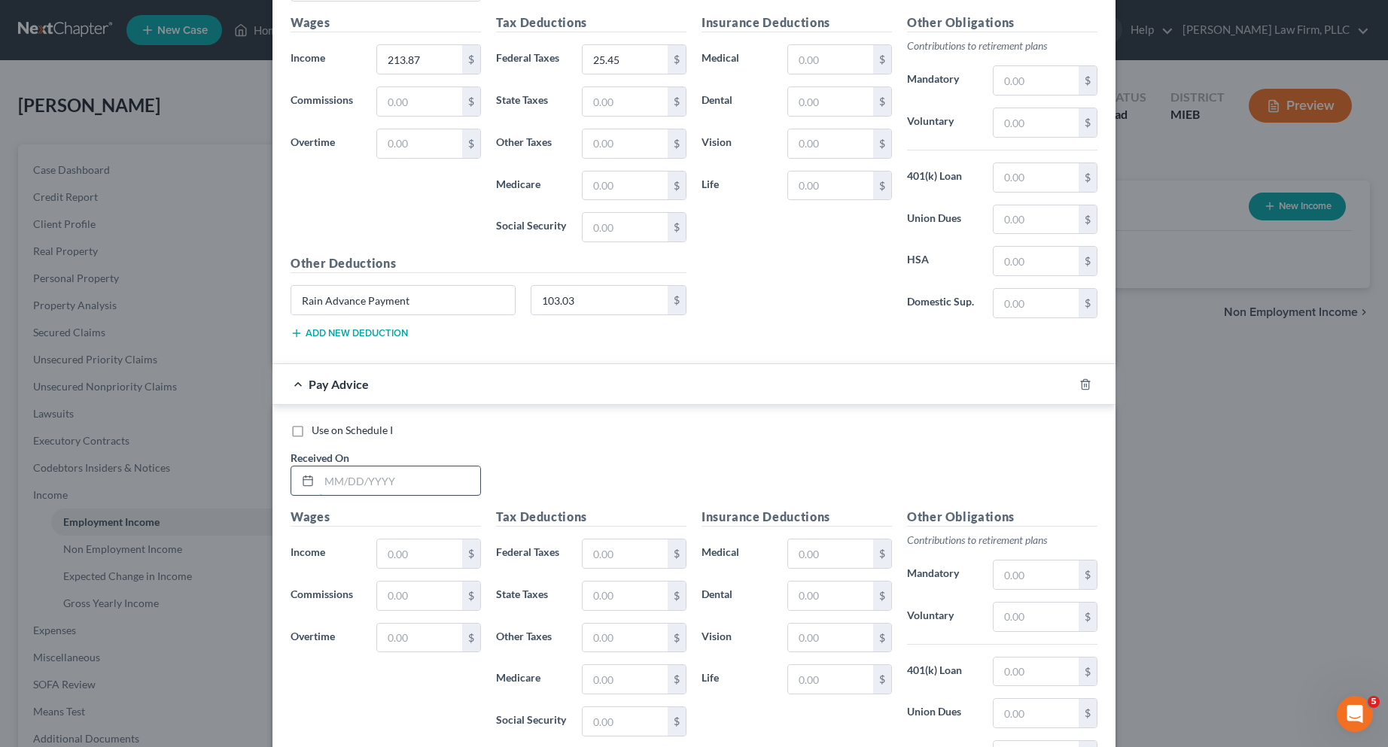
click at [395, 485] on input "text" at bounding box center [399, 481] width 161 height 29
type input "04/04/2025"
type input "1,281.15"
click at [592, 548] on input "text" at bounding box center [625, 554] width 85 height 29
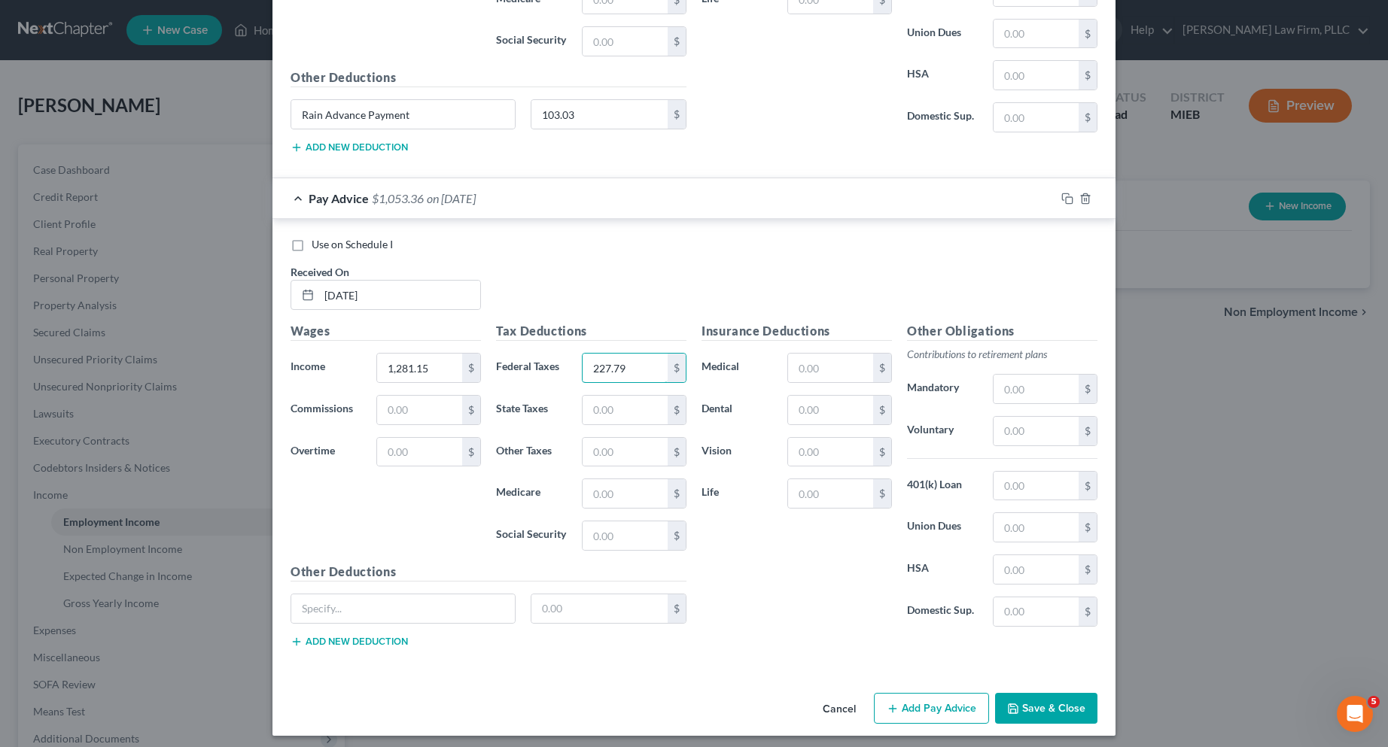
scroll to position [835, 0]
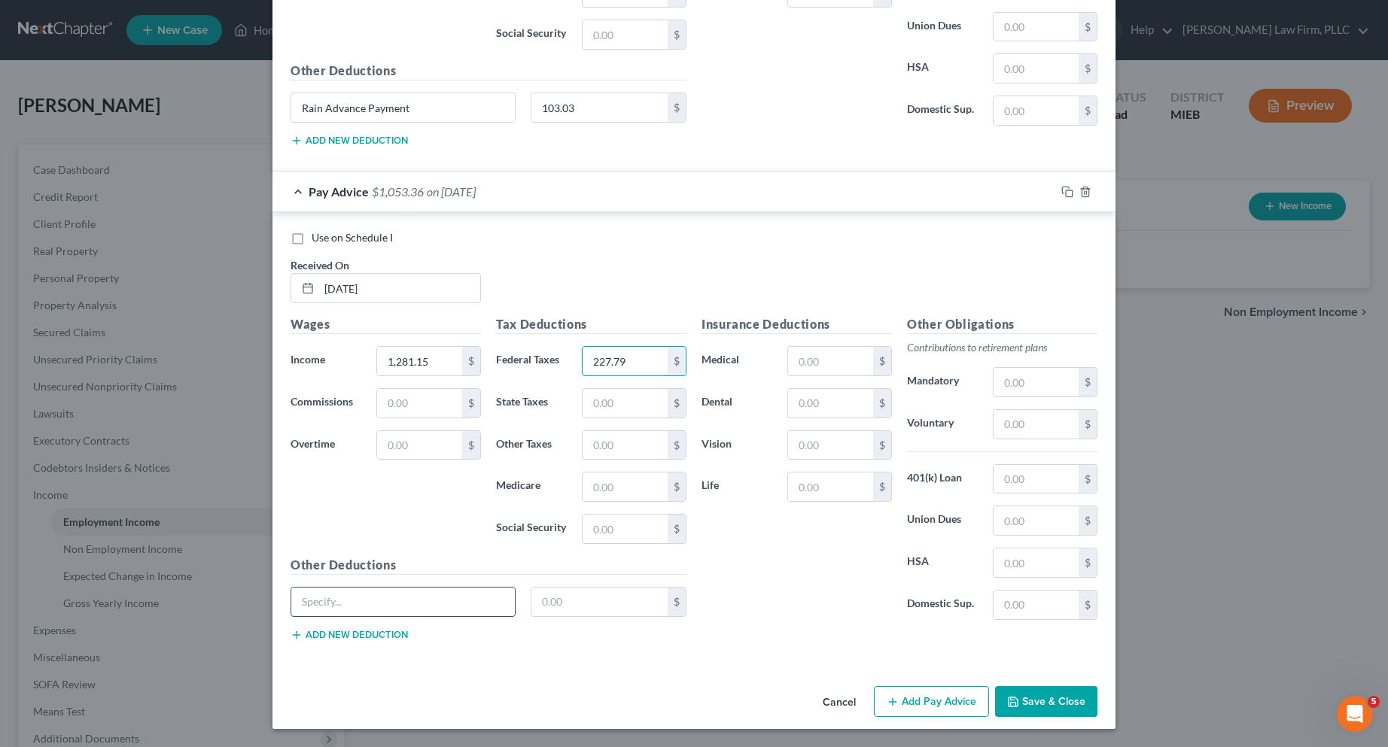
type input "227.79"
click at [346, 609] on input "text" at bounding box center [403, 602] width 224 height 29
type input "Rain Advance Payment"
type input "640.07"
click at [921, 699] on button "Add Pay Advice" at bounding box center [931, 703] width 115 height 32
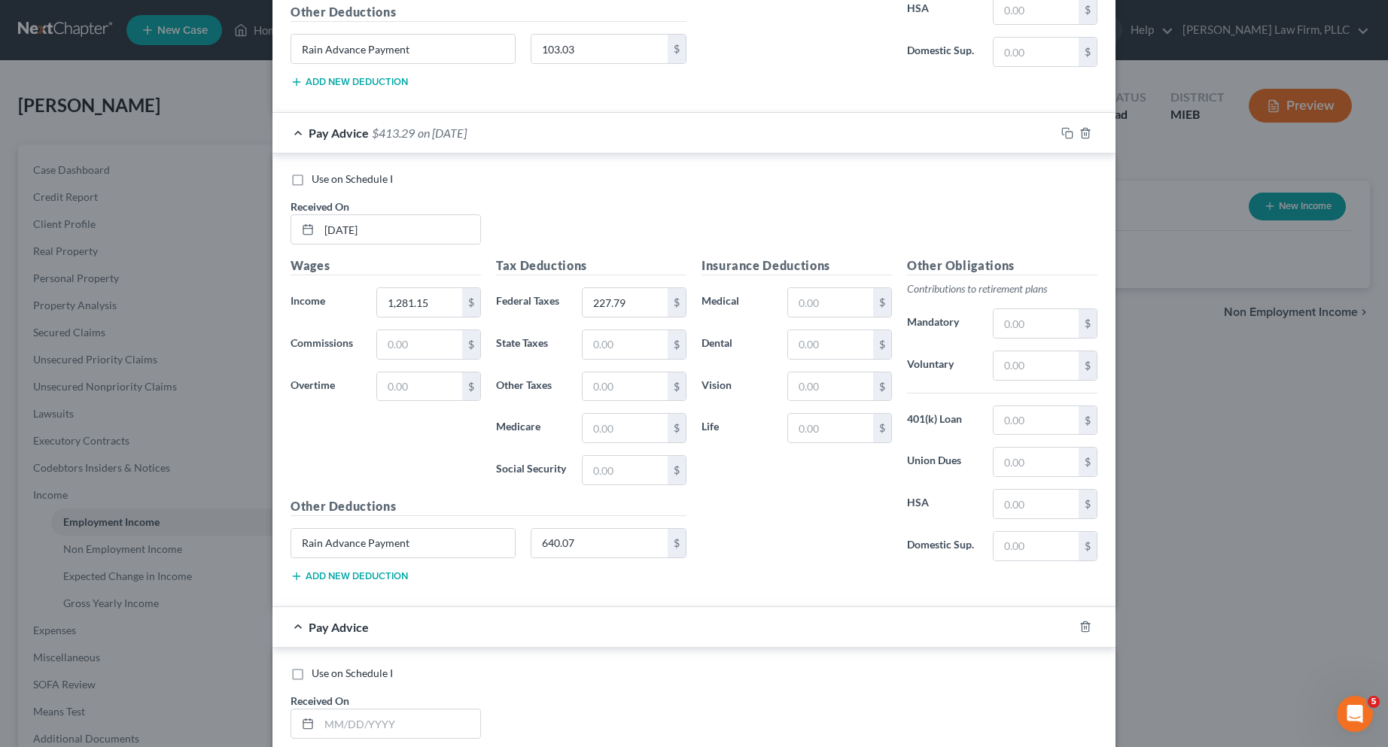
scroll to position [1136, 0]
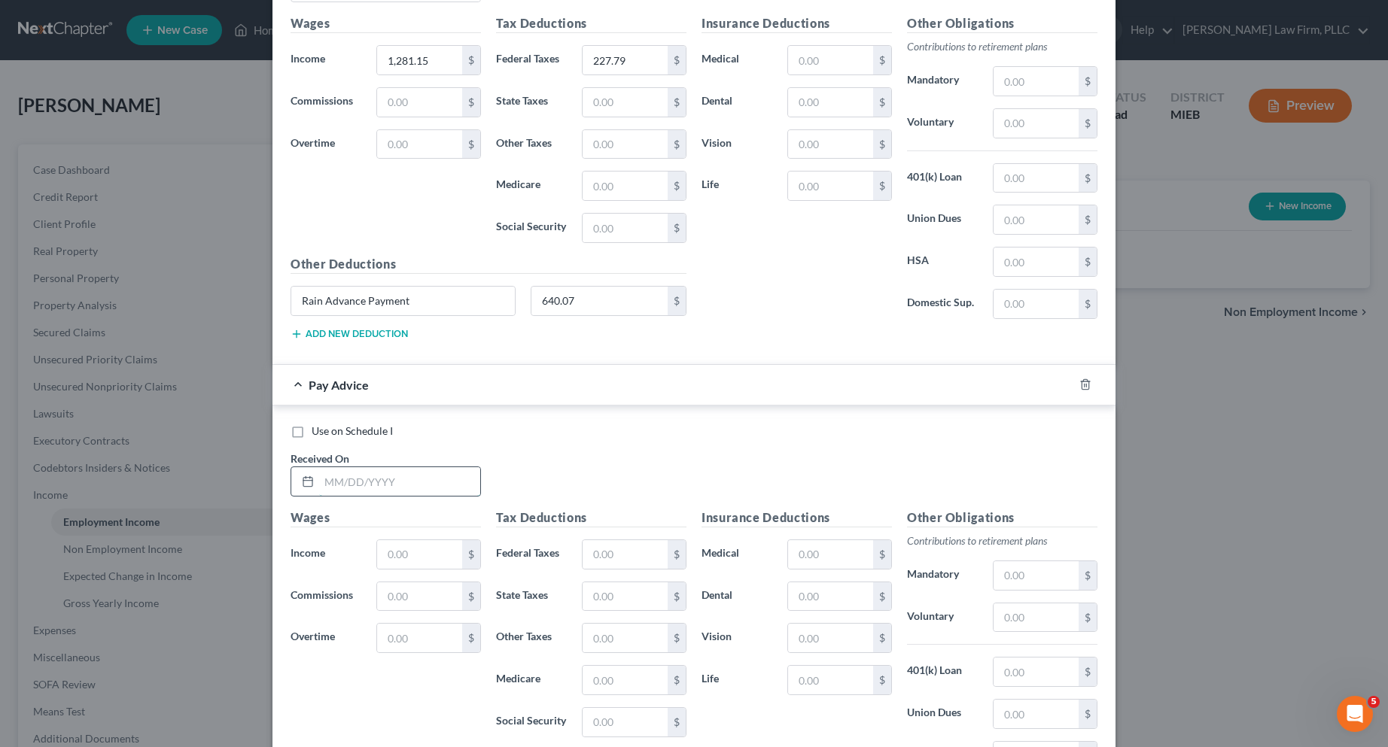
click at [373, 480] on input "text" at bounding box center [399, 481] width 161 height 29
type input "04/18/2025"
type input "1,055.92"
click at [629, 557] on input "text" at bounding box center [625, 554] width 85 height 29
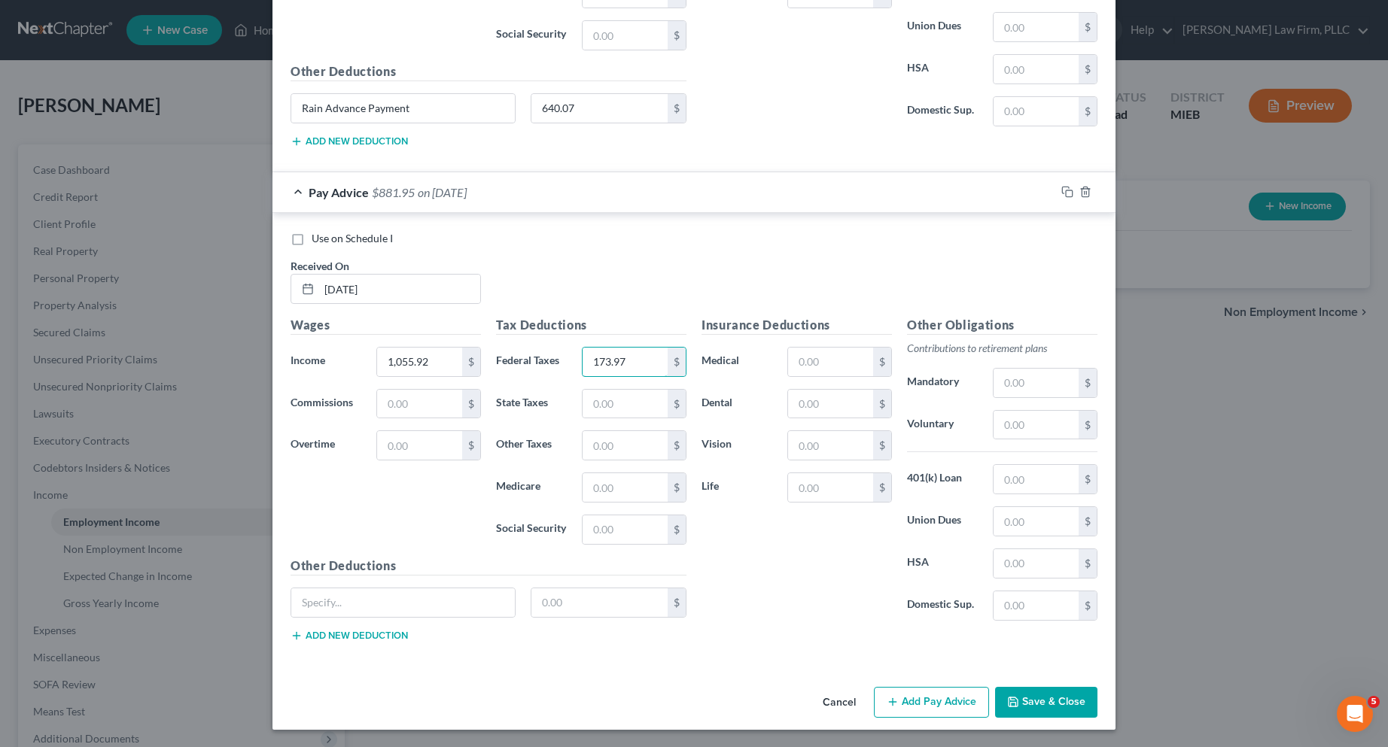
scroll to position [1329, 0]
click at [607, 595] on input "text" at bounding box center [599, 602] width 137 height 29
click at [434, 607] on input "text" at bounding box center [403, 602] width 224 height 29
click at [966, 698] on button "Add Pay Advice" at bounding box center [931, 703] width 115 height 32
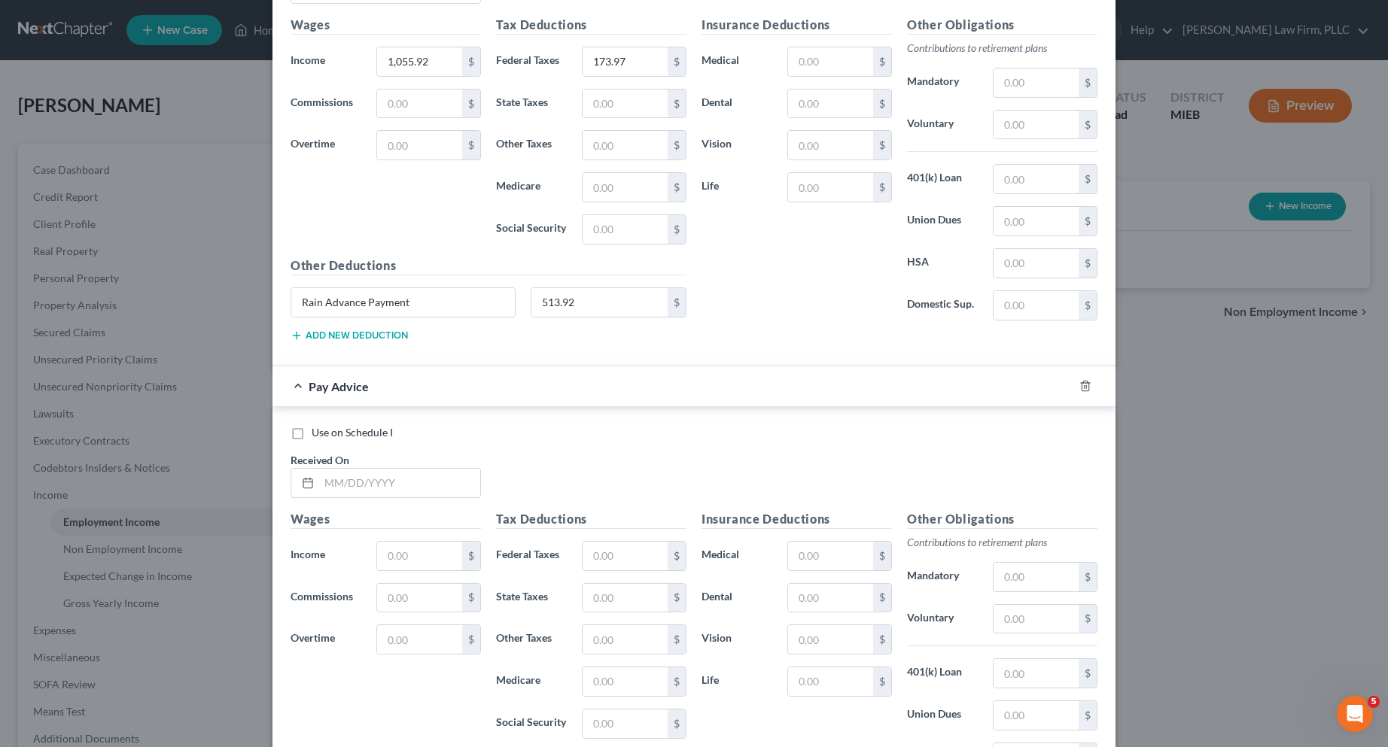
scroll to position [1630, 0]
click at [371, 478] on input "text" at bounding box center [399, 481] width 161 height 29
click at [608, 557] on input "text" at bounding box center [625, 554] width 85 height 29
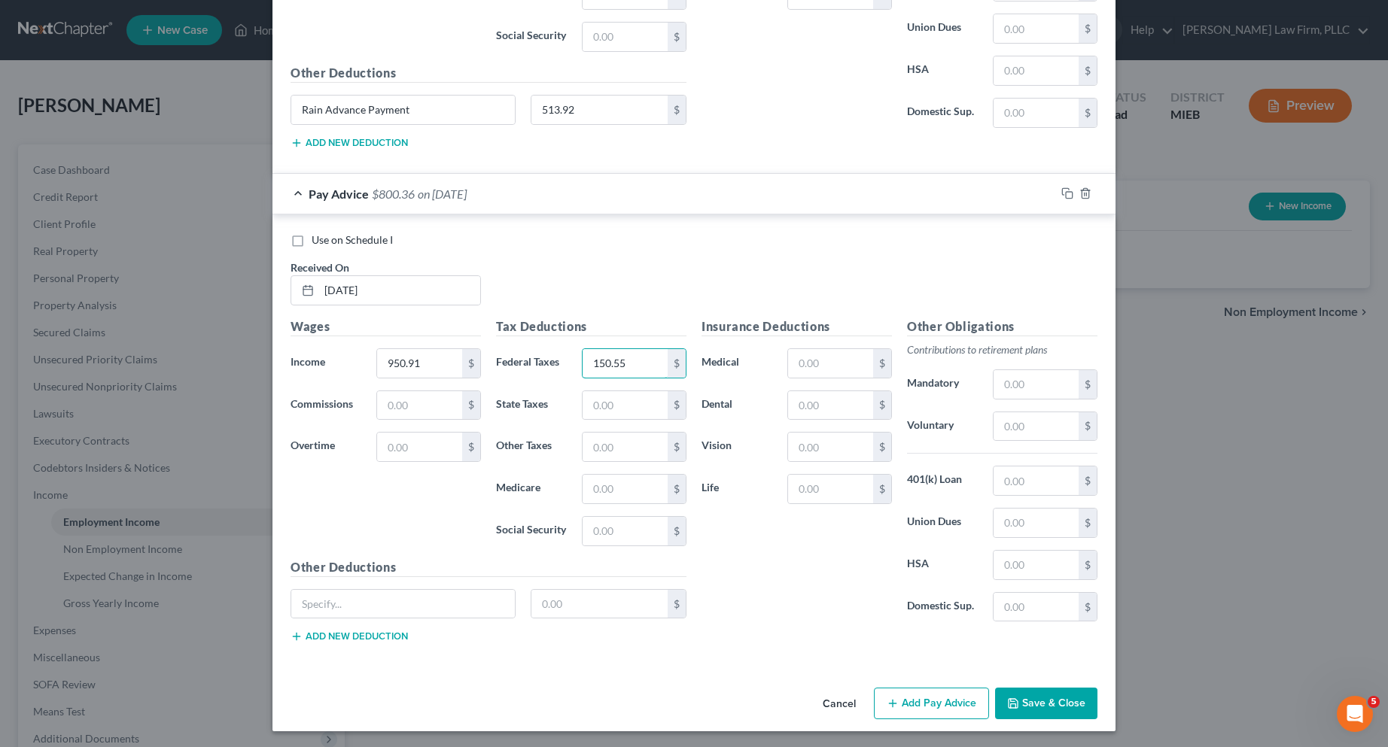
scroll to position [1824, 0]
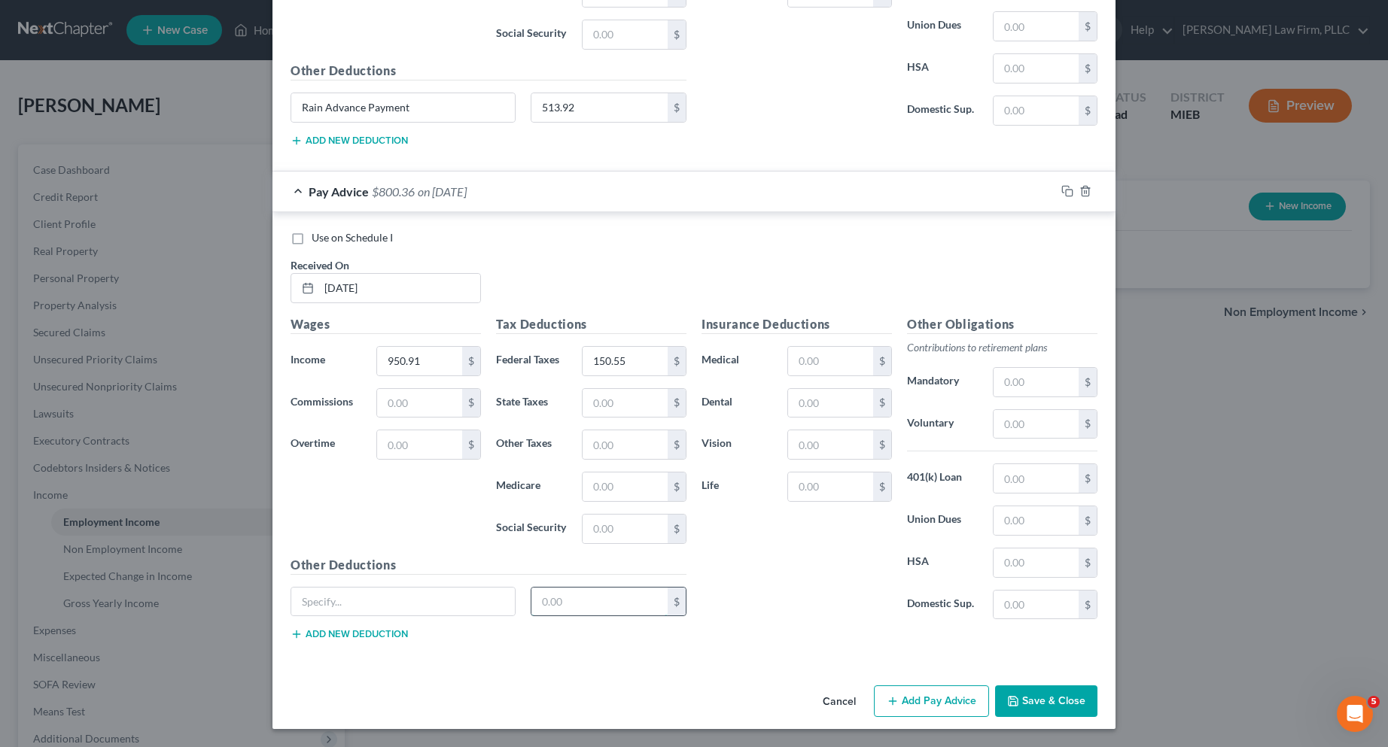
click at [578, 601] on input "text" at bounding box center [599, 602] width 137 height 29
click at [390, 607] on input "text" at bounding box center [403, 602] width 224 height 29
click at [301, 601] on input "Eain Advance Payment" at bounding box center [403, 602] width 224 height 29
click at [928, 699] on button "Add Pay Advice" at bounding box center [931, 702] width 115 height 32
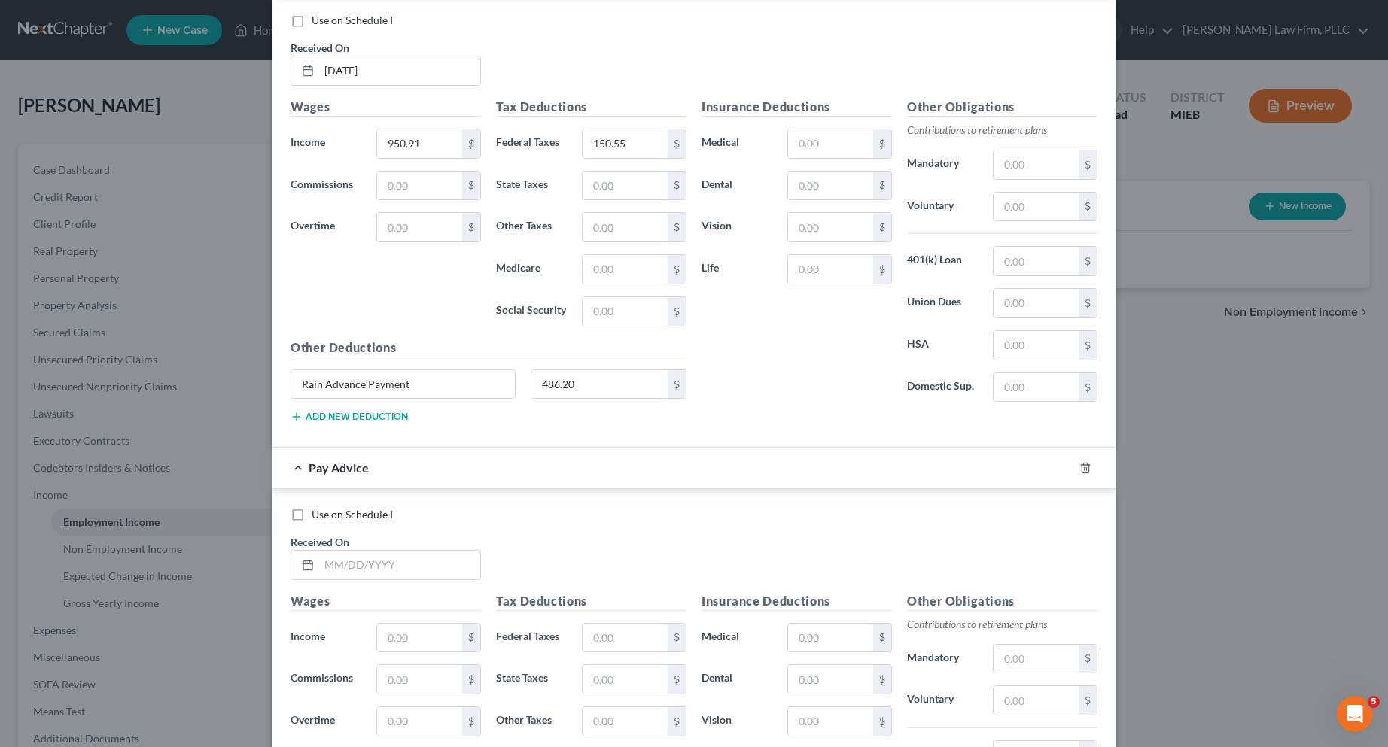
scroll to position [2050, 0]
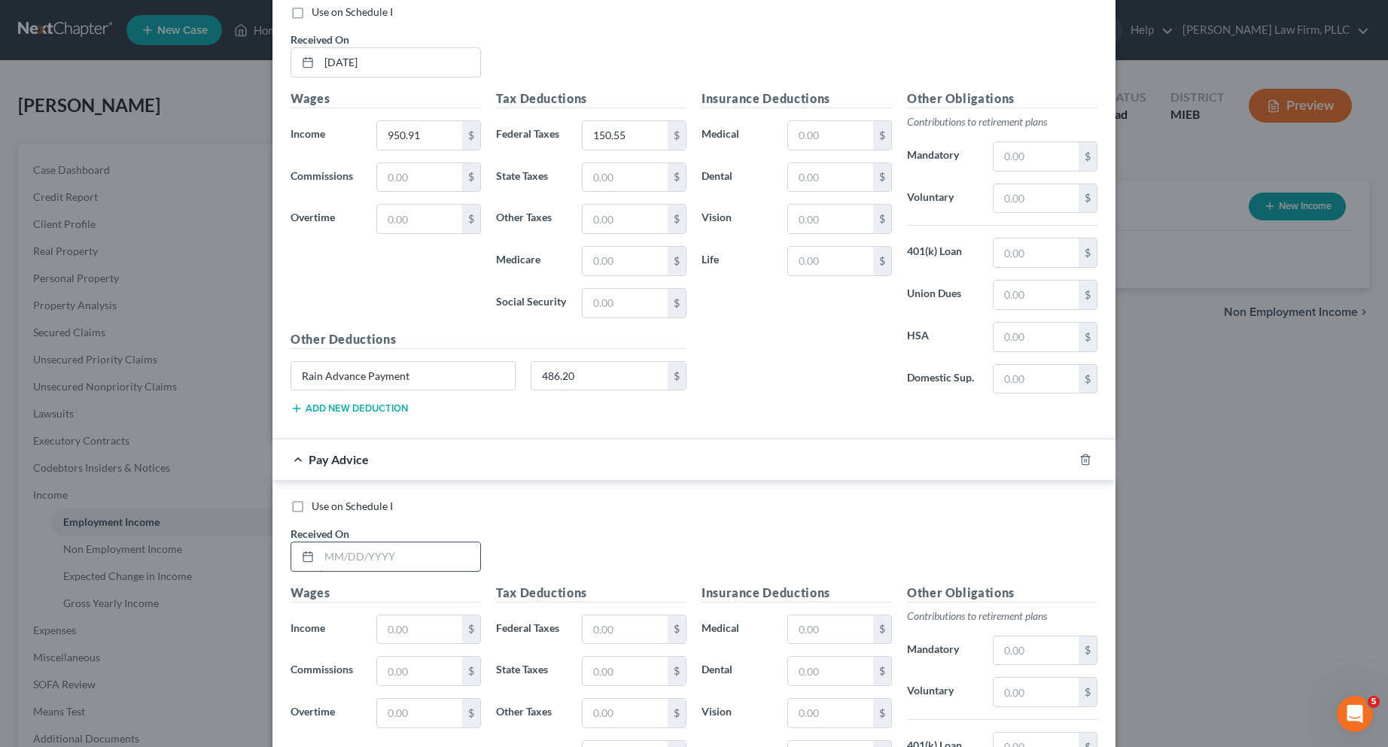
click at [437, 562] on input "text" at bounding box center [399, 557] width 161 height 29
click at [610, 632] on input "text" at bounding box center [625, 630] width 85 height 29
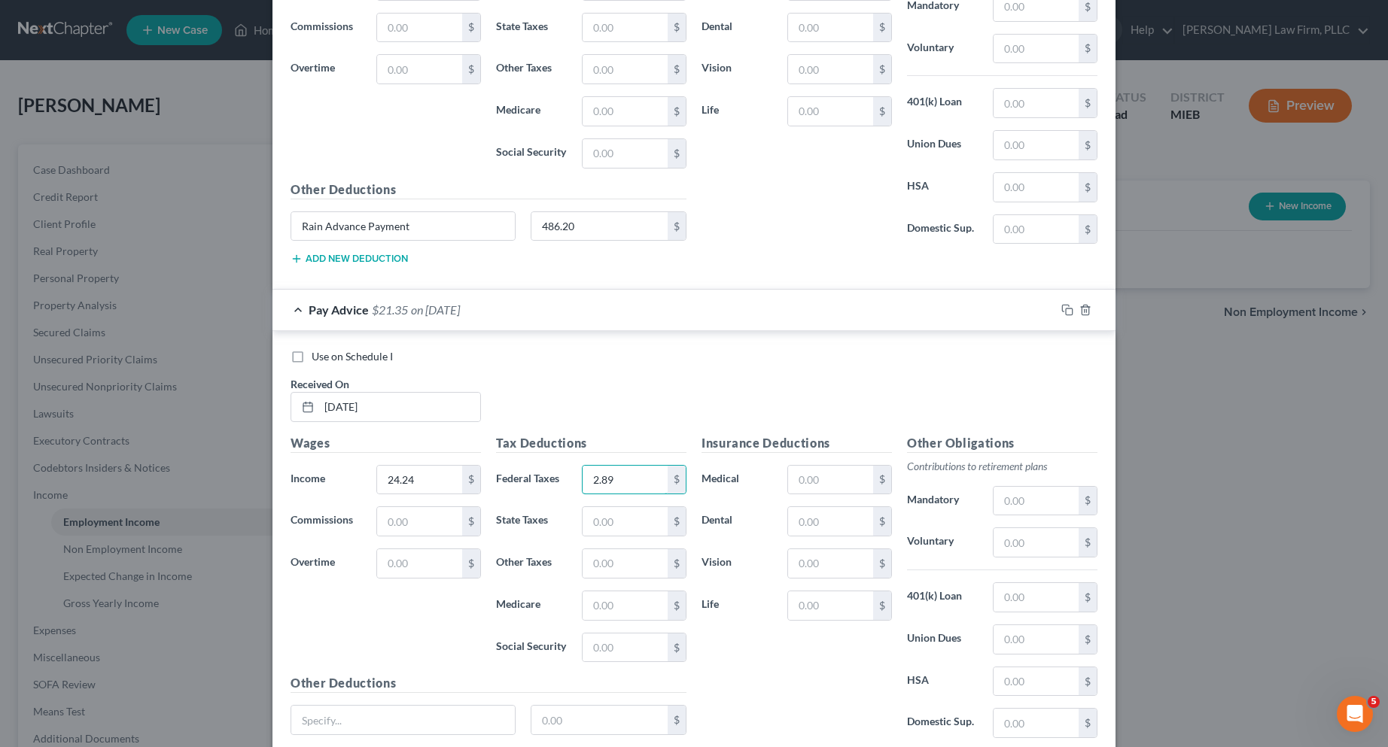
scroll to position [2200, 0]
click at [588, 723] on input "text" at bounding box center [599, 719] width 137 height 29
click at [355, 711] on input "text" at bounding box center [403, 719] width 224 height 29
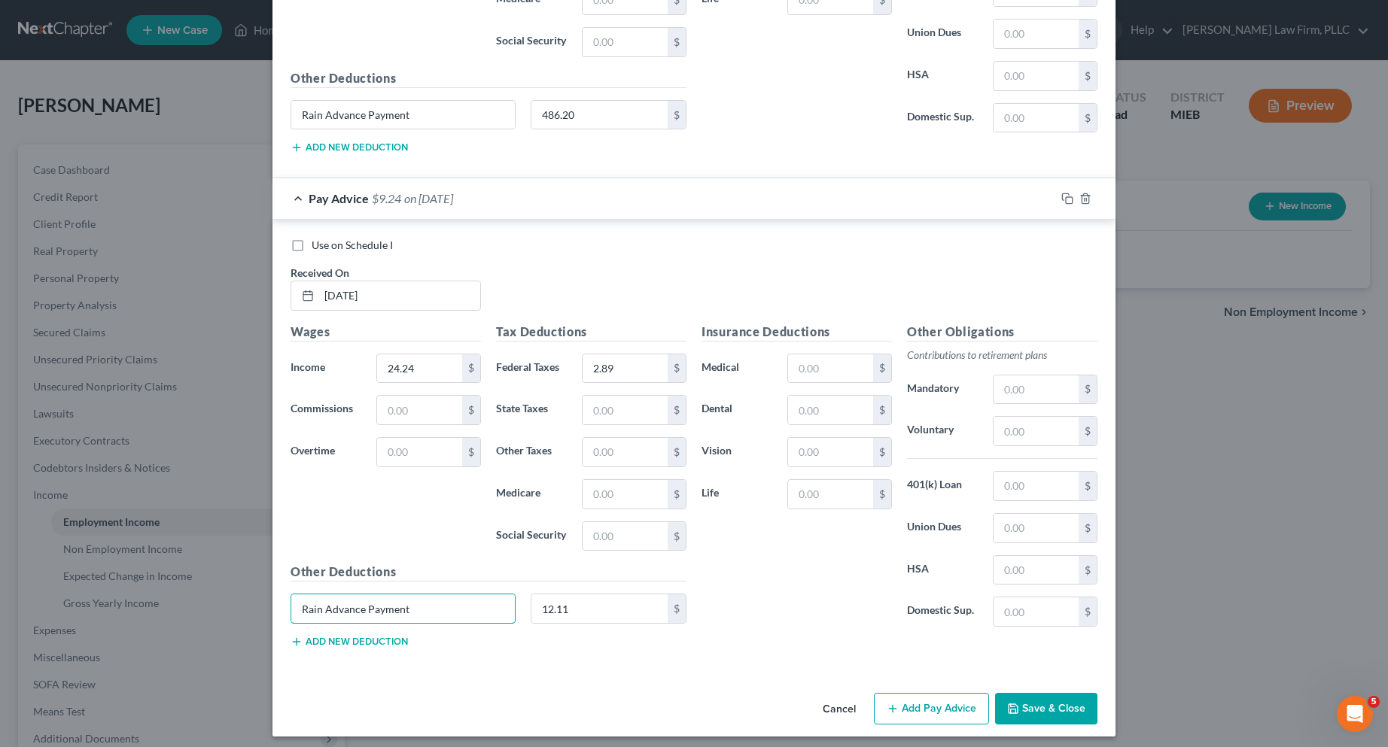
scroll to position [2318, 0]
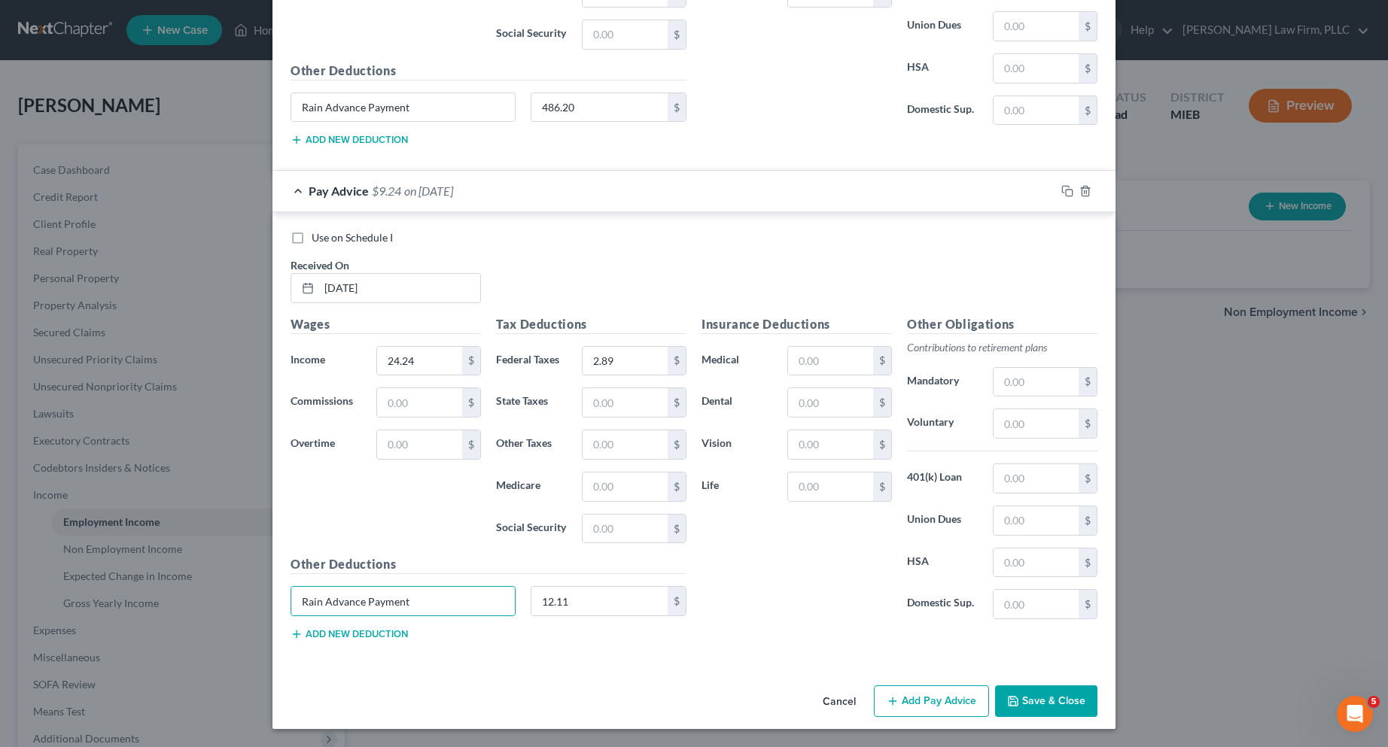
click at [933, 708] on button "Add Pay Advice" at bounding box center [931, 702] width 115 height 32
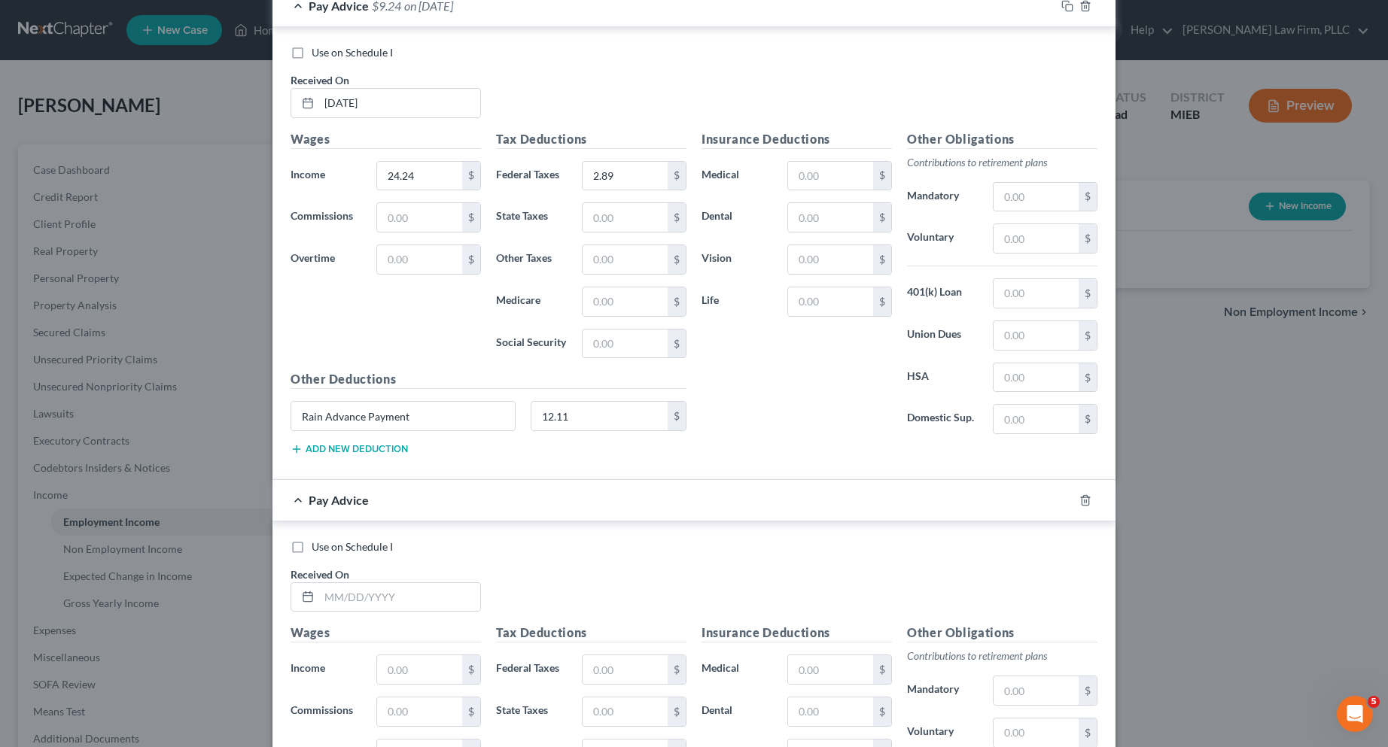
scroll to position [2544, 0]
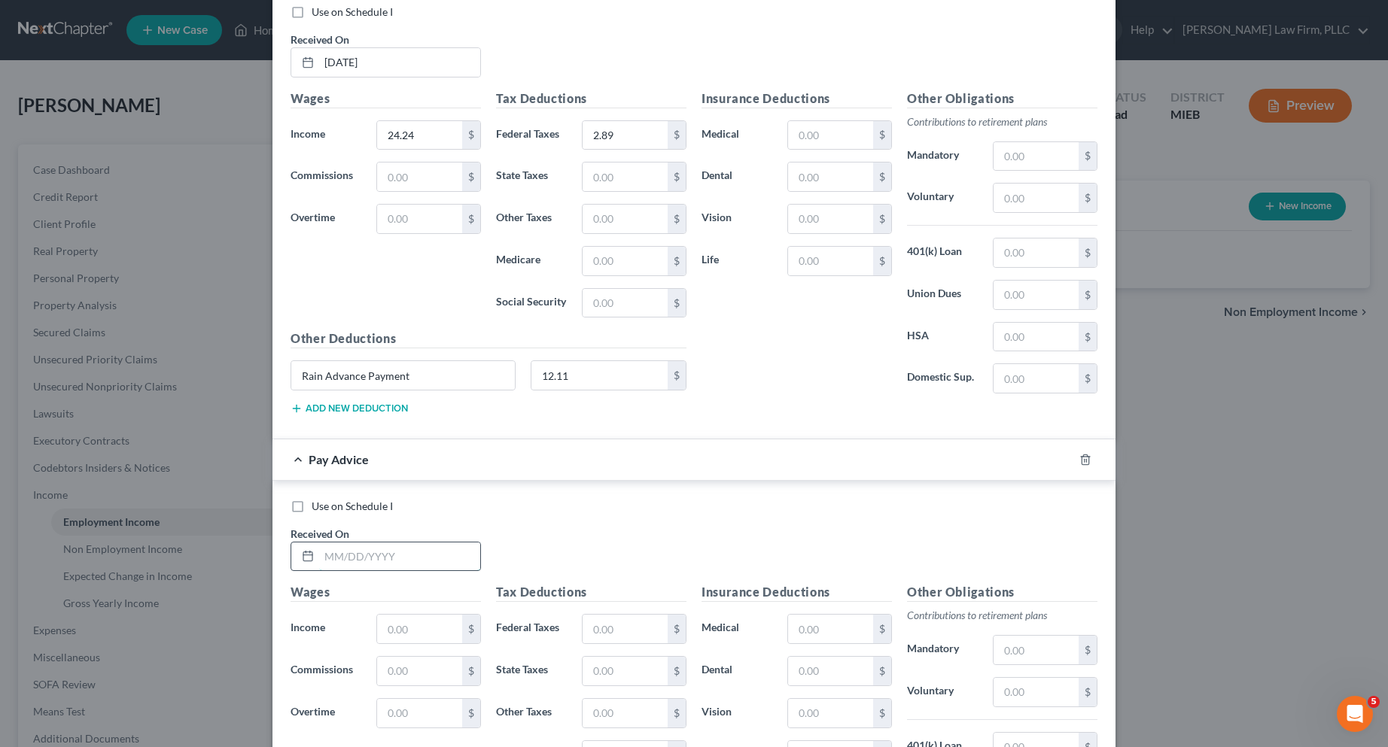
click at [373, 554] on input "text" at bounding box center [399, 557] width 161 height 29
click at [620, 631] on input "text" at bounding box center [625, 629] width 85 height 29
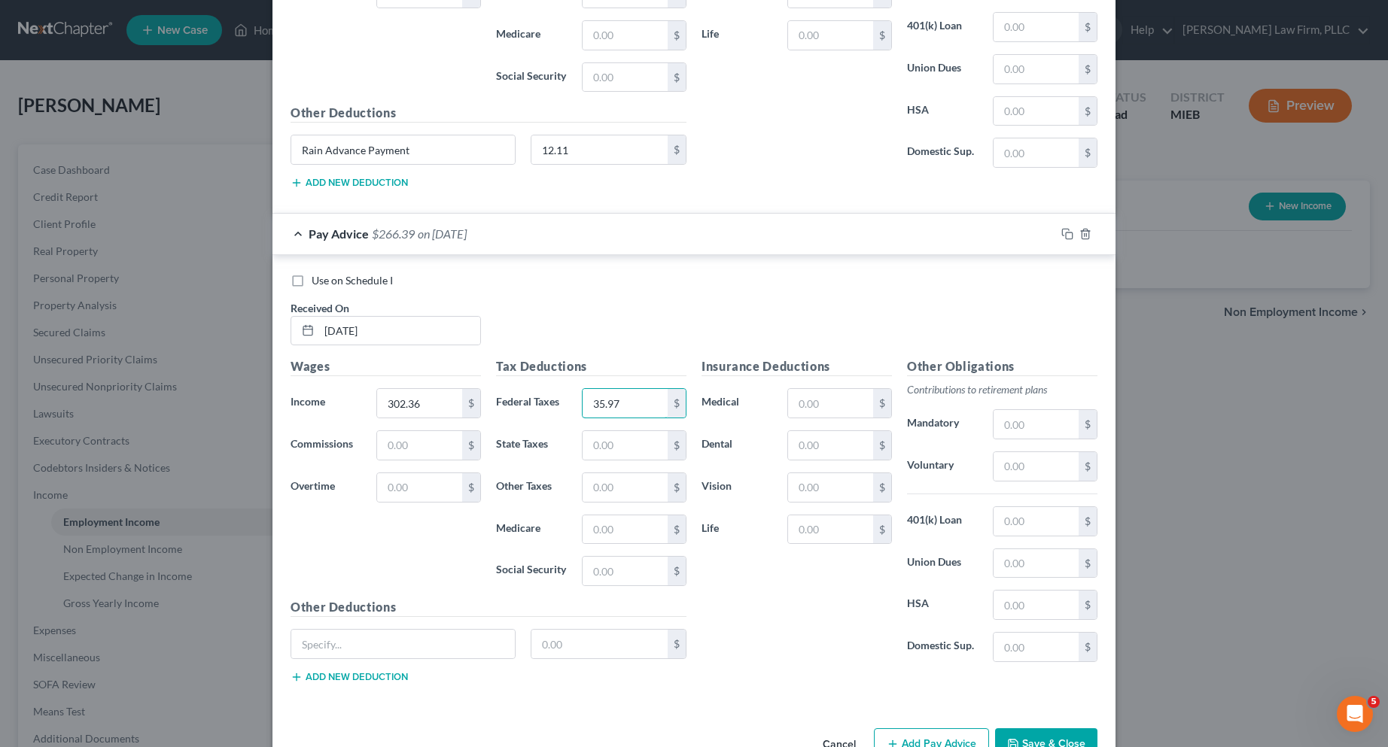
scroll to position [2813, 0]
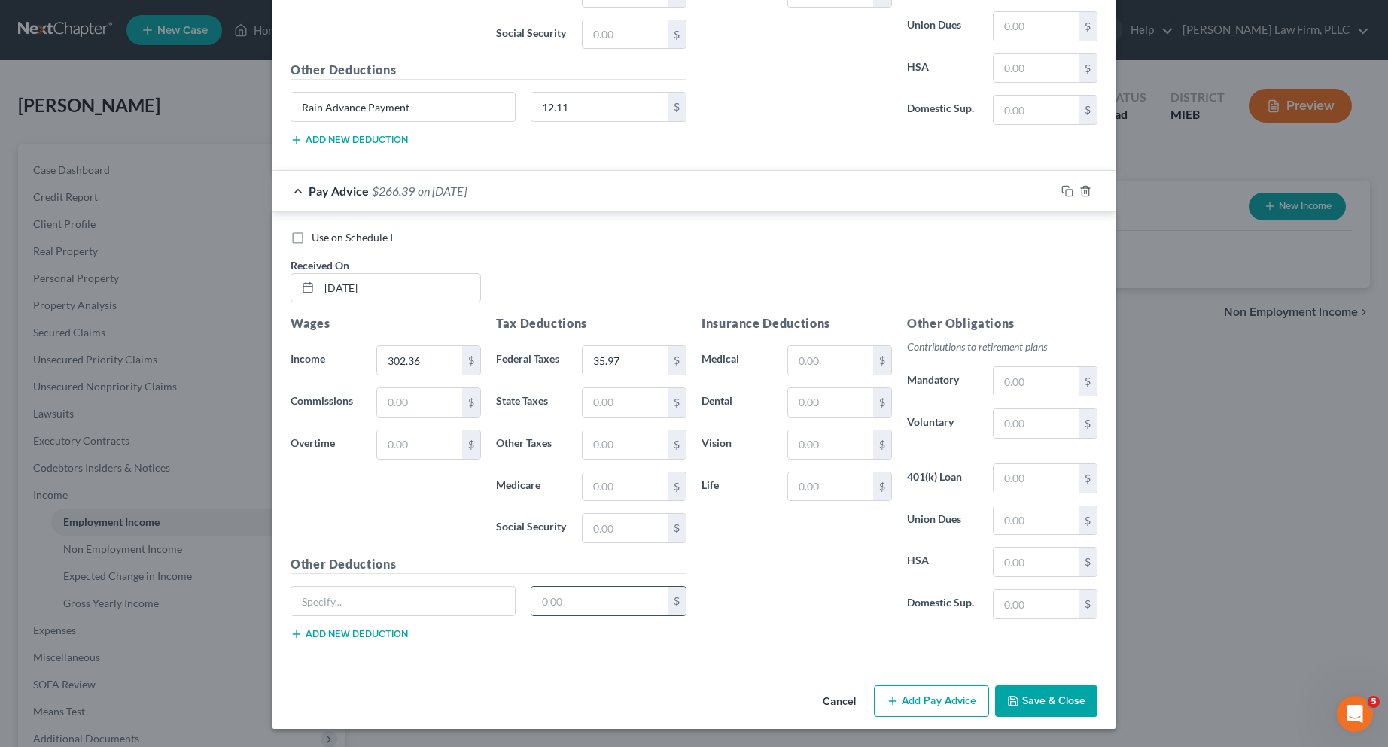
click at [564, 597] on input "text" at bounding box center [599, 601] width 137 height 29
click at [306, 604] on input "text" at bounding box center [403, 601] width 224 height 29
click at [896, 696] on button "Add Pay Advice" at bounding box center [931, 702] width 115 height 32
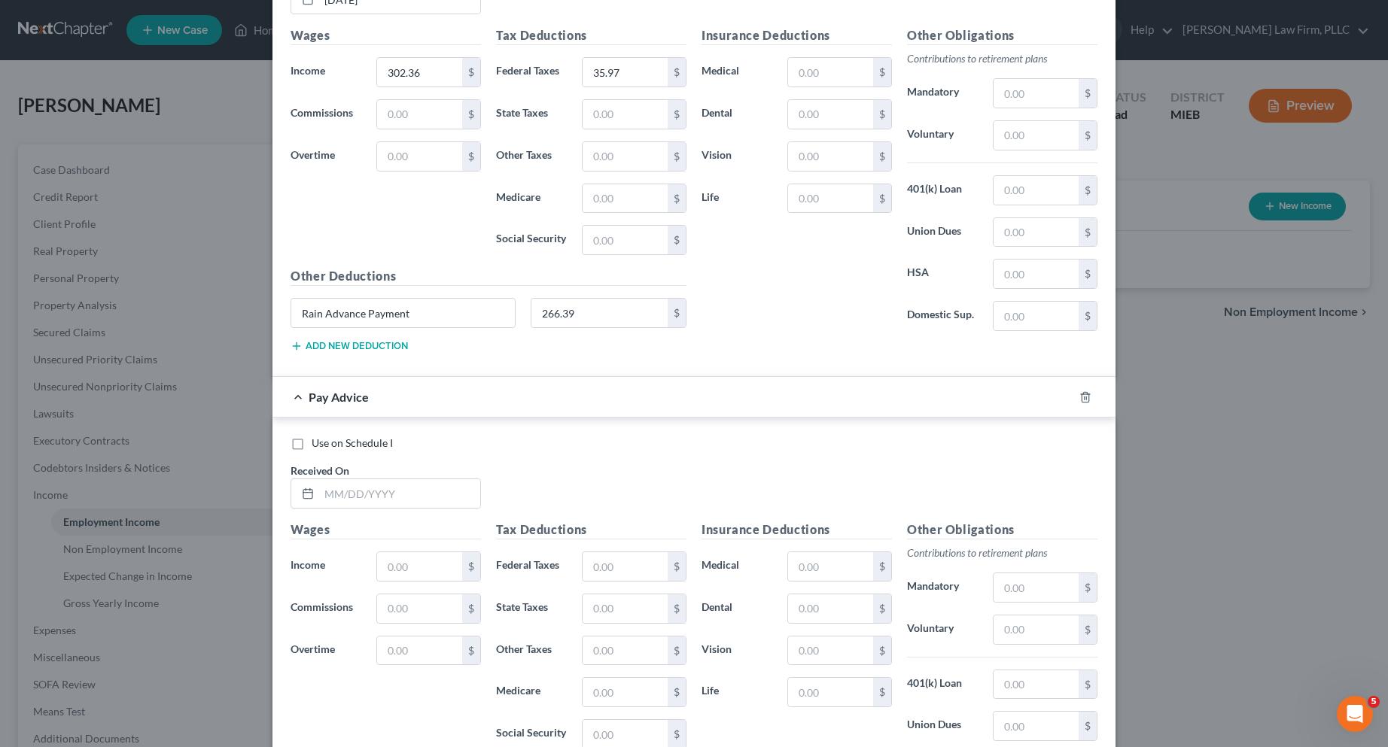
scroll to position [3114, 0]
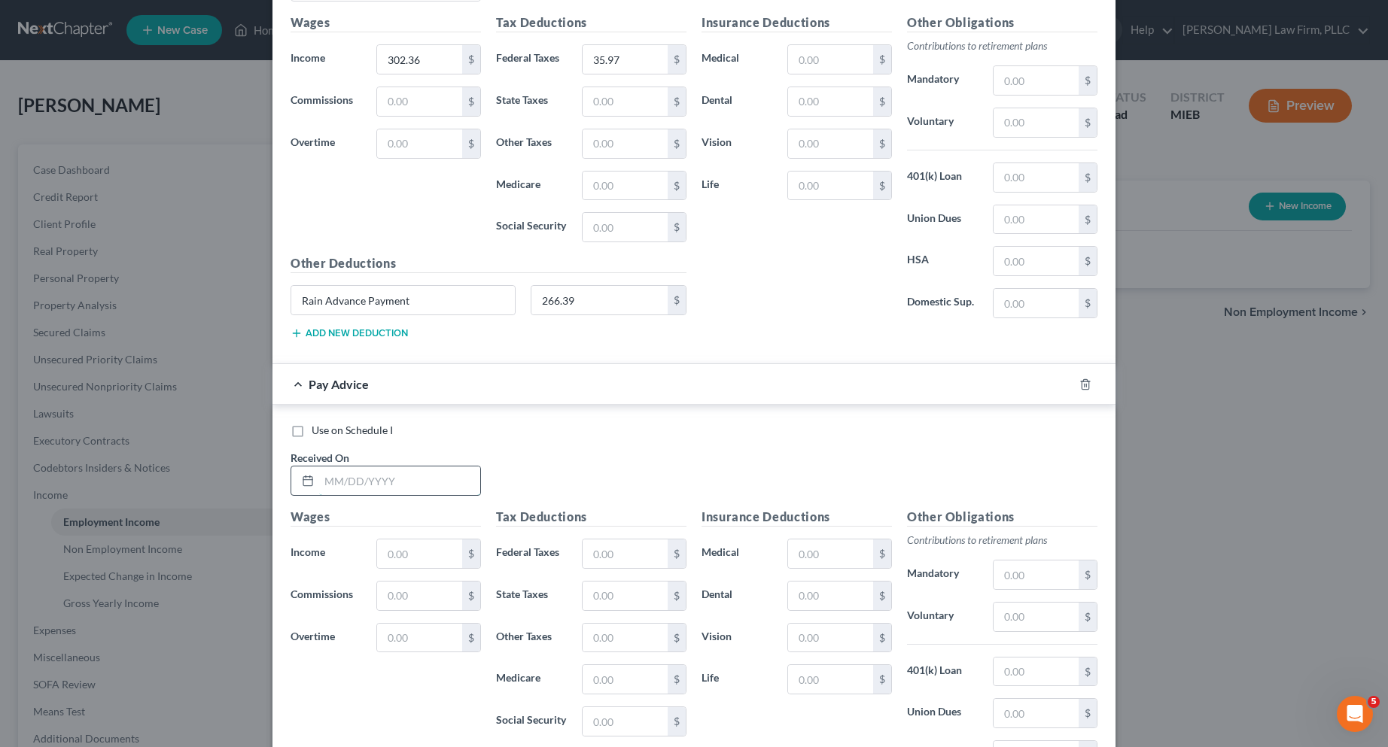
click at [413, 482] on input "text" at bounding box center [399, 481] width 161 height 29
click at [611, 557] on input "text" at bounding box center [625, 554] width 85 height 29
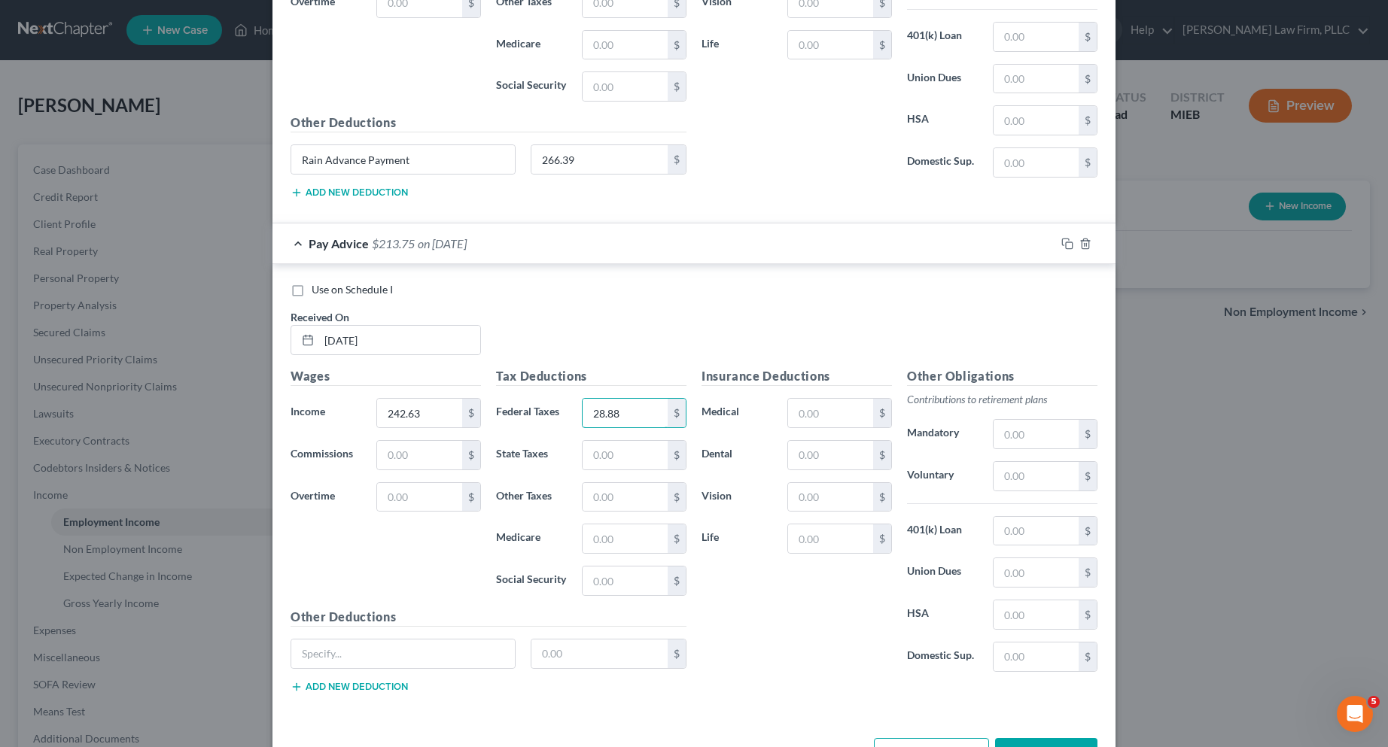
scroll to position [3307, 0]
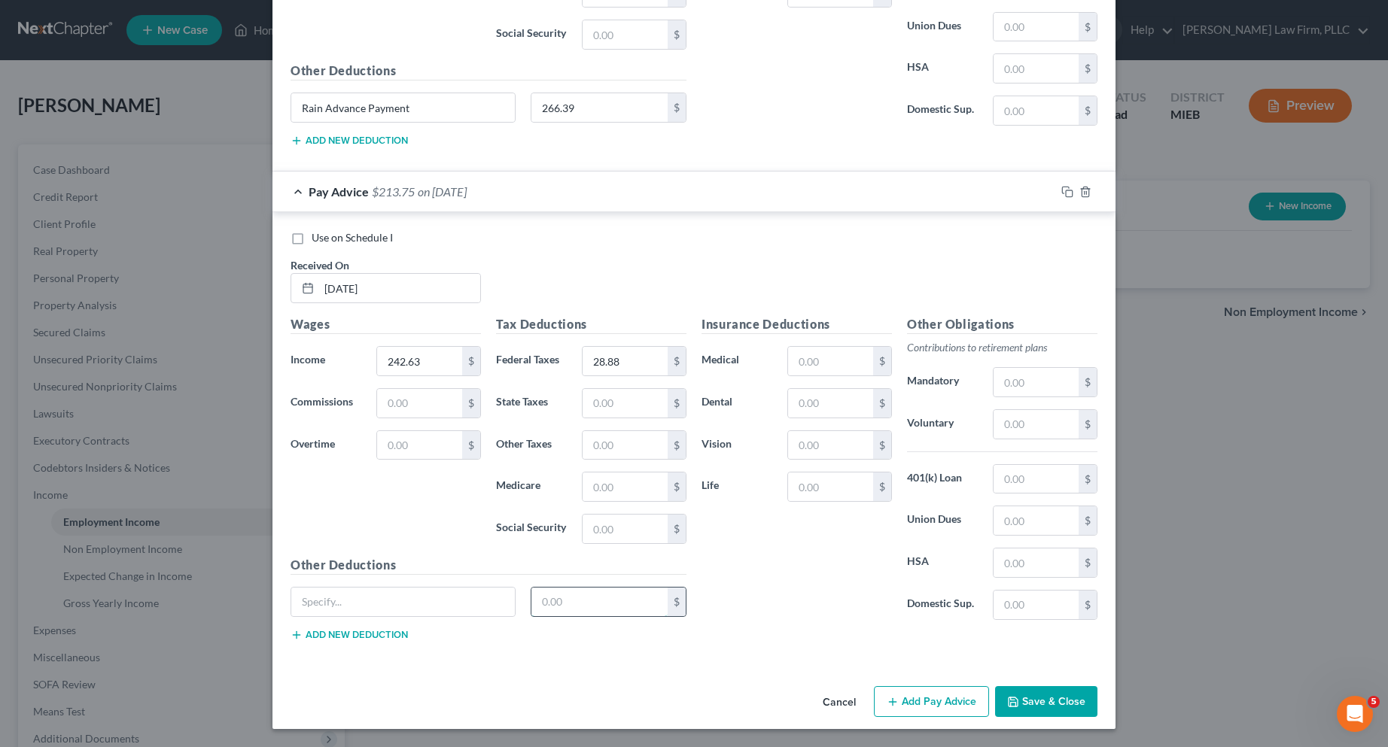
click at [604, 601] on input "text" at bounding box center [599, 602] width 137 height 29
click at [395, 605] on input "text" at bounding box center [403, 602] width 224 height 29
click at [914, 696] on button "Add Pay Advice" at bounding box center [931, 703] width 115 height 32
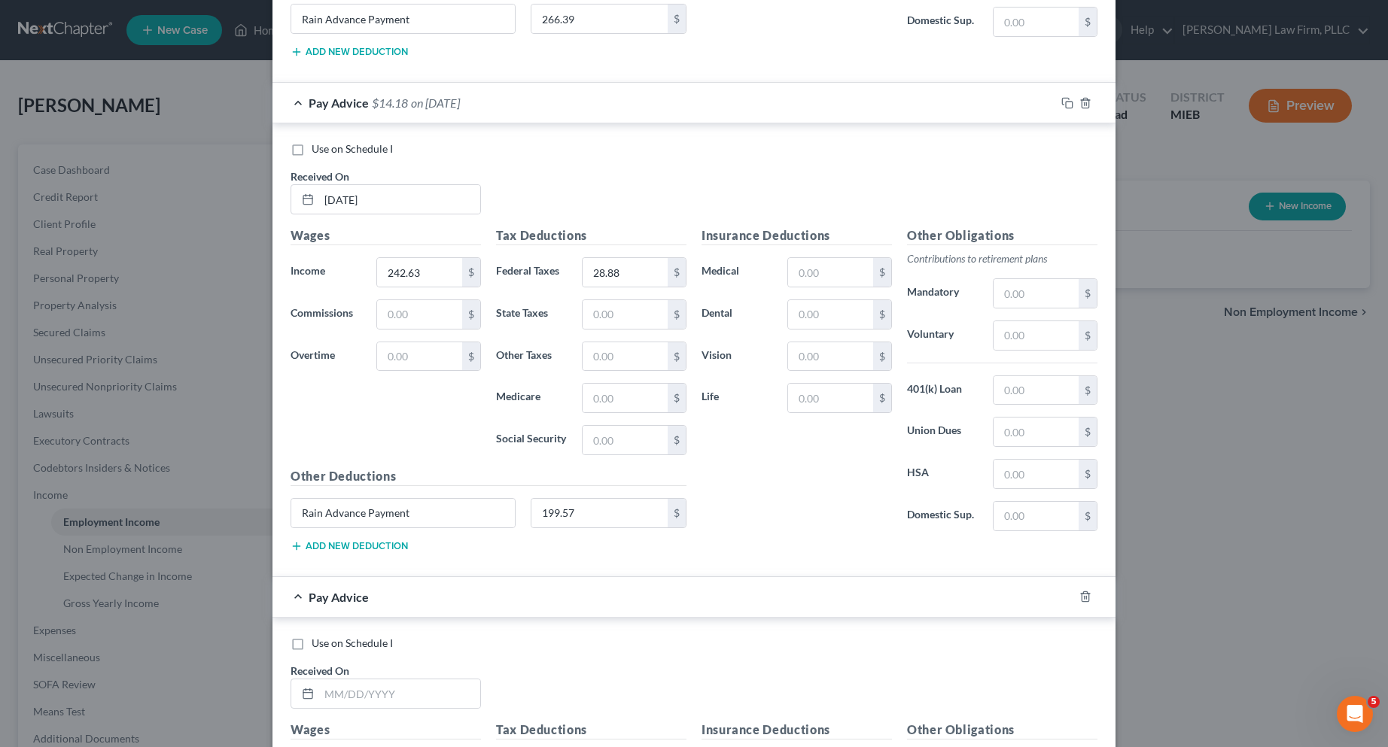
scroll to position [3608, 0]
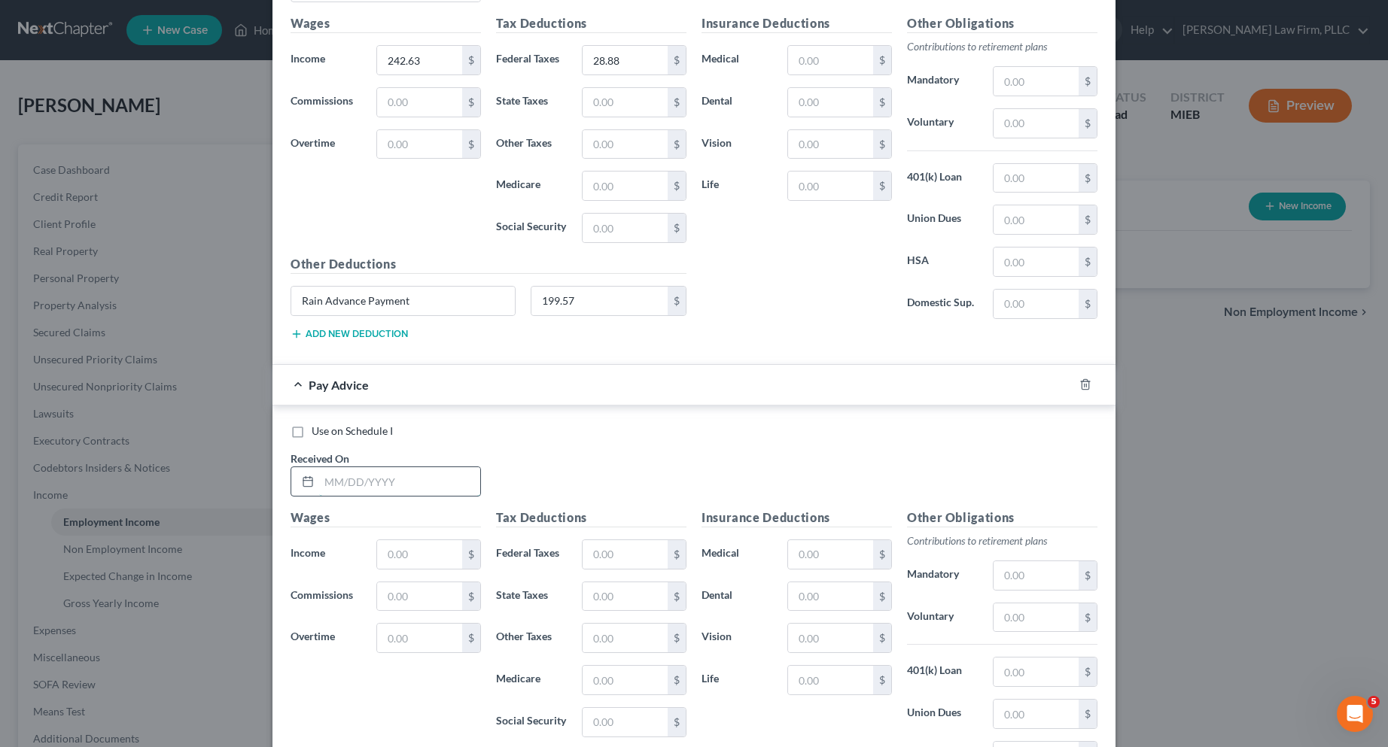
click at [408, 481] on input "text" at bounding box center [399, 481] width 161 height 29
click at [610, 559] on input "text" at bounding box center [625, 554] width 85 height 29
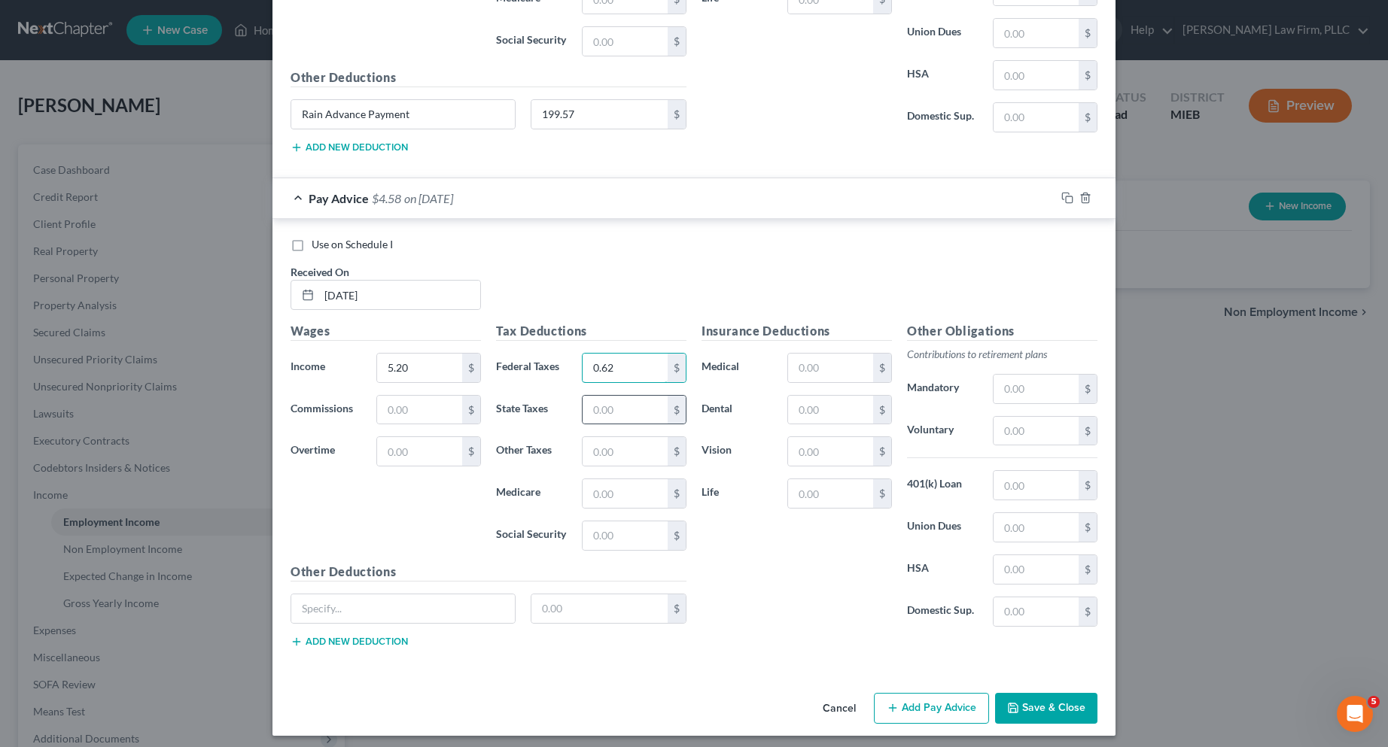
scroll to position [3801, 0]
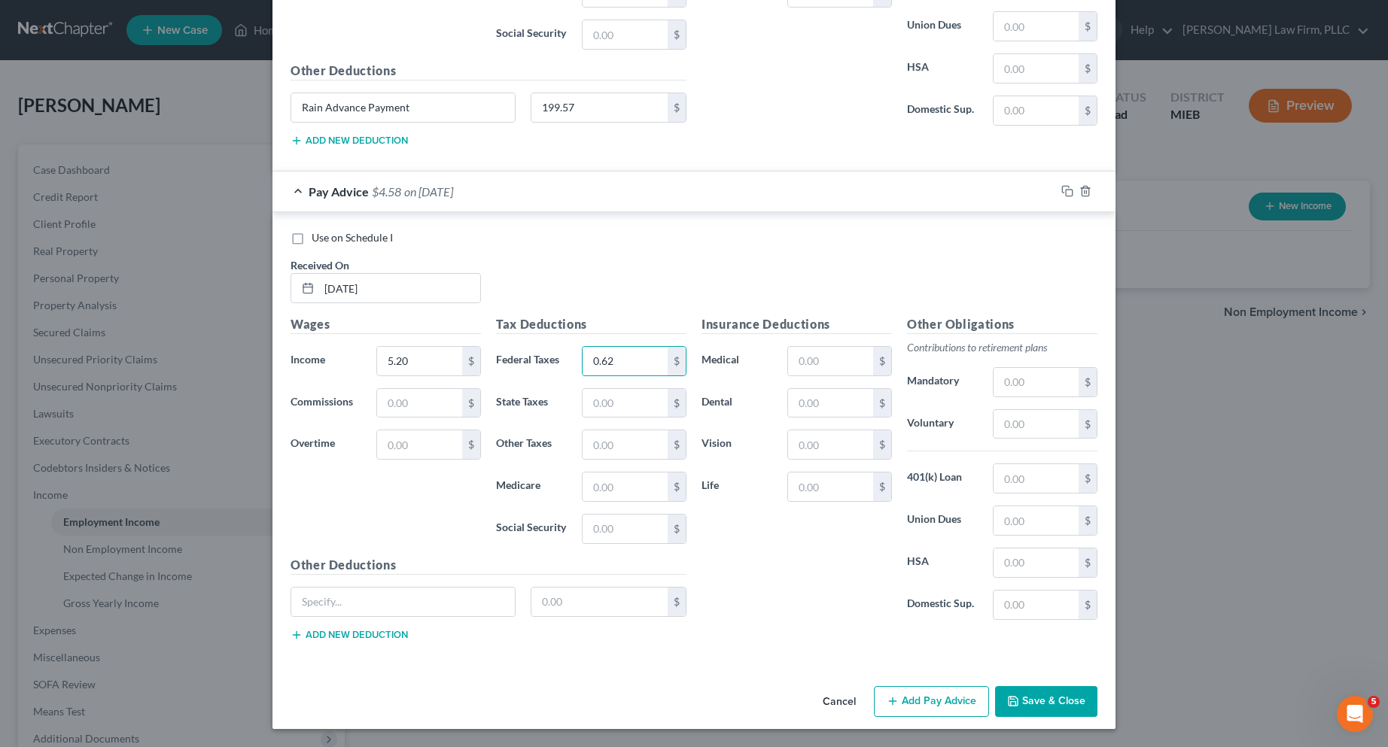
click at [948, 702] on button "Add Pay Advice" at bounding box center [931, 703] width 115 height 32
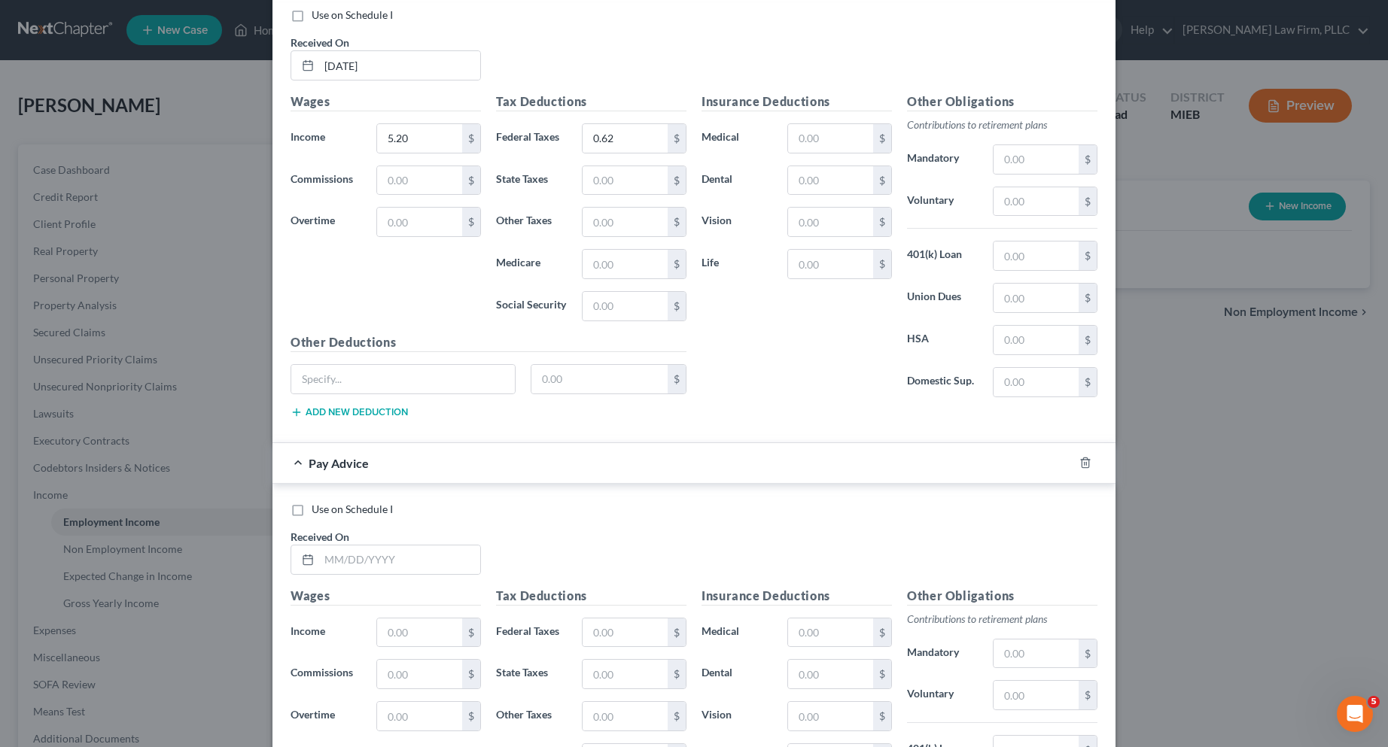
scroll to position [4027, 0]
click at [388, 555] on input "text" at bounding box center [399, 557] width 161 height 29
click at [401, 629] on input "text" at bounding box center [419, 630] width 85 height 29
click at [610, 631] on input "text" at bounding box center [625, 630] width 85 height 29
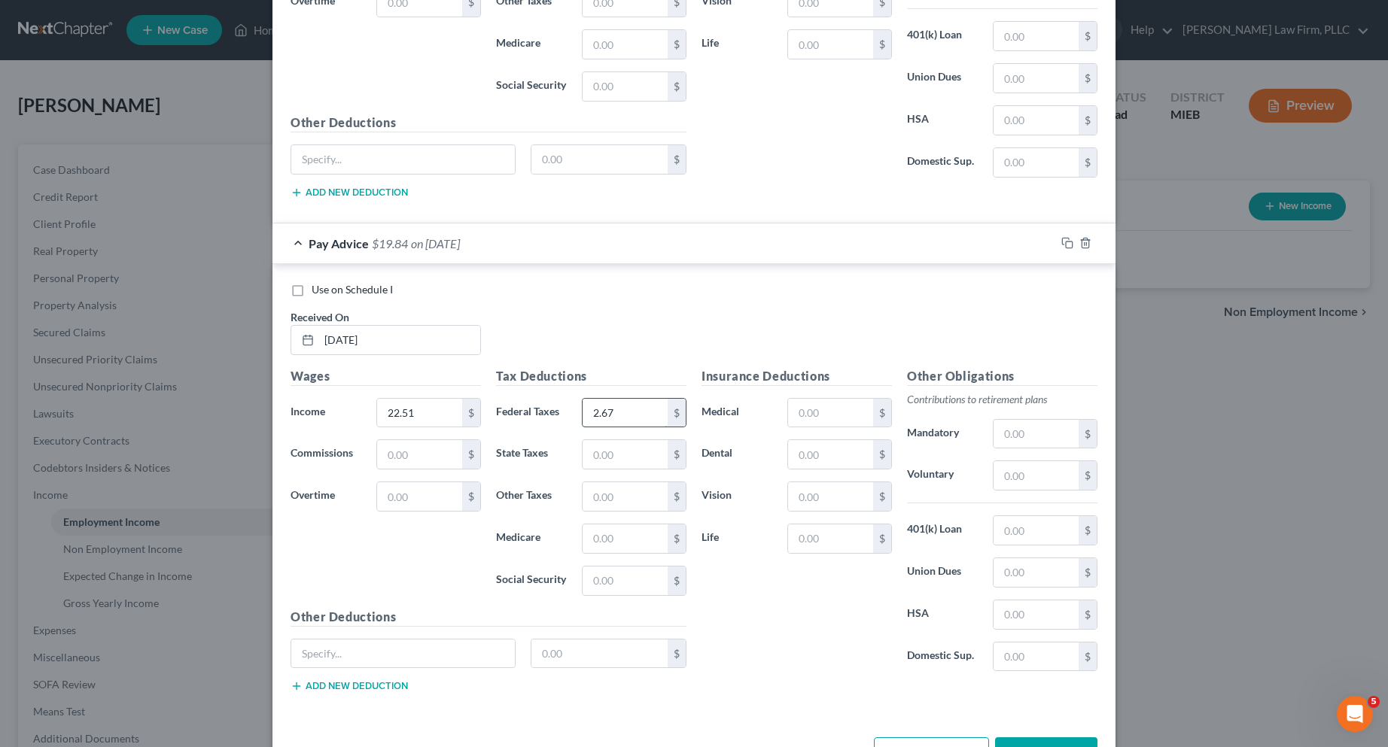
scroll to position [4296, 0]
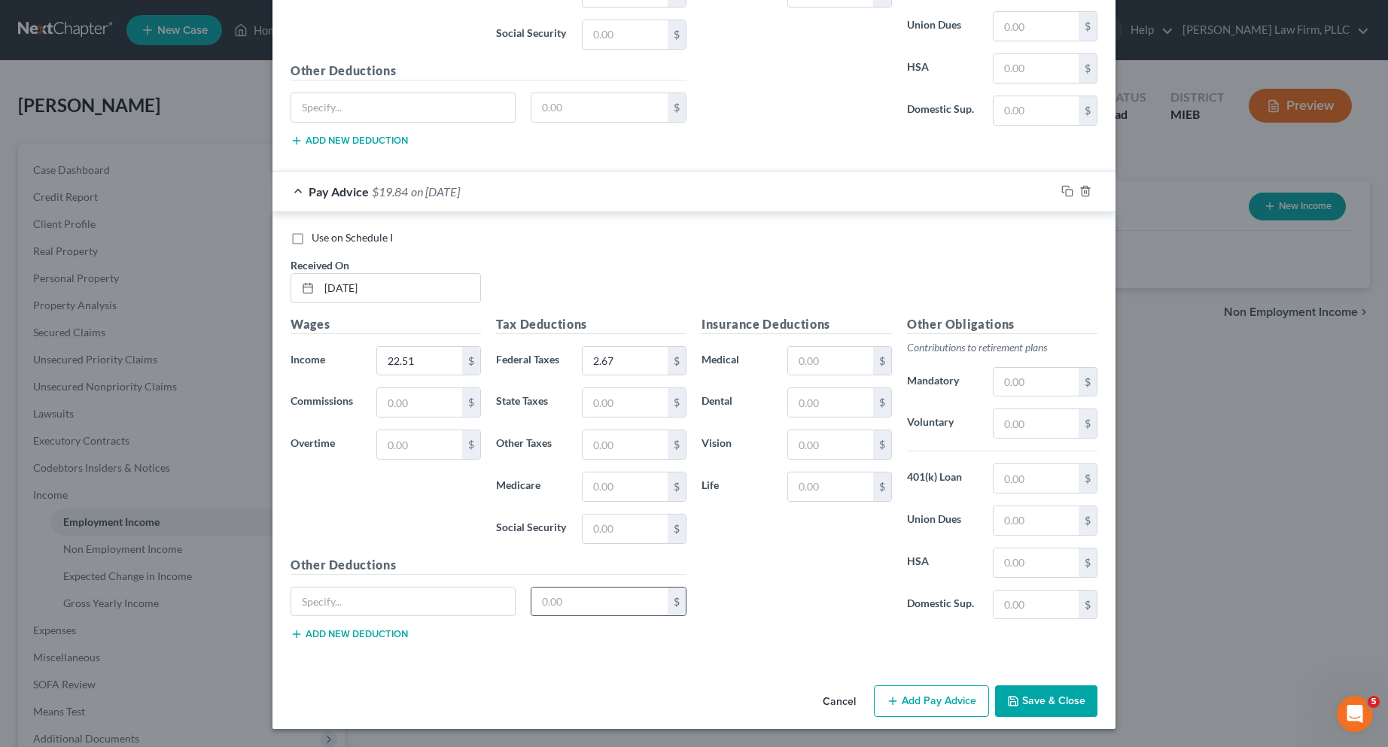
click at [606, 607] on input "text" at bounding box center [599, 602] width 137 height 29
click at [406, 603] on input "text" at bounding box center [403, 602] width 224 height 29
click at [933, 702] on button "Add Pay Advice" at bounding box center [931, 702] width 115 height 32
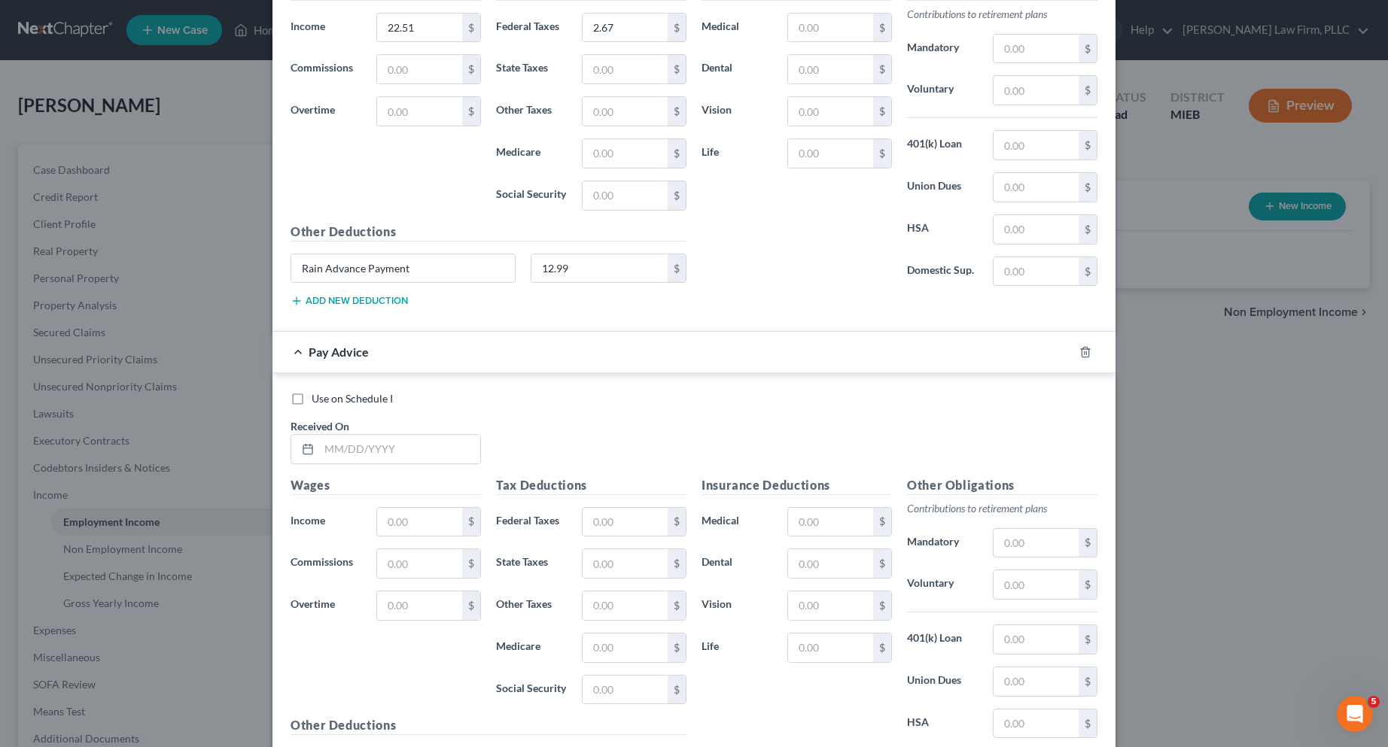
scroll to position [4672, 0]
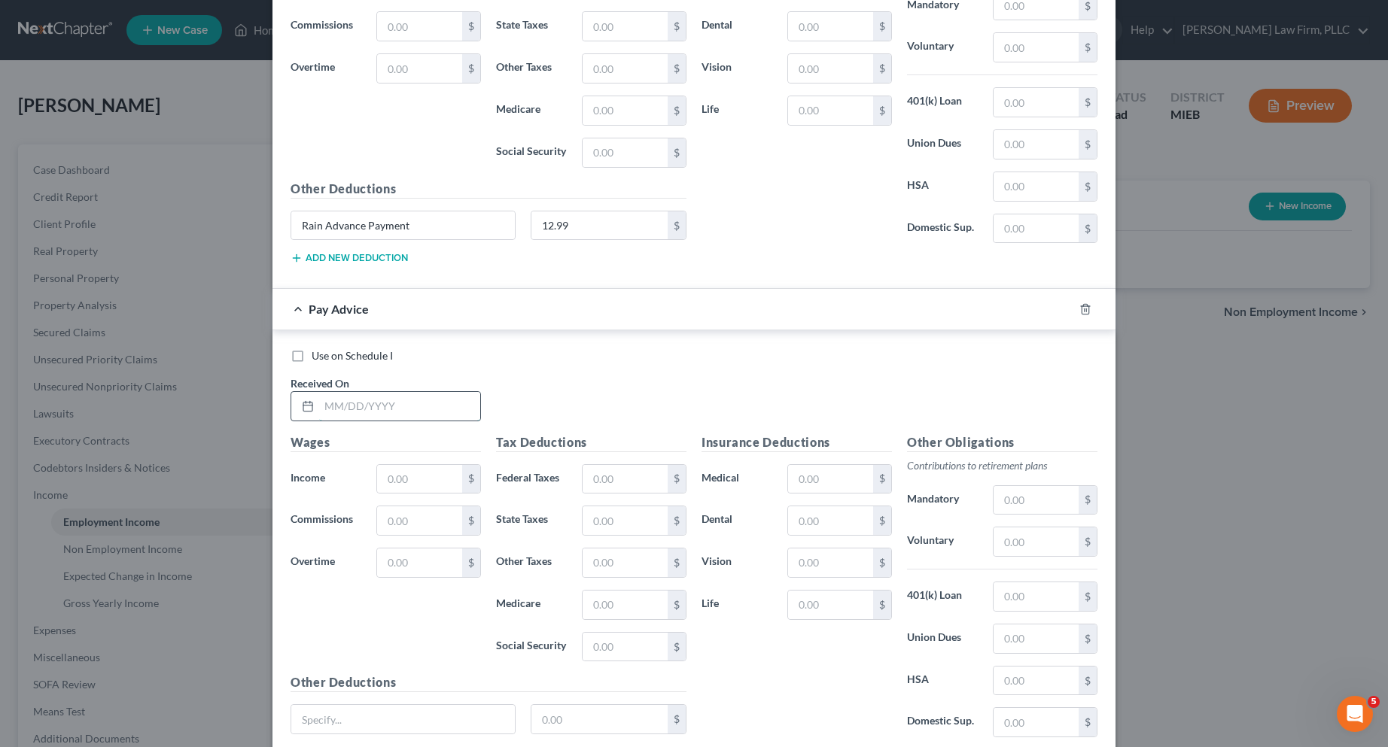
click at [358, 414] on input "text" at bounding box center [399, 406] width 161 height 29
click at [383, 406] on input "07/25/2025" at bounding box center [399, 406] width 161 height 29
click at [626, 487] on input "text" at bounding box center [625, 479] width 85 height 29
click at [576, 720] on input "text" at bounding box center [599, 719] width 137 height 29
click at [336, 723] on input "text" at bounding box center [403, 719] width 224 height 29
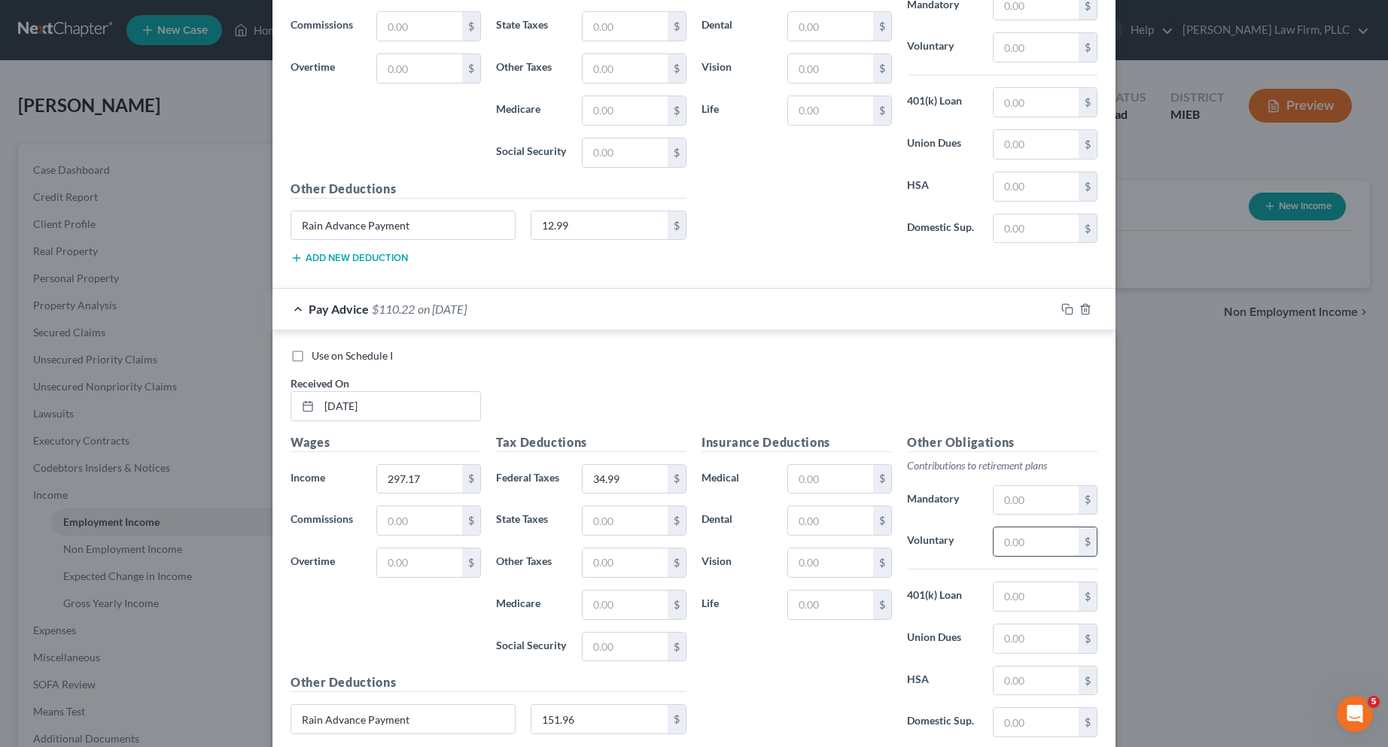
click at [1014, 544] on input "text" at bounding box center [1036, 542] width 85 height 29
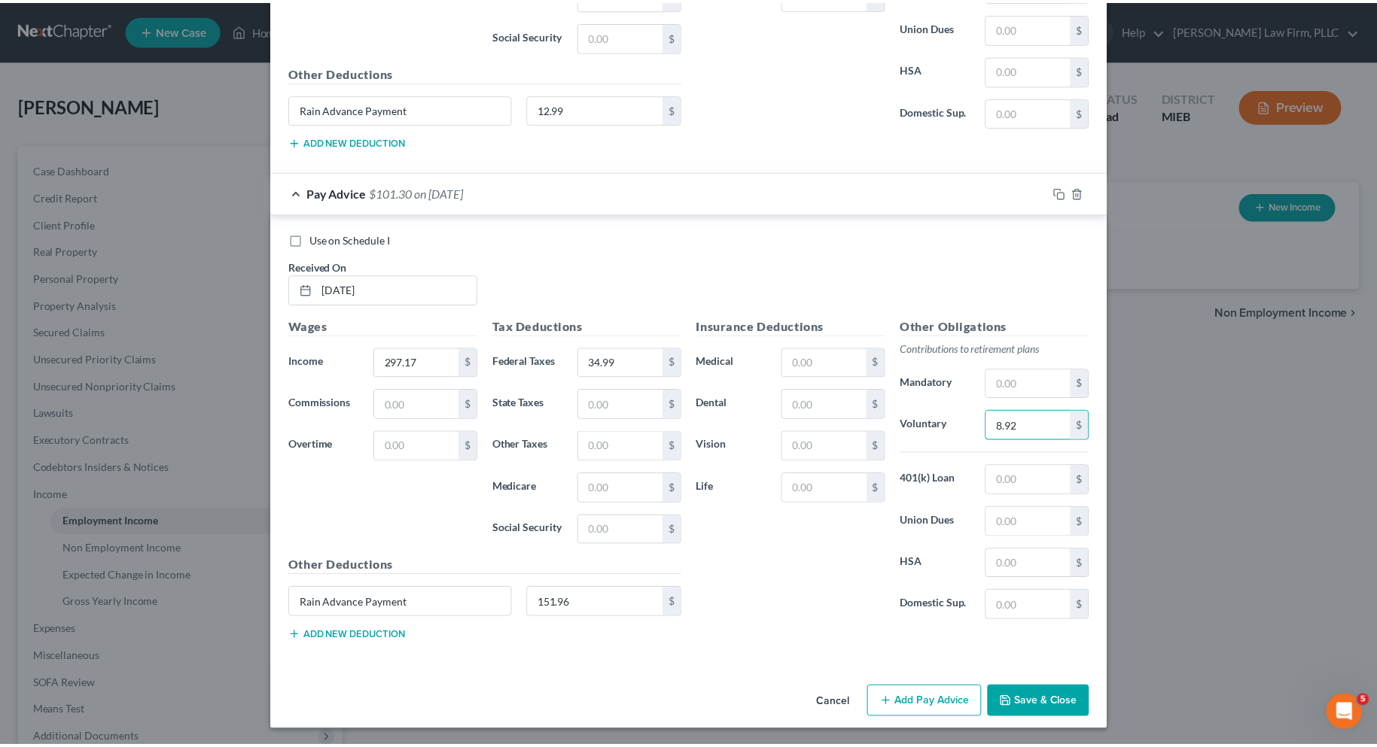
scroll to position [4791, 0]
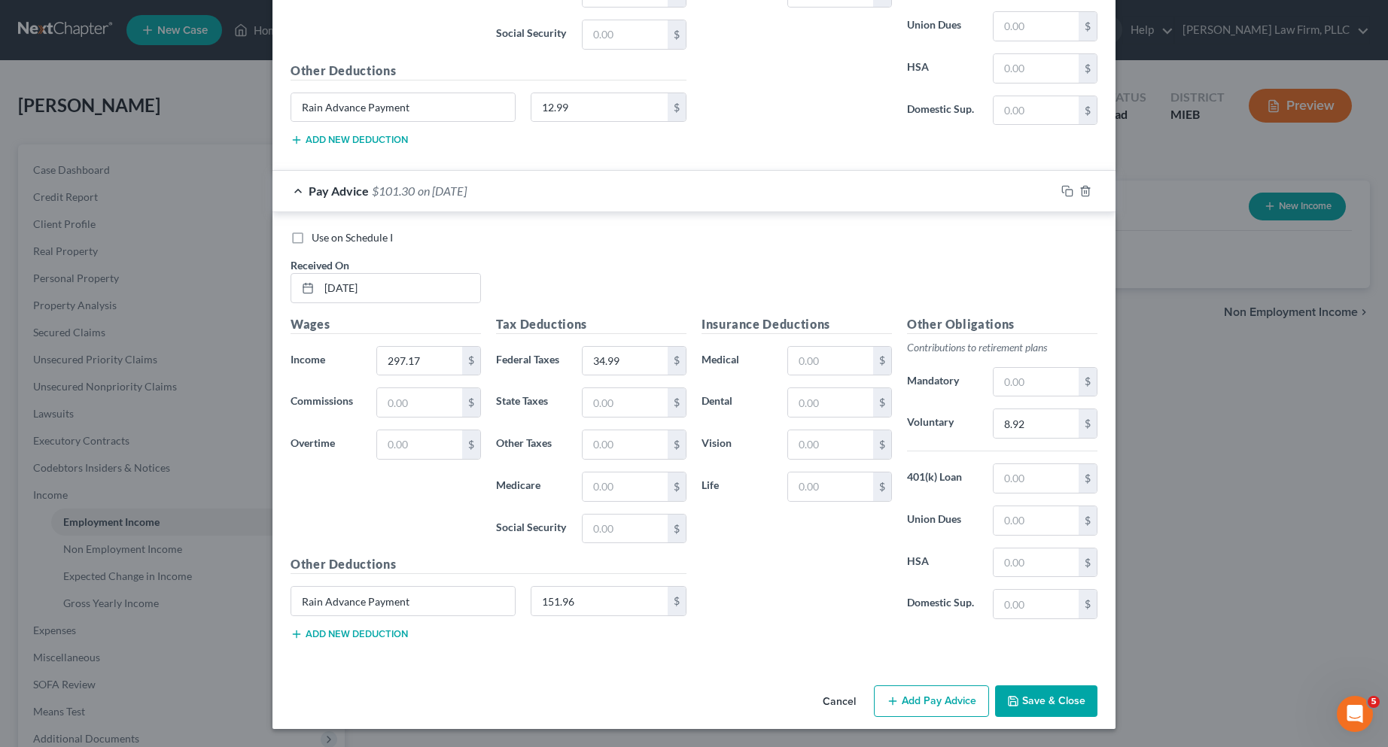
click at [1045, 702] on button "Save & Close" at bounding box center [1046, 702] width 102 height 32
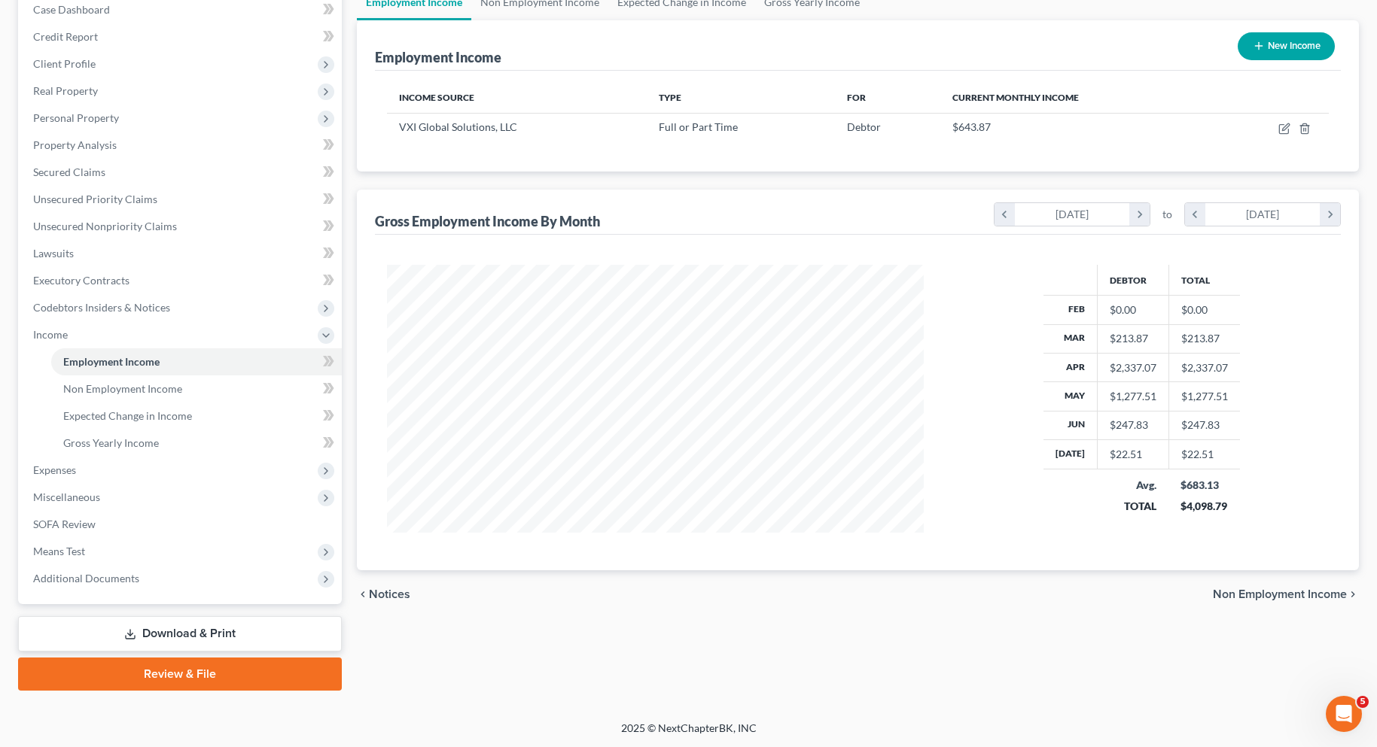
scroll to position [161, 0]
click at [79, 553] on span "Means Test" at bounding box center [59, 550] width 52 height 13
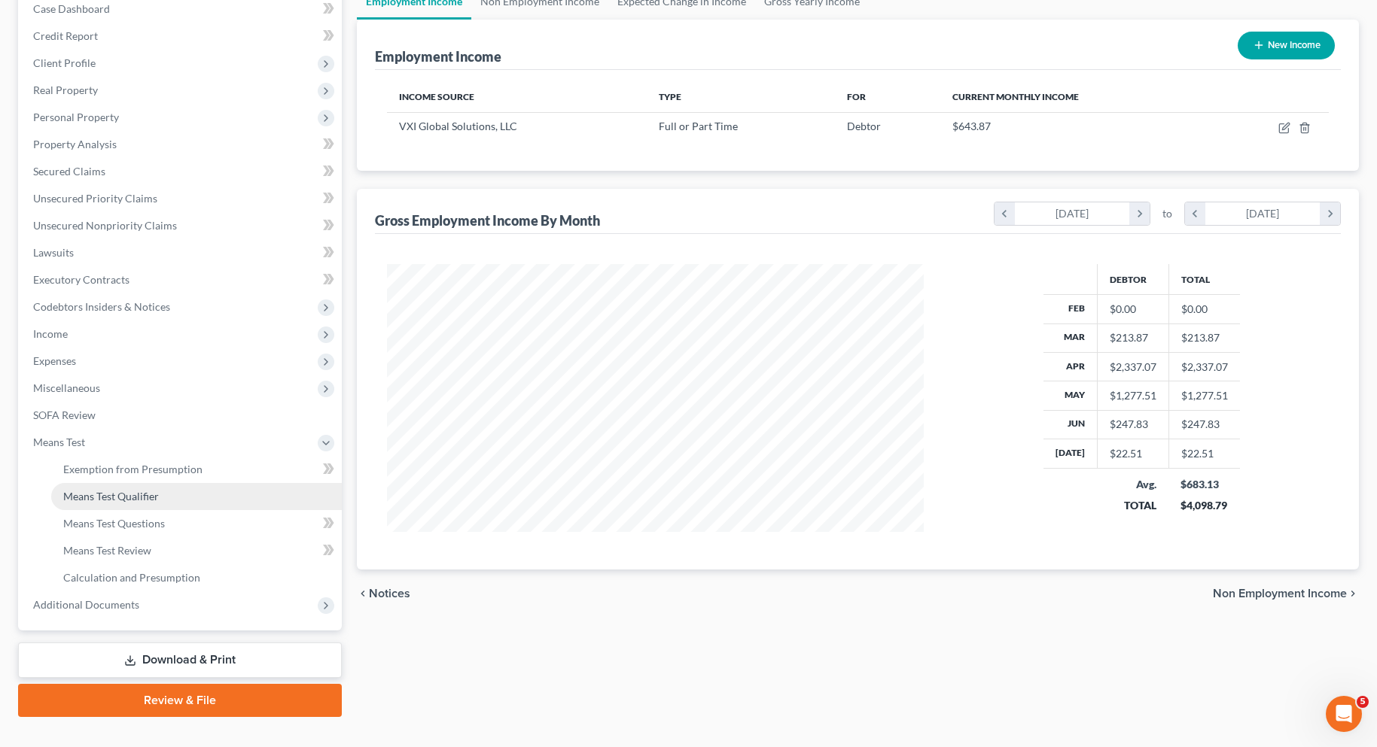
click at [132, 493] on span "Means Test Qualifier" at bounding box center [111, 496] width 96 height 13
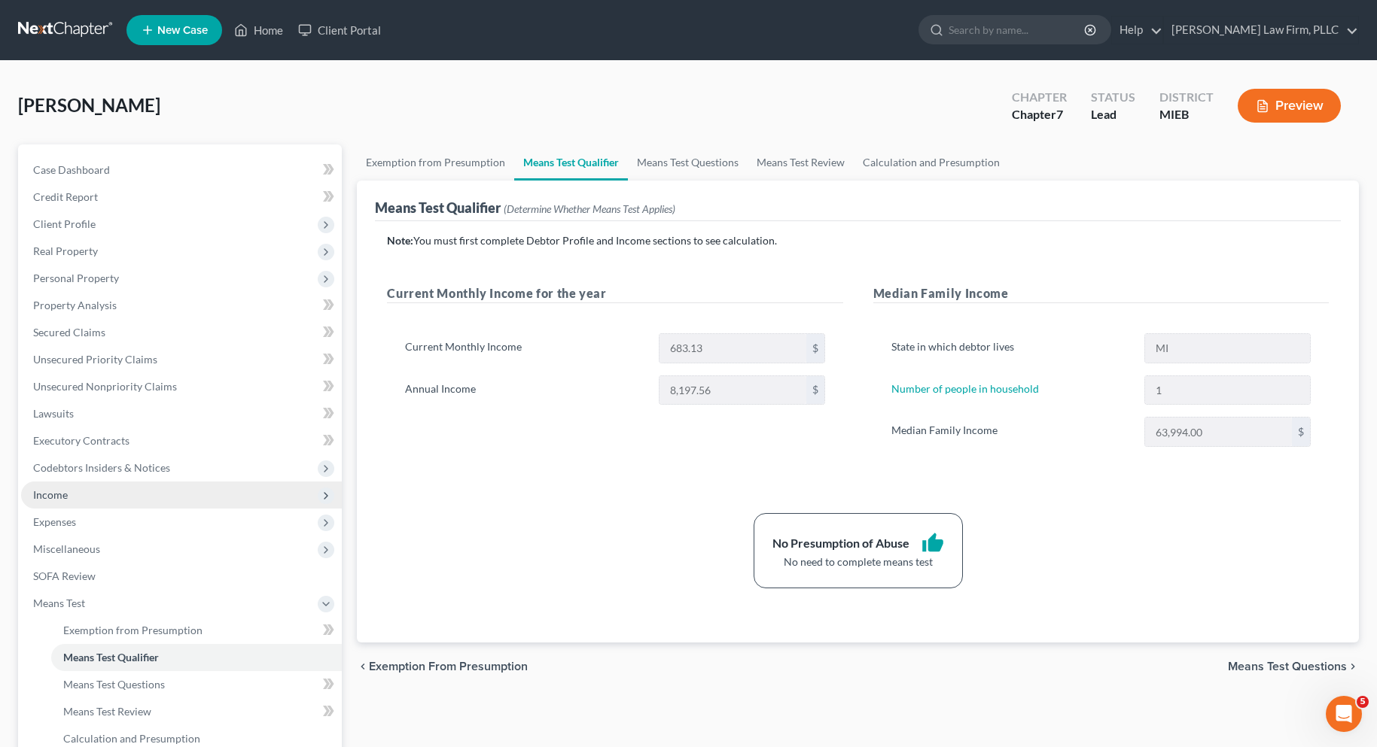
click at [59, 498] on span "Income" at bounding box center [50, 495] width 35 height 13
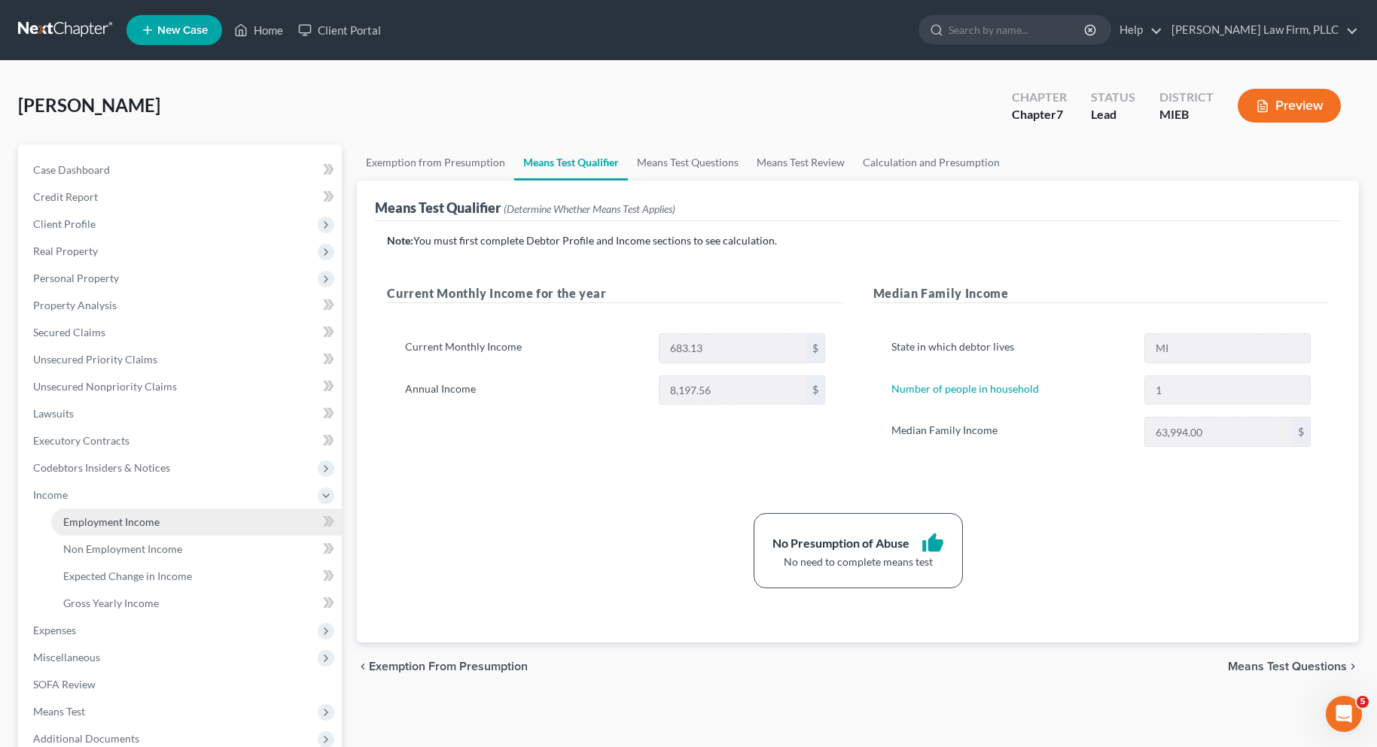
click at [90, 522] on span "Employment Income" at bounding box center [111, 522] width 96 height 13
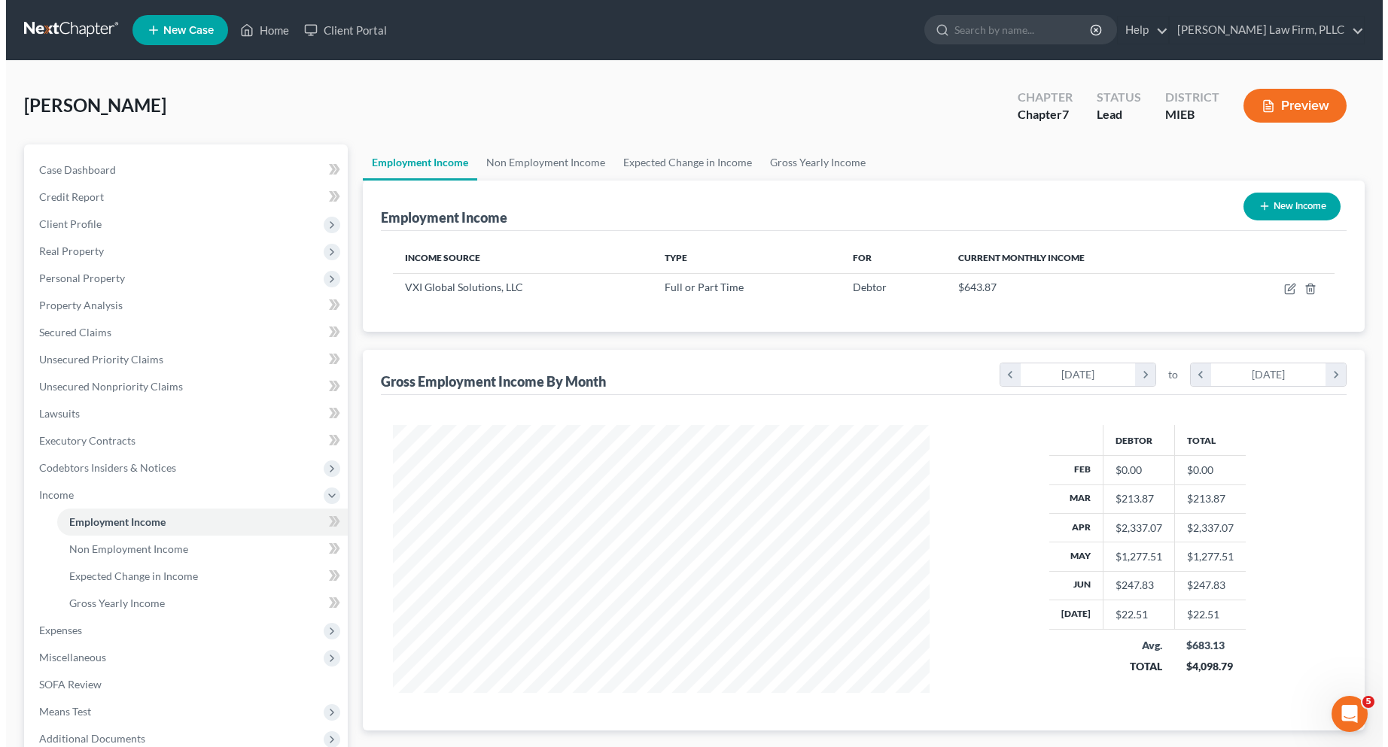
scroll to position [270, 567]
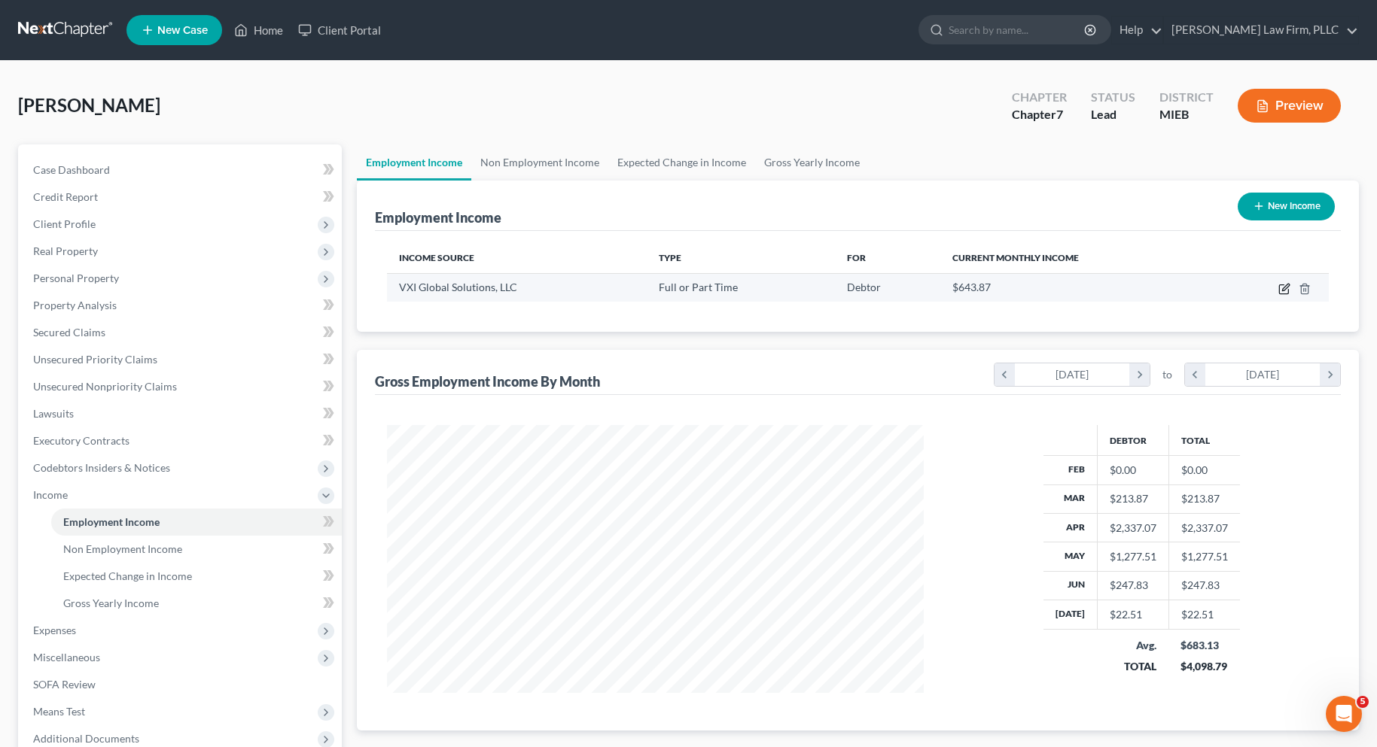
click at [1285, 288] on icon "button" at bounding box center [1284, 289] width 12 height 12
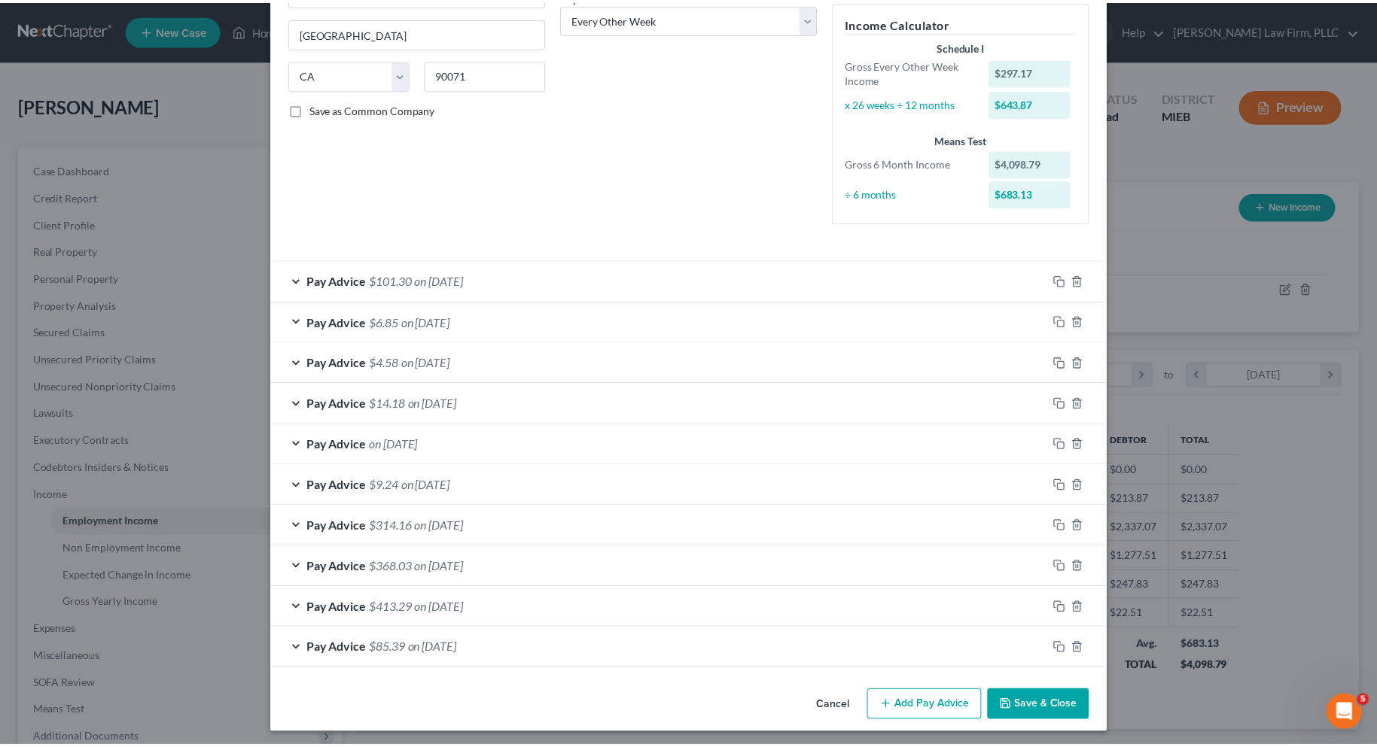
scroll to position [256, 0]
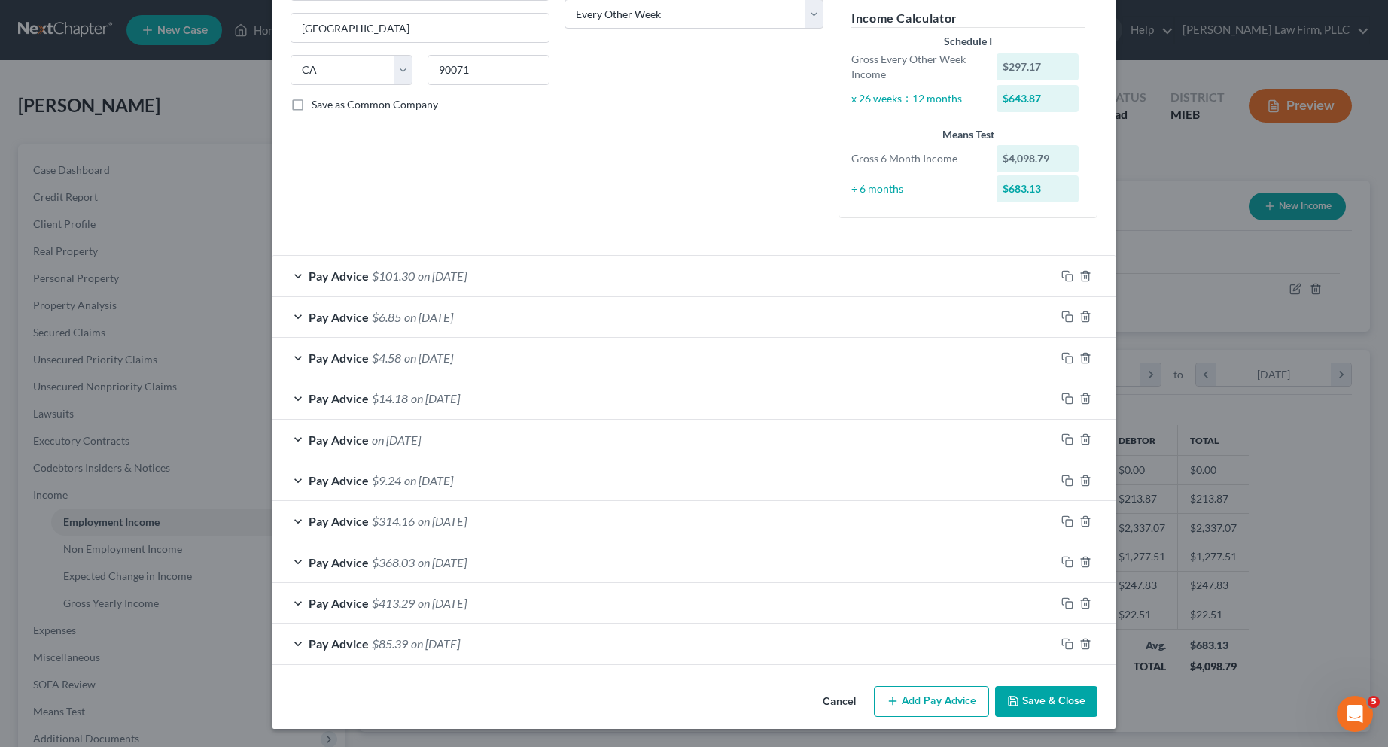
click at [1020, 699] on button "Save & Close" at bounding box center [1046, 703] width 102 height 32
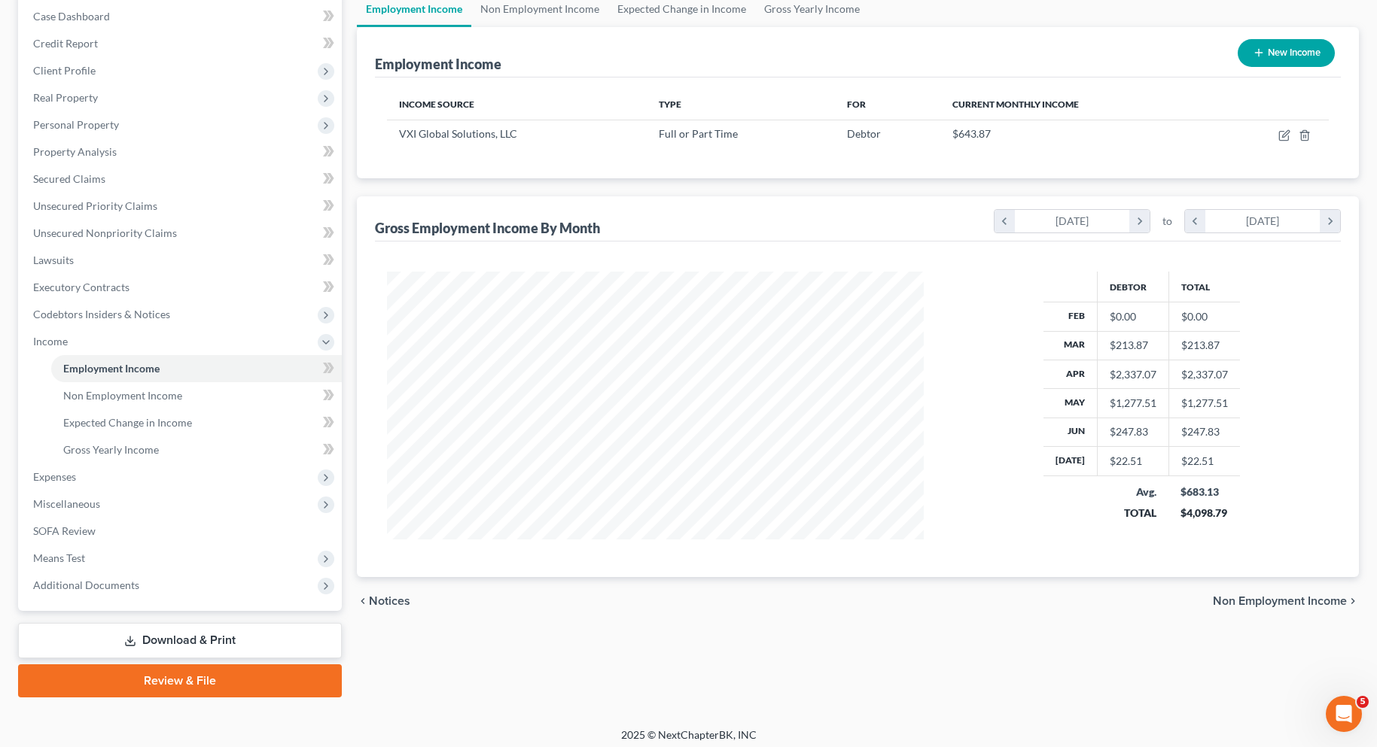
scroll to position [161, 0]
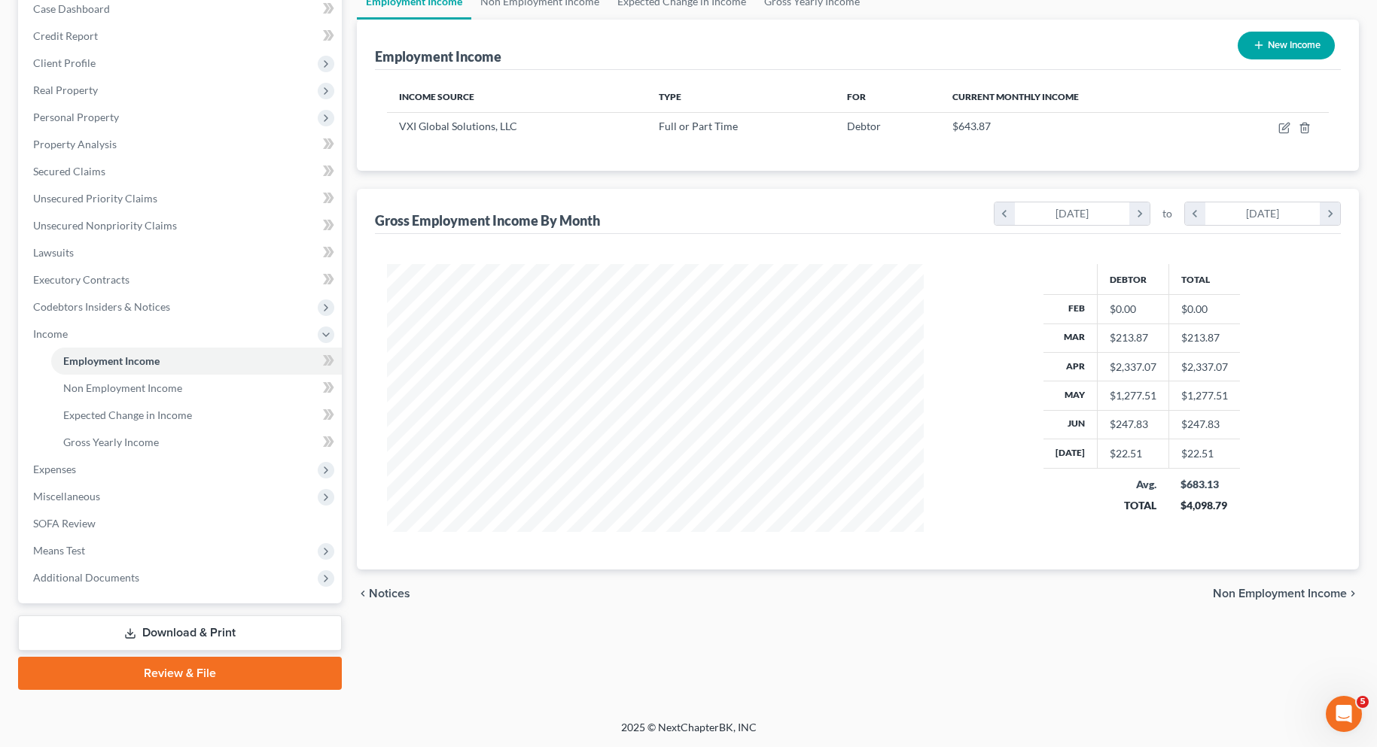
click at [1232, 592] on span "Non Employment Income" at bounding box center [1280, 594] width 134 height 12
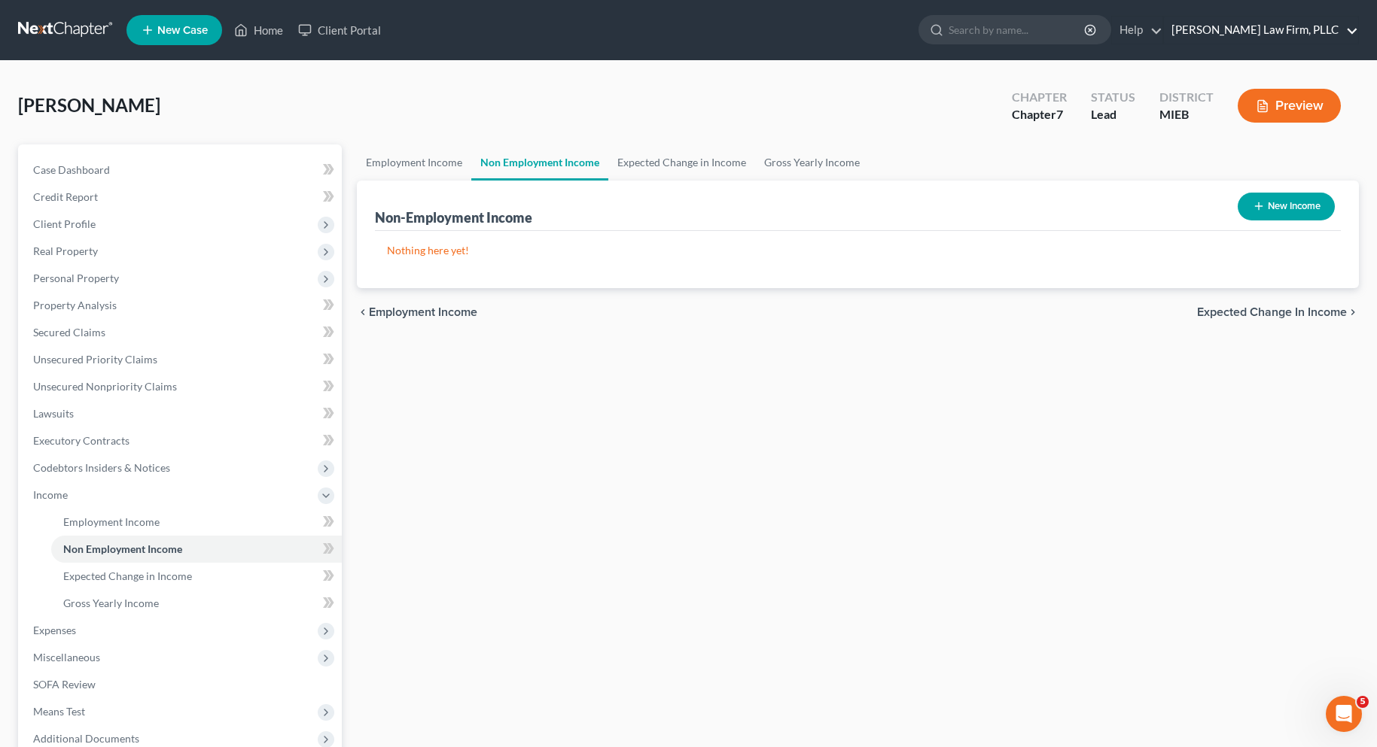
click at [1354, 28] on link "McGivney Law Firm, PLLC" at bounding box center [1261, 30] width 194 height 27
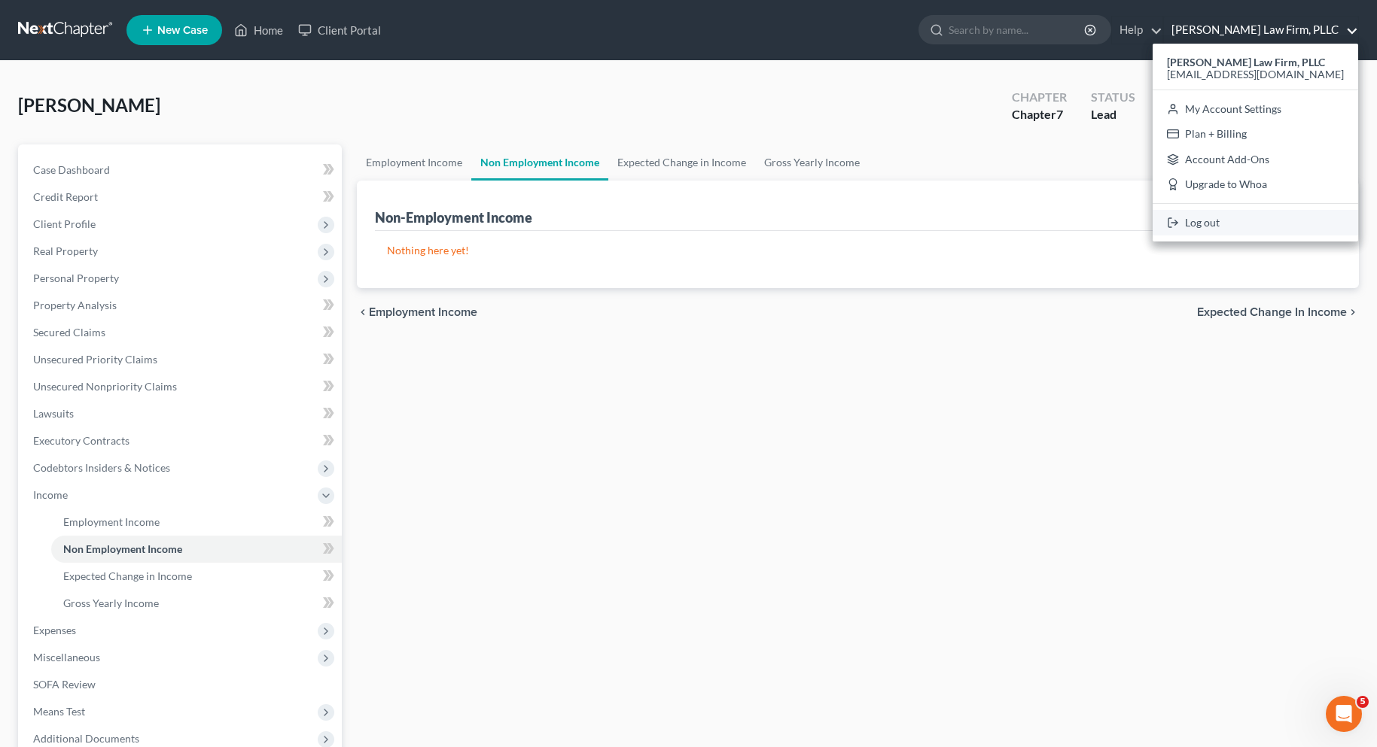
click at [1253, 227] on link "Log out" at bounding box center [1255, 223] width 206 height 26
